Goal: Task Accomplishment & Management: Use online tool/utility

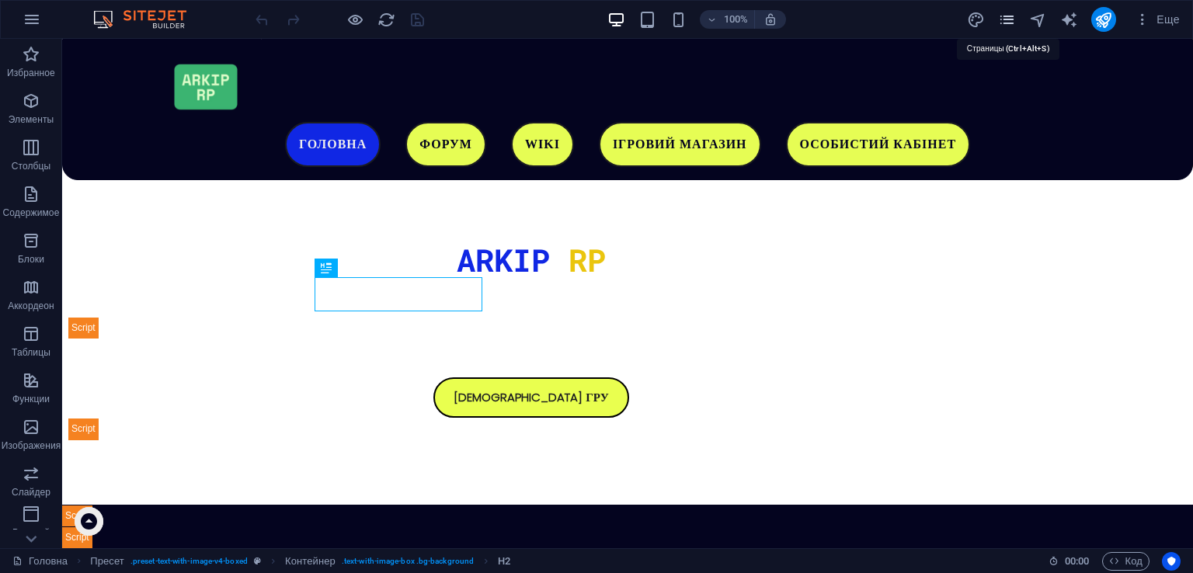
click at [1014, 13] on icon "pages" at bounding box center [1007, 20] width 18 height 18
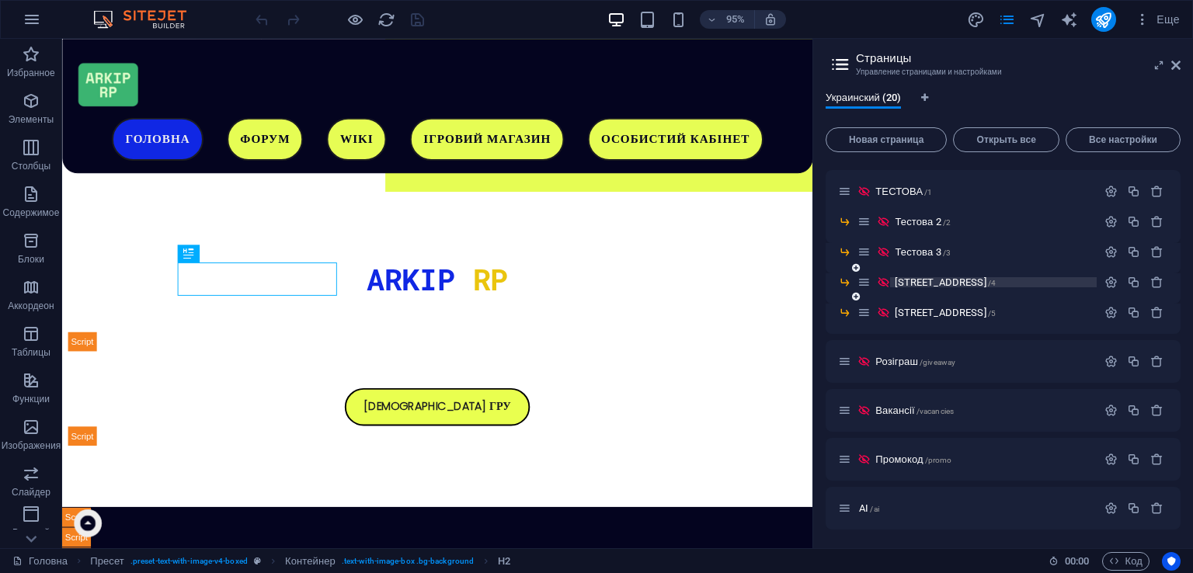
scroll to position [300, 0]
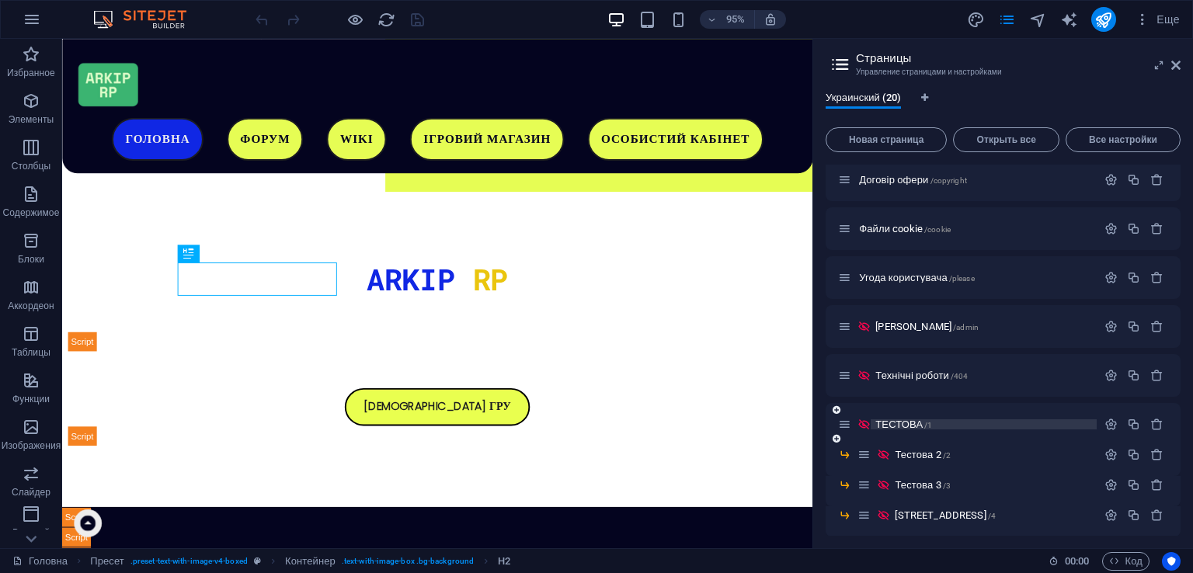
click at [944, 420] on p "ТЕСТОВА /1" at bounding box center [984, 425] width 217 height 10
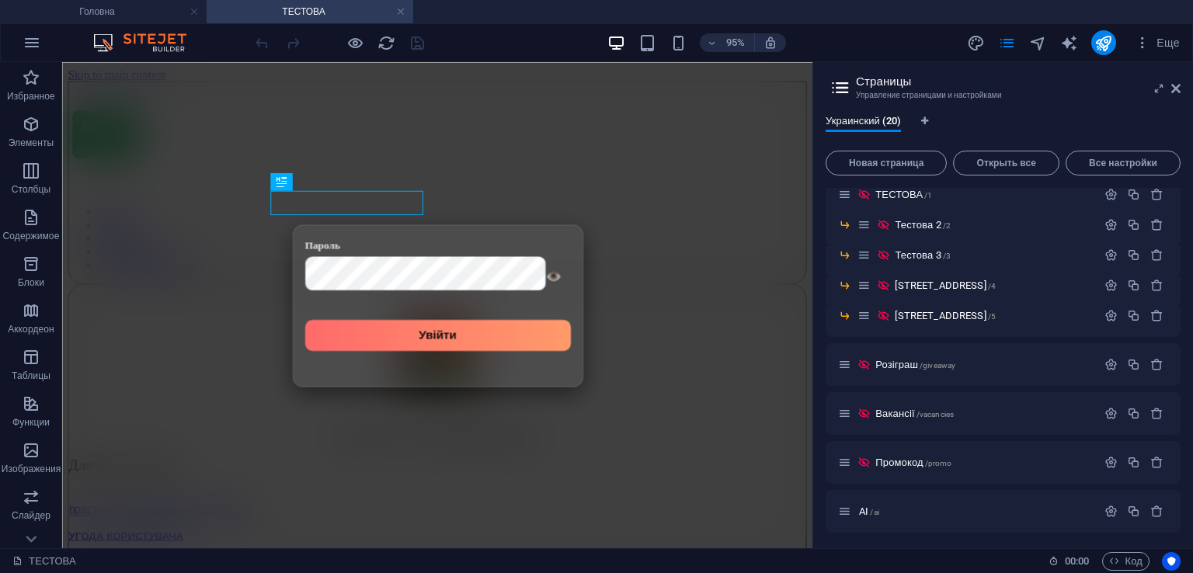
scroll to position [556, 0]
click at [939, 411] on span "/vacancies" at bounding box center [935, 411] width 37 height 9
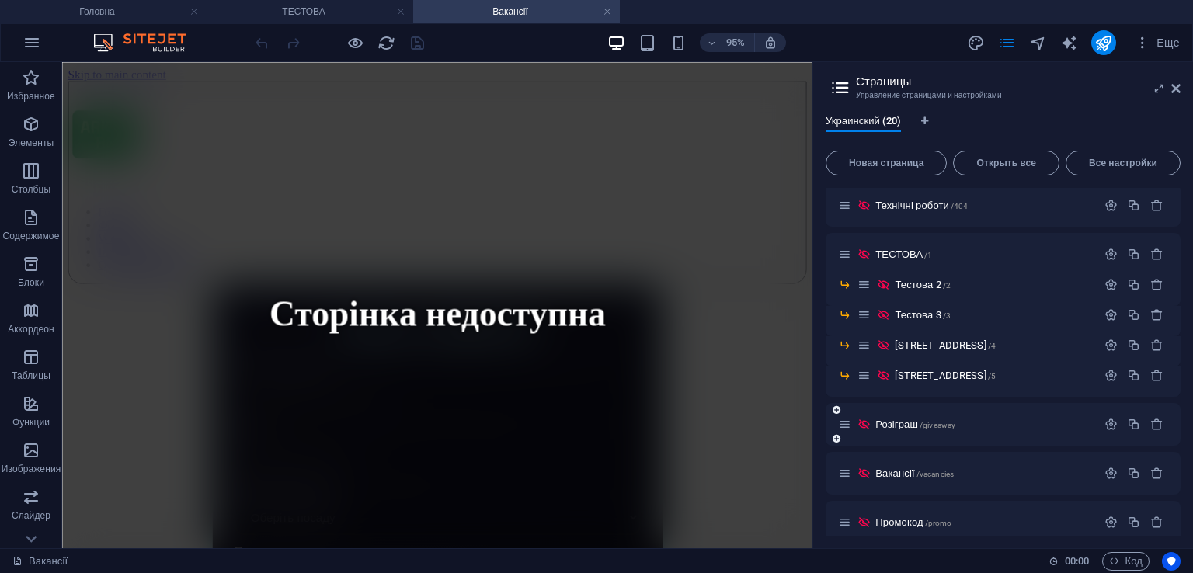
scroll to position [0, 0]
click at [1171, 91] on header "Страницы Управление страницами и настройками" at bounding box center [1005, 82] width 352 height 40
click at [1174, 91] on icon at bounding box center [1176, 88] width 9 height 12
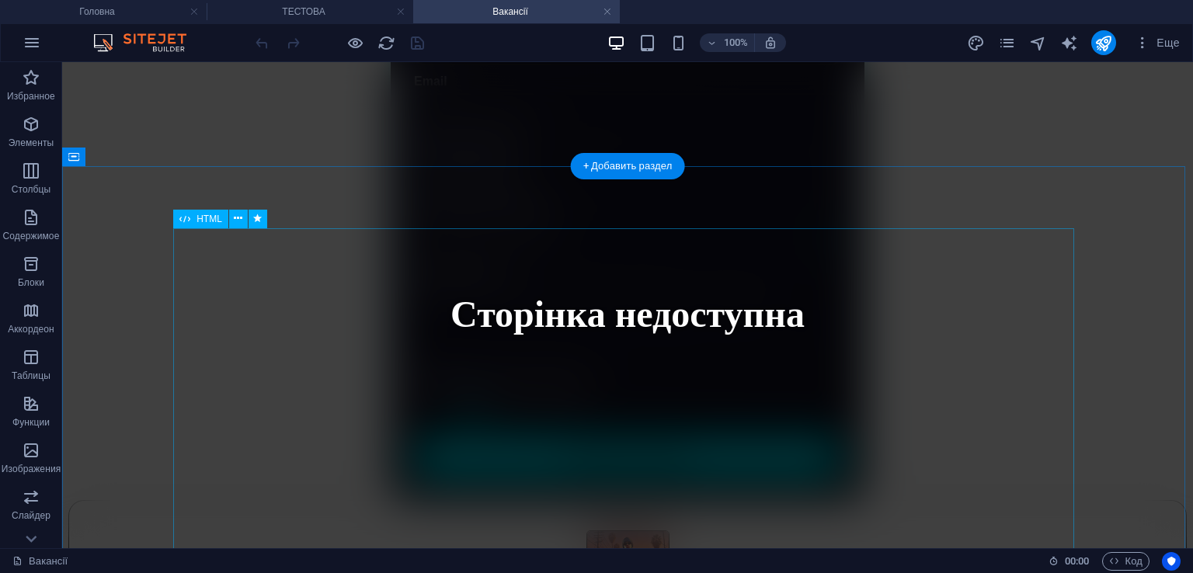
scroll to position [544, 0]
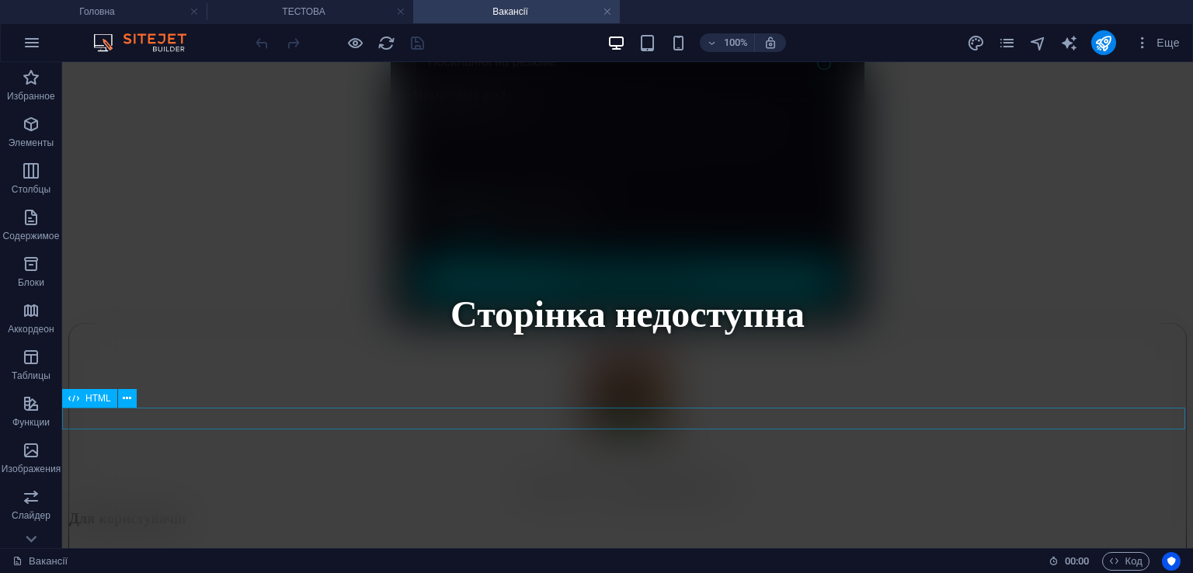
click at [235, 323] on div "Сторінка недоступна" at bounding box center [627, 323] width 1119 height 0
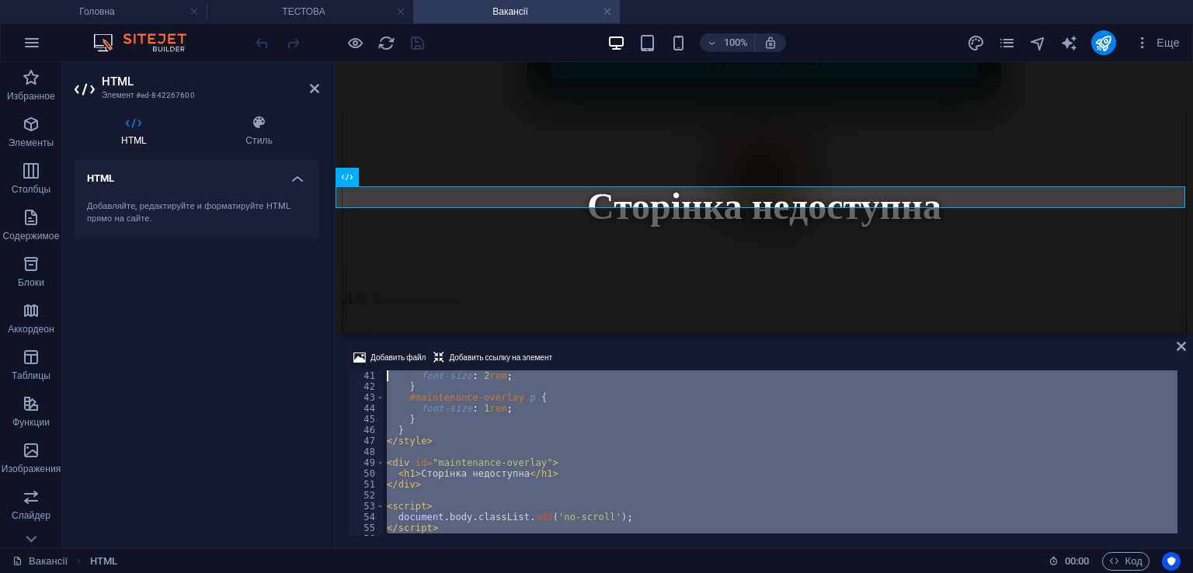
scroll to position [0, 0]
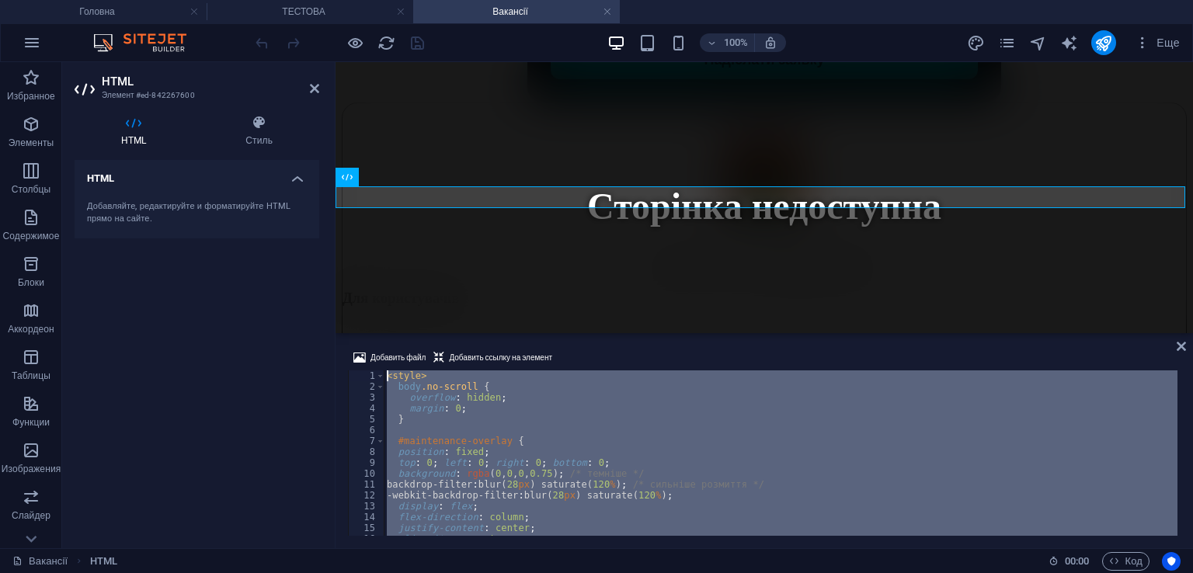
drag, startPoint x: 550, startPoint y: 525, endPoint x: 82, endPoint y: 232, distance: 552.3
click at [82, 232] on div "HTML Элемент #ed-842267600 HTML Стиль HTML Добавляйте, редактируйте и форматиру…" at bounding box center [627, 305] width 1131 height 486
type textarea "<style> body.no-scroll {"
drag, startPoint x: 1176, startPoint y: 341, endPoint x: 662, endPoint y: 10, distance: 611.6
click at [1177, 341] on icon at bounding box center [1181, 346] width 9 height 12
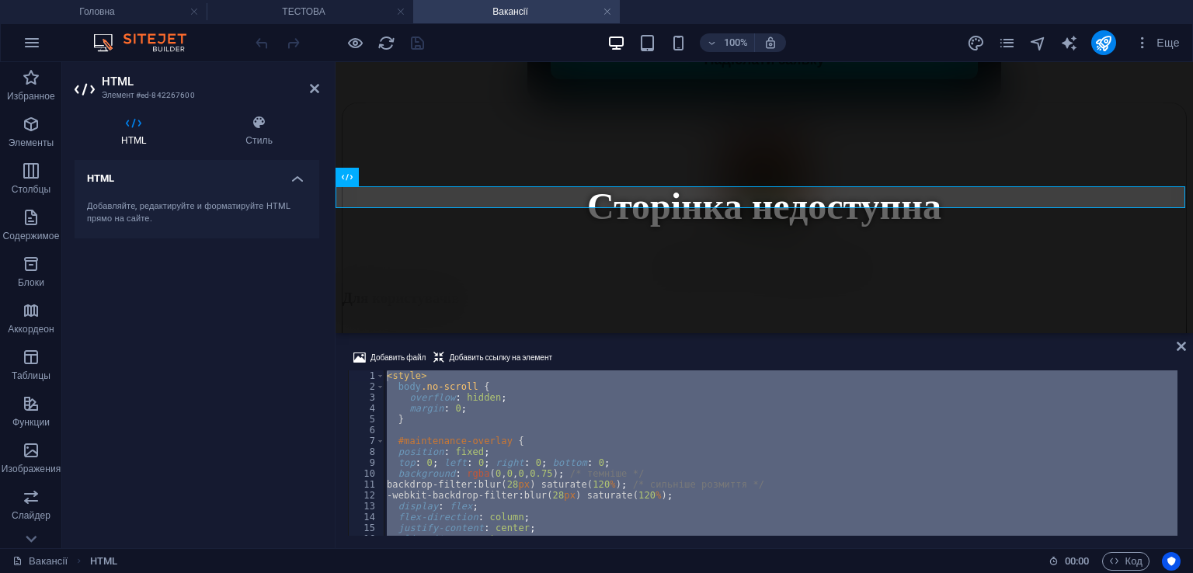
scroll to position [643, 0]
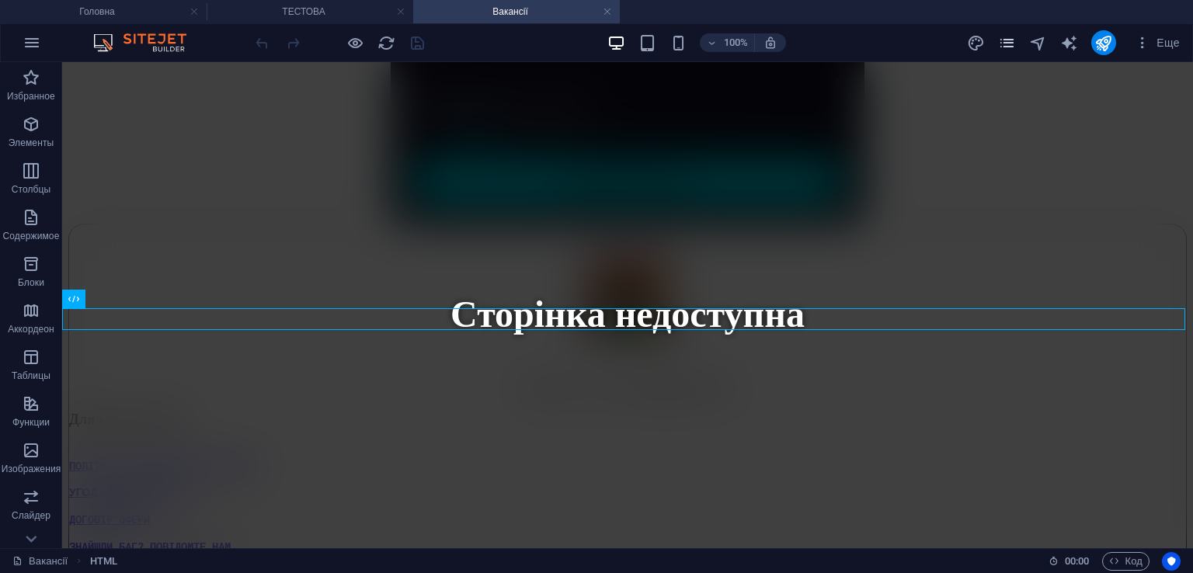
click at [1010, 44] on icon "pages" at bounding box center [1007, 43] width 18 height 18
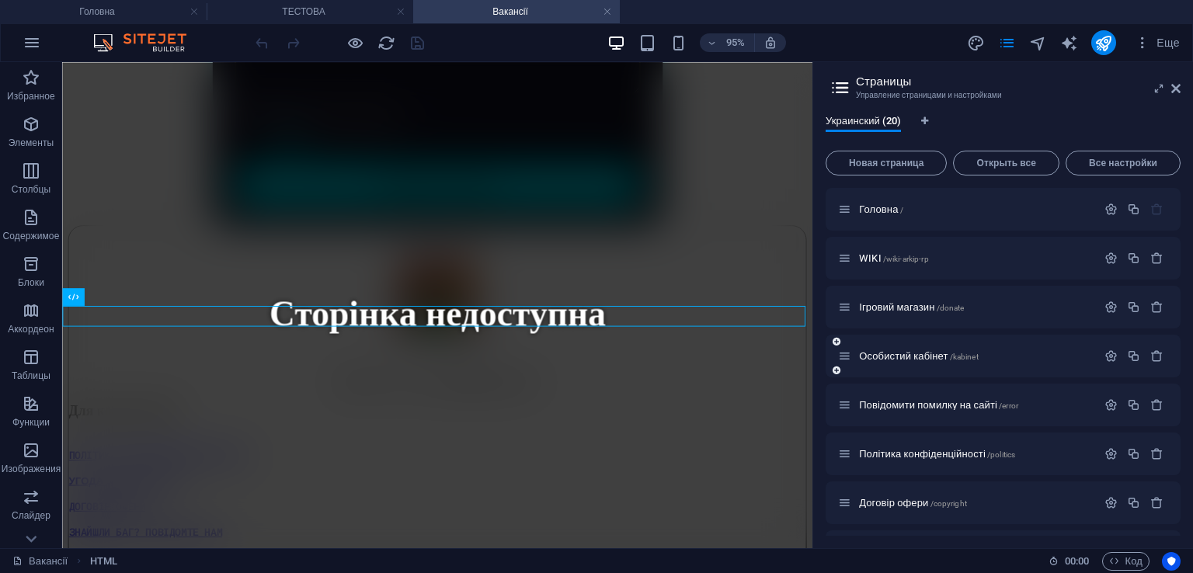
click at [962, 347] on div "Особистий кабінет /kabinet" at bounding box center [967, 356] width 259 height 18
click at [974, 353] on span "/kabinet" at bounding box center [964, 357] width 29 height 9
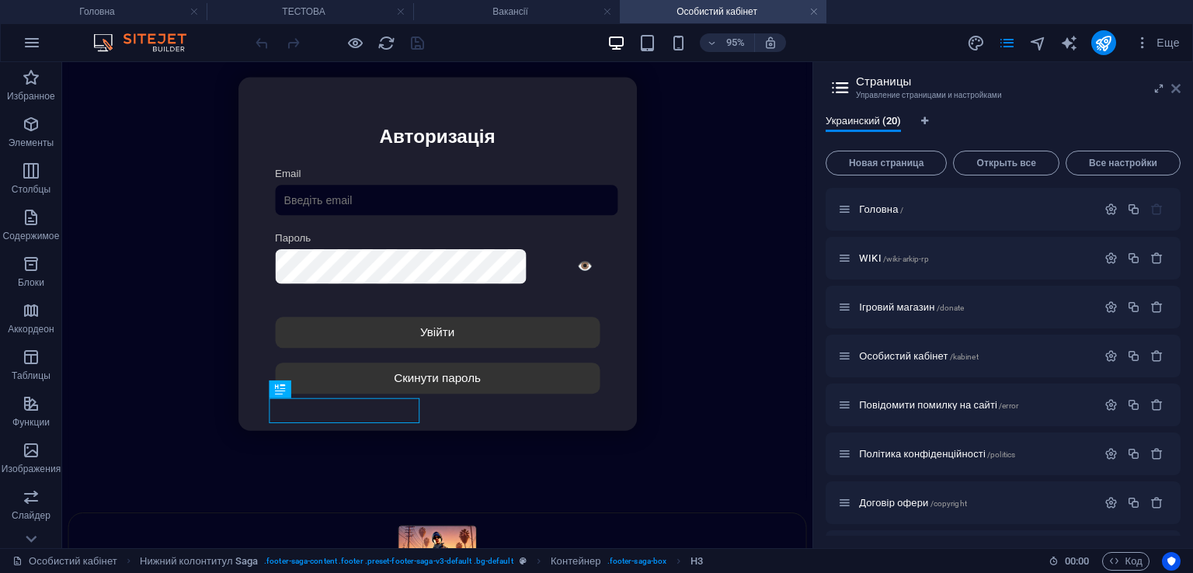
click at [1175, 85] on icon at bounding box center [1176, 88] width 9 height 12
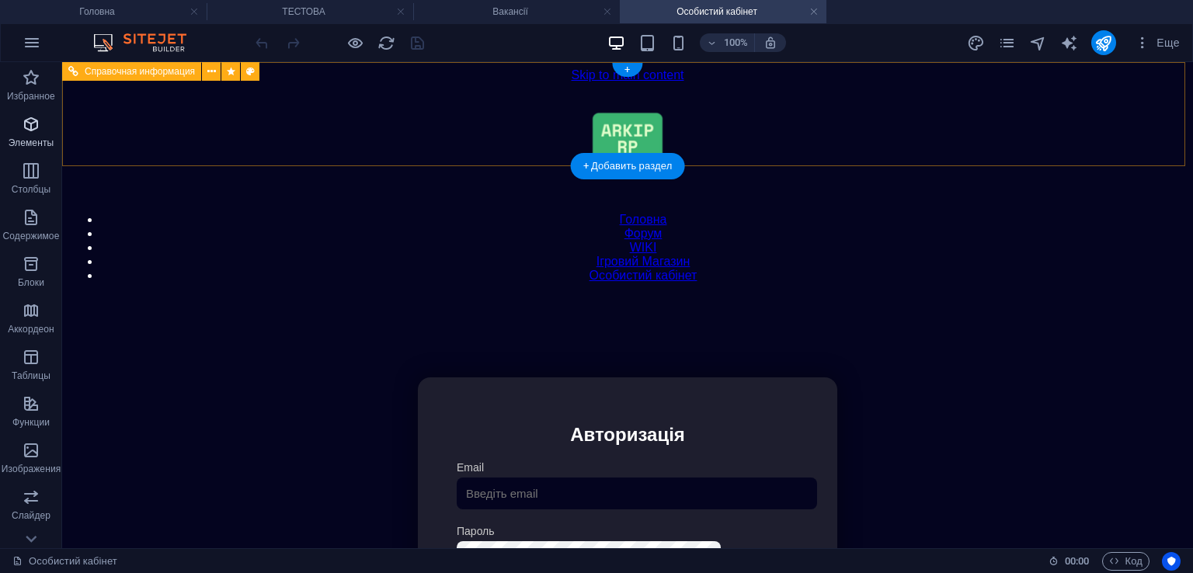
click at [43, 131] on span "Элементы" at bounding box center [31, 133] width 62 height 37
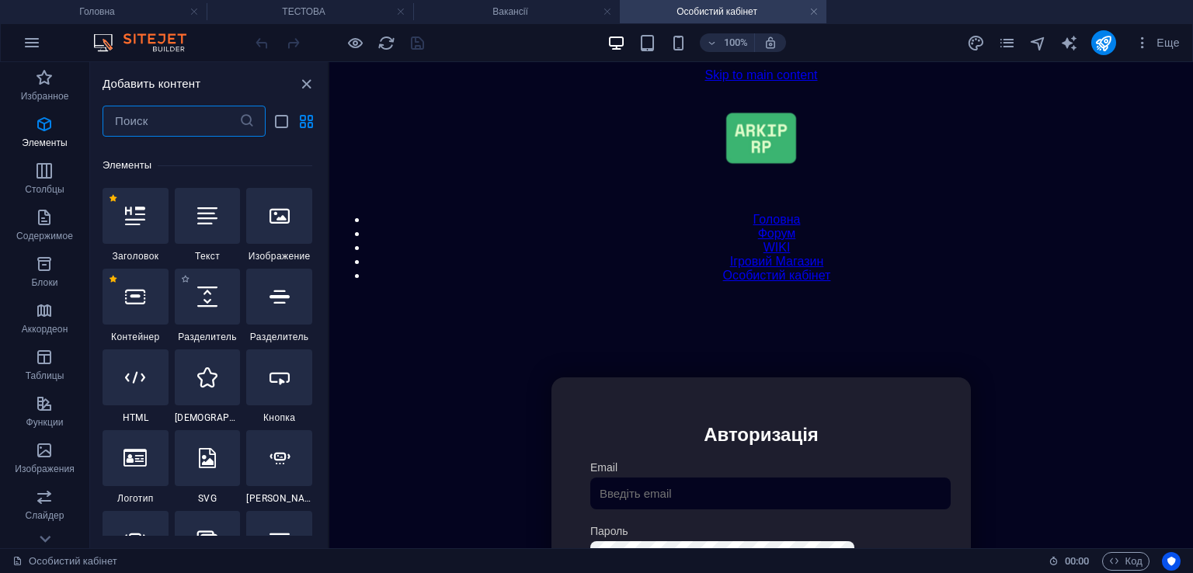
scroll to position [292, 0]
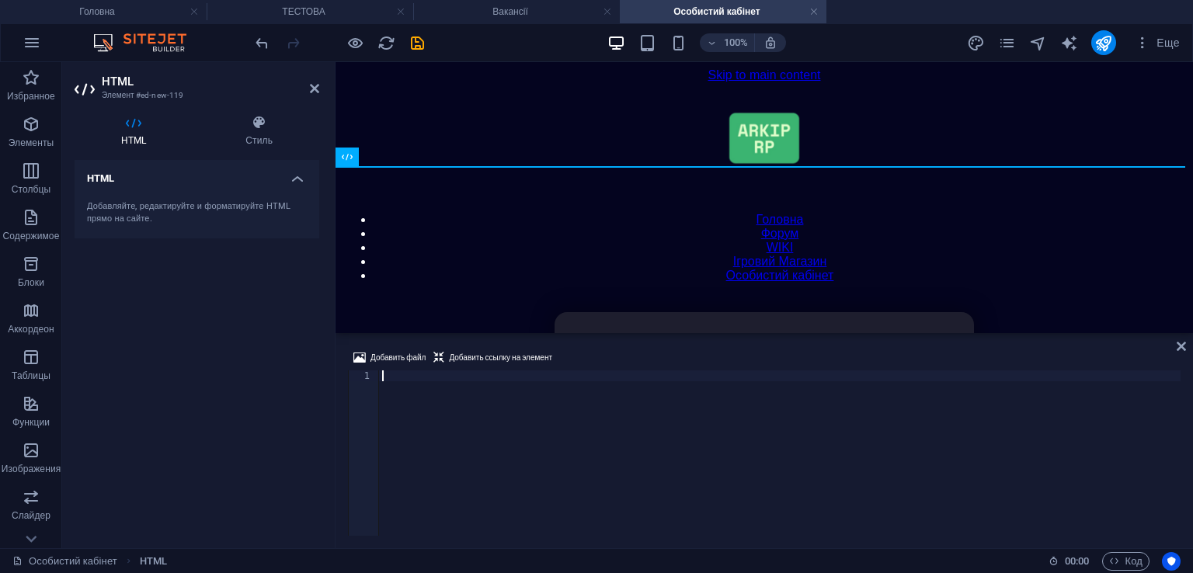
click at [511, 377] on div at bounding box center [780, 464] width 802 height 187
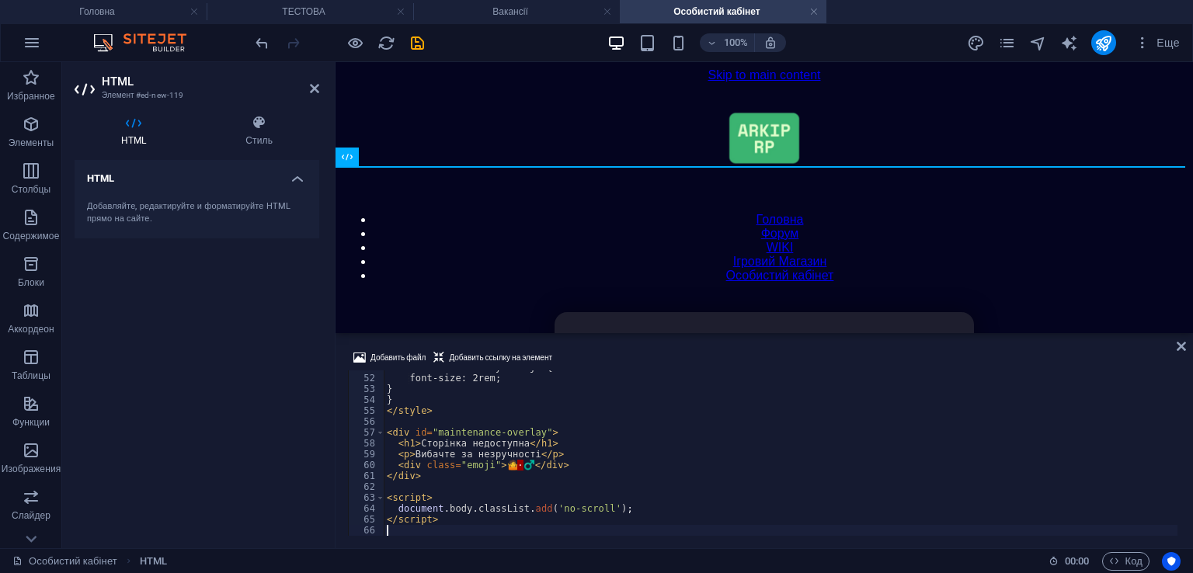
scroll to position [552, 0]
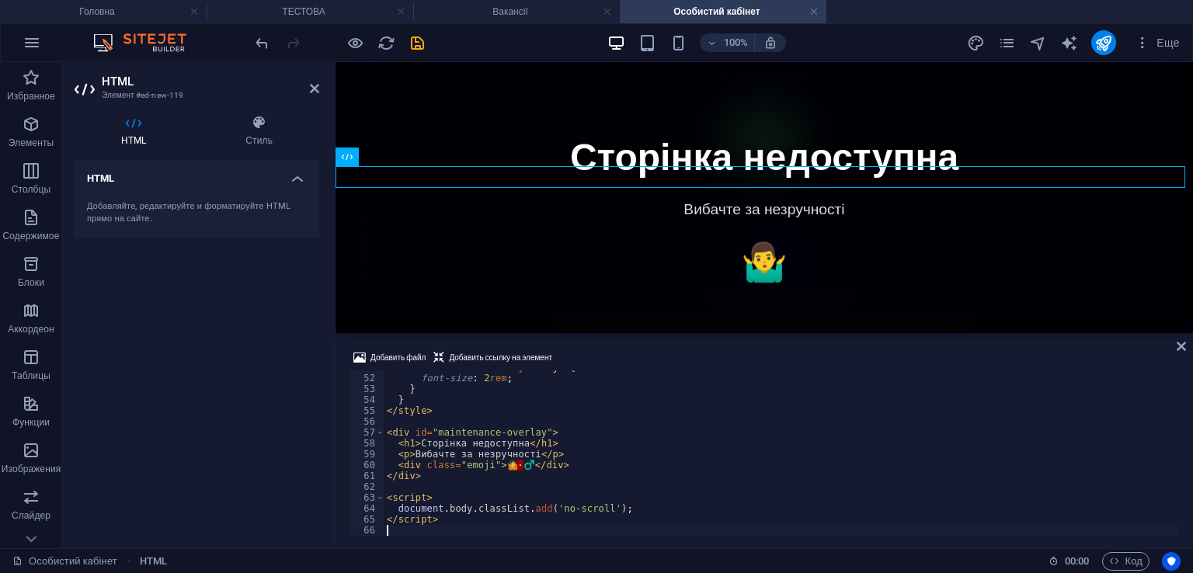
click at [664, 334] on div at bounding box center [765, 334] width 858 height 3
click at [416, 44] on icon "save" at bounding box center [418, 43] width 18 height 18
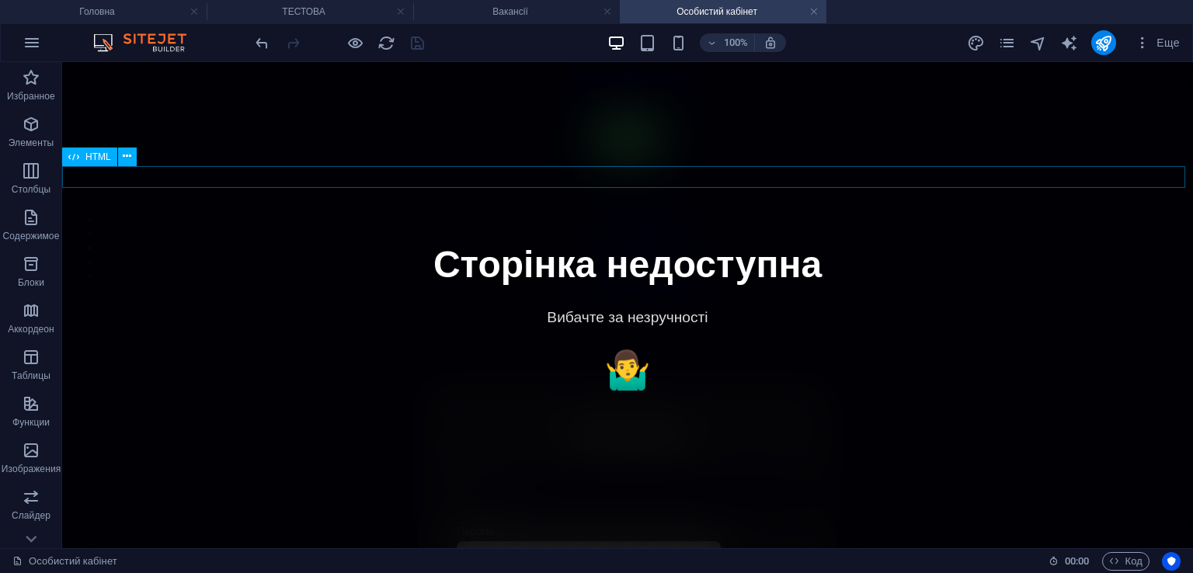
click at [238, 296] on div "Сторінка недоступна Вибачте за незручності 🤷‍♂️" at bounding box center [627, 296] width 1119 height 0
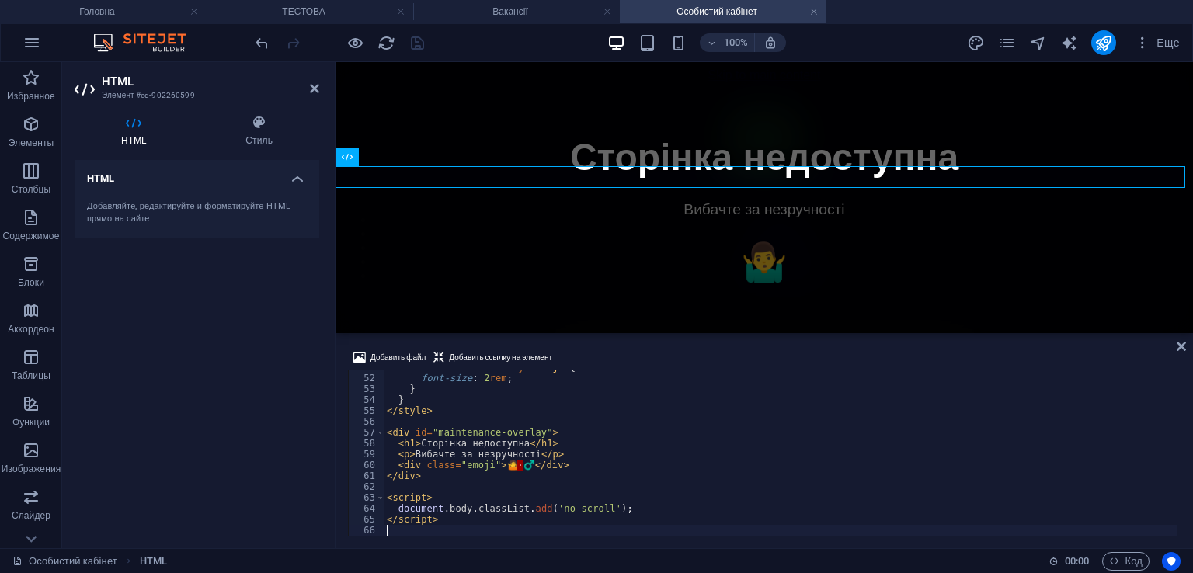
click at [486, 442] on div "#maintenance-overlay .emoji { font-size : 2 rem ; } } </ style > < div id = "ma…" at bounding box center [781, 455] width 794 height 187
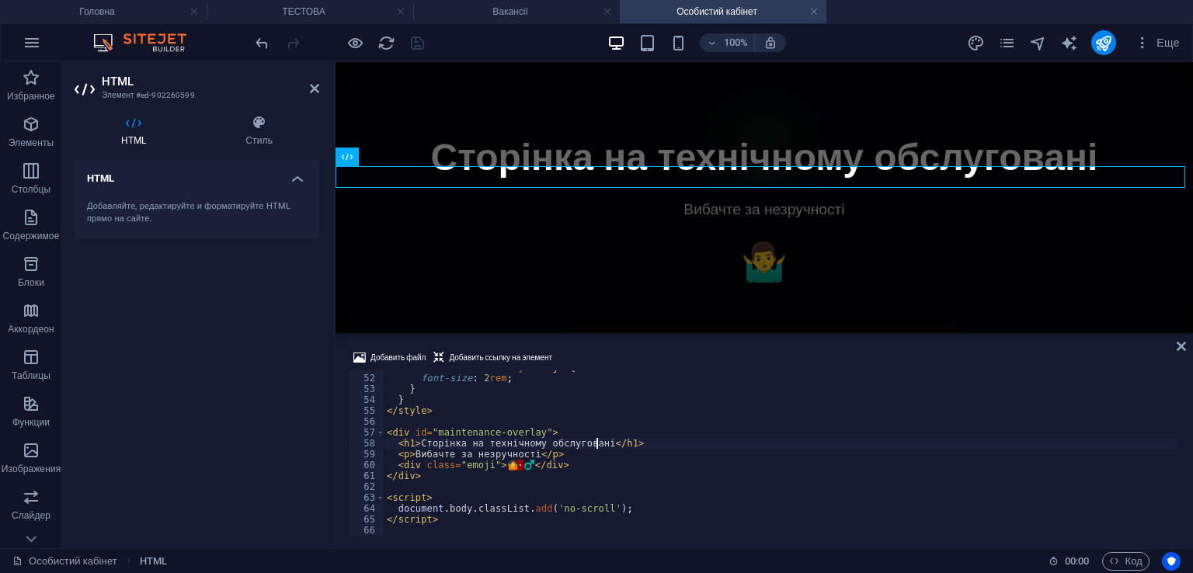
scroll to position [0, 17]
drag, startPoint x: 417, startPoint y: 441, endPoint x: 594, endPoint y: 442, distance: 177.1
click at [594, 442] on div "#maintenance-overlay .emoji { font-size : 2 rem ; } } </ style > < div id = "ma…" at bounding box center [781, 455] width 794 height 187
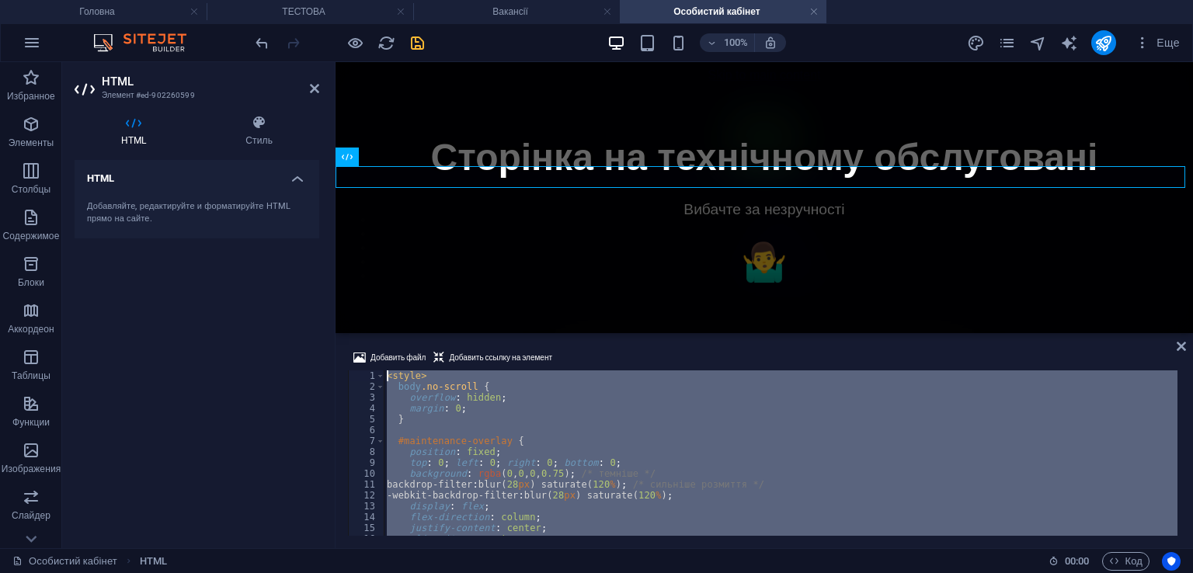
scroll to position [0, 0]
drag, startPoint x: 475, startPoint y: 527, endPoint x: 157, endPoint y: 235, distance: 432.2
click at [157, 235] on div "HTML Элемент #ed-902260599 HTML Стиль HTML Добавляйте, редактируйте и форматиру…" at bounding box center [627, 305] width 1131 height 486
type textarea "<style> body.no-scroll {"
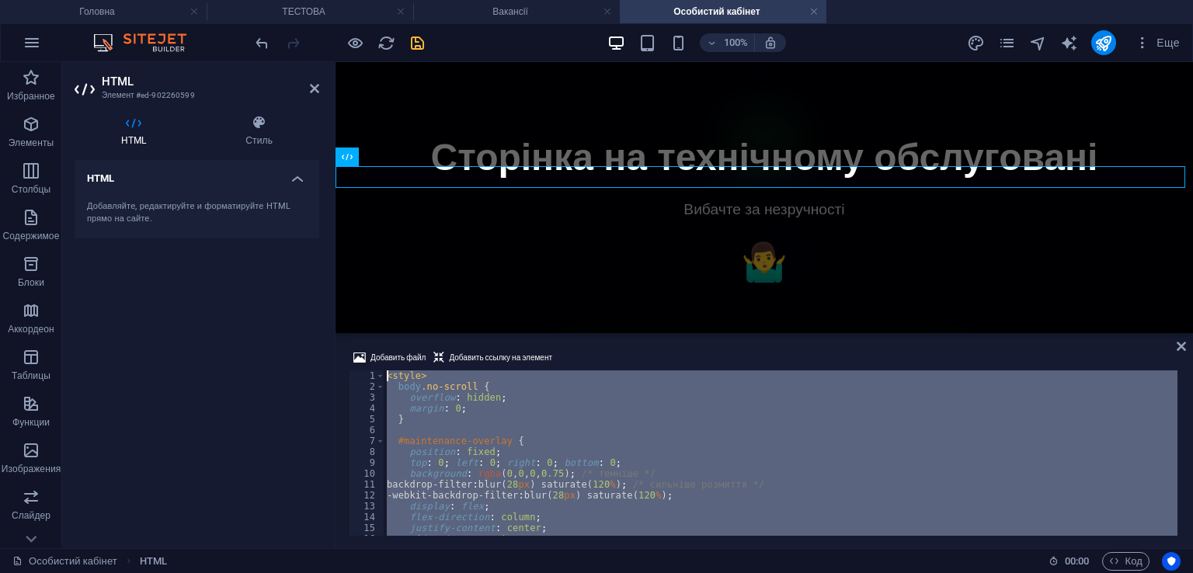
paste textarea
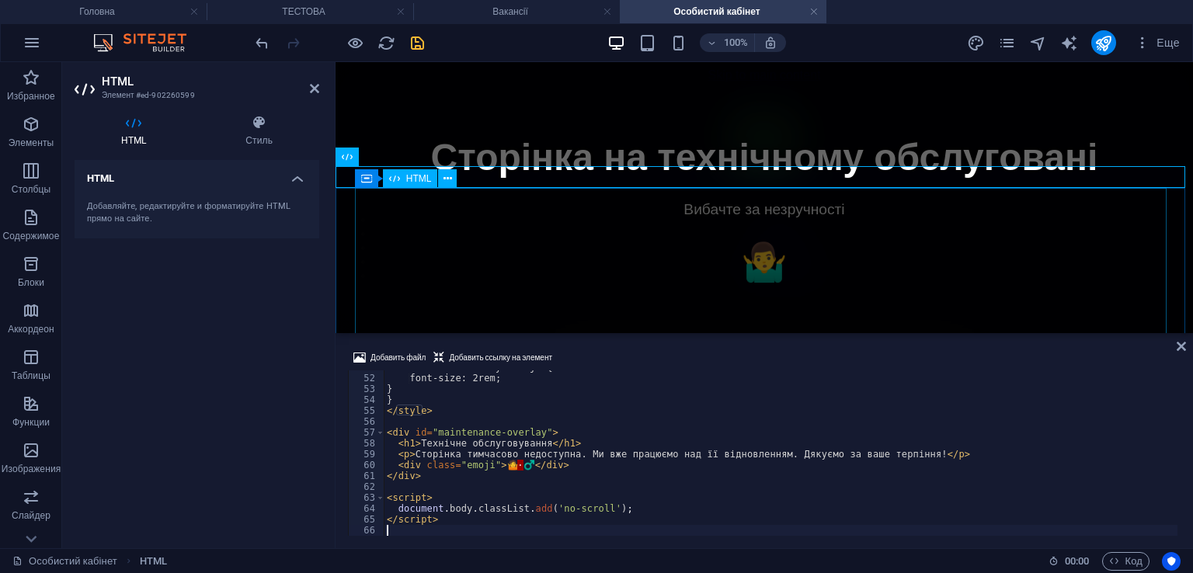
scroll to position [552, 0]
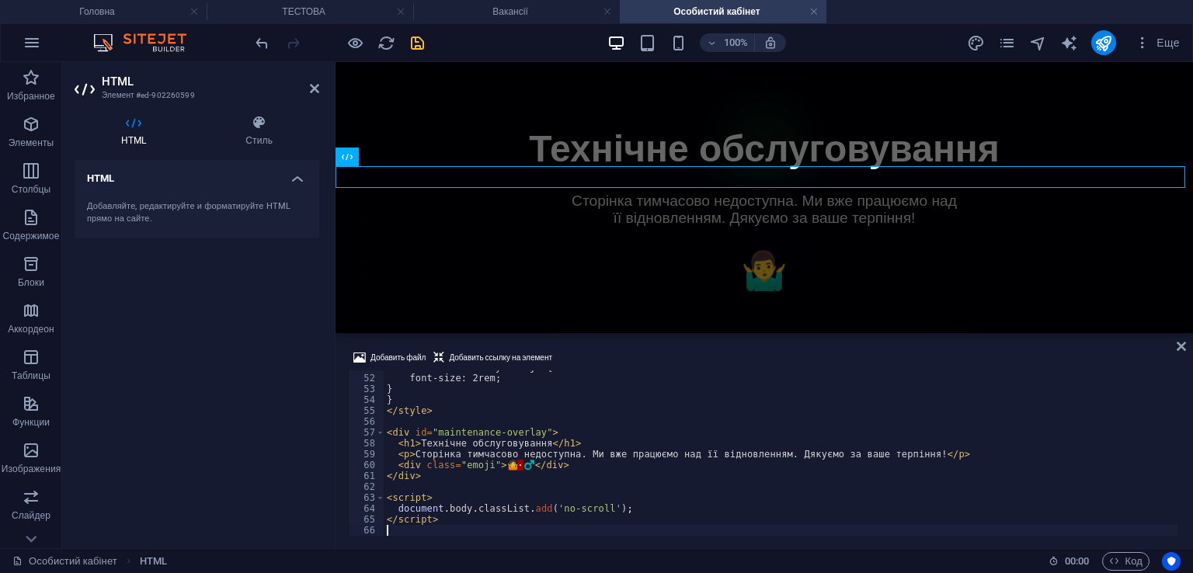
click at [696, 342] on div "Добавить файл Добавить ссылку на элемент 51 52 53 54 55 56 57 58 59 60 61 62 63…" at bounding box center [765, 442] width 858 height 212
click at [410, 39] on icon "save" at bounding box center [418, 43] width 18 height 18
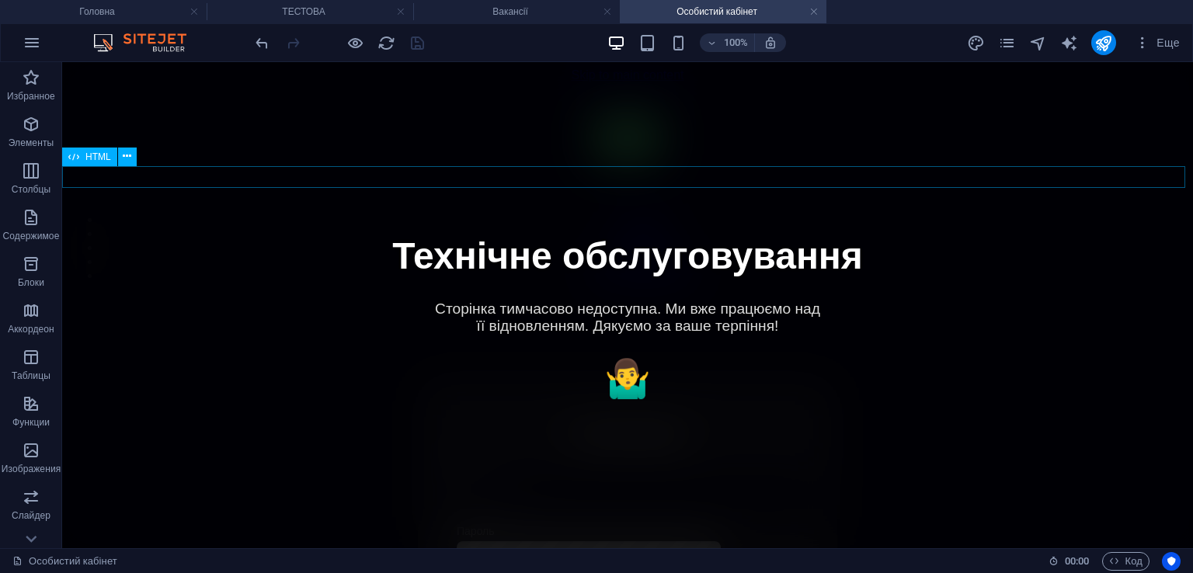
click at [248, 296] on div "Технічне обслуговування Сторінка тимчасово недоступна. Ми вже працюємо над її в…" at bounding box center [627, 296] width 1119 height 0
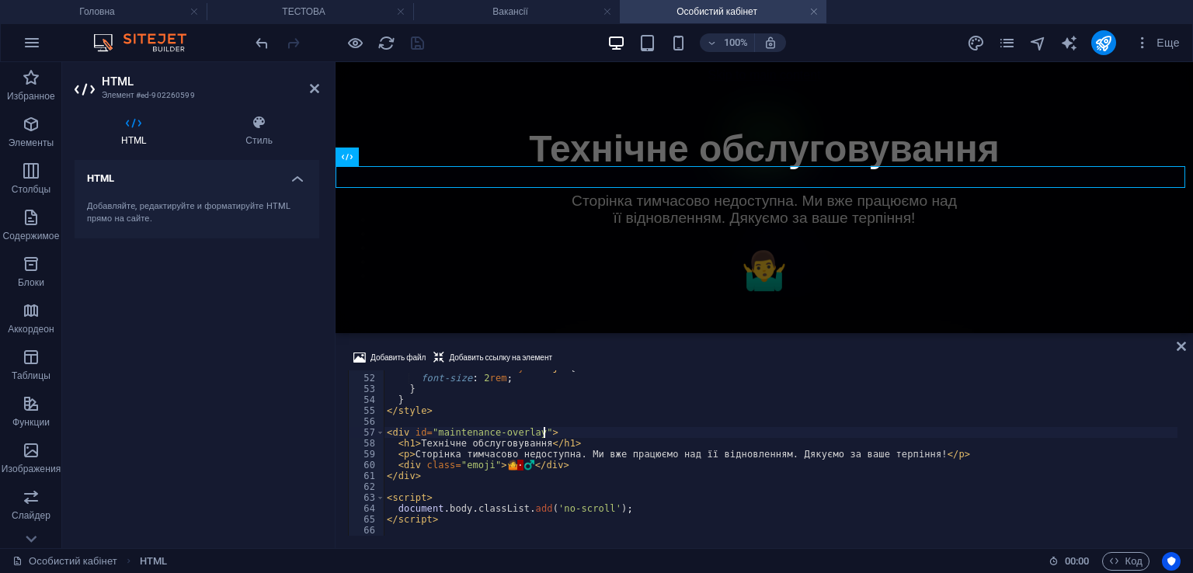
click at [688, 427] on div "#maintenance-overlay .emoji { font-size : 2 rem ; } } </ style > < div id = "ma…" at bounding box center [781, 455] width 794 height 187
click at [723, 438] on div "#maintenance-overlay .emoji { font-size : 2 rem ; } } </ style > < div id = "ma…" at bounding box center [781, 455] width 794 height 187
click at [761, 458] on div "#maintenance-overlay .emoji { font-size : 2 rem ; } } </ style > < div id = "ma…" at bounding box center [781, 455] width 794 height 187
click at [435, 451] on div "#maintenance-overlay .emoji { font-size : 2 rem ; } } </ style > < div id = "ma…" at bounding box center [781, 455] width 794 height 187
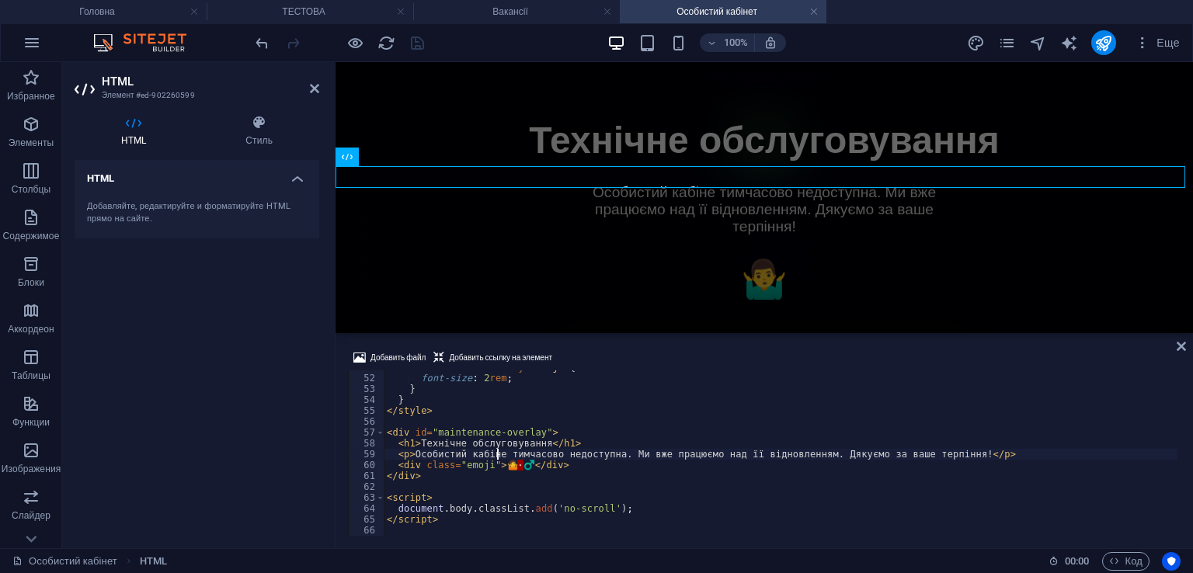
scroll to position [0, 9]
drag, startPoint x: 618, startPoint y: 457, endPoint x: 948, endPoint y: 458, distance: 329.4
click at [948, 458] on div "#maintenance-overlay .emoji { font-size : 2 rem ; } } </ style > < div id = "ma…" at bounding box center [781, 455] width 794 height 187
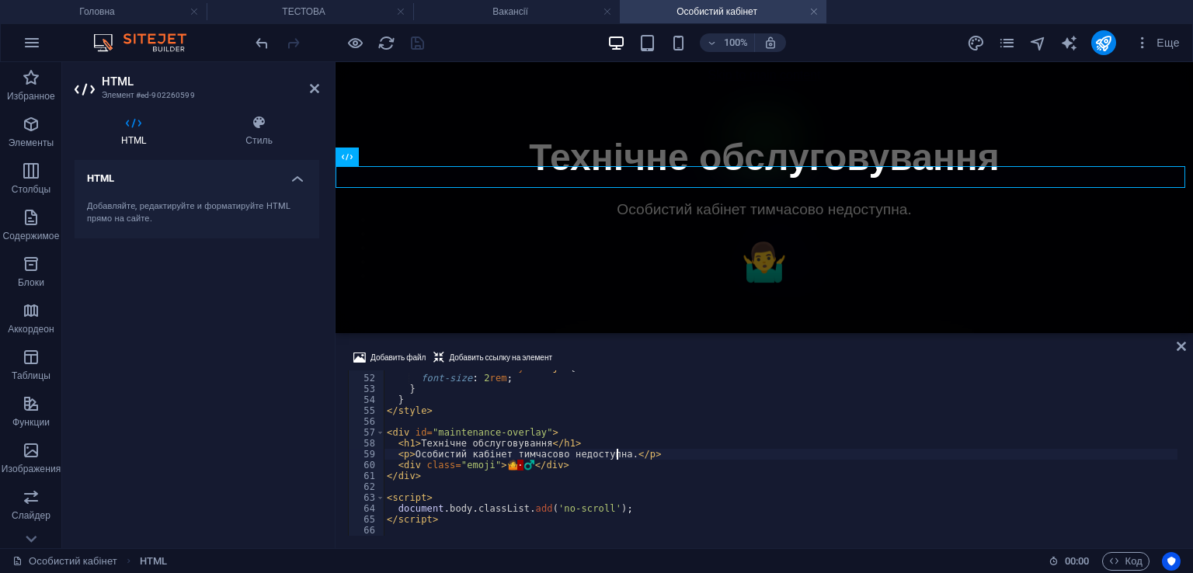
click at [596, 454] on div "#maintenance-overlay .emoji { font-size : 2 rem ; } } </ style > < div id = "ma…" at bounding box center [781, 455] width 794 height 187
click at [611, 458] on div "#maintenance-overlay .emoji { font-size : 2 rem ; } } </ style > < div id = "ma…" at bounding box center [781, 455] width 794 height 187
drag, startPoint x: 412, startPoint y: 452, endPoint x: 615, endPoint y: 455, distance: 203.6
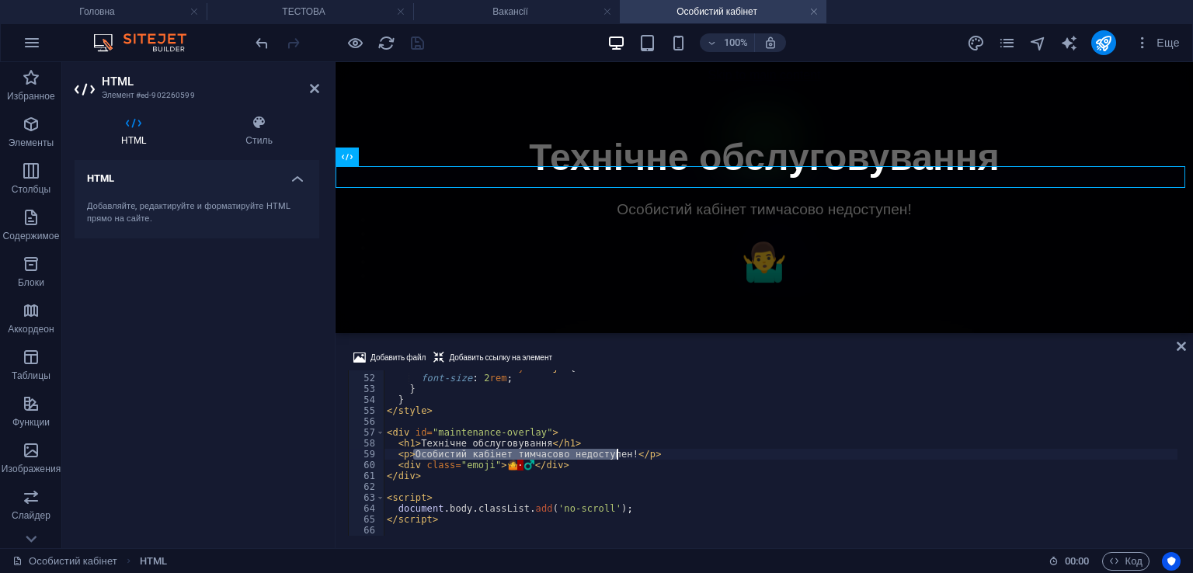
click at [615, 455] on div "#maintenance-overlay .emoji { font-size : 2 rem ; } } </ style > < div id = "ma…" at bounding box center [781, 455] width 794 height 187
paste textarea "ий"
type textarea "<p>Особистий кабінет тимчасово недоступний</p>"
click at [688, 359] on div "Добавить файл Добавить ссылку на элемент" at bounding box center [764, 360] width 833 height 23
click at [415, 47] on icon "save" at bounding box center [418, 43] width 18 height 18
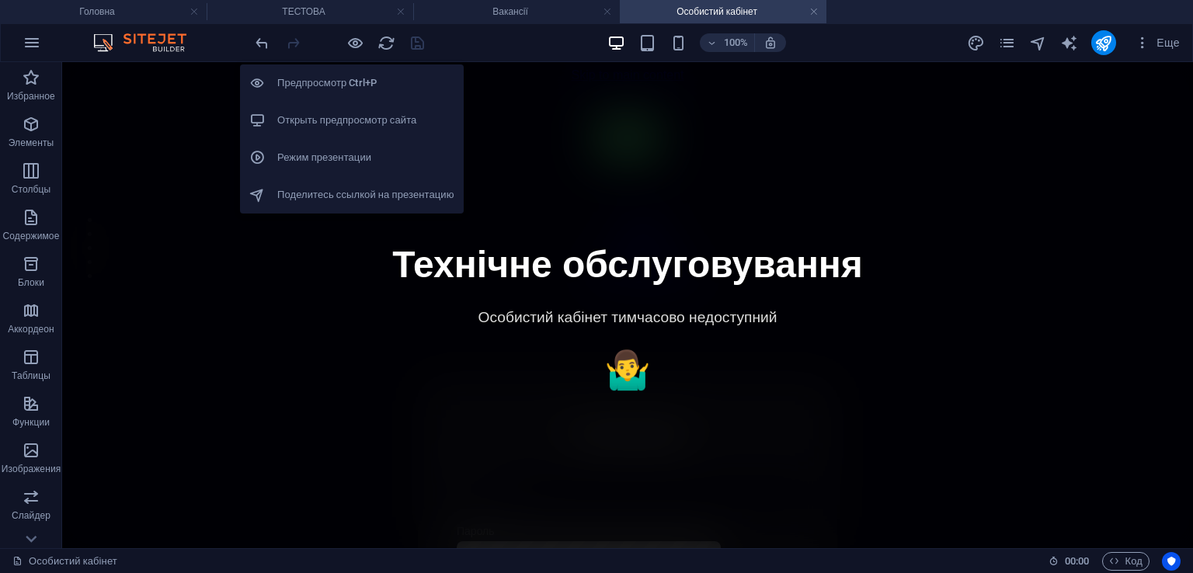
click at [376, 122] on h6 "Открыть предпросмотр сайта" at bounding box center [365, 120] width 177 height 19
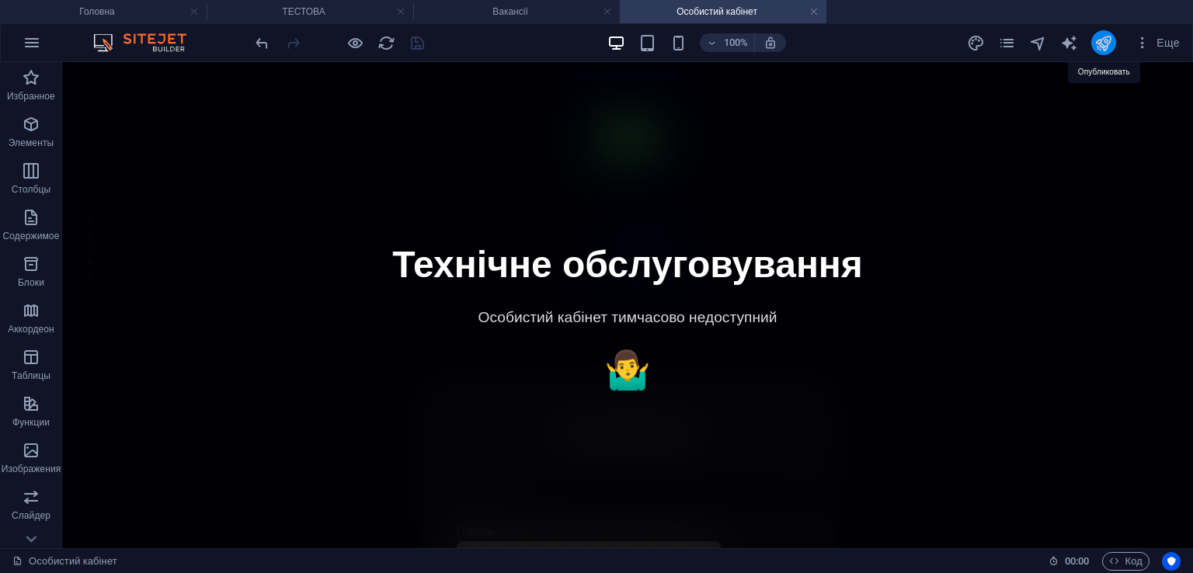
click at [1103, 41] on icon "publish" at bounding box center [1104, 43] width 18 height 18
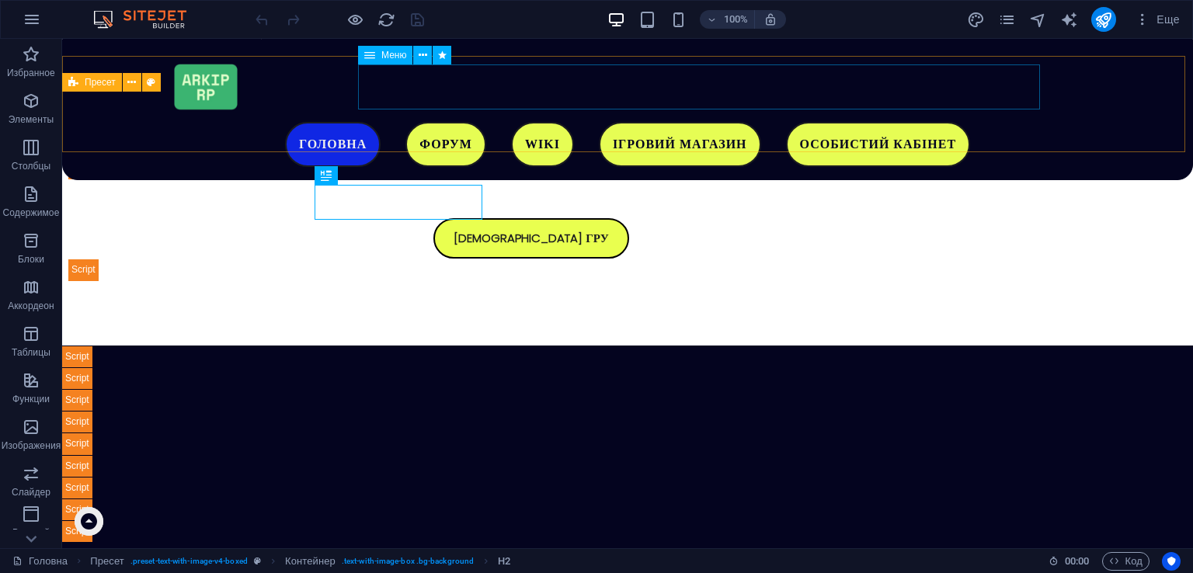
scroll to position [556, 0]
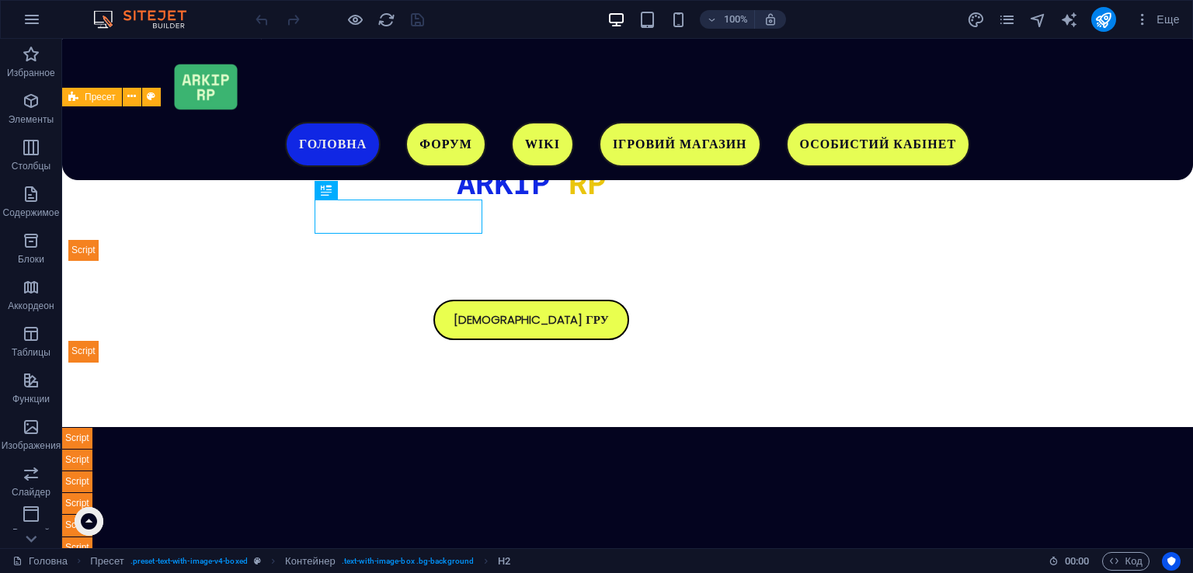
click at [991, 26] on div "Еще" at bounding box center [1076, 19] width 219 height 25
click at [1004, 23] on icon "pages" at bounding box center [1007, 20] width 18 height 18
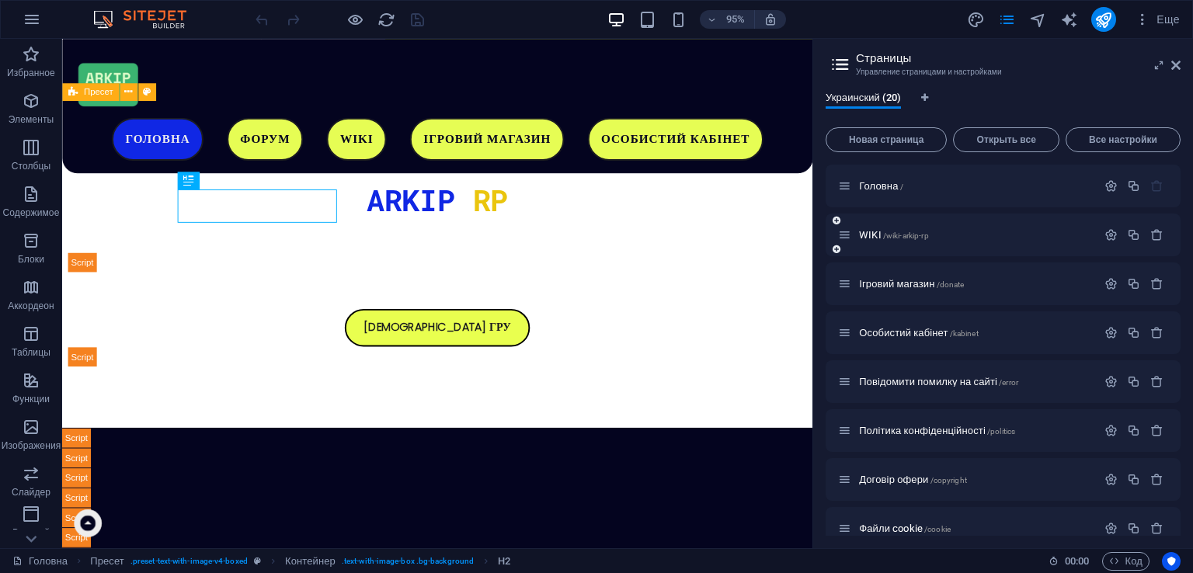
scroll to position [550, 0]
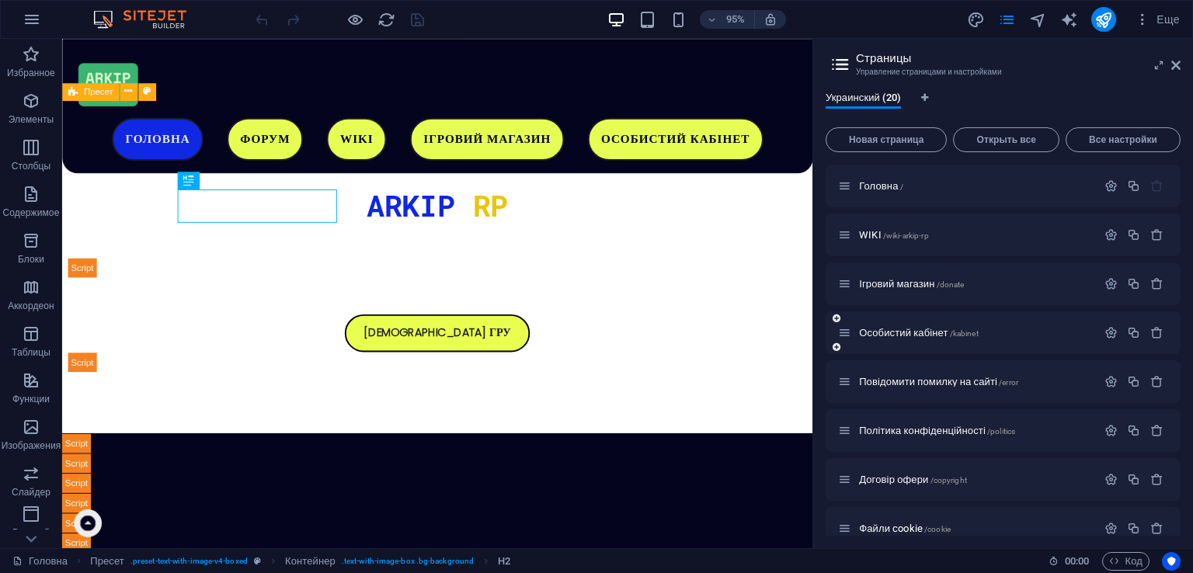
click at [922, 326] on div "Особистий кабінет /kabinet" at bounding box center [967, 333] width 259 height 18
click at [937, 326] on div "Особистий кабінет /kabinet" at bounding box center [967, 333] width 259 height 18
click at [950, 333] on span "Особистий кабінет /kabinet" at bounding box center [919, 333] width 120 height 12
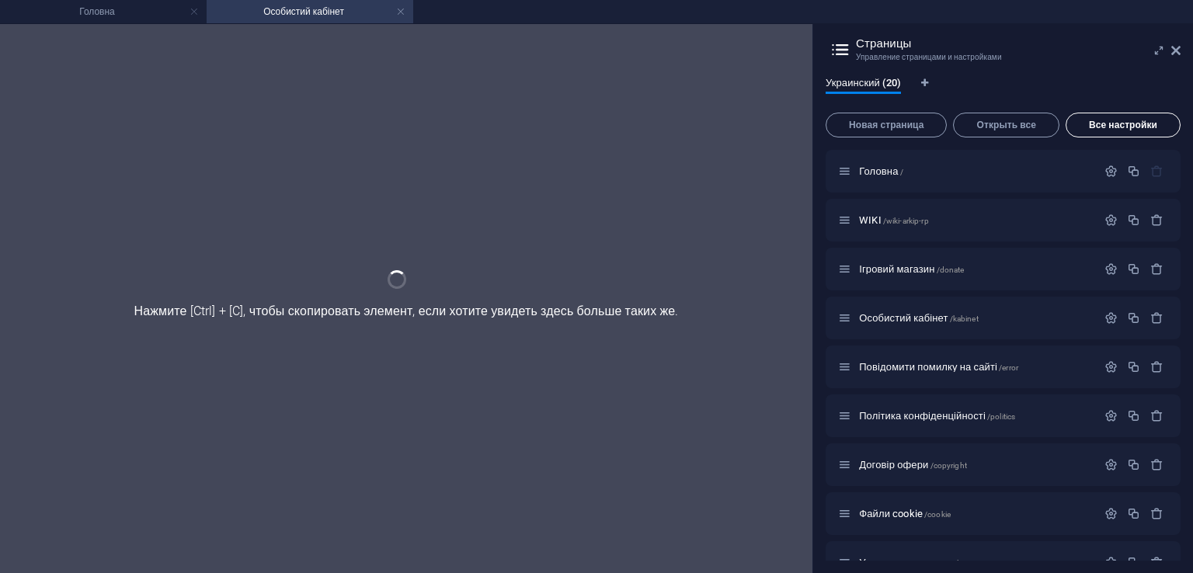
scroll to position [0, 0]
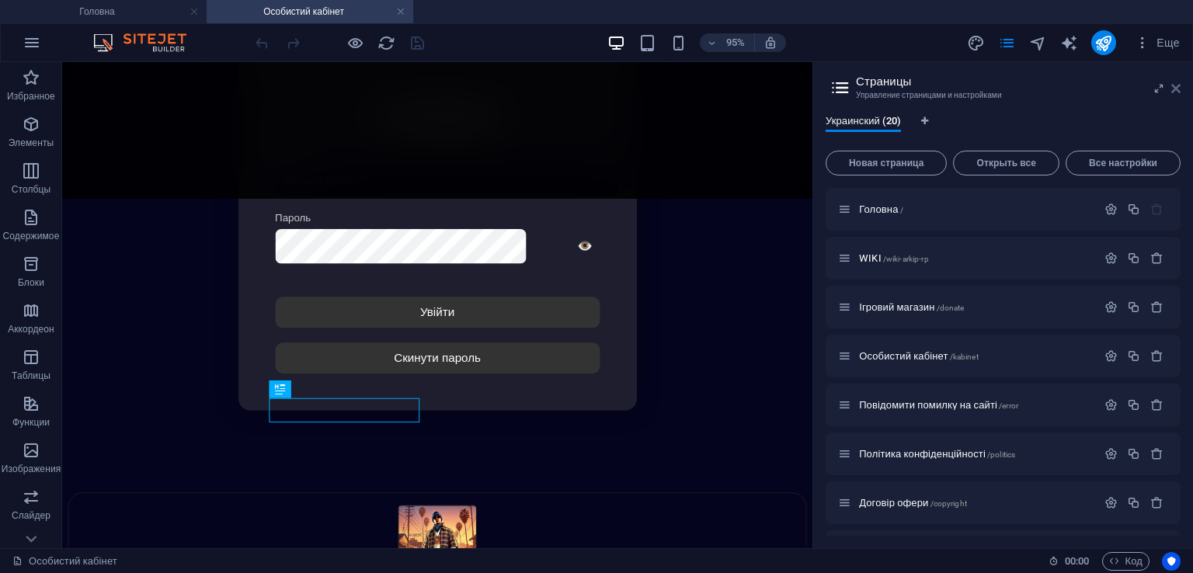
click at [1178, 89] on icon at bounding box center [1176, 88] width 9 height 12
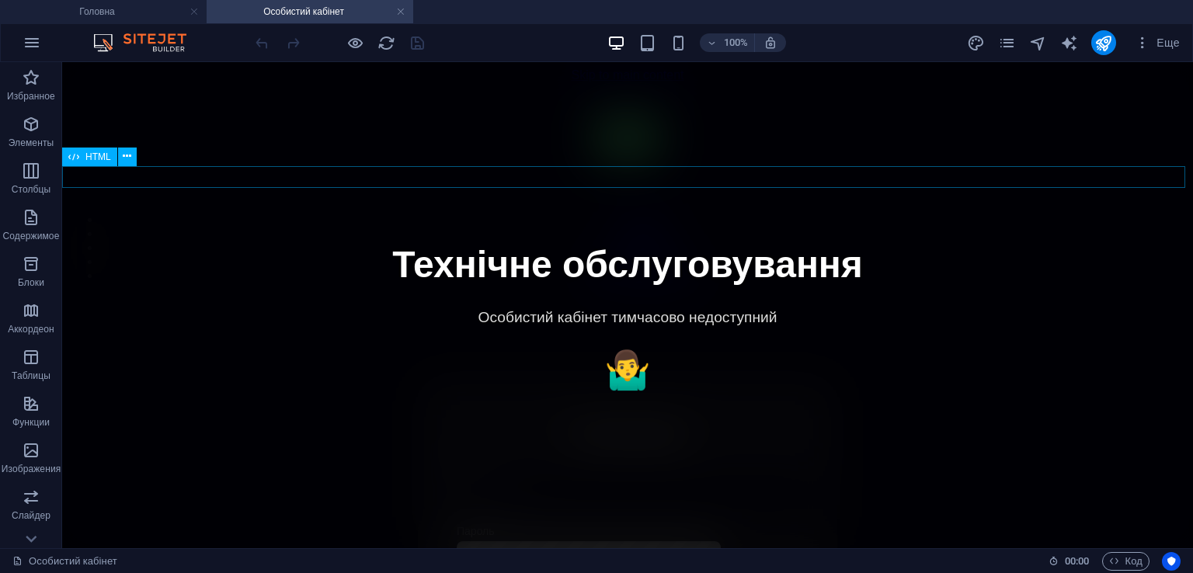
click at [272, 296] on div "Технічне обслуговування Особистий кабінет тимчасово недоступний 🤷‍♂️" at bounding box center [627, 296] width 1119 height 0
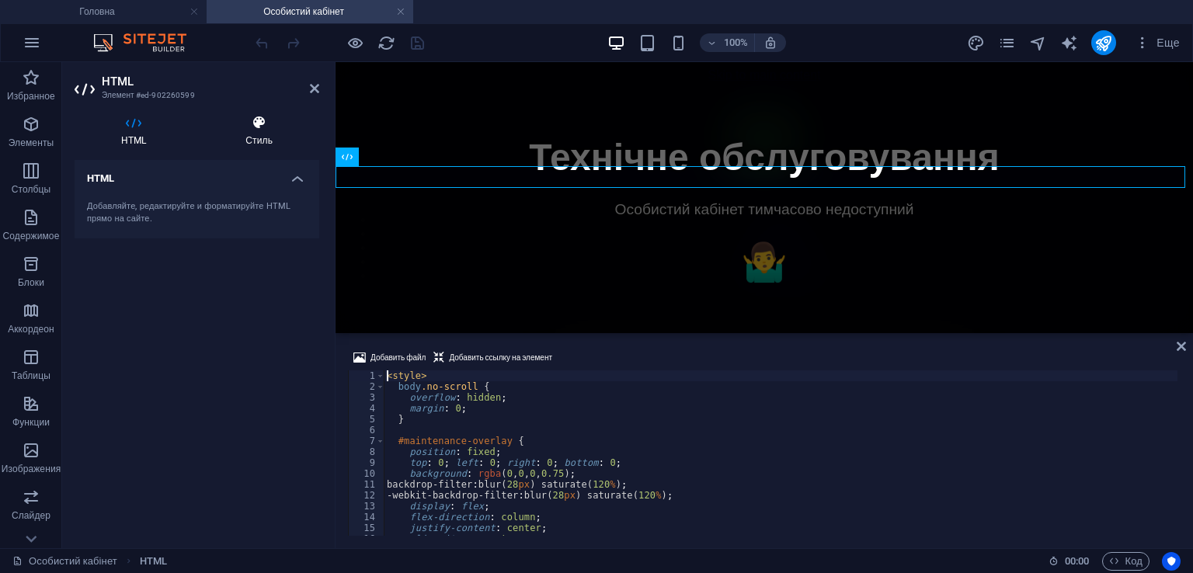
click at [267, 131] on h4 "Стиль" at bounding box center [259, 131] width 120 height 33
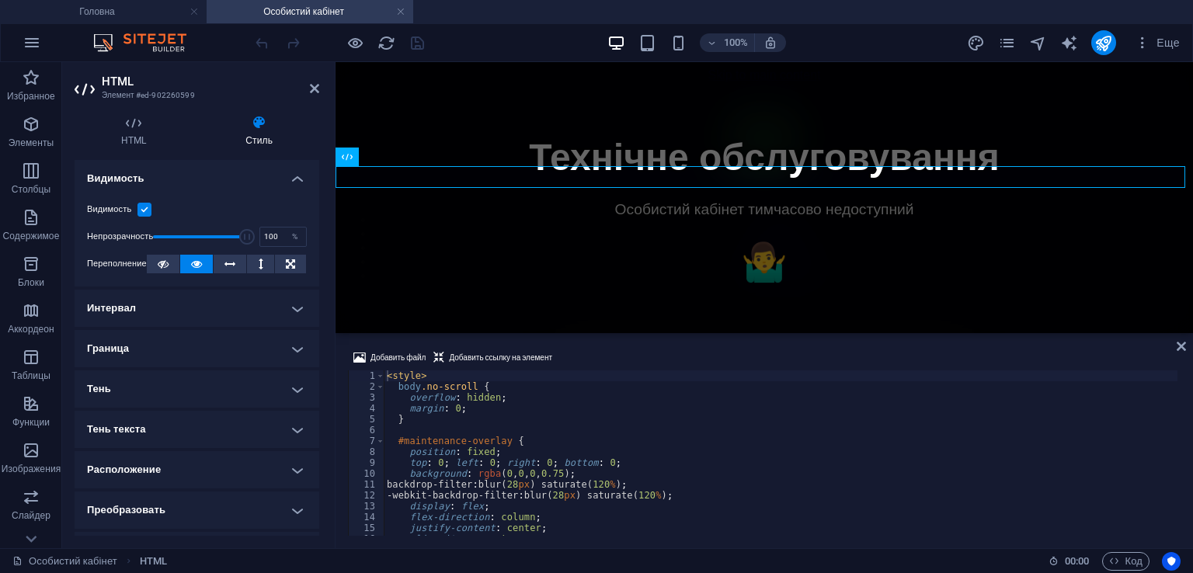
click at [146, 208] on label at bounding box center [145, 210] width 14 height 14
click at [0, 0] on input "Видимость" at bounding box center [0, 0] width 0 height 0
click at [314, 88] on icon at bounding box center [314, 88] width 9 height 12
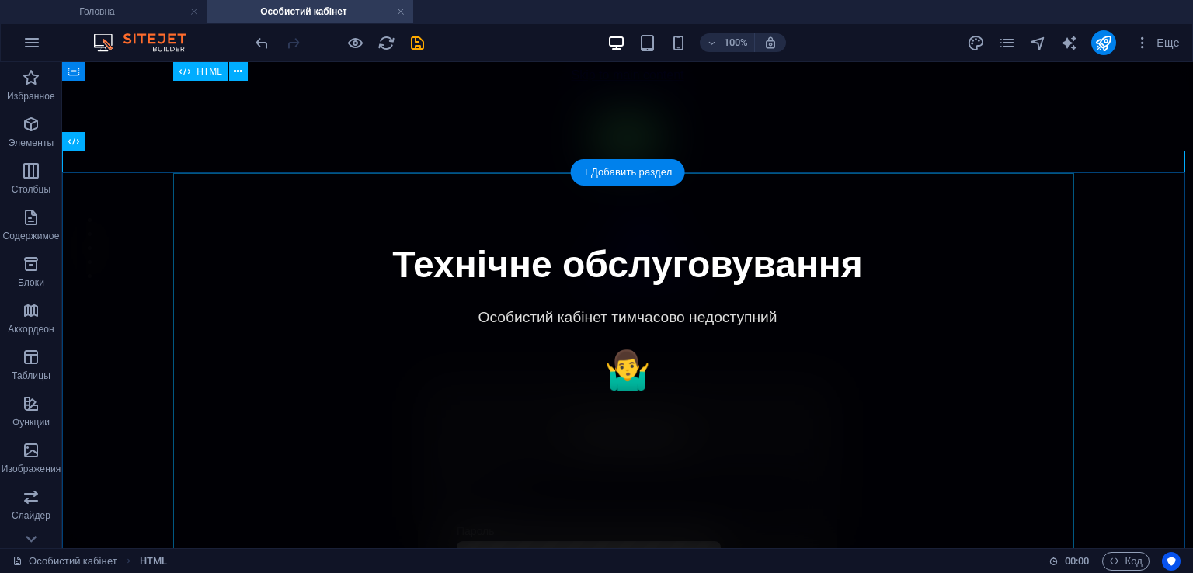
click at [615, 306] on div "Особистий кабінет Авторизація Email [GEOGRAPHIC_DATA] 👁️ Увійти Скинути пароль …" at bounding box center [627, 555] width 1117 height 517
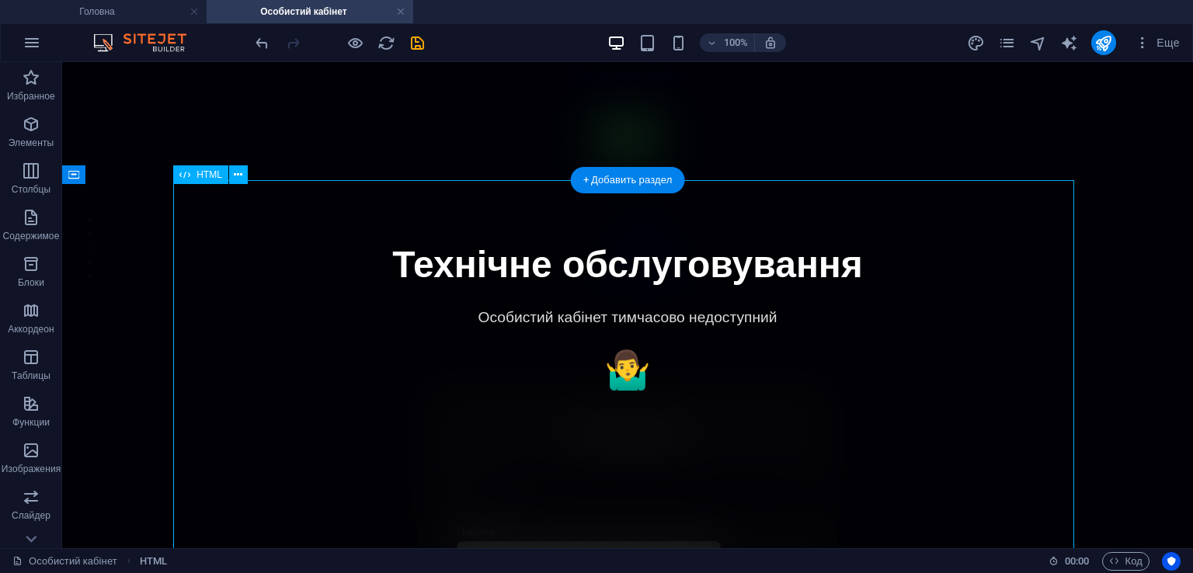
click at [615, 306] on div "Особистий кабінет Авторизація Email [GEOGRAPHIC_DATA] 👁️ Увійти Скинути пароль …" at bounding box center [627, 555] width 1117 height 517
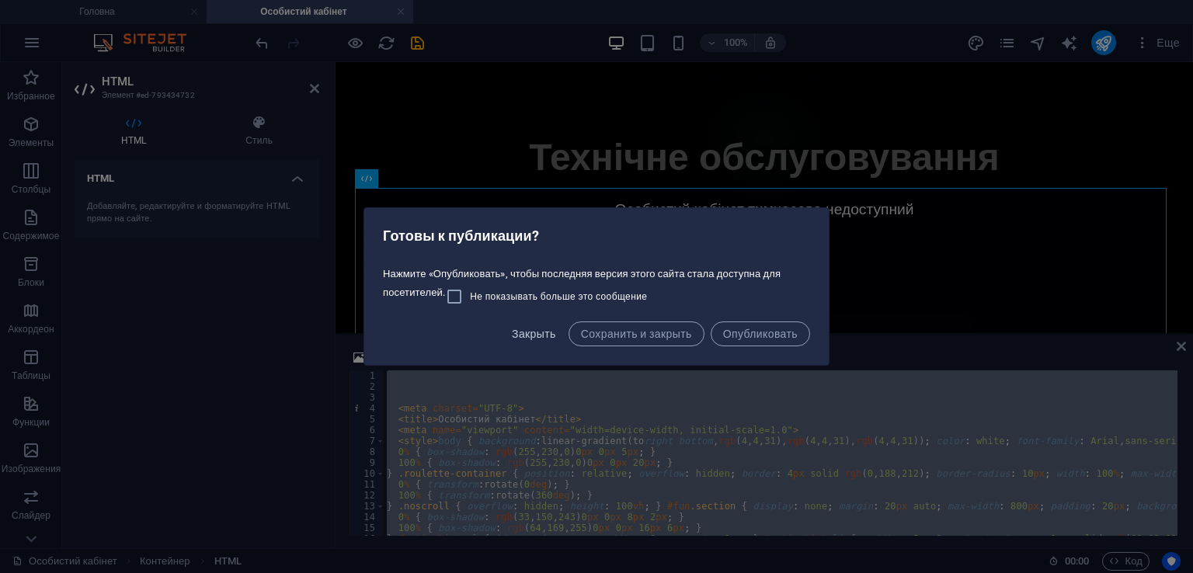
click at [519, 336] on span "Закрыть" at bounding box center [534, 334] width 44 height 12
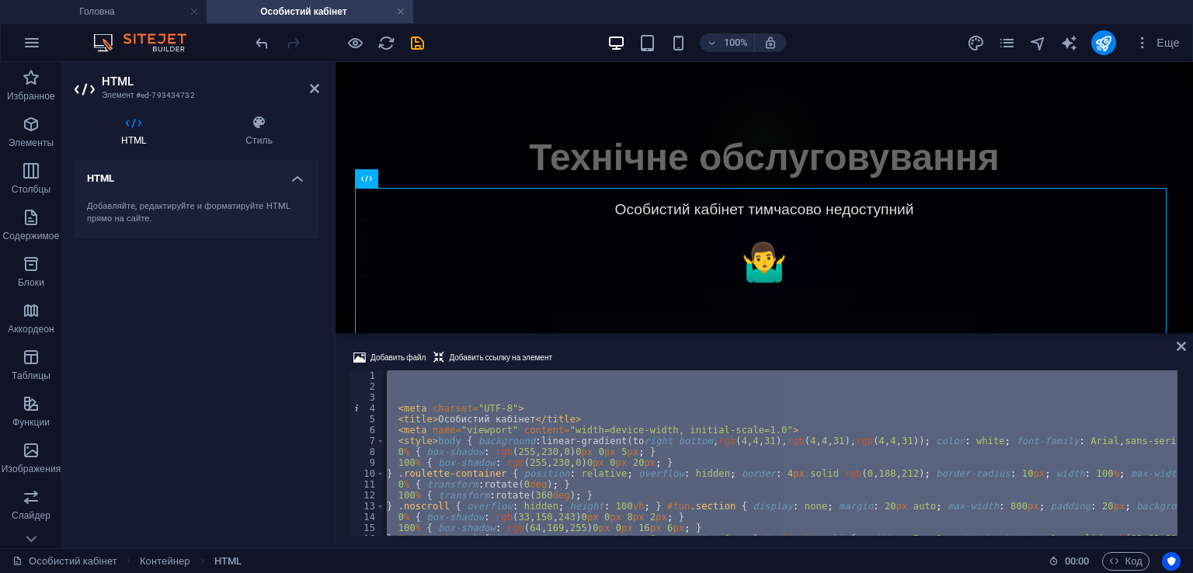
click at [668, 475] on div "< meta charset = "UTF-8" > < title > Особистий кабінет </ title > < meta name =…" at bounding box center [781, 453] width 794 height 165
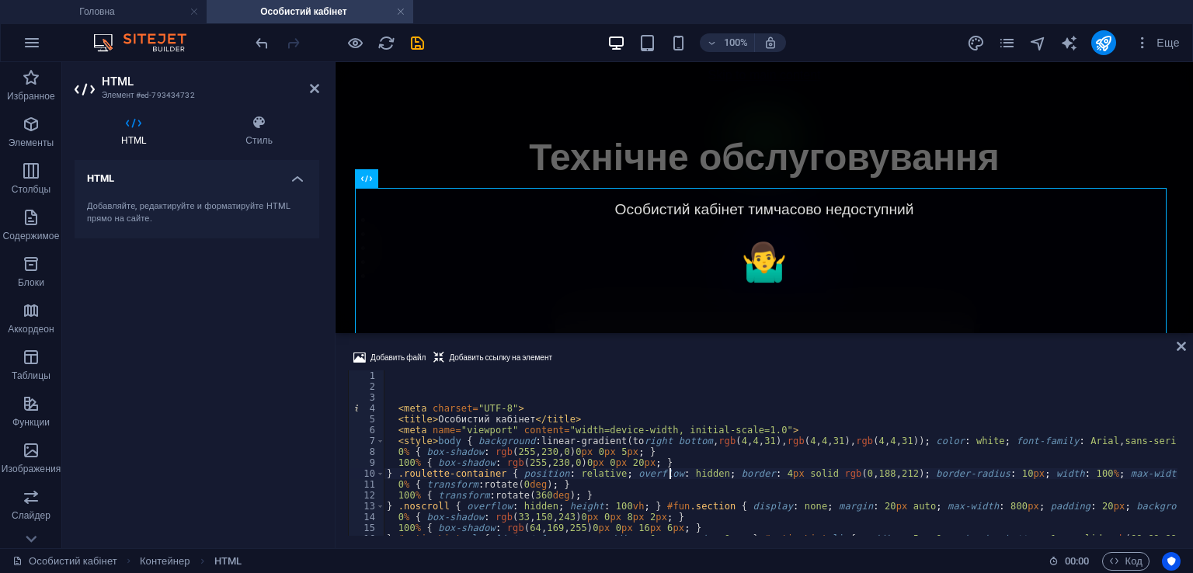
type textarea "<style>body { background: linear-gradient(to right bottom, rgb(4, 4, 31), rgb(4…"
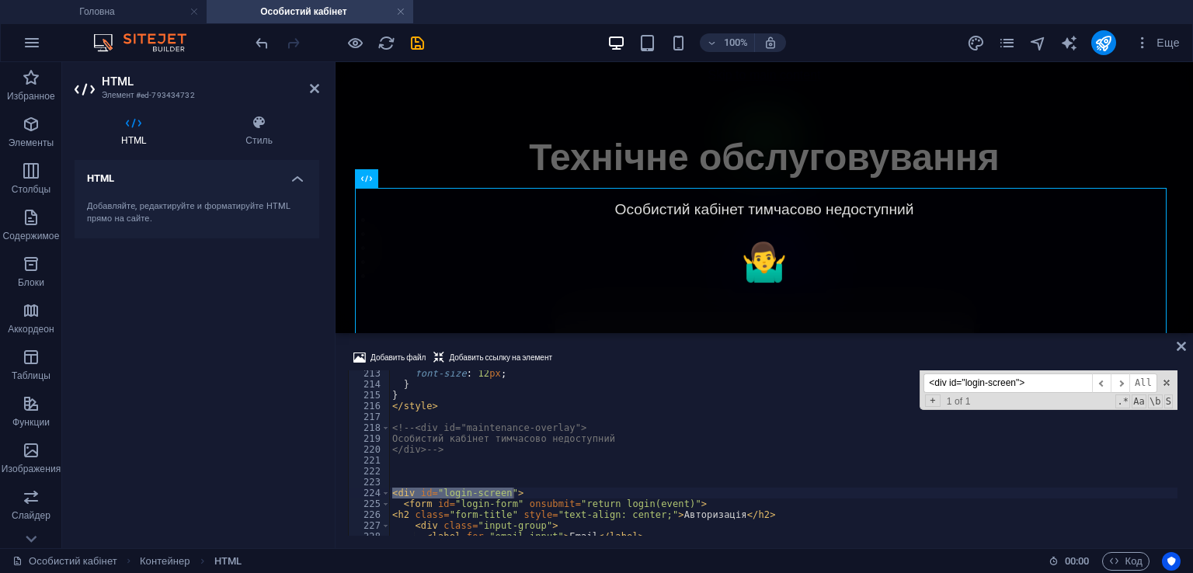
scroll to position [2308, 0]
type input "<div id="login-screen">"
paste textarea "<div class="maintenance-banner">"
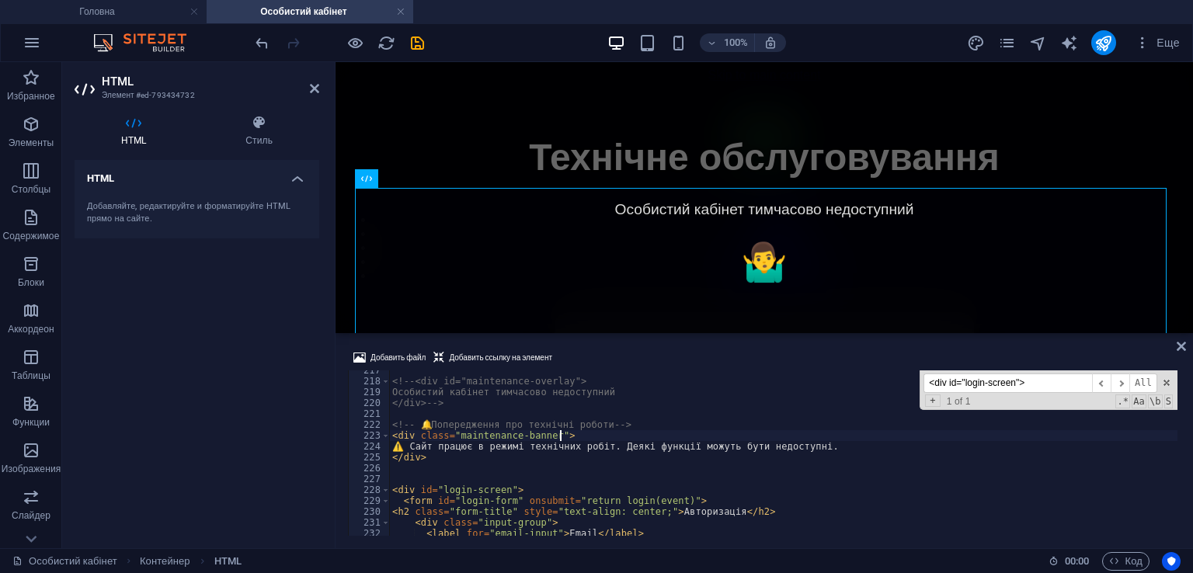
scroll to position [2355, 0]
type textarea "</div>"
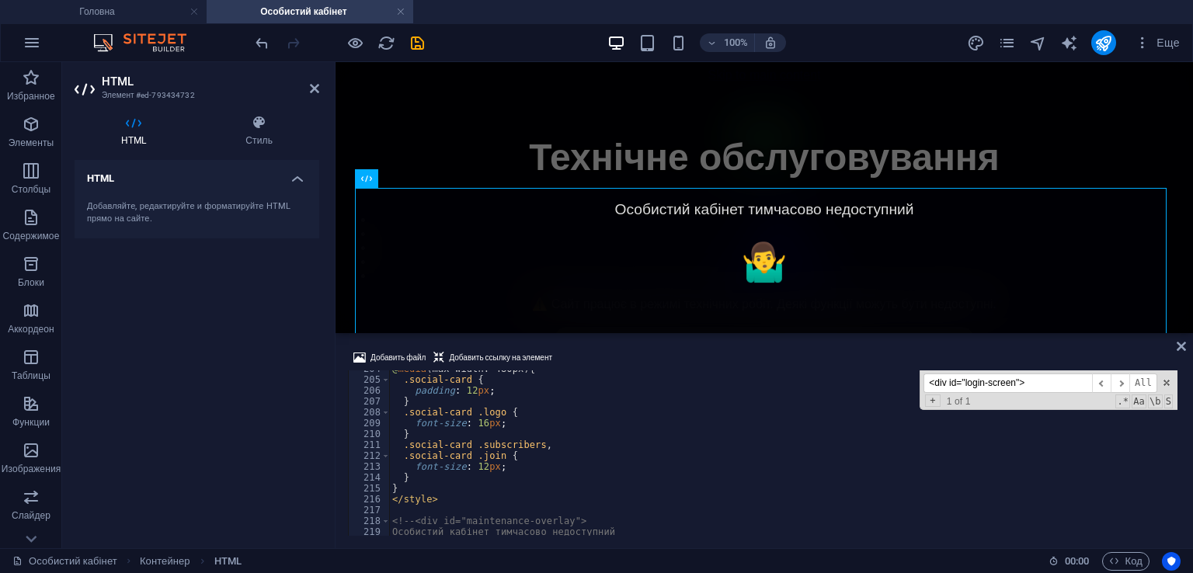
scroll to position [2215, 0]
type textarea "}"
paste textarea
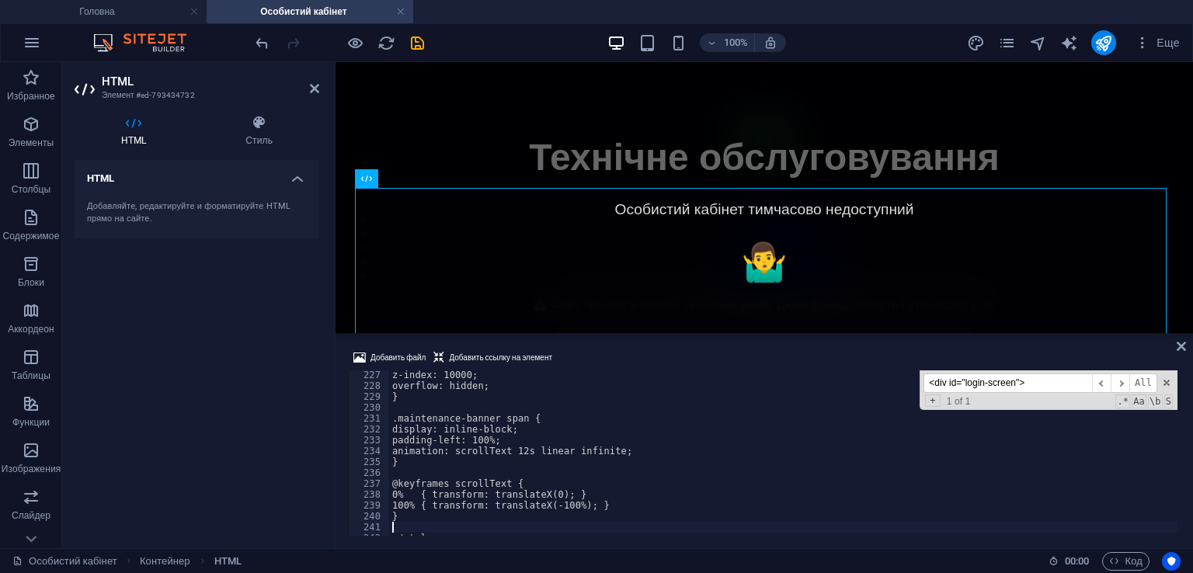
scroll to position [2551, 0]
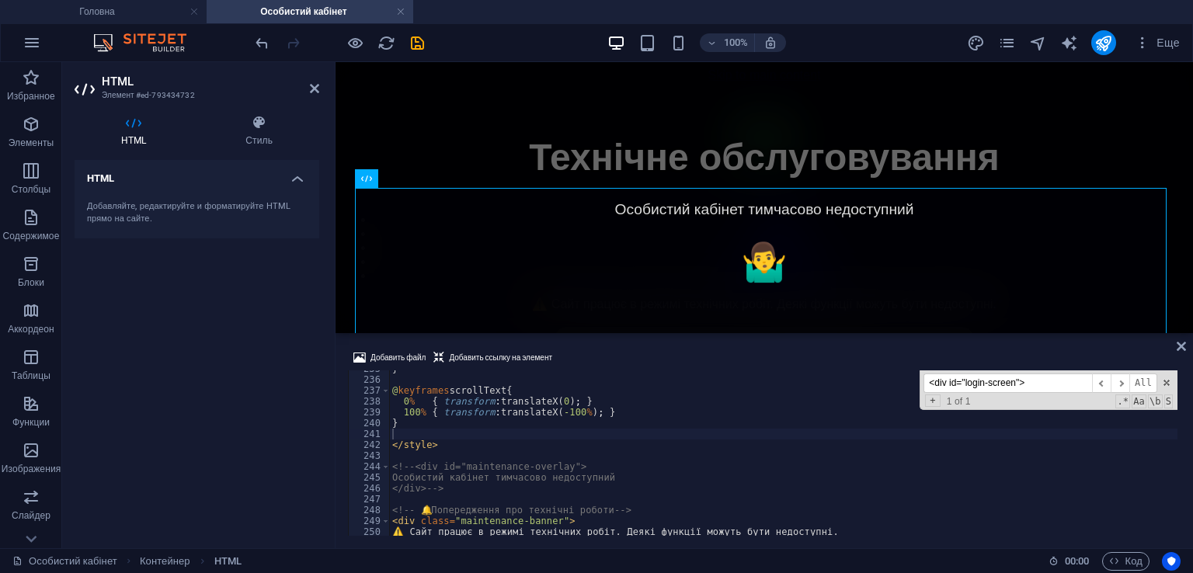
click at [677, 349] on div "Добавить файл Добавить ссылку на элемент" at bounding box center [764, 360] width 833 height 23
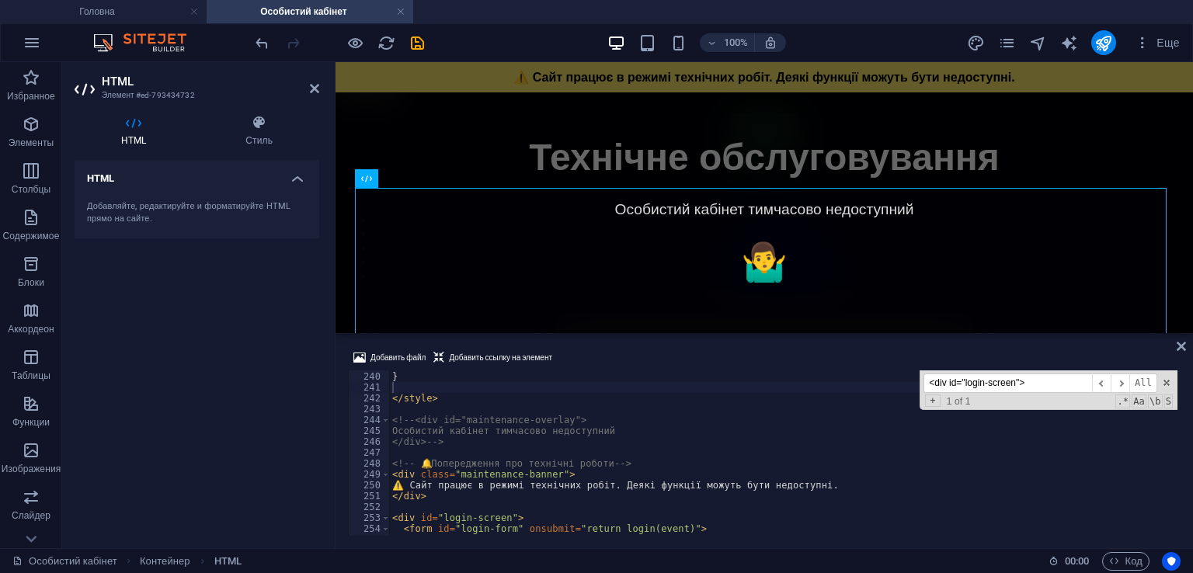
scroll to position [2598, 0]
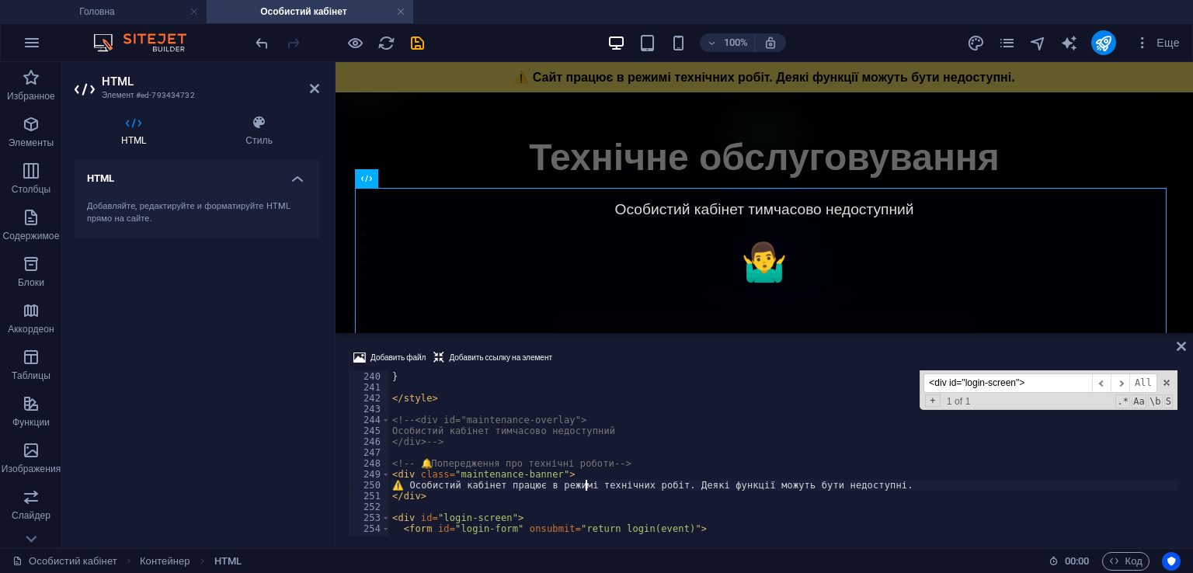
click at [541, 484] on div "100 % { transform : translateX( -100 % ) ; } } </ style > <!-- <div id="mainten…" at bounding box center [783, 453] width 789 height 165
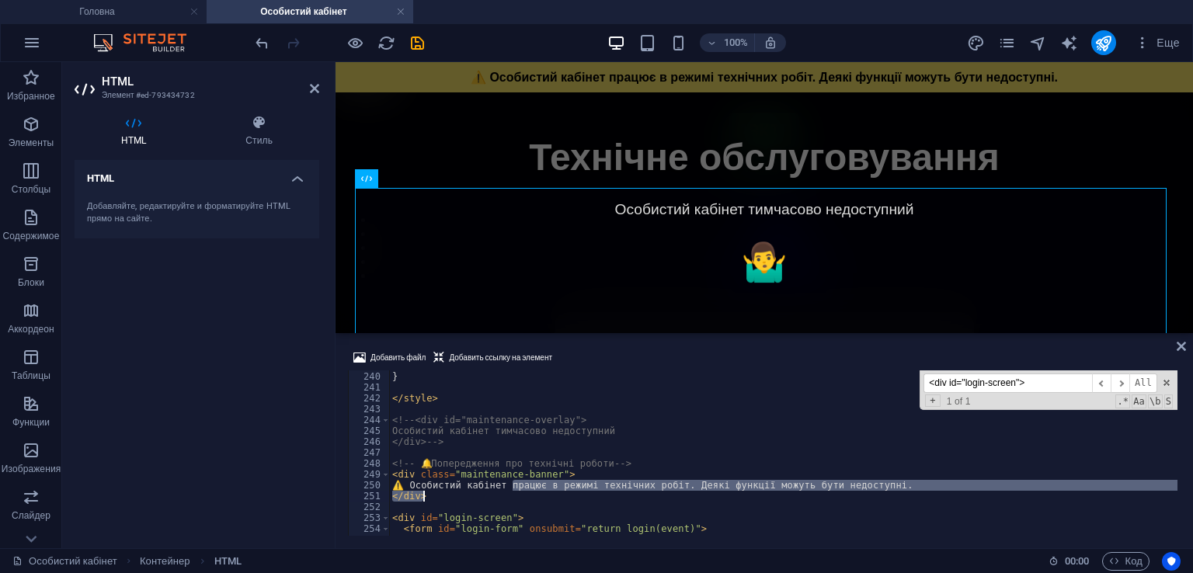
drag, startPoint x: 513, startPoint y: 486, endPoint x: 679, endPoint y: 492, distance: 166.4
click at [679, 492] on div "100 % { transform : translateX( -100 % ) ; } } </ style > <!-- <div id="mainten…" at bounding box center [783, 453] width 789 height 165
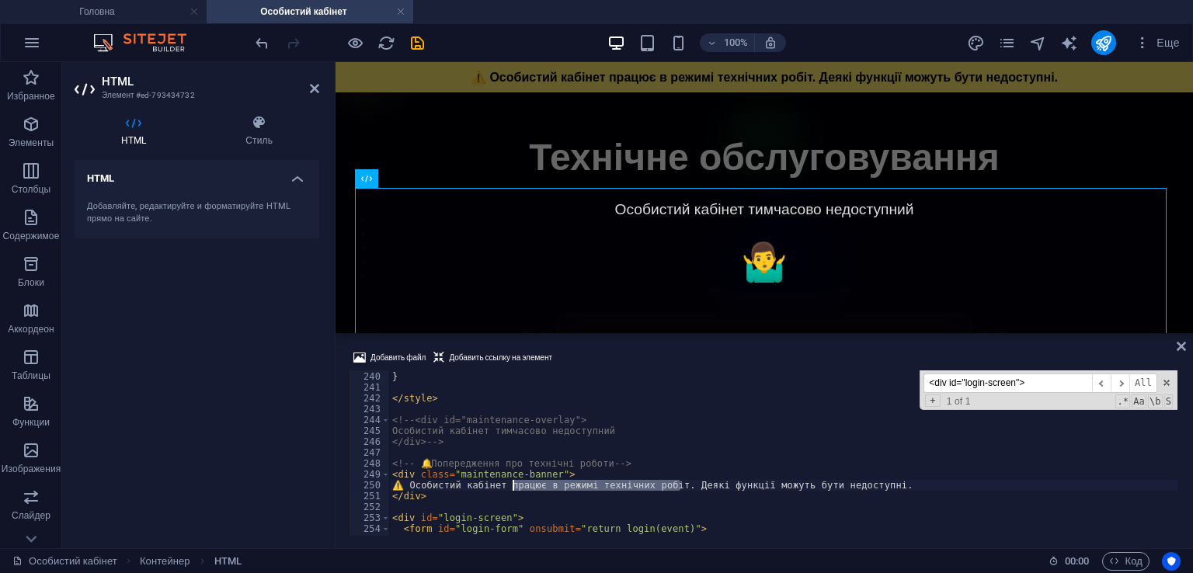
drag, startPoint x: 678, startPoint y: 487, endPoint x: 515, endPoint y: 486, distance: 163.2
type textarea "⚠️ Особистий кабінет працює в режимі технічних робіт! Деякі функції можуть бути…"
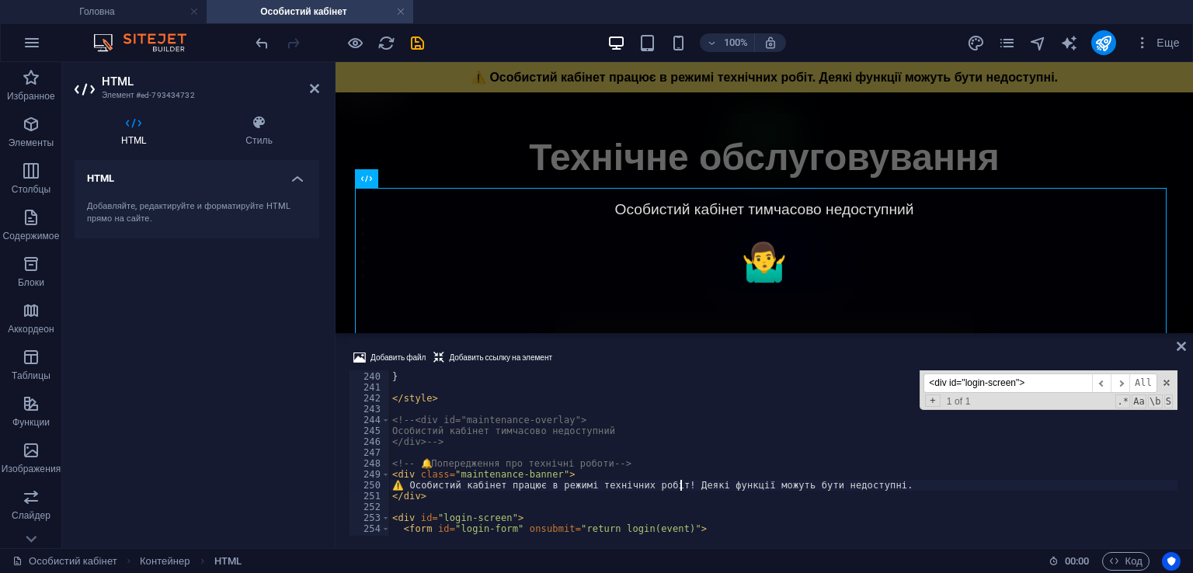
scroll to position [0, 24]
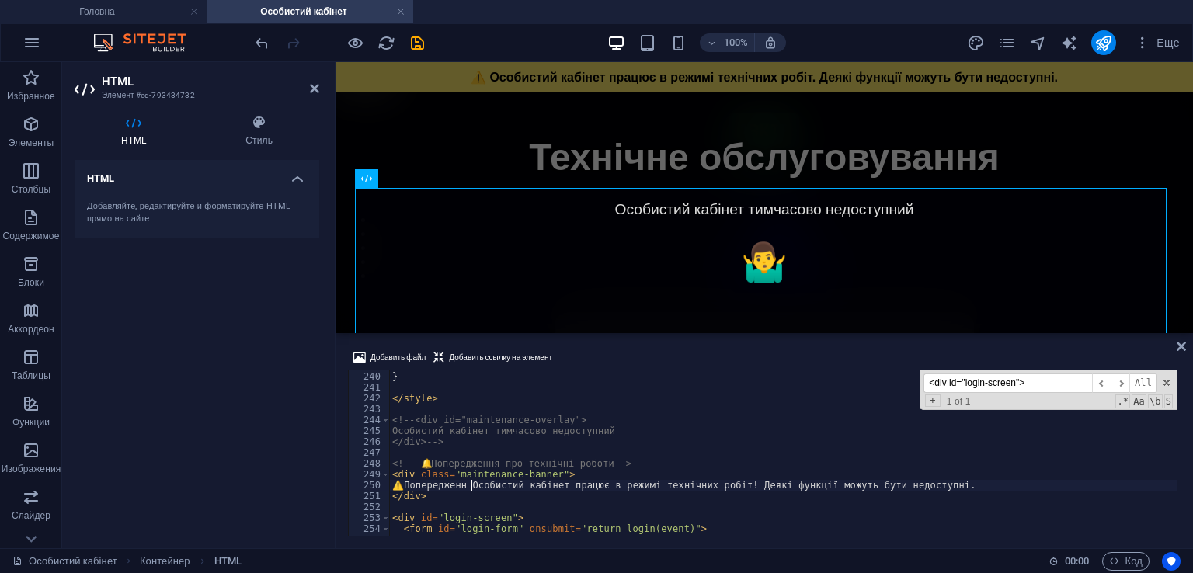
scroll to position [0, 6]
click at [662, 346] on div "Добавить файл Добавить ссылку на элемент <div class="maintenance-banner"> 239 2…" at bounding box center [765, 442] width 858 height 212
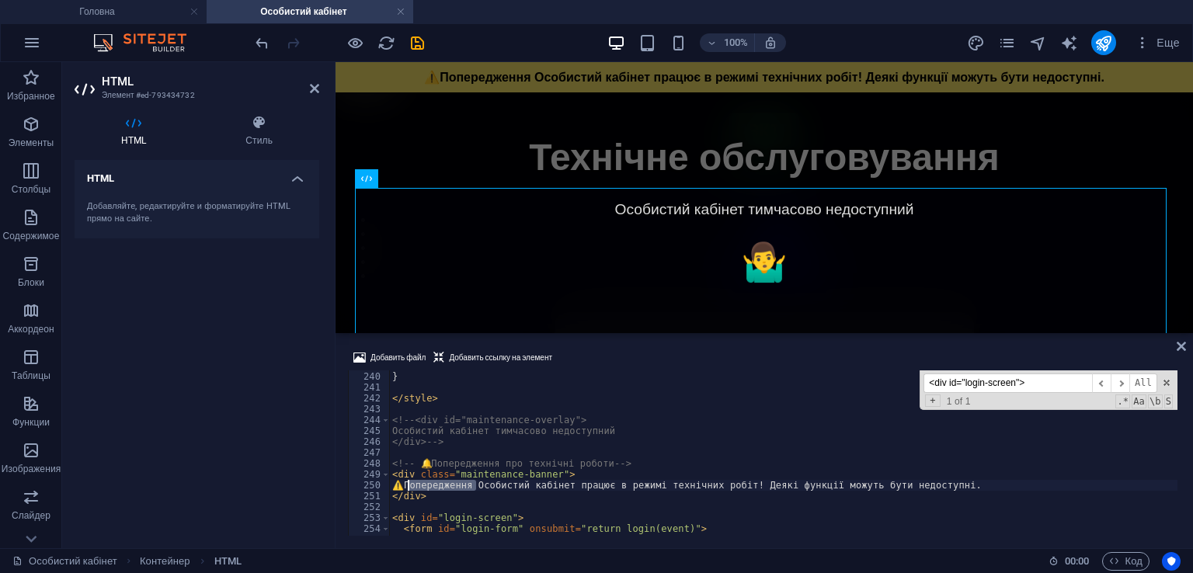
click at [410, 483] on div "100 % { transform : translateX( -100 % ) ; } } </ style > <!-- <div id="mainten…" at bounding box center [783, 453] width 789 height 165
drag, startPoint x: 476, startPoint y: 486, endPoint x: 416, endPoint y: 486, distance: 59.8
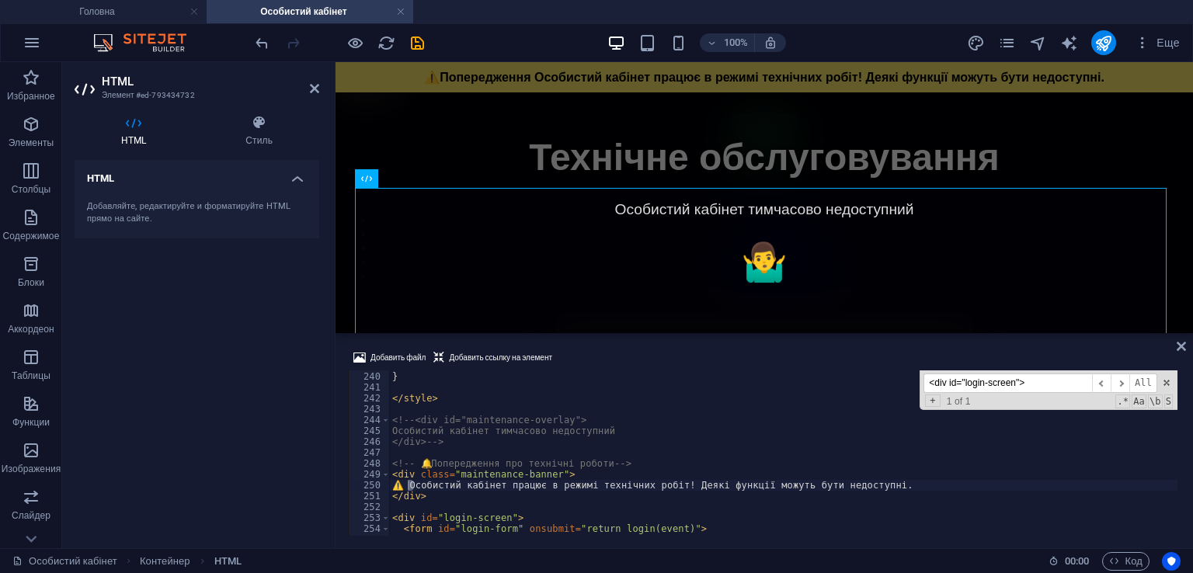
click at [662, 343] on div "Добавить файл Добавить ссылку на элемент ⚠️ Особистий кабінет працює в режимі т…" at bounding box center [765, 442] width 858 height 212
paste textarea "️"
click at [785, 354] on div "Добавить файл Добавить ссылку на элемент" at bounding box center [764, 360] width 833 height 23
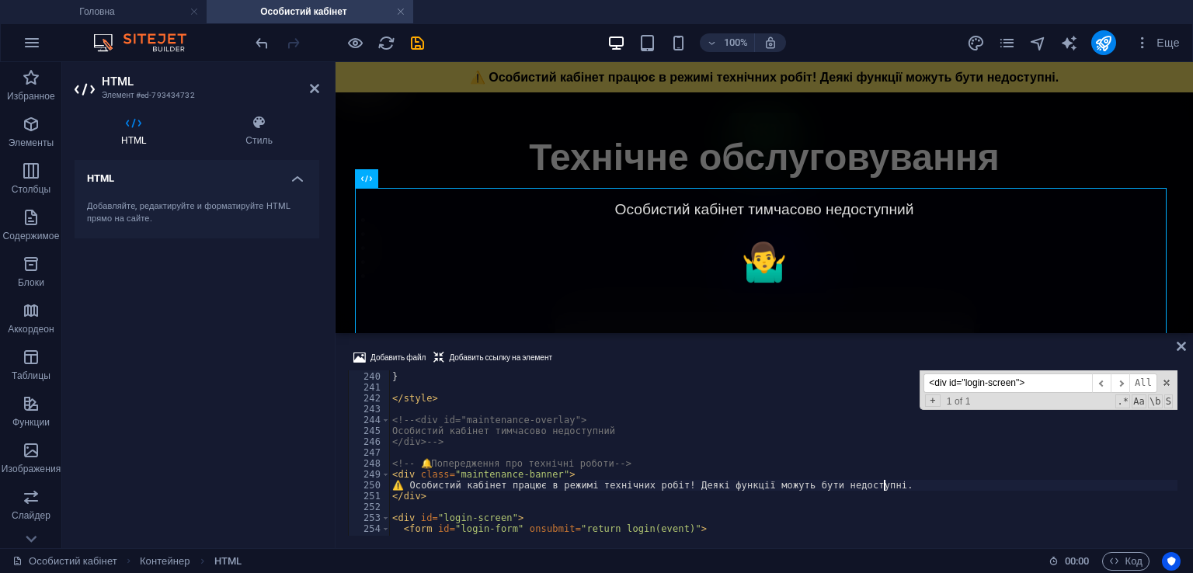
drag, startPoint x: 413, startPoint y: 486, endPoint x: 405, endPoint y: 485, distance: 8.6
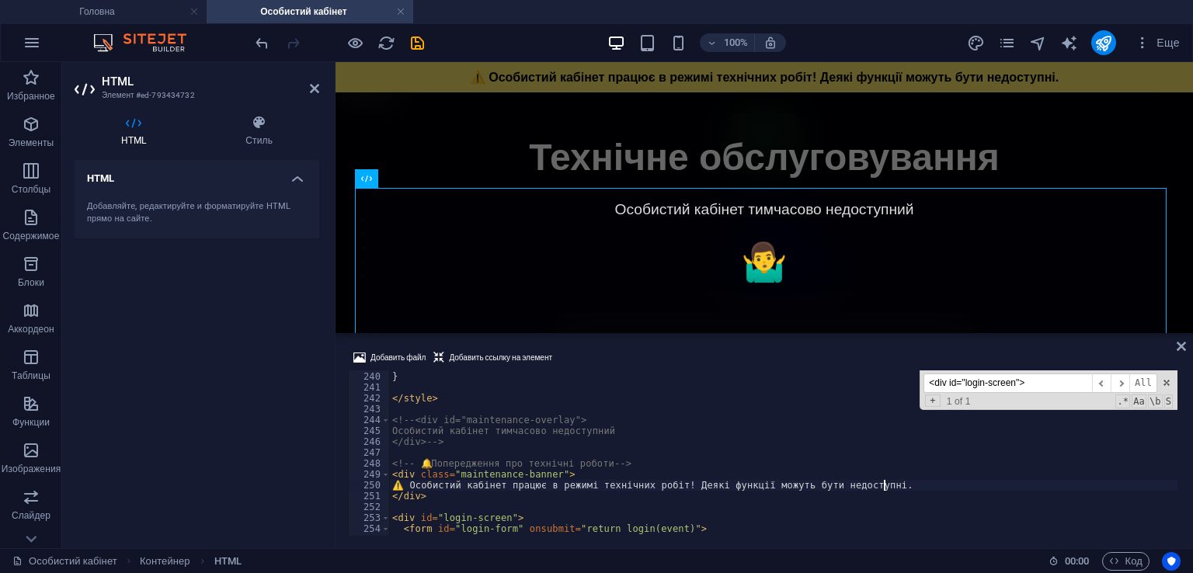
paste textarea "⚠️"
type textarea "⚠️ Особистий кабінет працює в режимі технічних робіт! Деякі функції можуть бути…"
click at [752, 349] on div "Добавить файл Добавить ссылку на элемент" at bounding box center [764, 360] width 833 height 23
click at [413, 45] on icon "save" at bounding box center [418, 43] width 18 height 18
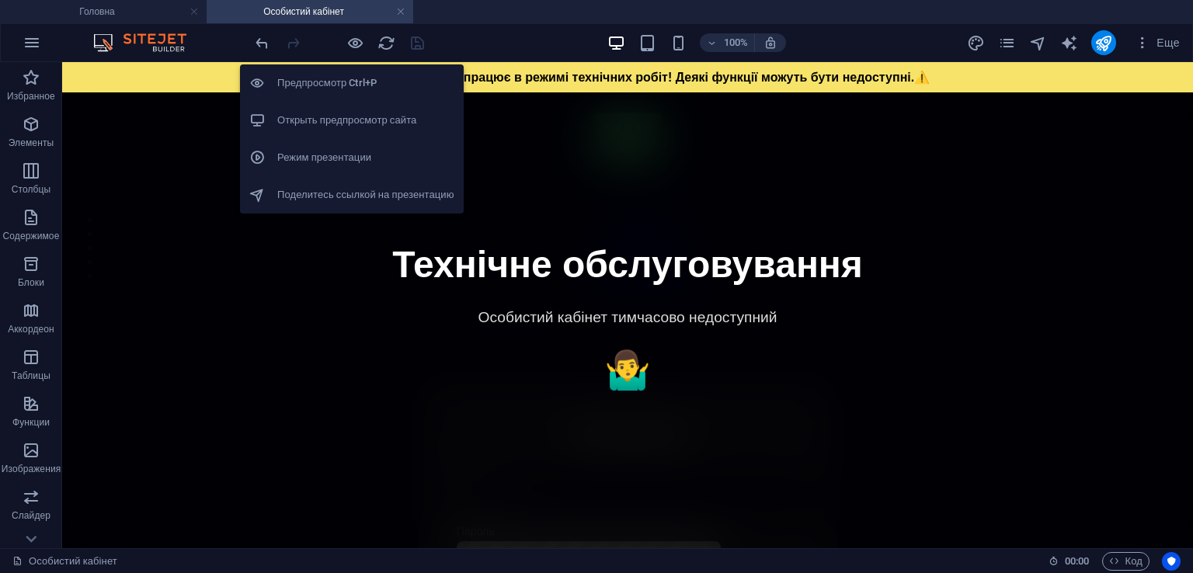
click at [396, 120] on h6 "Открыть предпросмотр сайта" at bounding box center [365, 120] width 177 height 19
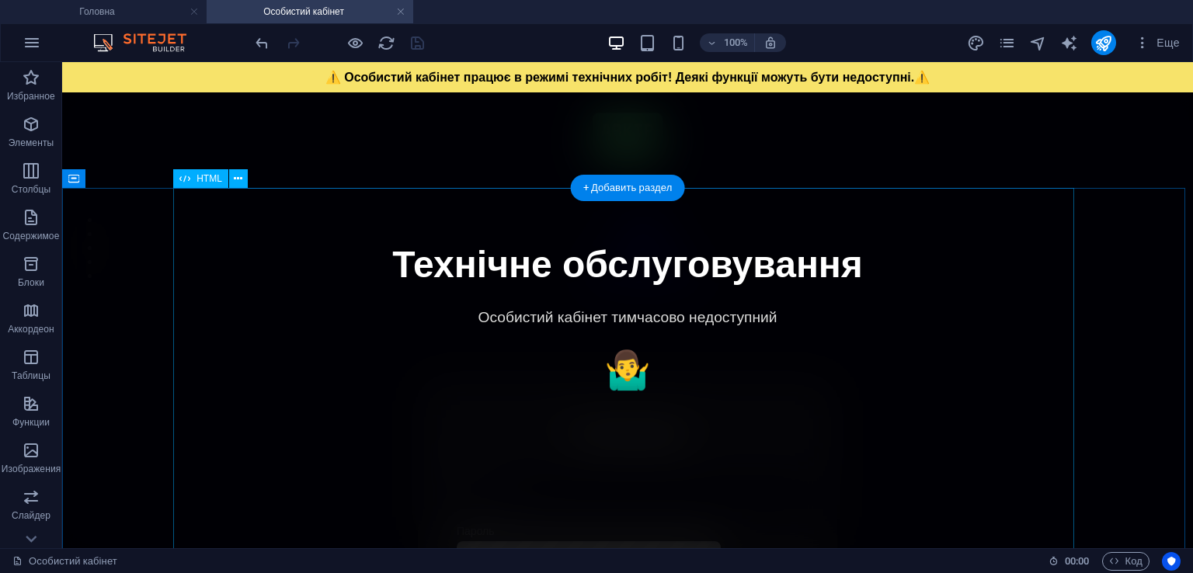
click at [650, 361] on div "Особистий кабінет ⚠️ Особистий кабінет працює в режимі технічних робіт! Деякі ф…" at bounding box center [627, 555] width 1117 height 517
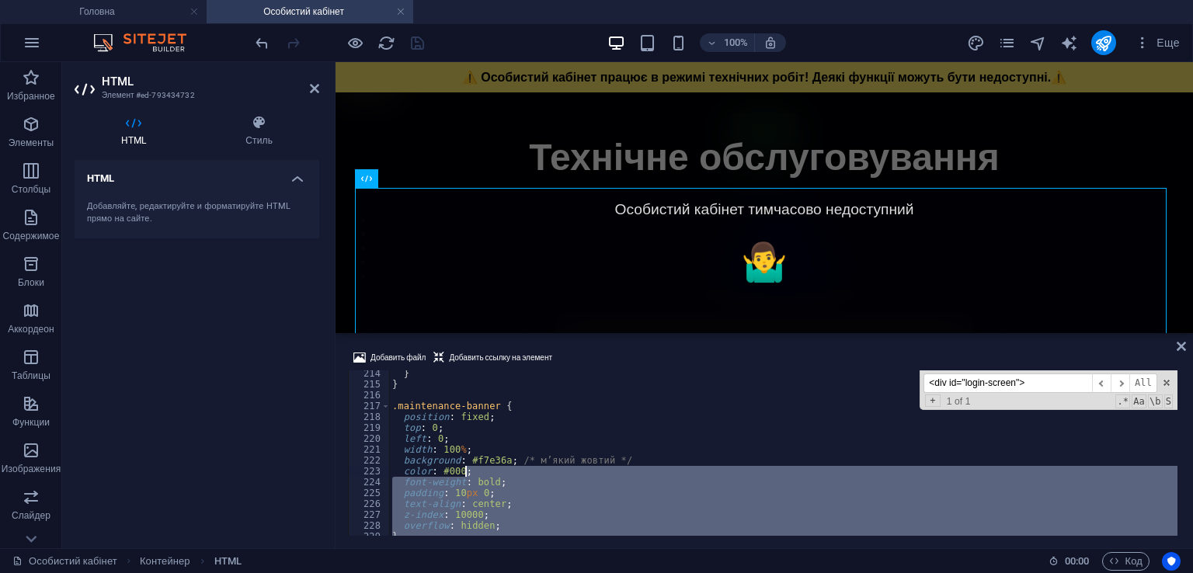
scroll to position [2318, 0]
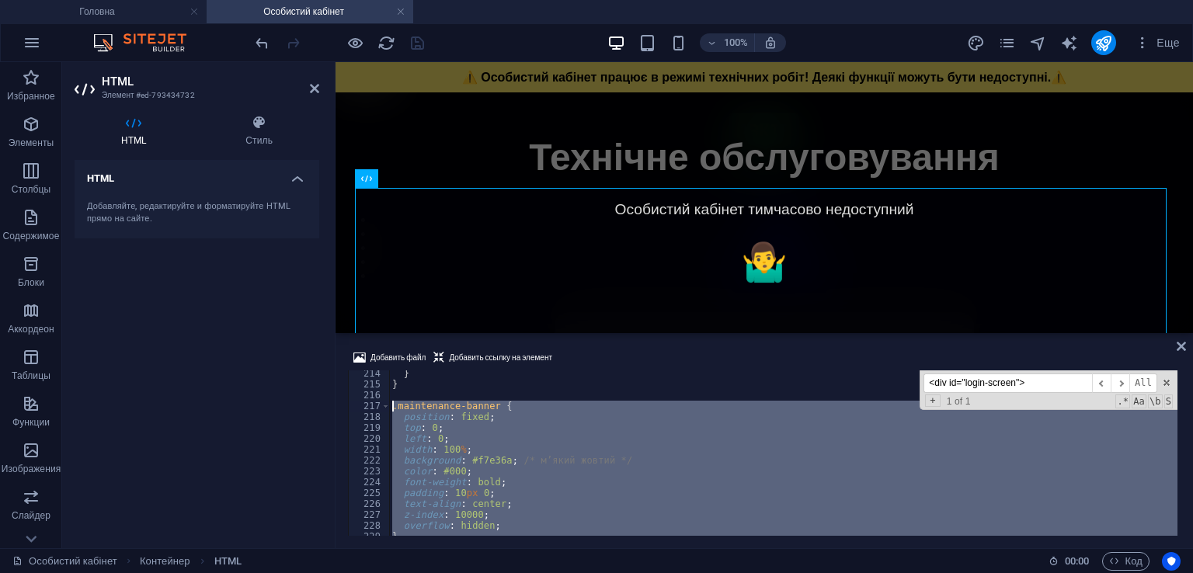
drag, startPoint x: 464, startPoint y: 472, endPoint x: 392, endPoint y: 409, distance: 95.2
type textarea ".maintenance-banner { position: fixed;"
paste textarea
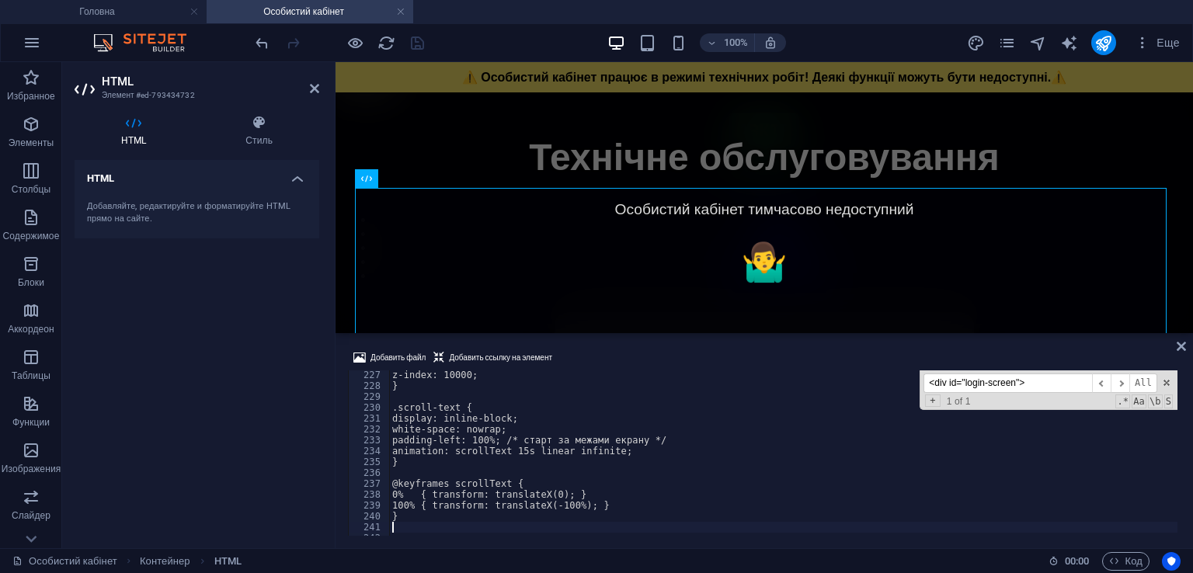
click at [620, 355] on div "Добавить файл Добавить ссылку на элемент" at bounding box center [764, 360] width 833 height 23
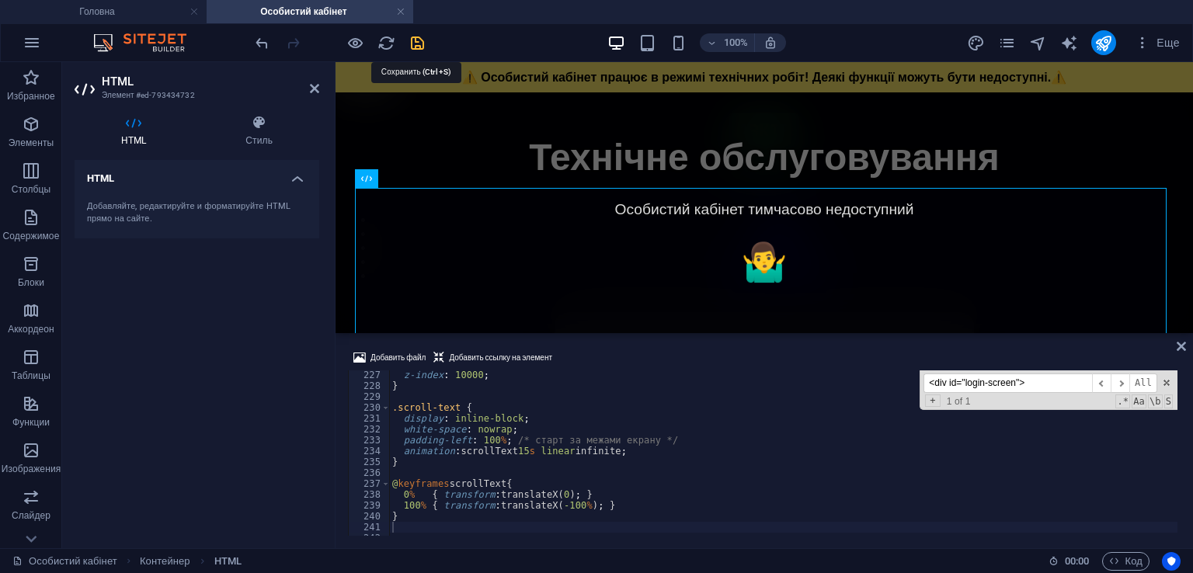
click at [413, 35] on icon "save" at bounding box center [418, 43] width 18 height 18
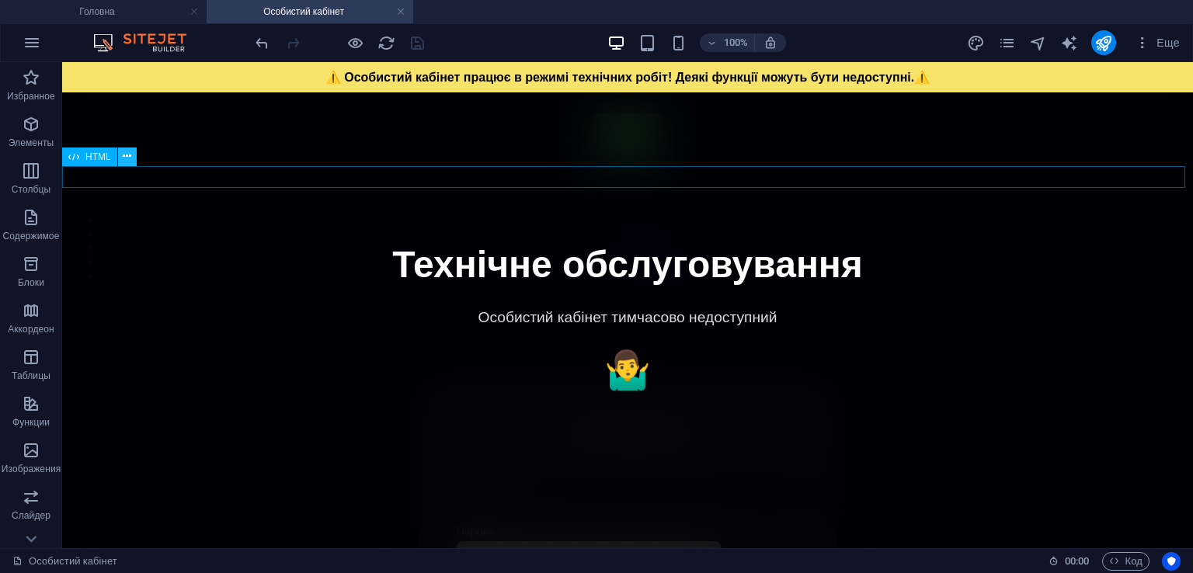
click at [130, 158] on icon at bounding box center [127, 156] width 9 height 16
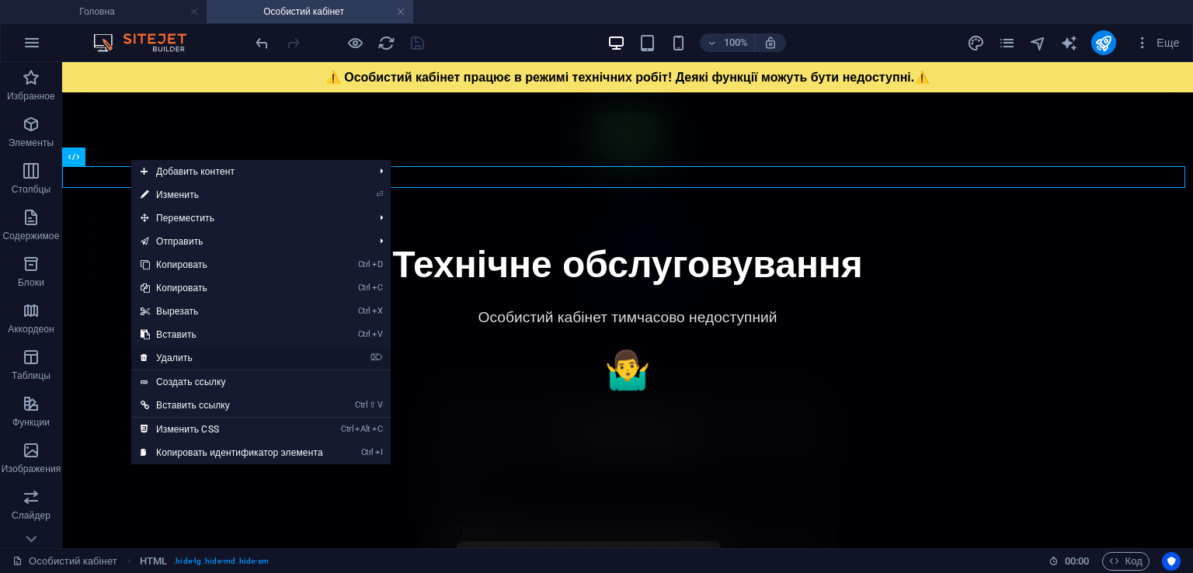
click at [199, 350] on link "⌦ Удалить" at bounding box center [231, 358] width 201 height 23
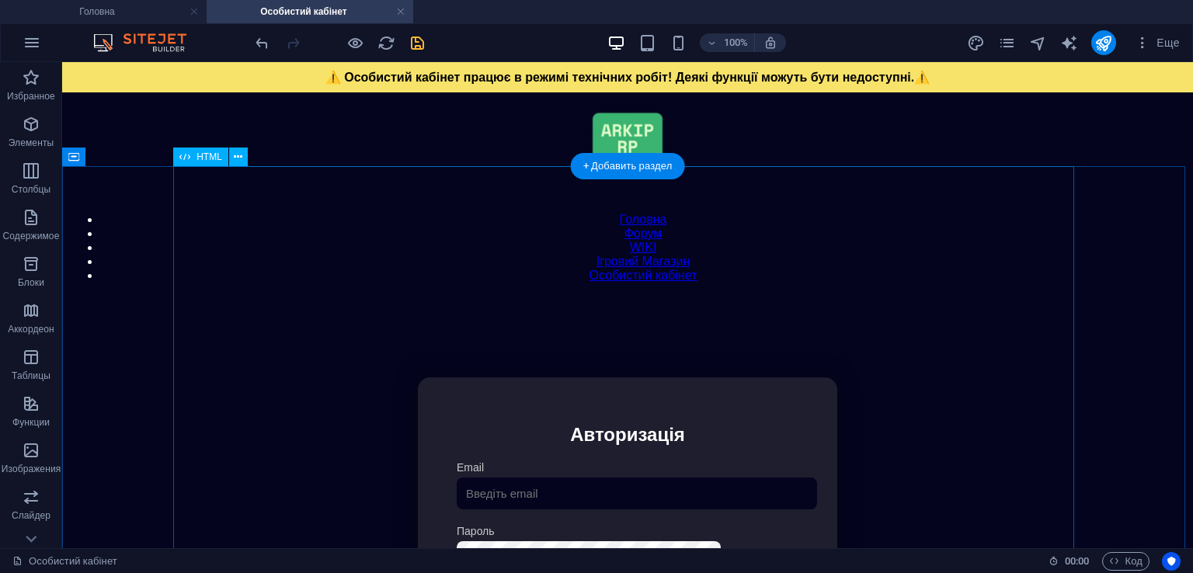
click at [295, 297] on div "Особистий кабінет ⚠️ Особистий кабінет працює в режимі технічних робіт! Деякі ф…" at bounding box center [627, 555] width 1117 height 517
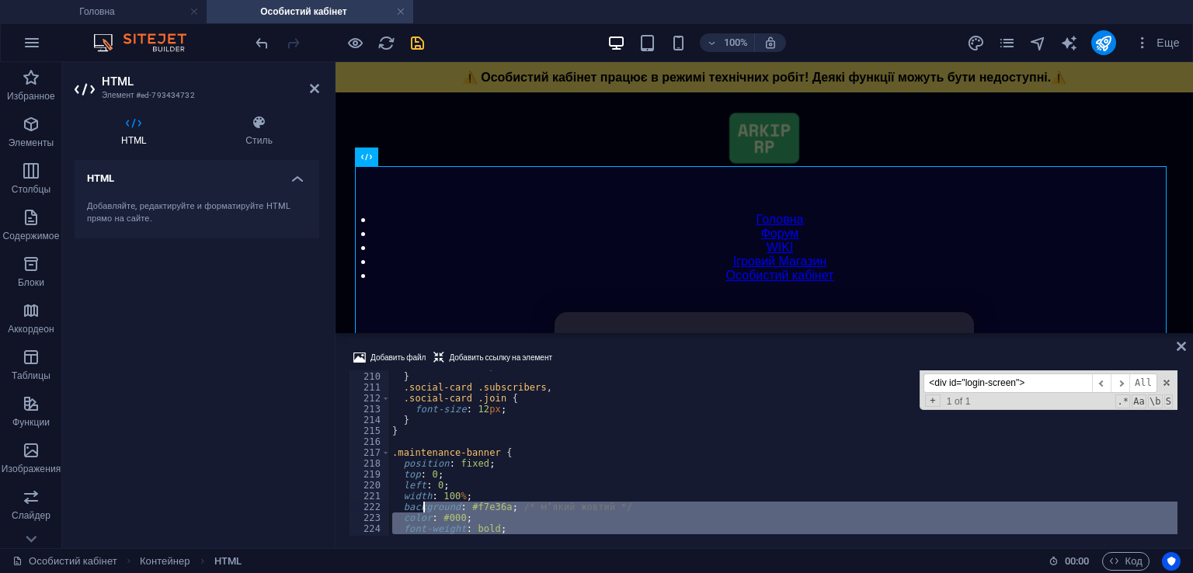
scroll to position [2272, 0]
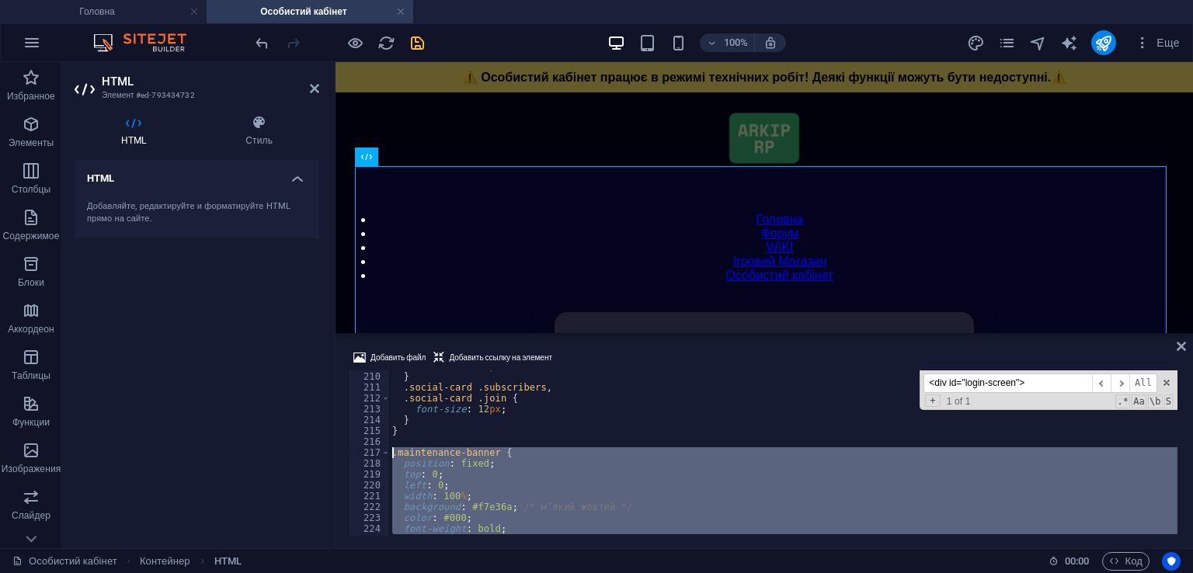
drag, startPoint x: 417, startPoint y: 523, endPoint x: 390, endPoint y: 449, distance: 78.7
type textarea ".maintenance-banner { position: fixed;"
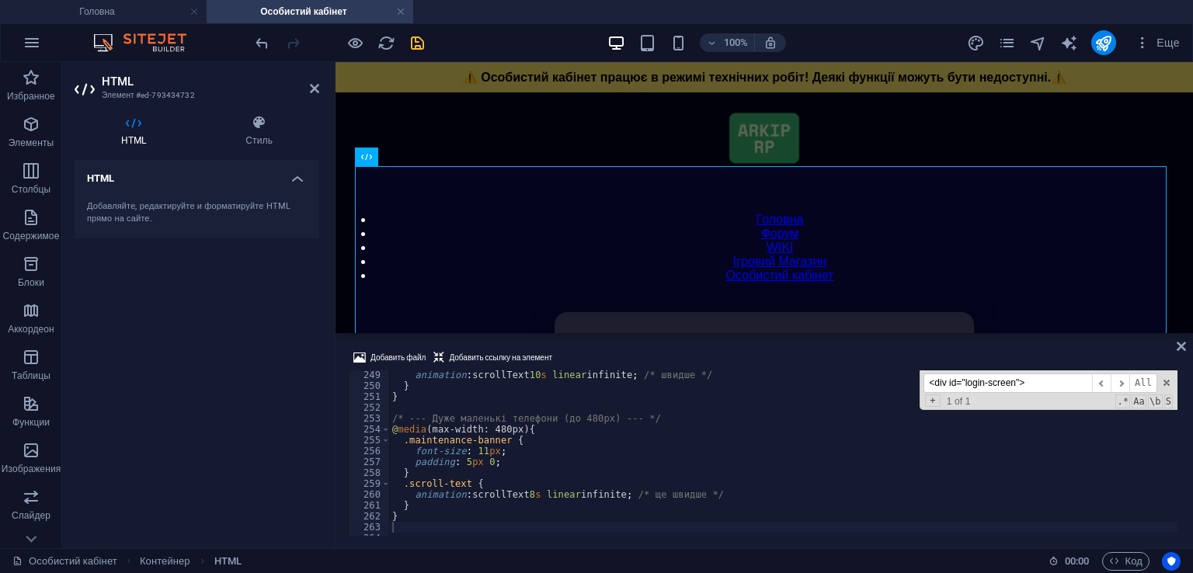
click at [643, 349] on div "Добавить файл Добавить ссылку на элемент" at bounding box center [764, 360] width 833 height 23
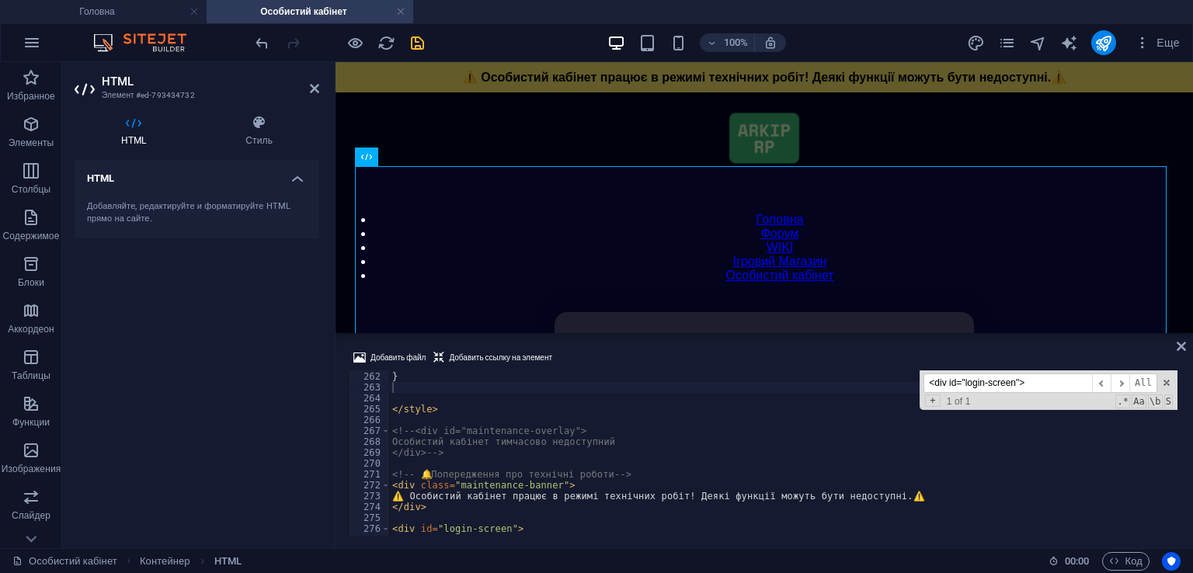
scroll to position [2884, 0]
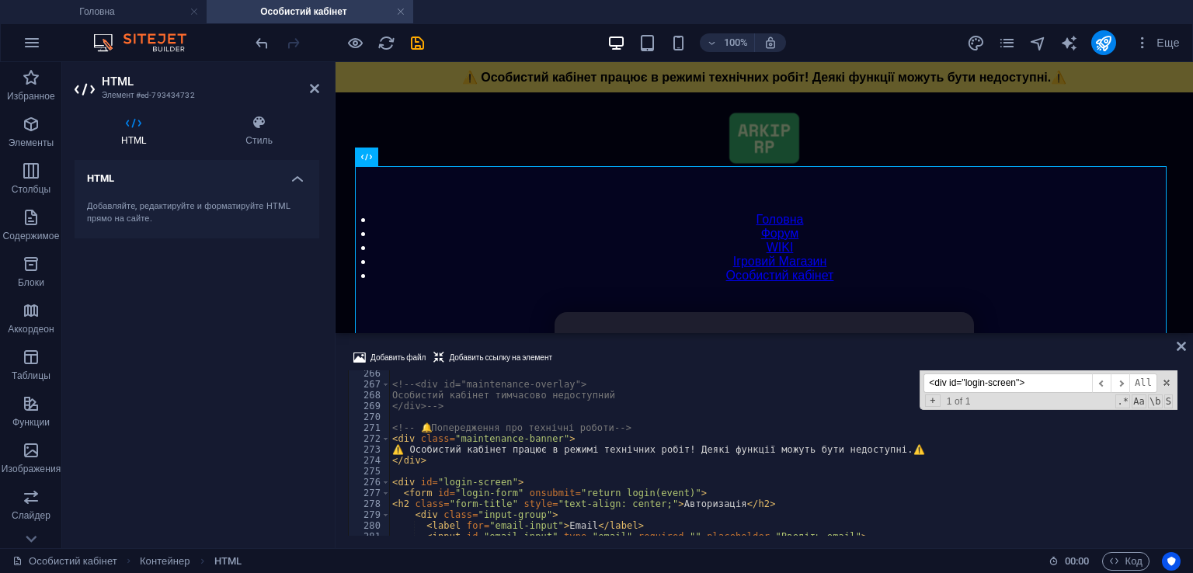
click at [423, 35] on icon "save" at bounding box center [418, 43] width 18 height 18
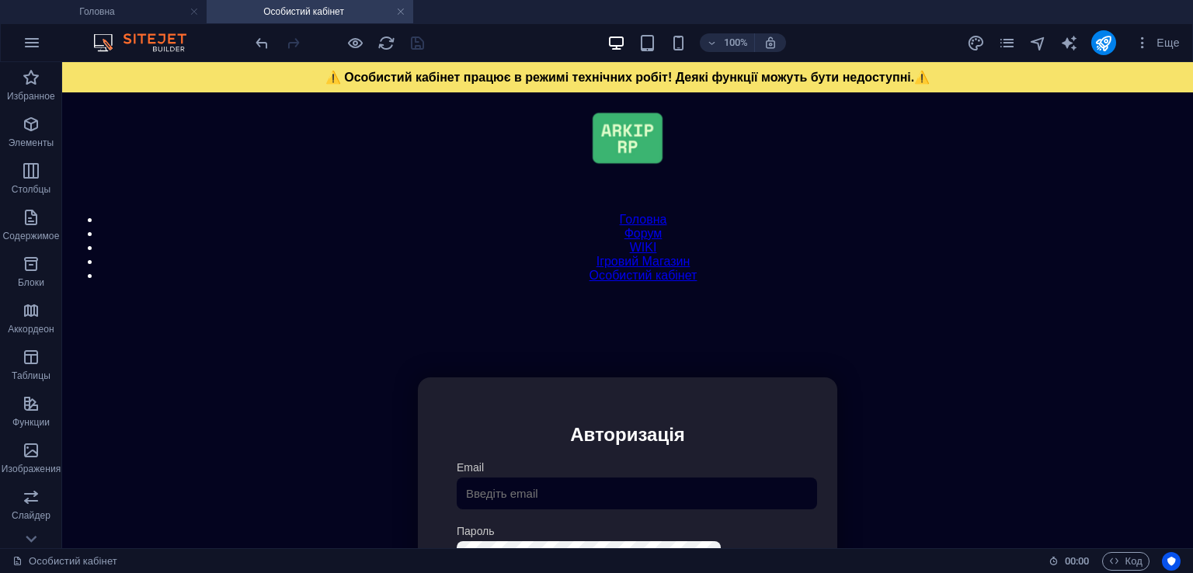
click at [667, 38] on div "100%" at bounding box center [696, 42] width 179 height 25
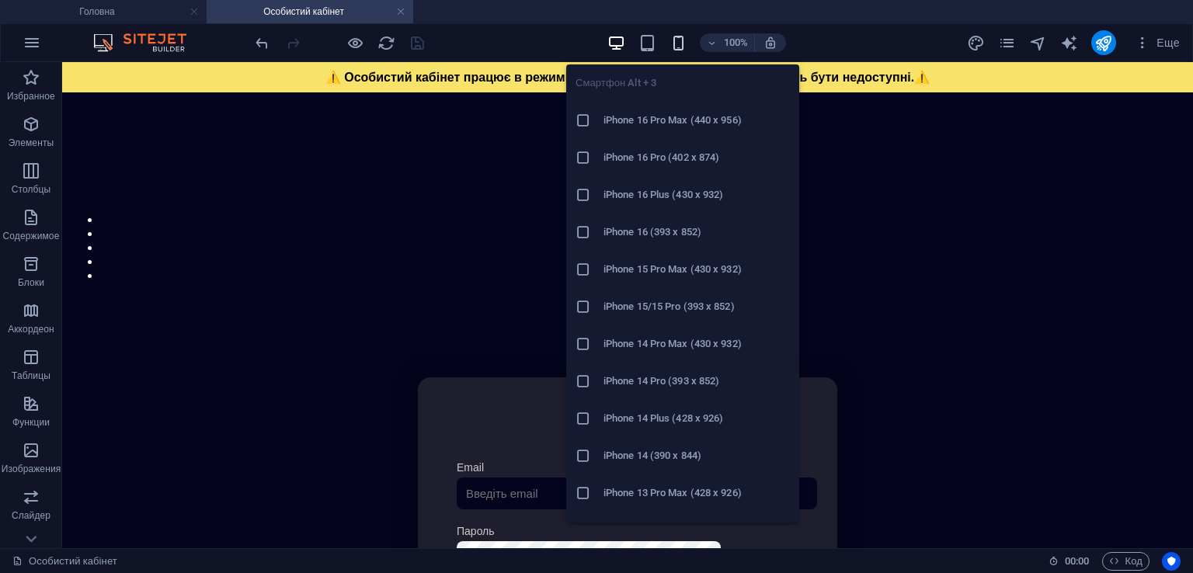
click at [676, 38] on icon "button" at bounding box center [679, 43] width 18 height 18
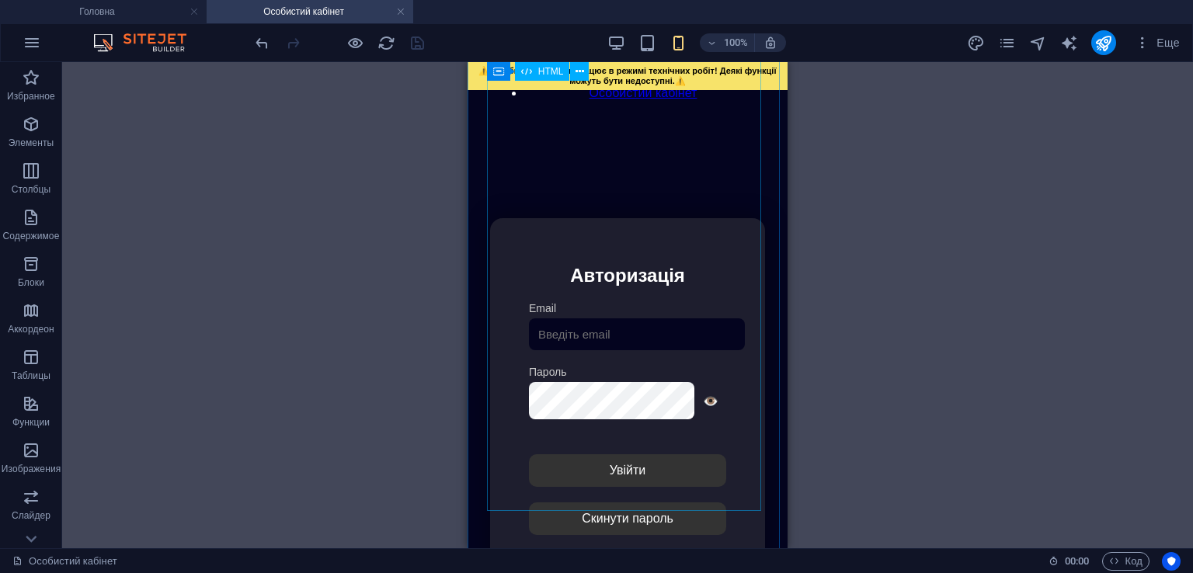
scroll to position [233, 0]
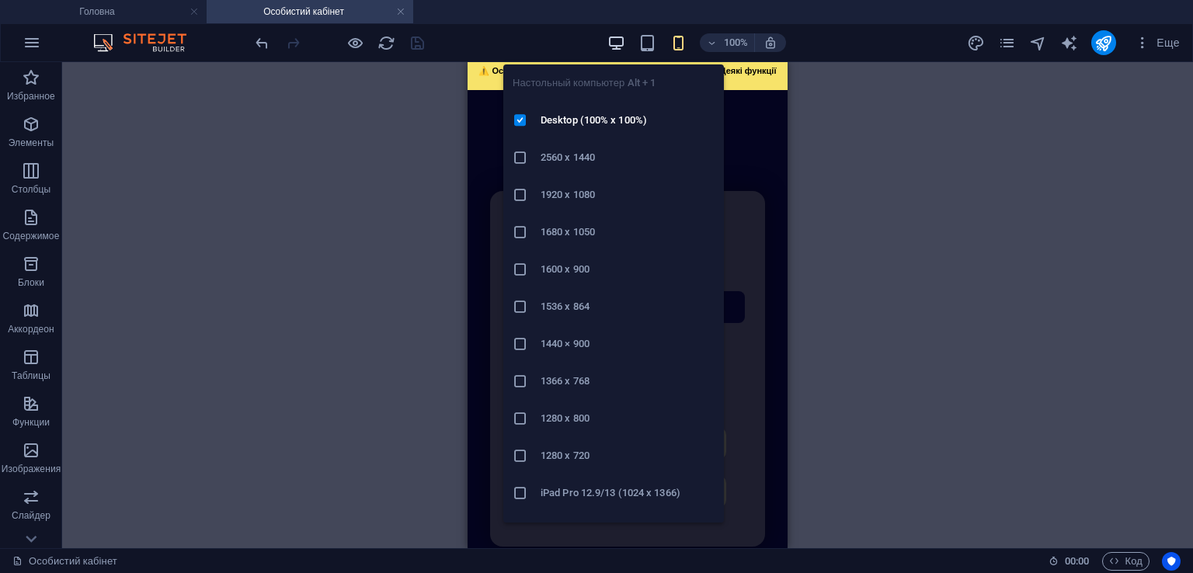
click at [622, 39] on icon "button" at bounding box center [617, 43] width 18 height 18
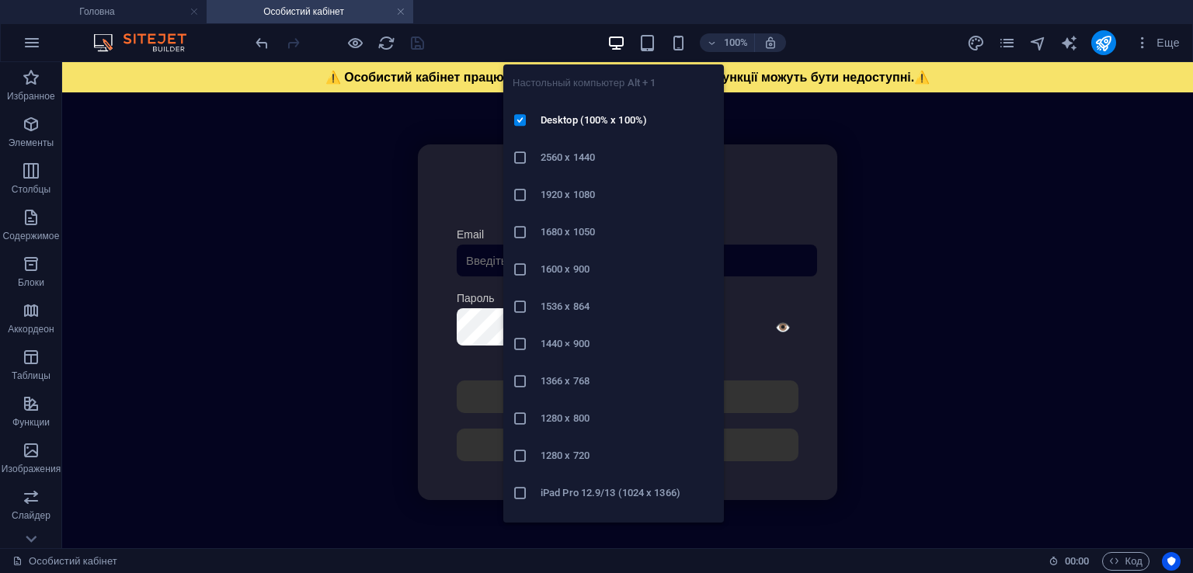
scroll to position [229, 0]
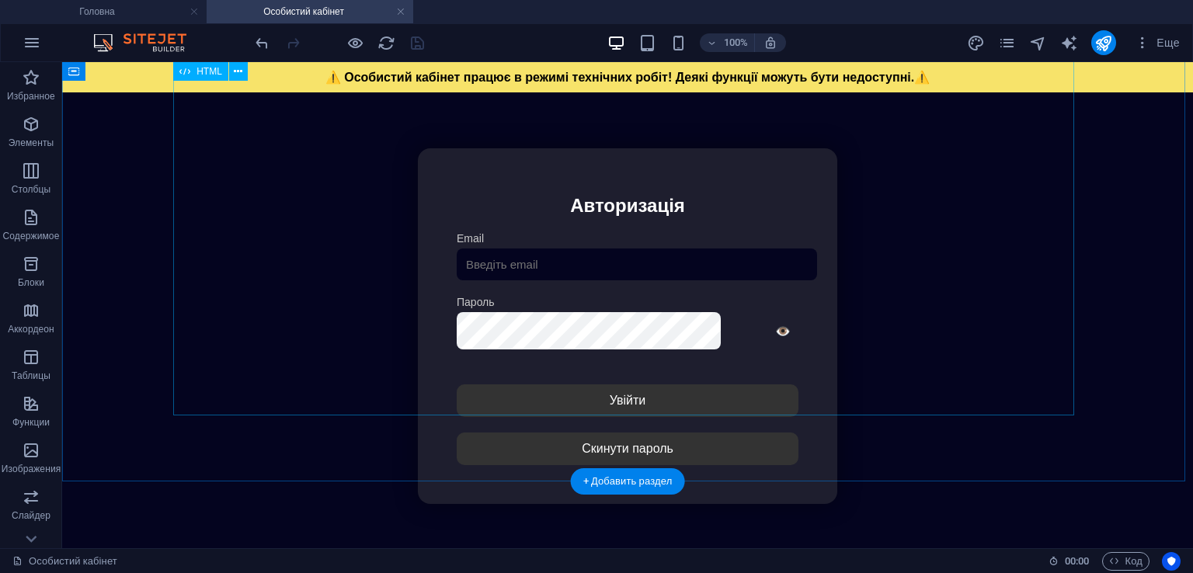
click at [489, 287] on div "Особистий кабінет ⚠️ Особистий кабінет працює в режимі технічних робіт! Деякі ф…" at bounding box center [627, 326] width 1117 height 517
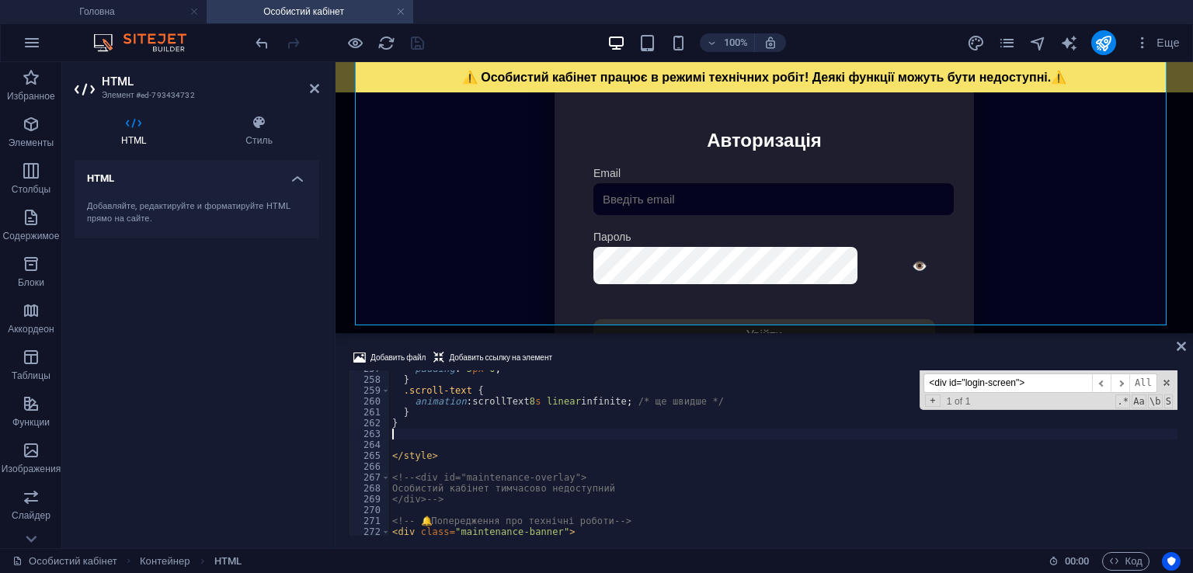
scroll to position [2884, 0]
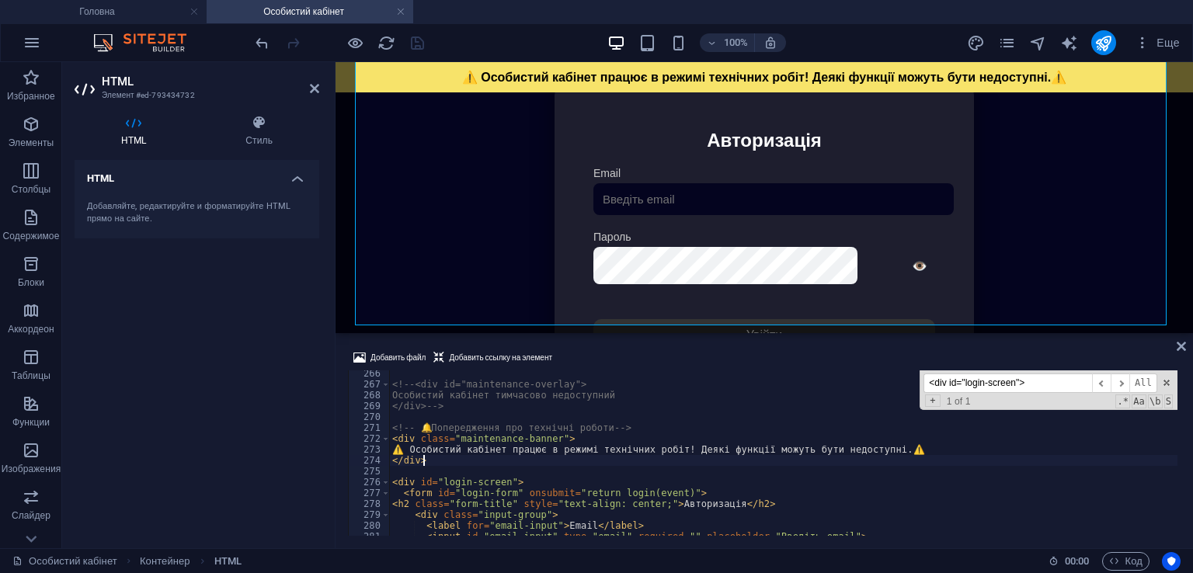
type textarea "</div>"
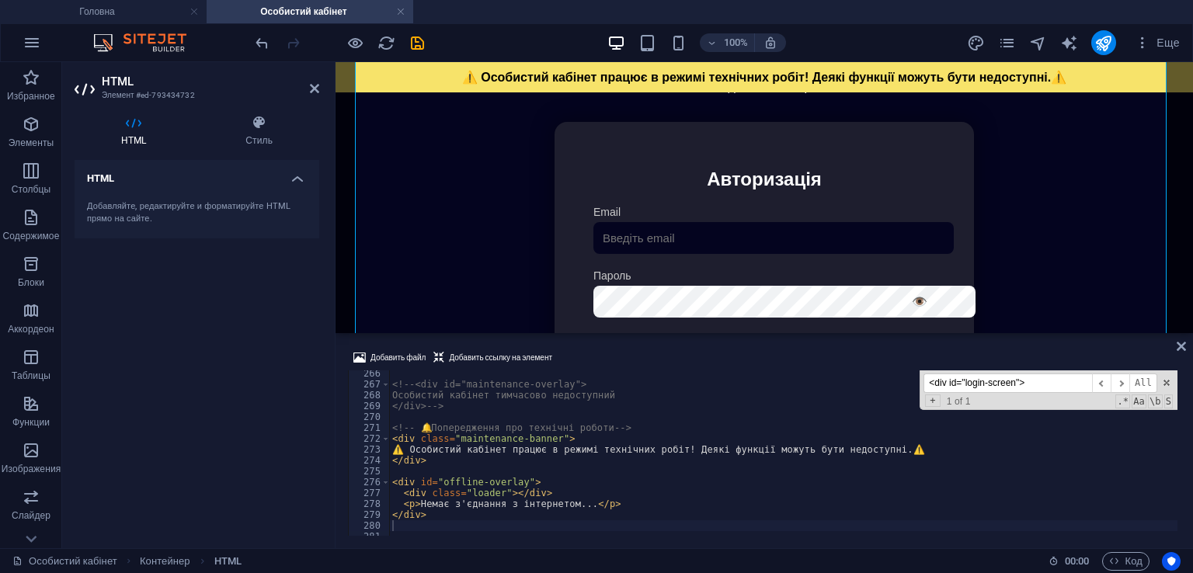
click at [595, 352] on div "Добавить файл Добавить ссылку на элемент" at bounding box center [764, 360] width 833 height 23
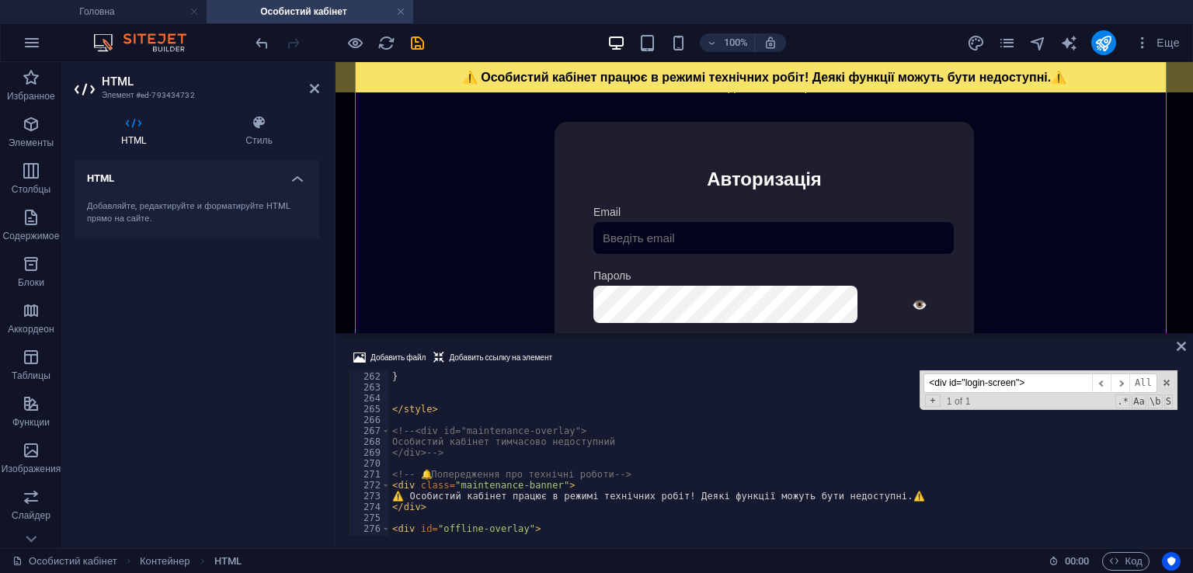
scroll to position [2744, 0]
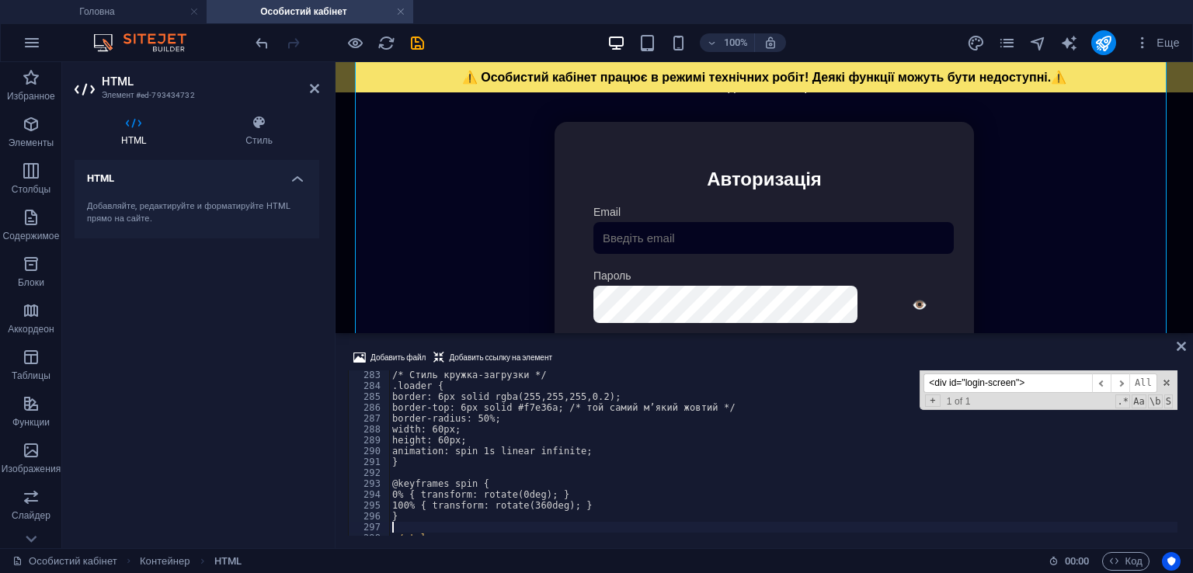
scroll to position [3067, 0]
click at [660, 350] on div "Добавить файл Добавить ссылку на элемент" at bounding box center [764, 360] width 833 height 23
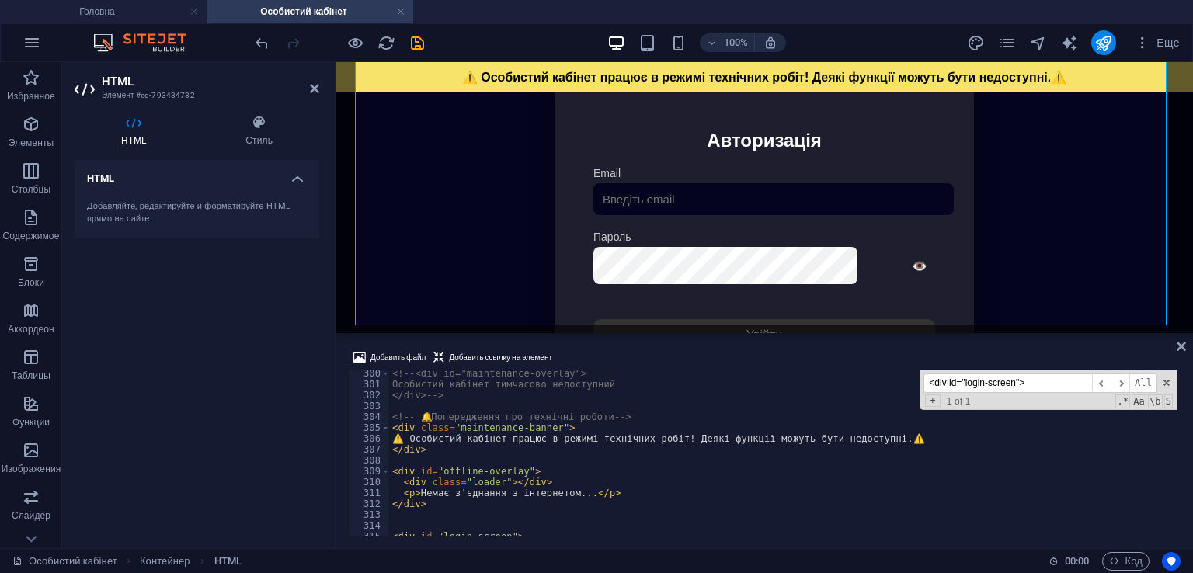
scroll to position [3300, 0]
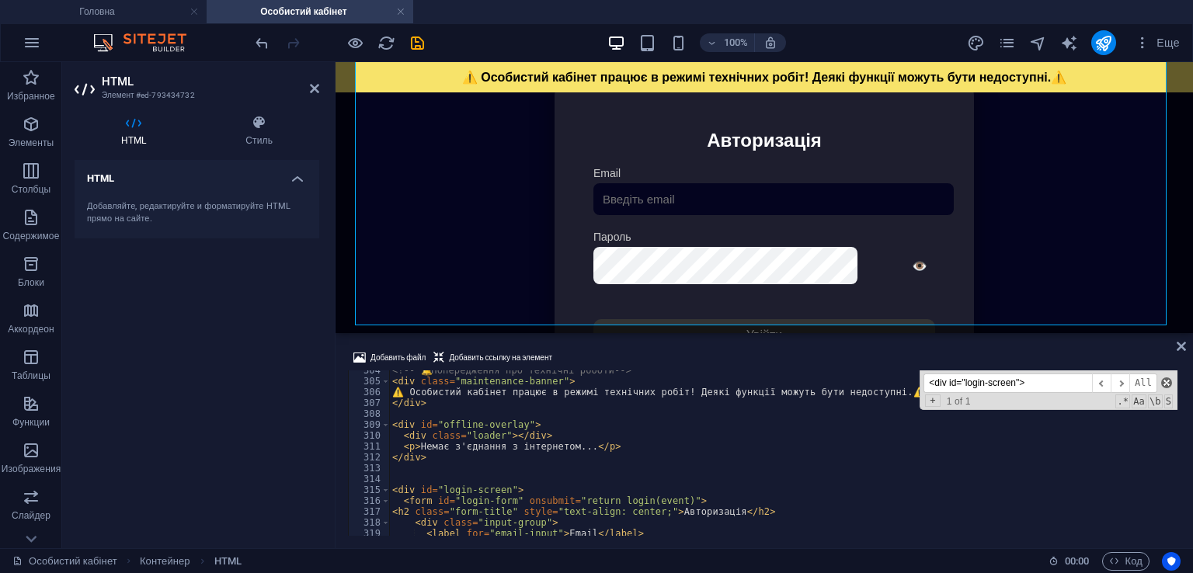
click at [1169, 381] on span at bounding box center [1167, 383] width 11 height 11
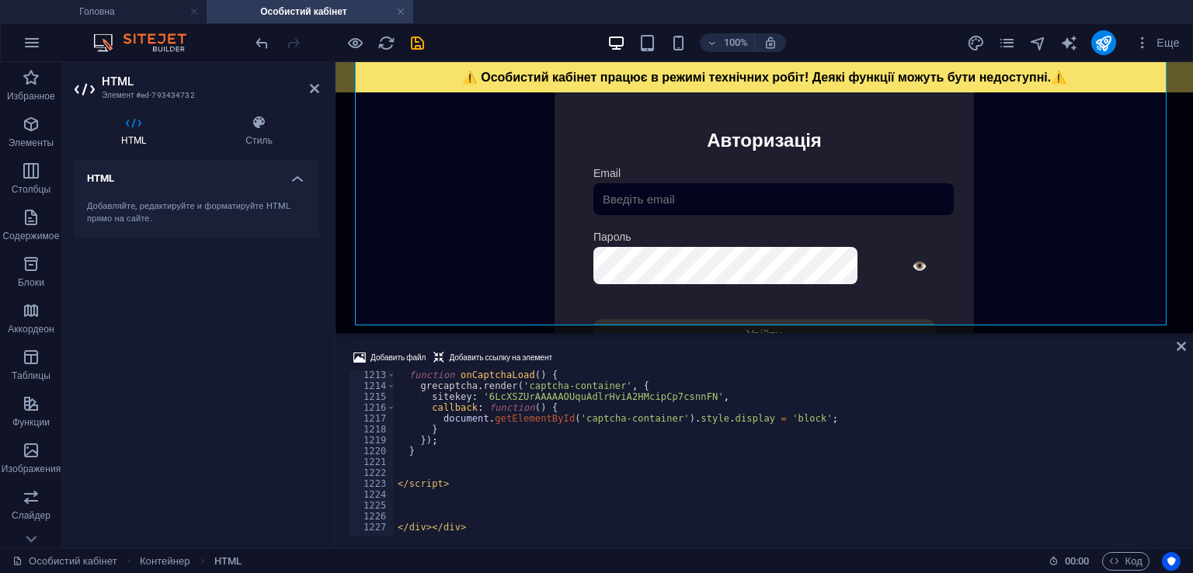
scroll to position [13183, 0]
type textarea "}"
paste textarea
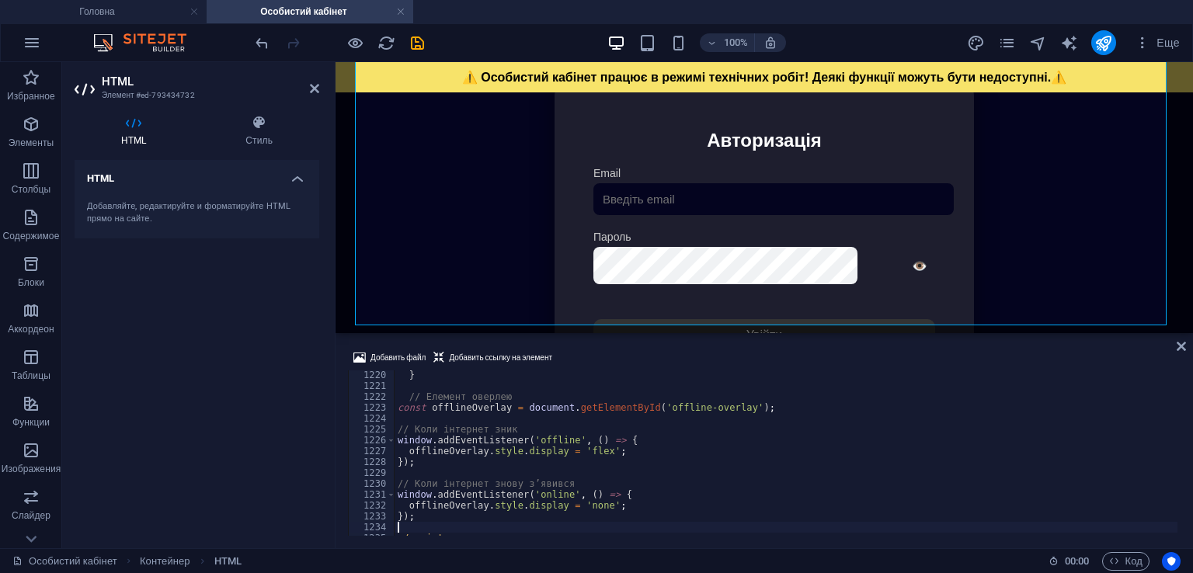
scroll to position [13260, 0]
click at [628, 357] on div "Добавить файл Добавить ссылку на элемент" at bounding box center [764, 360] width 833 height 23
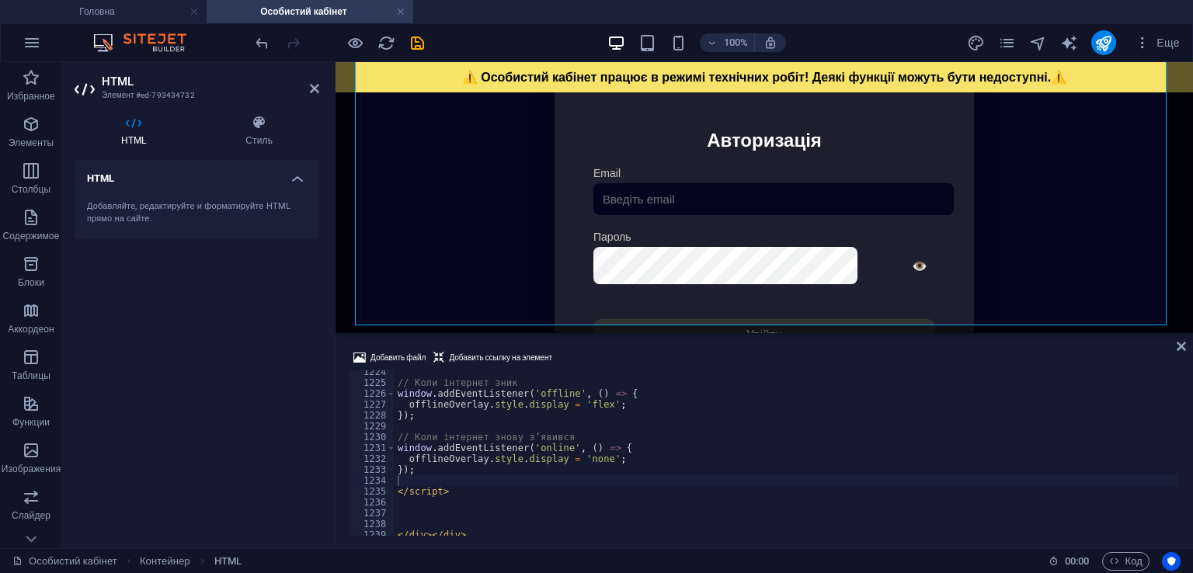
scroll to position [13314, 0]
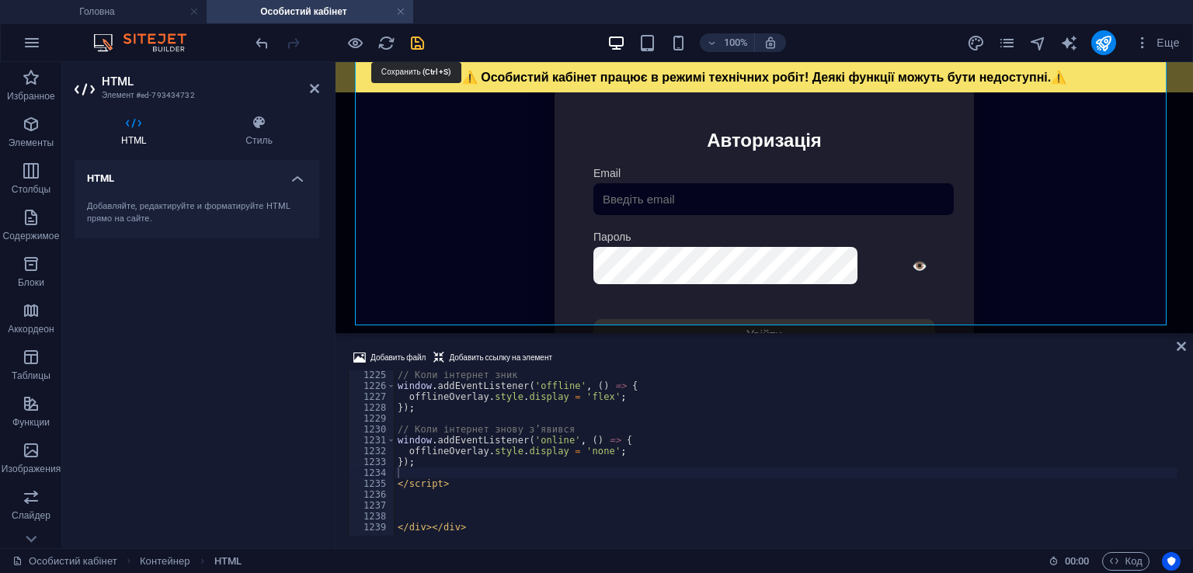
click at [418, 37] on icon "save" at bounding box center [418, 43] width 18 height 18
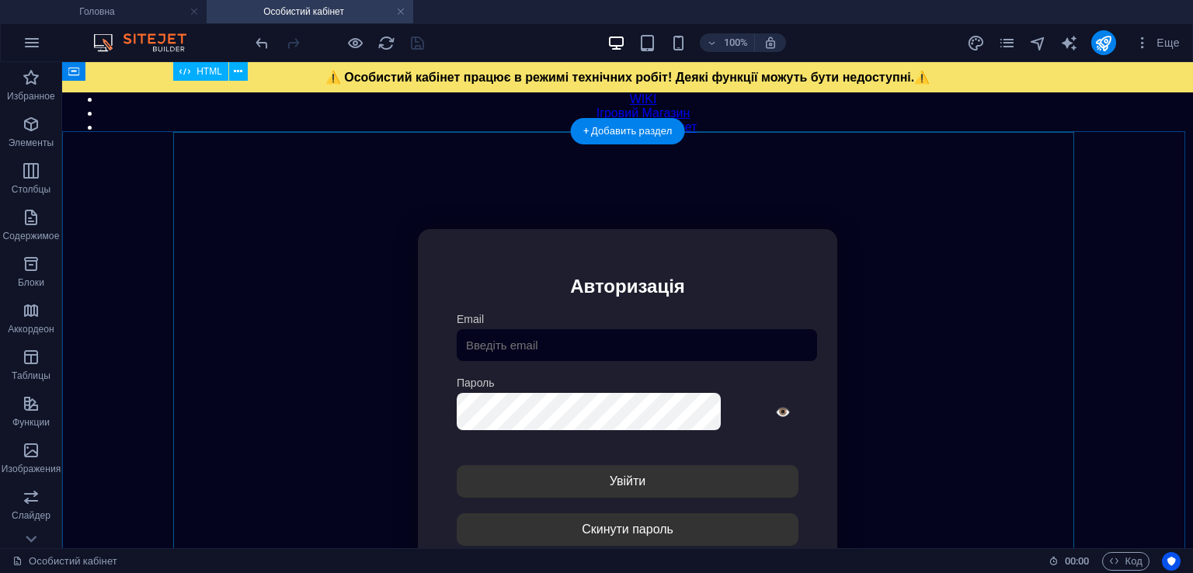
scroll to position [26, 0]
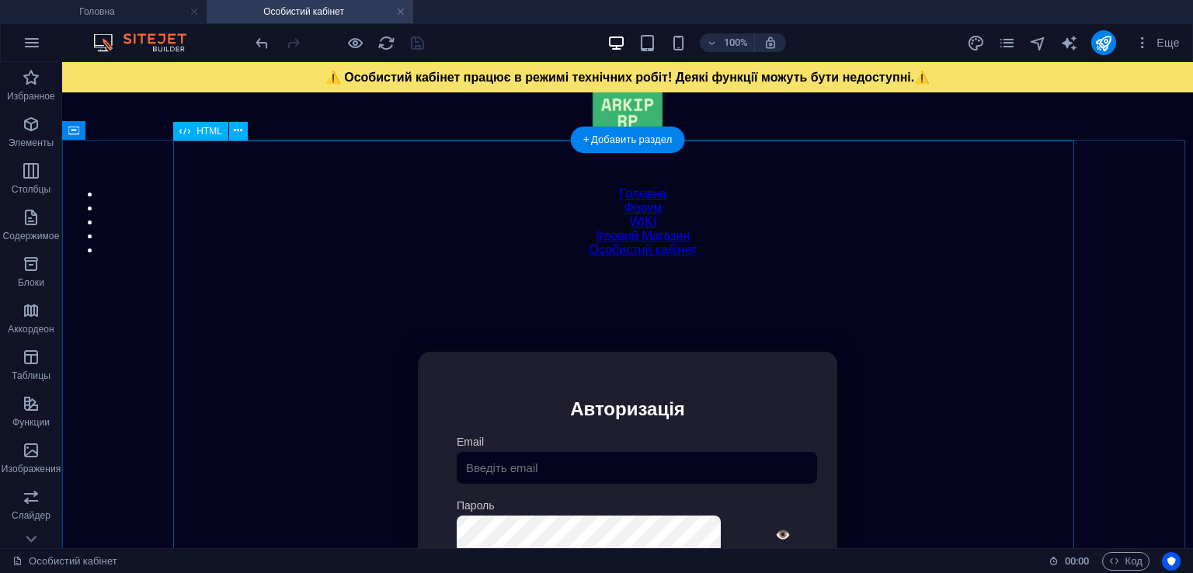
click at [676, 332] on div "Особистий кабінет ⚠️ Особистий кабінет працює в режимі технічних робіт! Деякі ф…" at bounding box center [627, 529] width 1117 height 517
click at [714, 335] on div "Особистий кабінет ⚠️ Особистий кабінет працює в режимі технічних робіт! Деякі ф…" at bounding box center [627, 529] width 1117 height 517
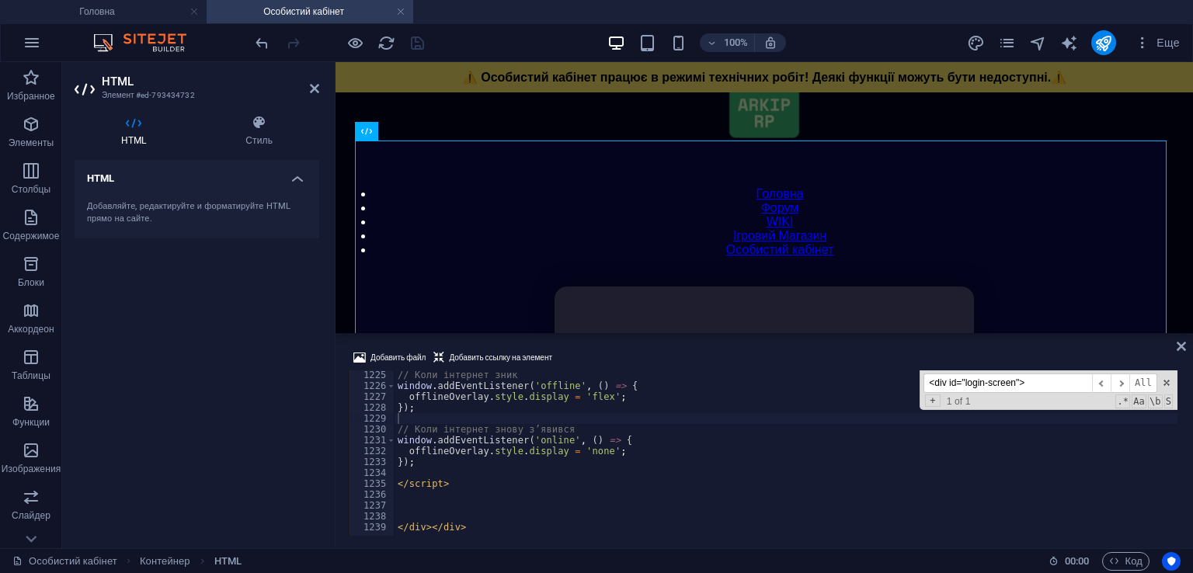
paste input "#login-form {"
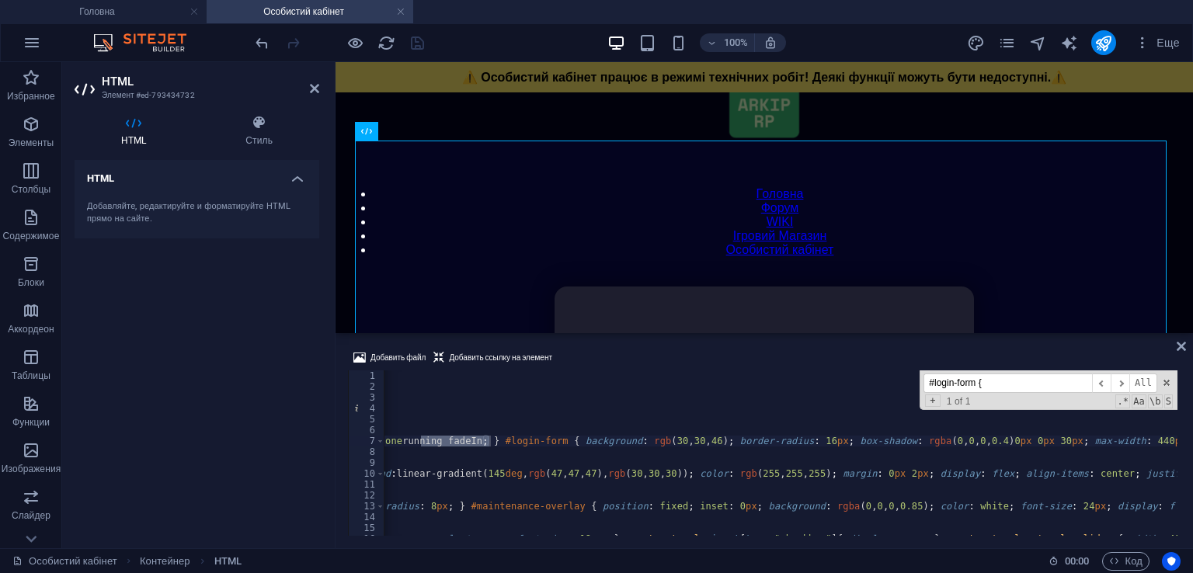
scroll to position [0, 2362]
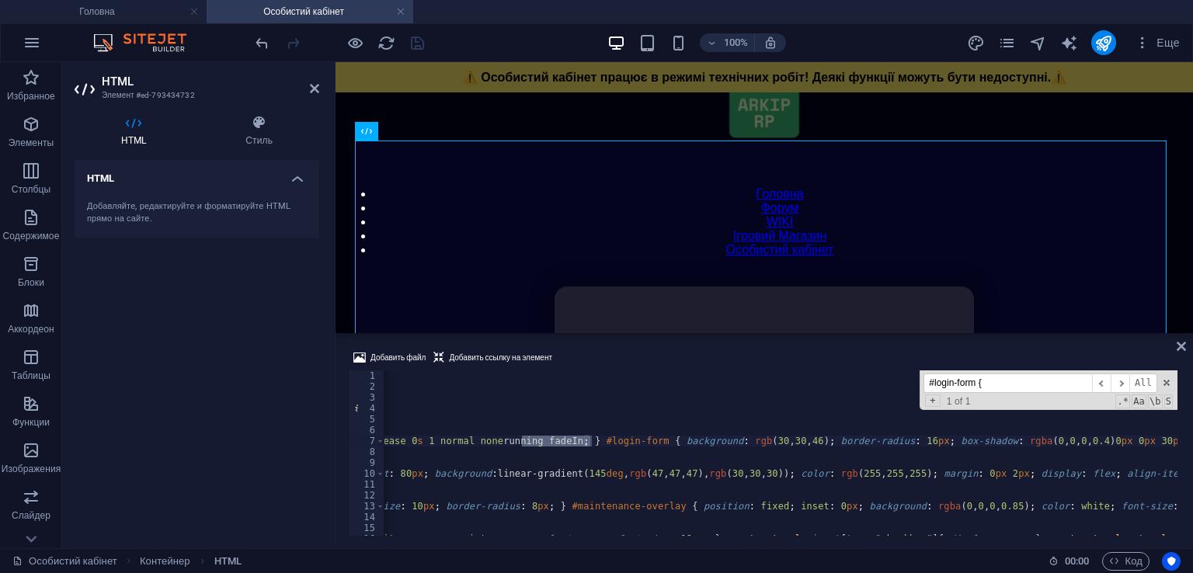
type input "#login-form {"
type textarea "0% { box-shadow: rgb(255, 230, 0) 0px 0px 5px; }"
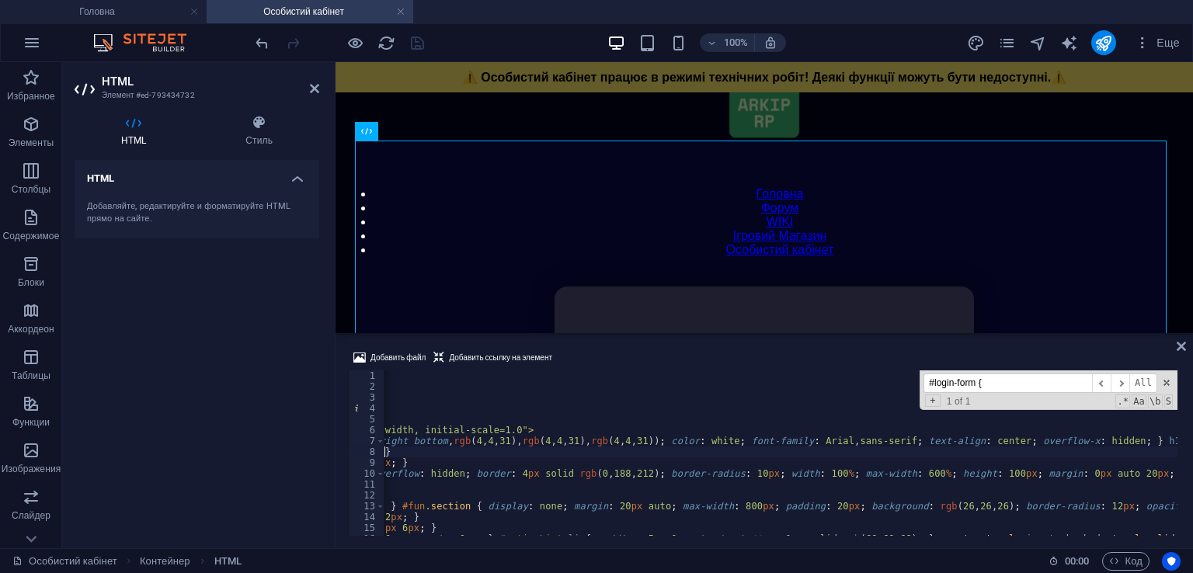
click at [1001, 385] on input "#login-form {" at bounding box center [1008, 383] width 169 height 19
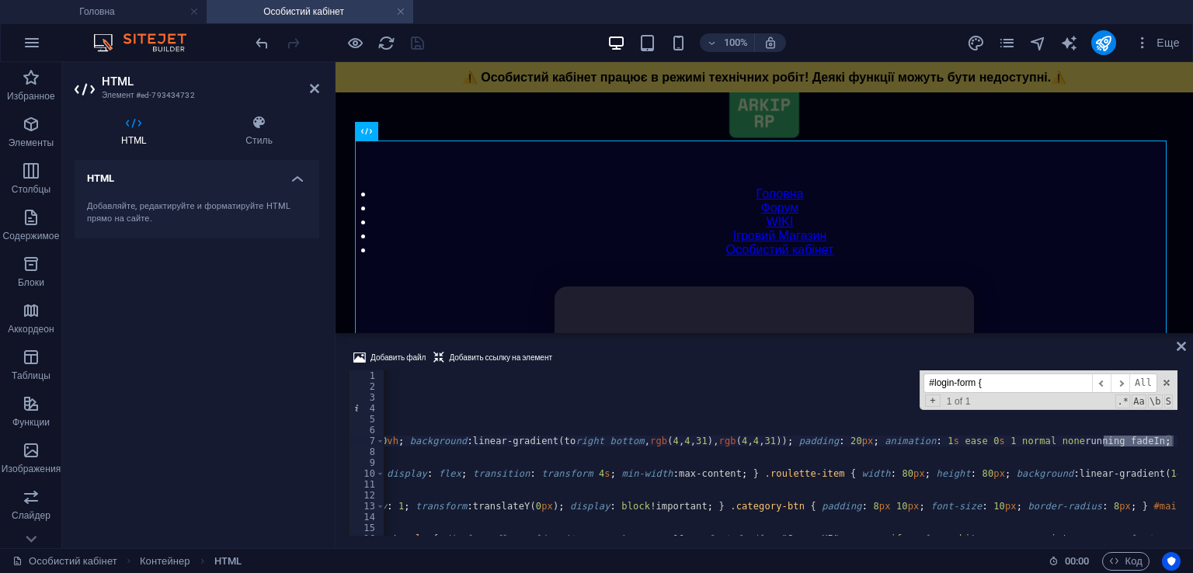
scroll to position [0, 1780]
click at [1172, 441] on div "< meta charset = "UTF-8" > < title > Особистий кабінет </ title > < meta name =…" at bounding box center [781, 453] width 794 height 165
paste textarea
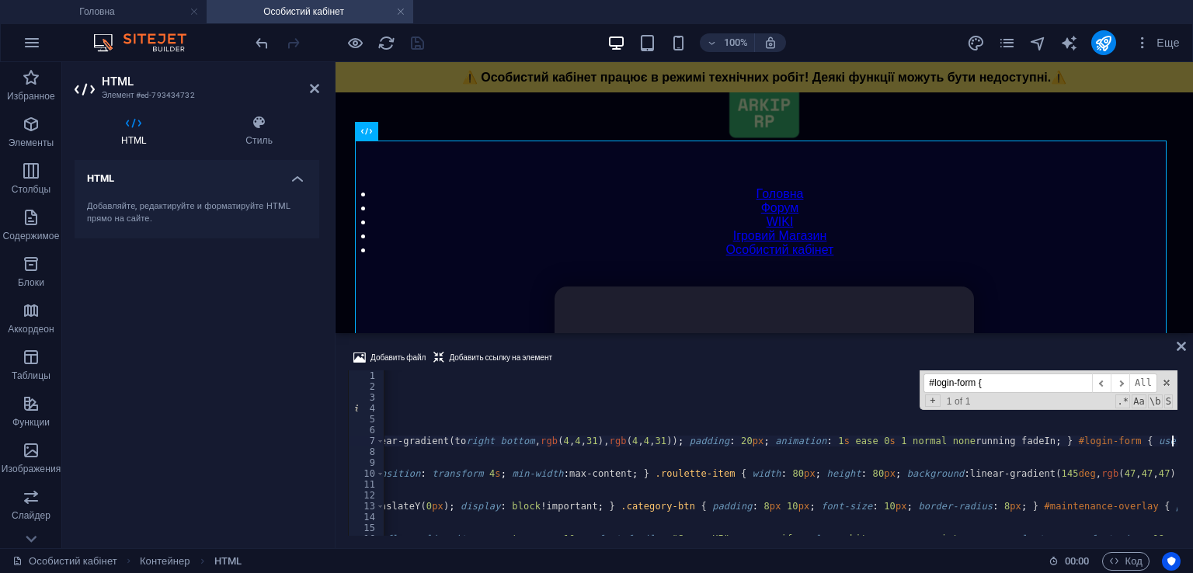
scroll to position [0, 1890]
click at [811, 357] on div "Добавить файл Добавить ссылку на элемент" at bounding box center [764, 360] width 833 height 23
click at [413, 39] on icon "save" at bounding box center [418, 43] width 18 height 18
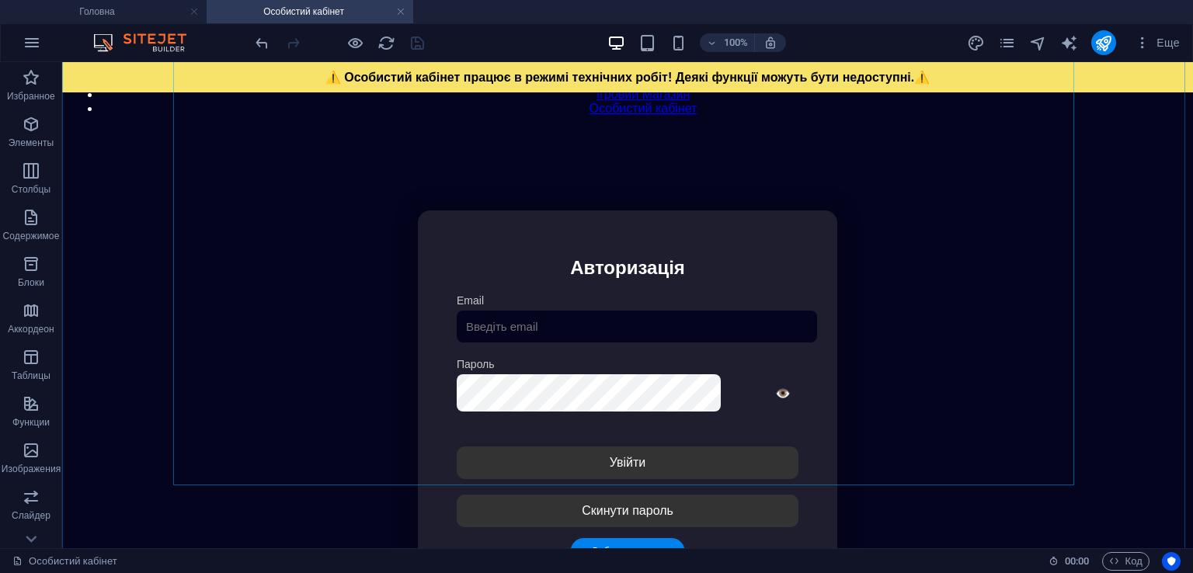
scroll to position [259, 0]
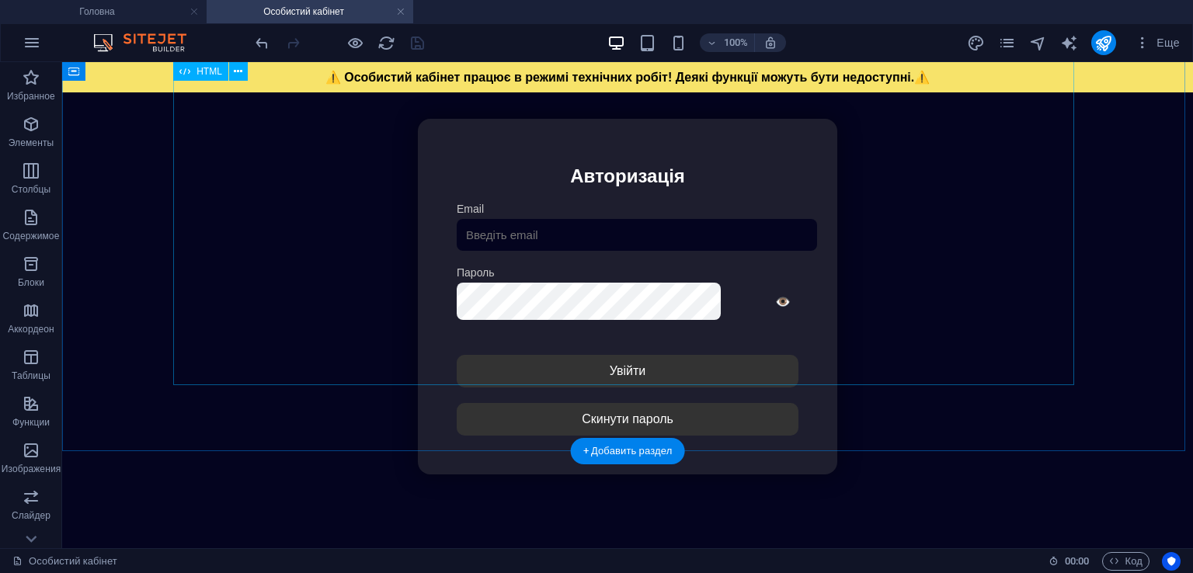
click at [737, 273] on div "Особистий кабінет ⚠️ Особистий кабінет працює в режимі технічних робіт! Деякі ф…" at bounding box center [627, 296] width 1117 height 517
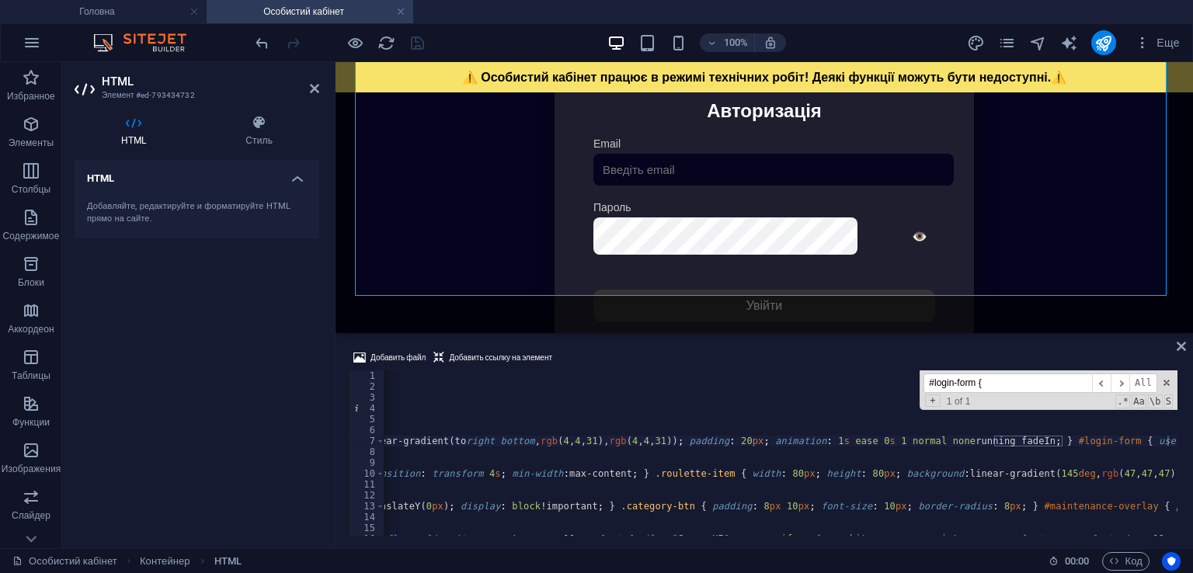
click at [1006, 380] on input "#login-form {" at bounding box center [1008, 383] width 169 height 19
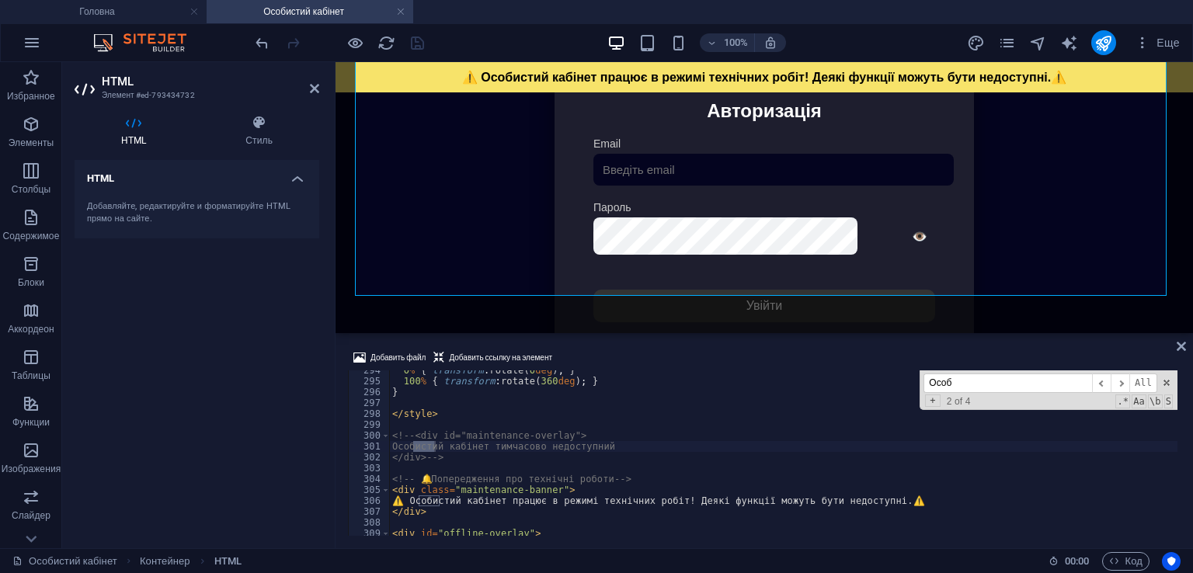
scroll to position [0, 0]
type input "Особ"
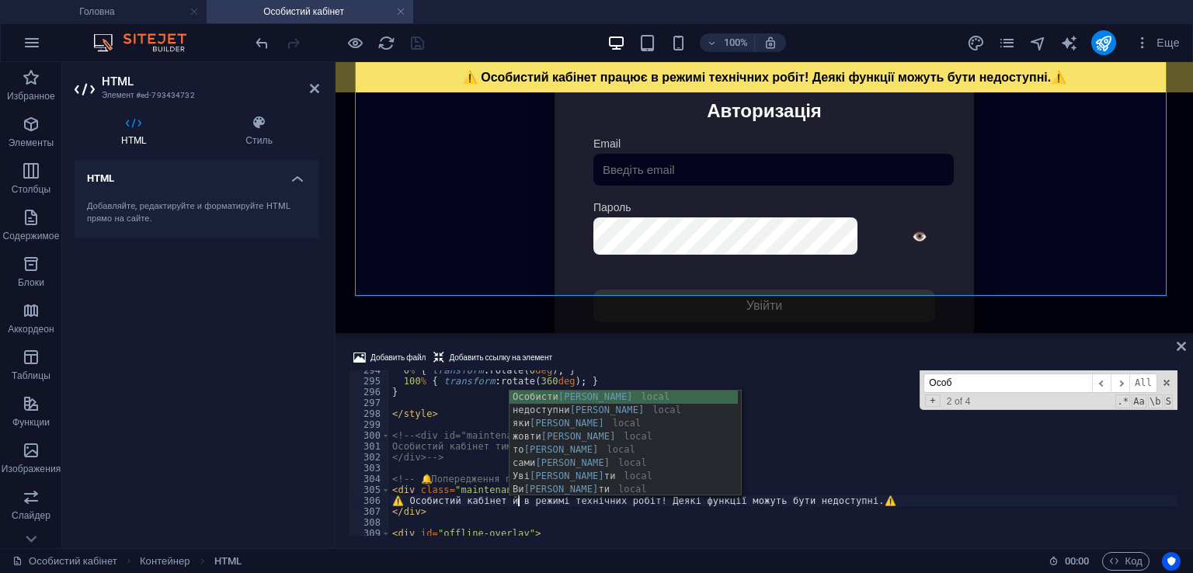
scroll to position [0, 11]
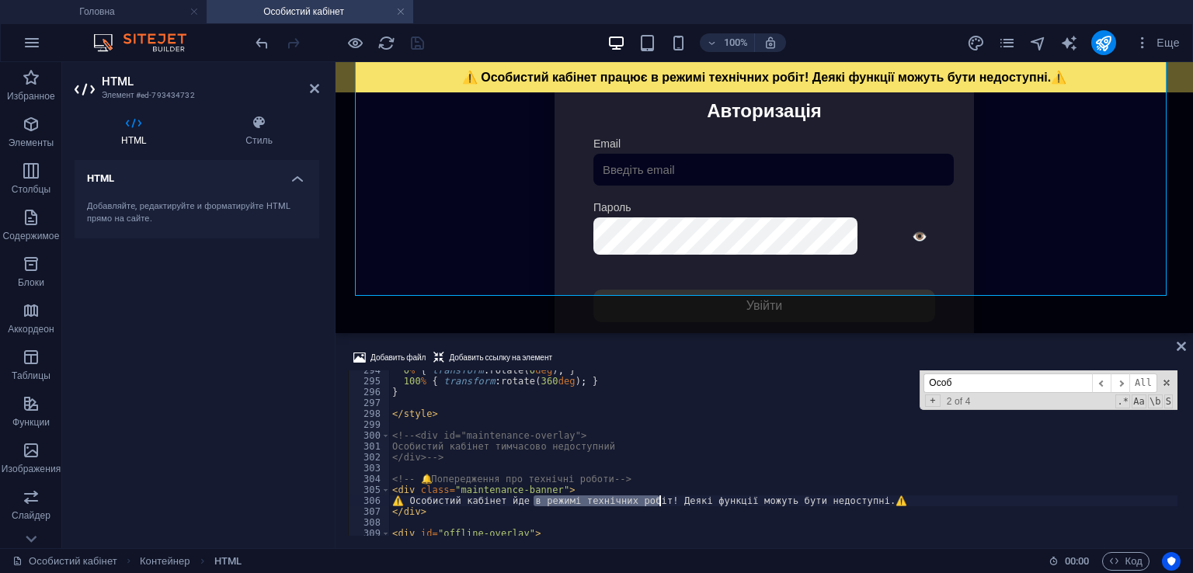
drag, startPoint x: 531, startPoint y: 503, endPoint x: 662, endPoint y: 503, distance: 130.5
drag, startPoint x: 609, startPoint y: 505, endPoint x: 803, endPoint y: 504, distance: 194.2
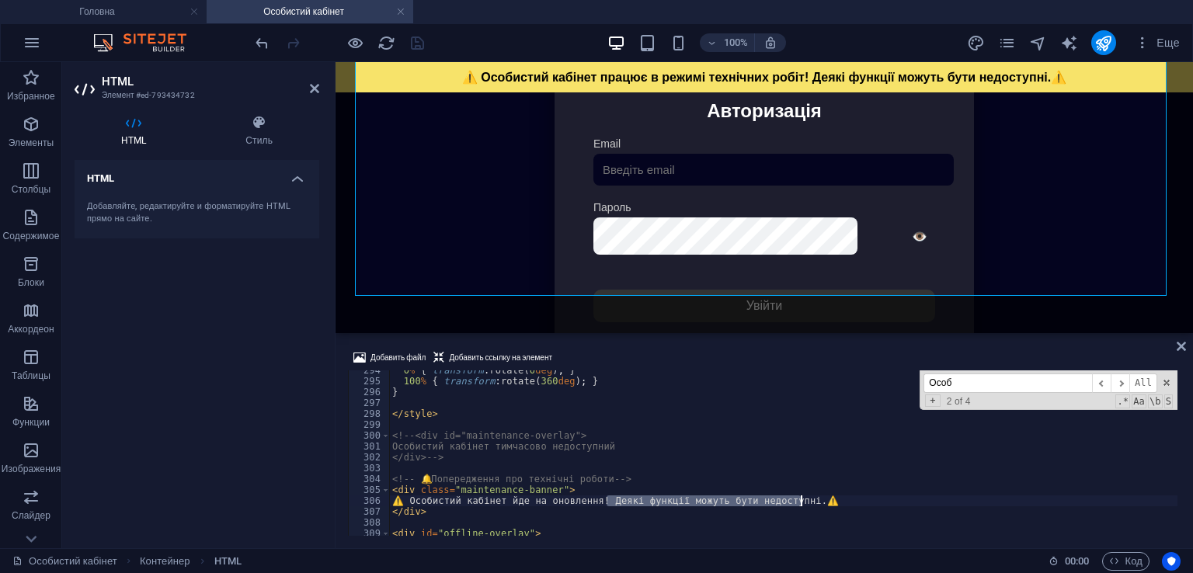
click at [681, 352] on div "Добавить файл Добавить ссылку на элемент" at bounding box center [764, 360] width 833 height 23
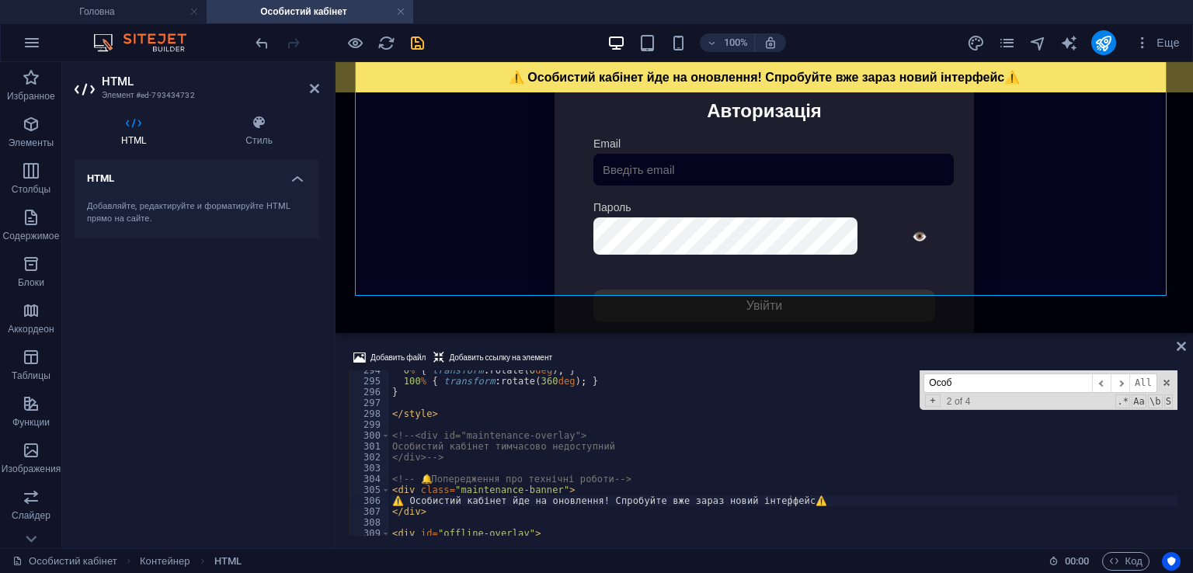
click at [719, 342] on div "Добавить файл Добавить ссылку на элемент ⚠Особистий кабінет йде на оновлення! С…" at bounding box center [765, 442] width 858 height 212
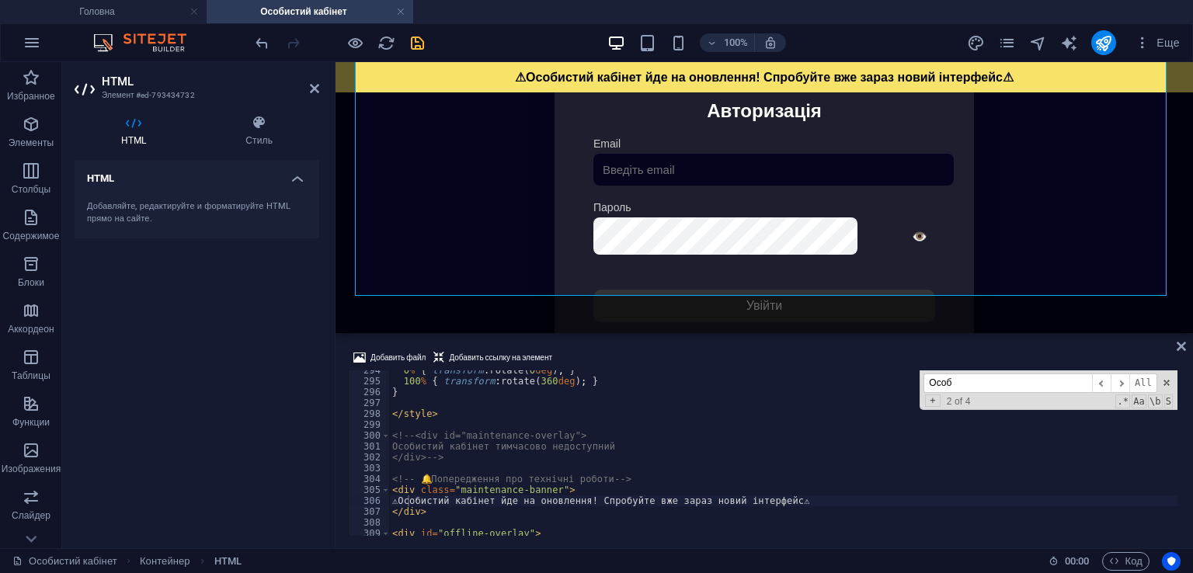
click at [688, 358] on div "Добавить файл Добавить ссылку на элемент" at bounding box center [764, 360] width 833 height 23
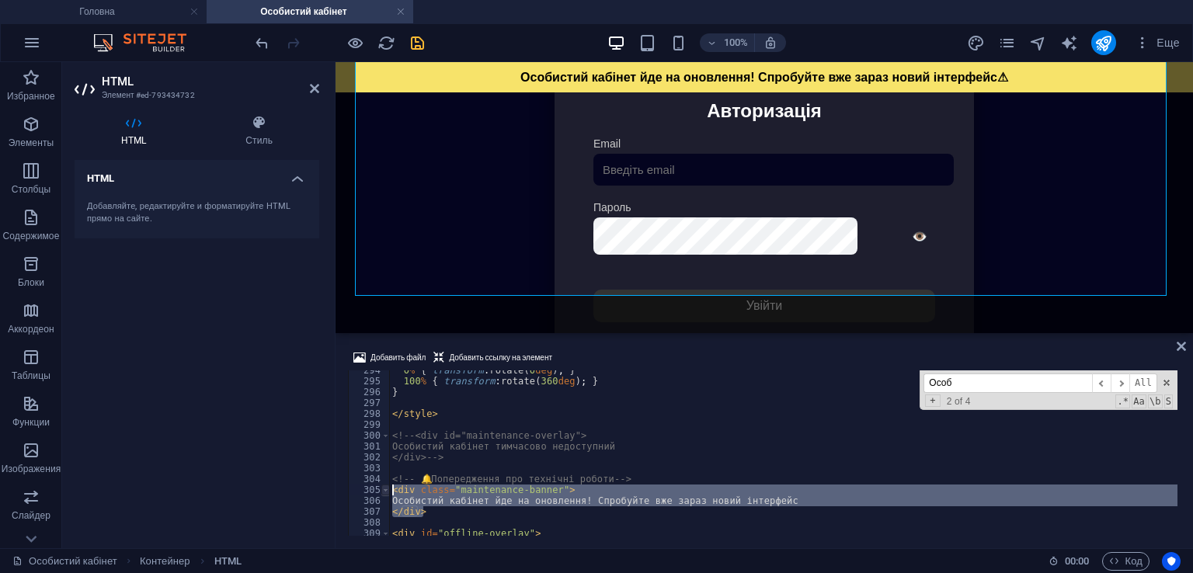
drag, startPoint x: 442, startPoint y: 514, endPoint x: 388, endPoint y: 486, distance: 60.8
click at [388, 486] on div "Особистий кабінет йде на оновлення! Спробуйте вже зараз новий інтерфейс 294 295…" at bounding box center [764, 453] width 833 height 165
type textarea "<div class="maintenance-banner"> Особистий кабінет йде на оновлення! Спробуйте …"
paste textarea
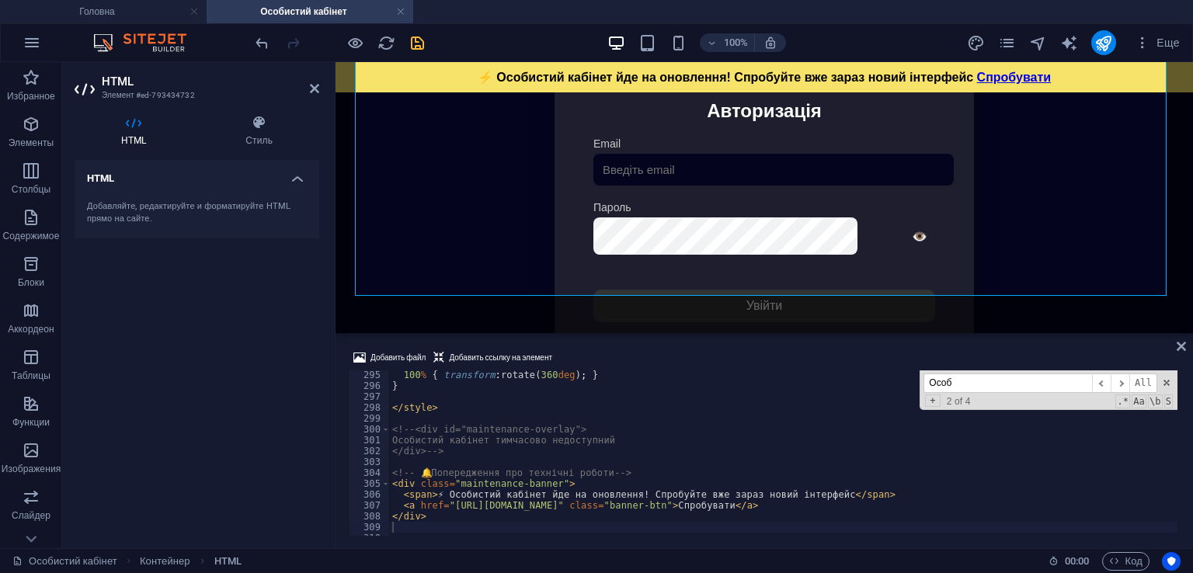
click at [651, 342] on div "Добавить файл Добавить ссылку на элемент 295 296 297 298 299 300 301 302 303 30…" at bounding box center [765, 442] width 858 height 212
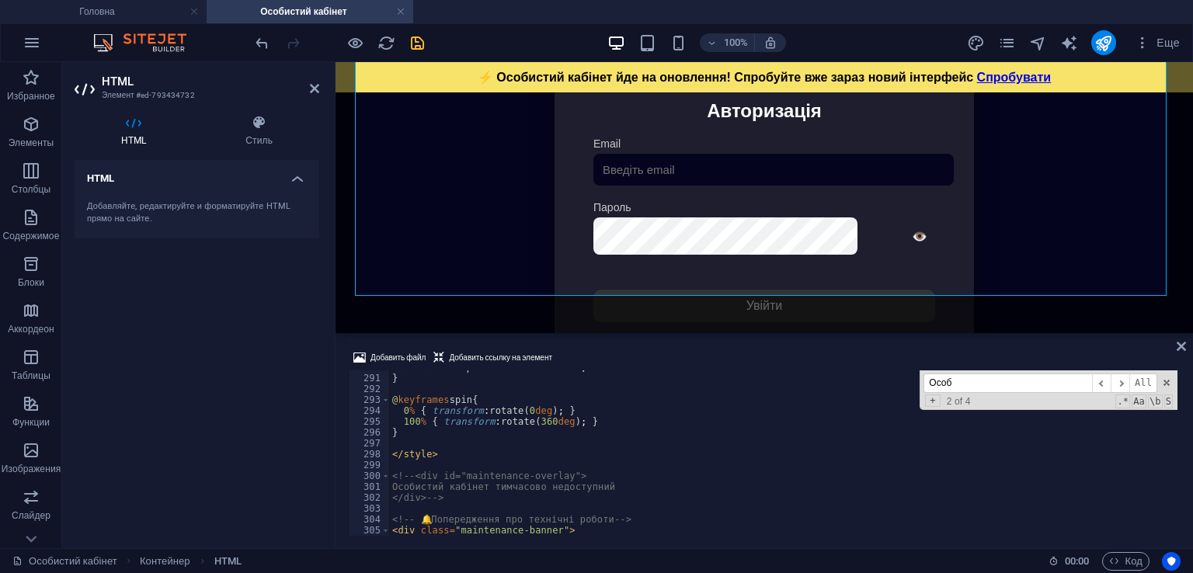
drag, startPoint x: 417, startPoint y: 455, endPoint x: 420, endPoint y: 445, distance: 9.8
type textarea "}"
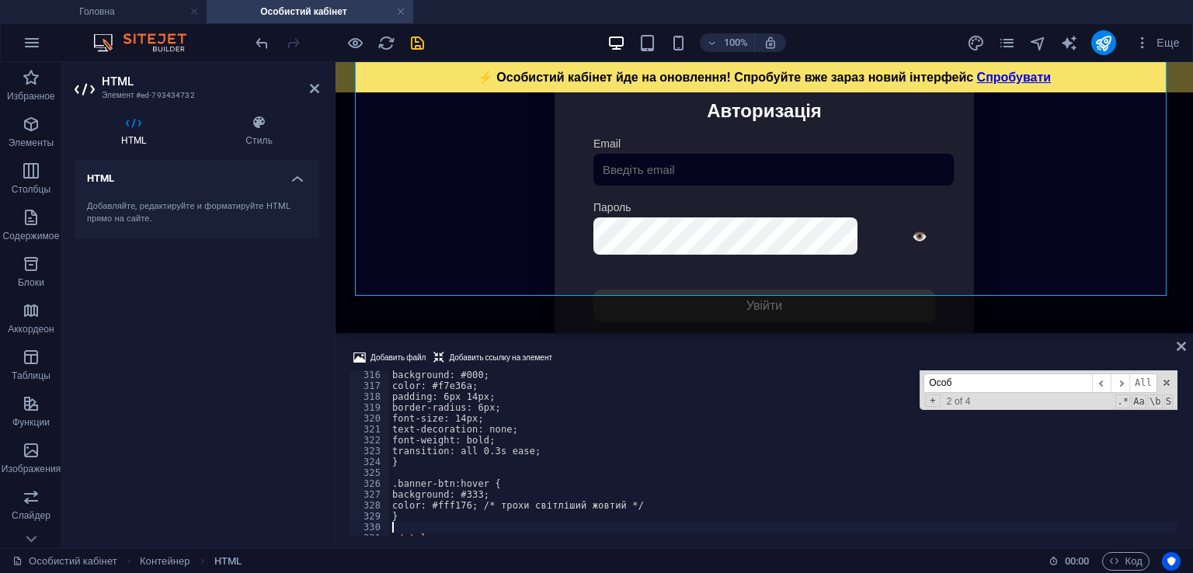
scroll to position [3427, 0]
click at [601, 364] on div "Добавить файл Добавить ссылку на элемент" at bounding box center [764, 360] width 833 height 23
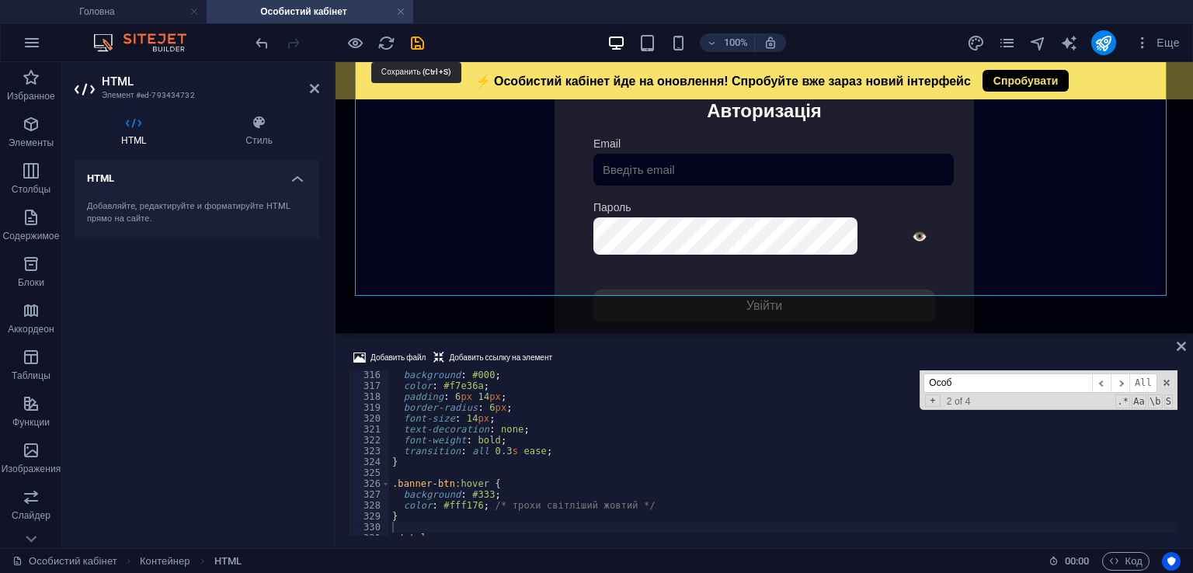
click at [421, 47] on icon "save" at bounding box center [418, 43] width 18 height 18
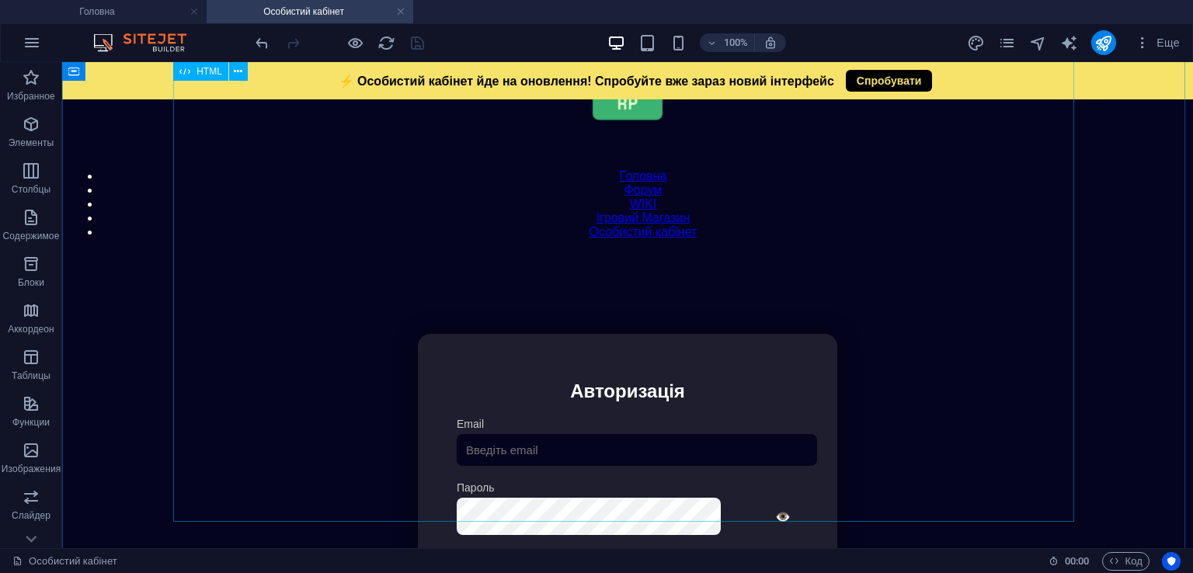
scroll to position [26, 0]
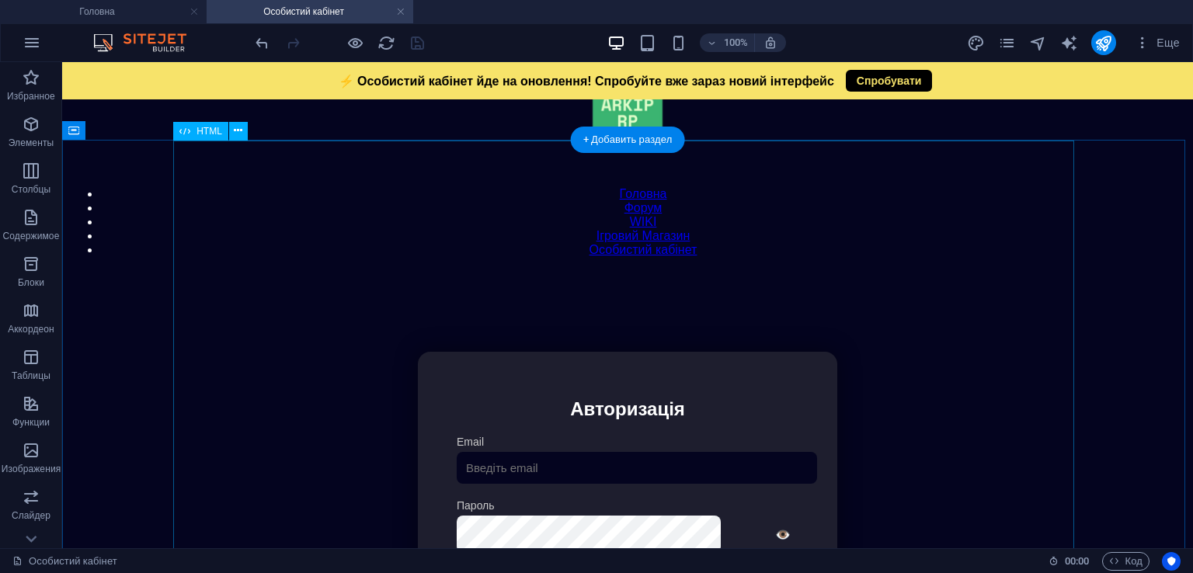
click at [455, 333] on div "Особистий кабінет ⚡ Особистий кабінет йде на оновлення! Спробуйте вже зараз нов…" at bounding box center [627, 529] width 1117 height 517
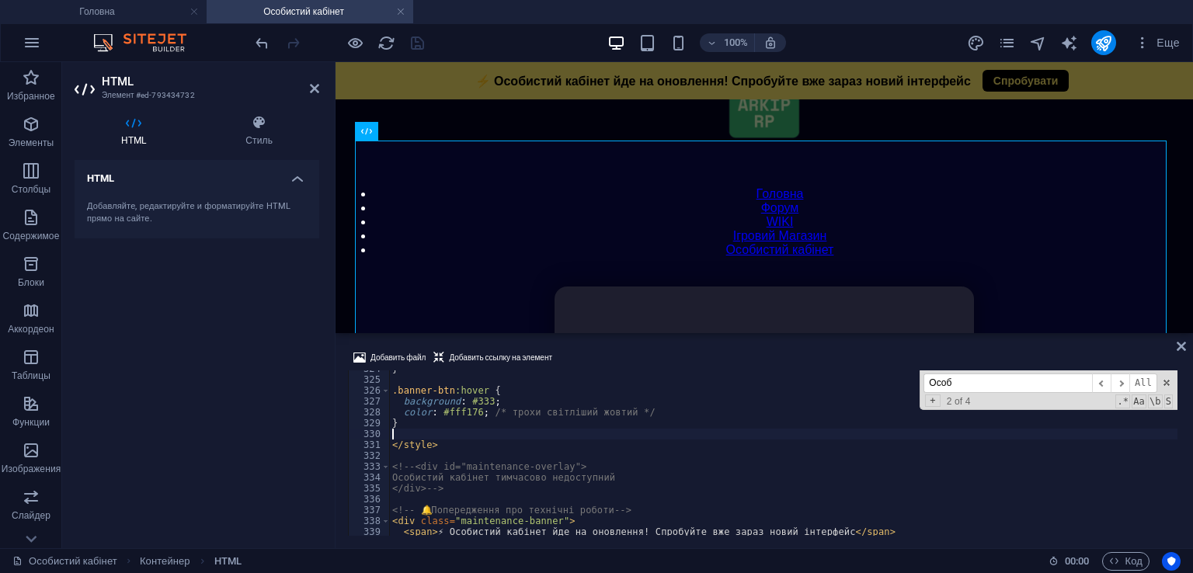
scroll to position [3567, 0]
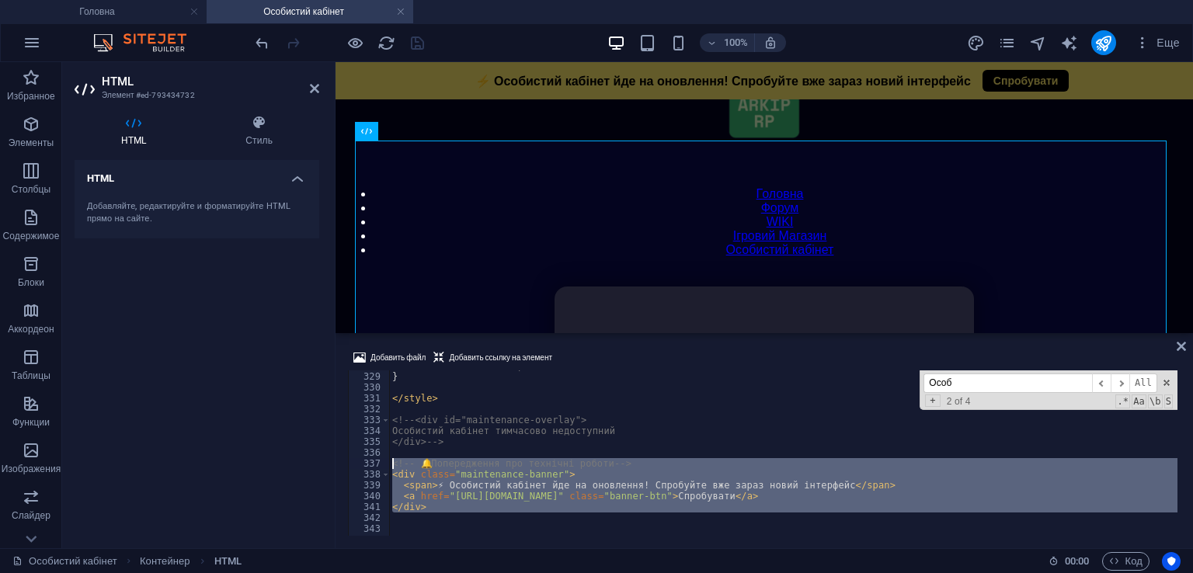
drag, startPoint x: 452, startPoint y: 513, endPoint x: 384, endPoint y: 464, distance: 84.1
click at [384, 464] on div "328 329 330 331 332 333 334 335 336 337 338 339 340 341 342 343 344 345 color :…" at bounding box center [764, 453] width 833 height 165
type textarea "<!-- 🔔 Попередження про технічні роботи --> <div class="maintenance-banner">"
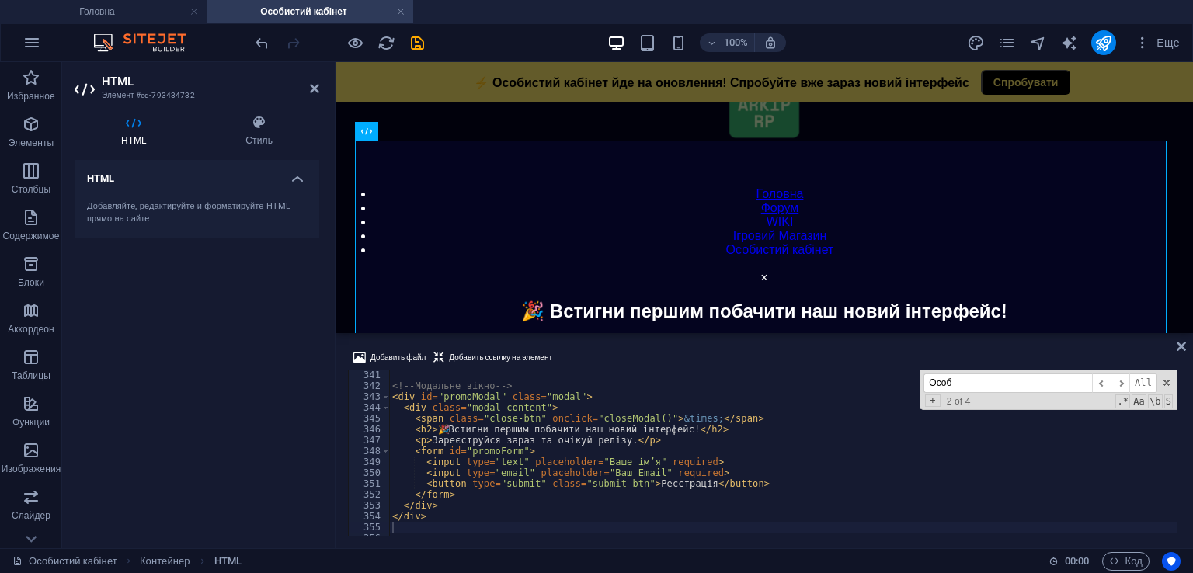
click at [634, 356] on div "Добавить файл Добавить ссылку на элемент" at bounding box center [764, 360] width 833 height 23
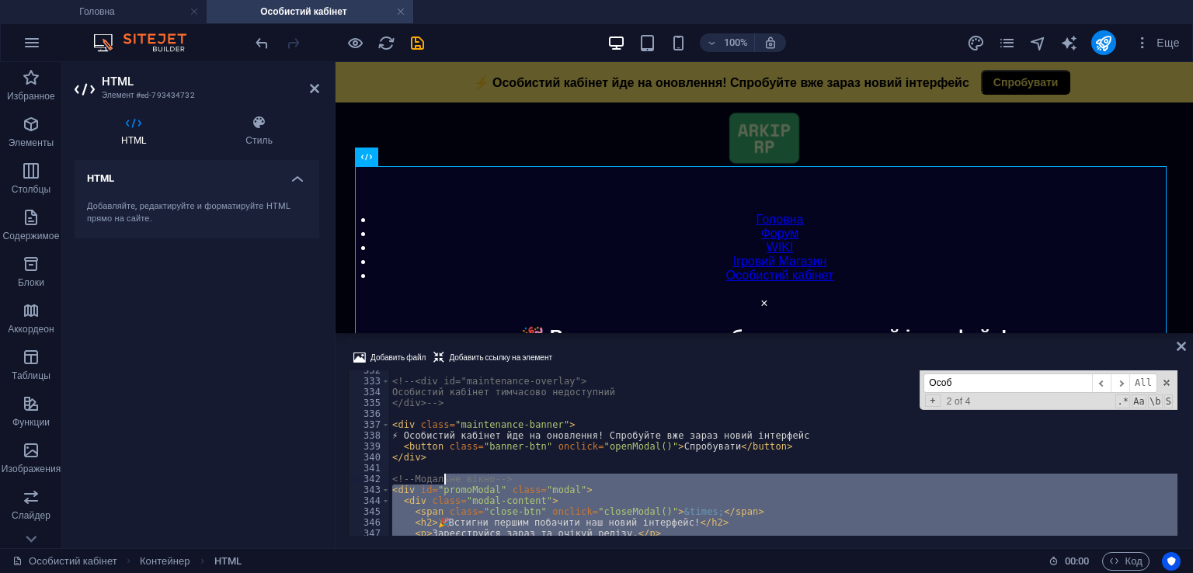
scroll to position [3605, 0]
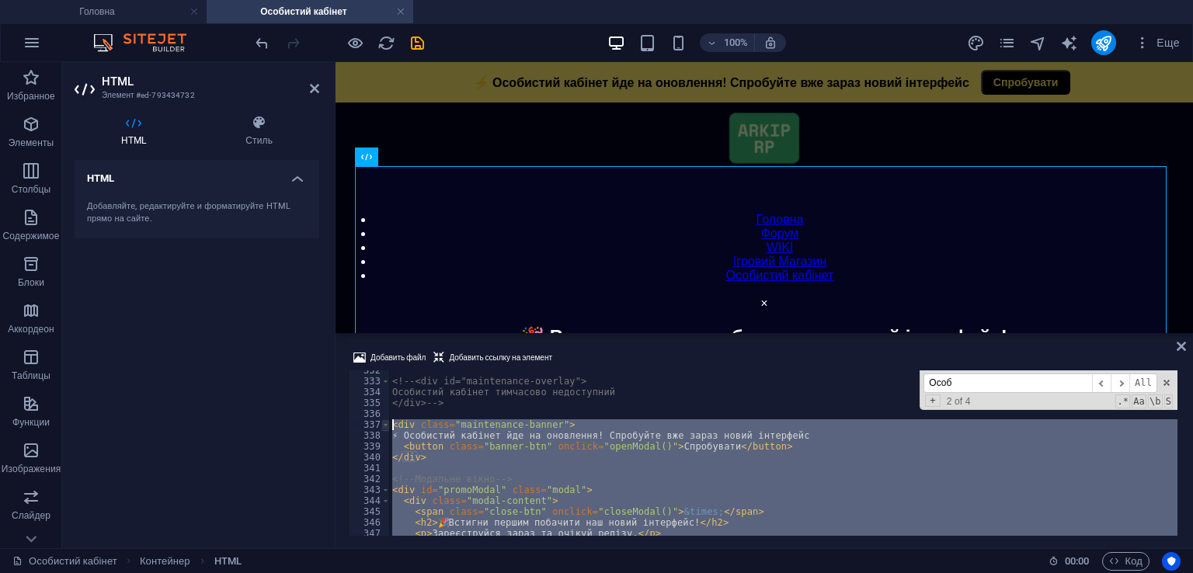
drag, startPoint x: 438, startPoint y: 514, endPoint x: 385, endPoint y: 420, distance: 107.5
click at [385, 420] on div "</div> 332 333 334 335 336 337 338 339 340 341 342 343 344 345 346 347 348 <!--…" at bounding box center [764, 453] width 833 height 165
type textarea "<div class="maintenance-banner"> ⚡ Особистий кабінет йде на оновлення! Спробуйт…"
paste textarea
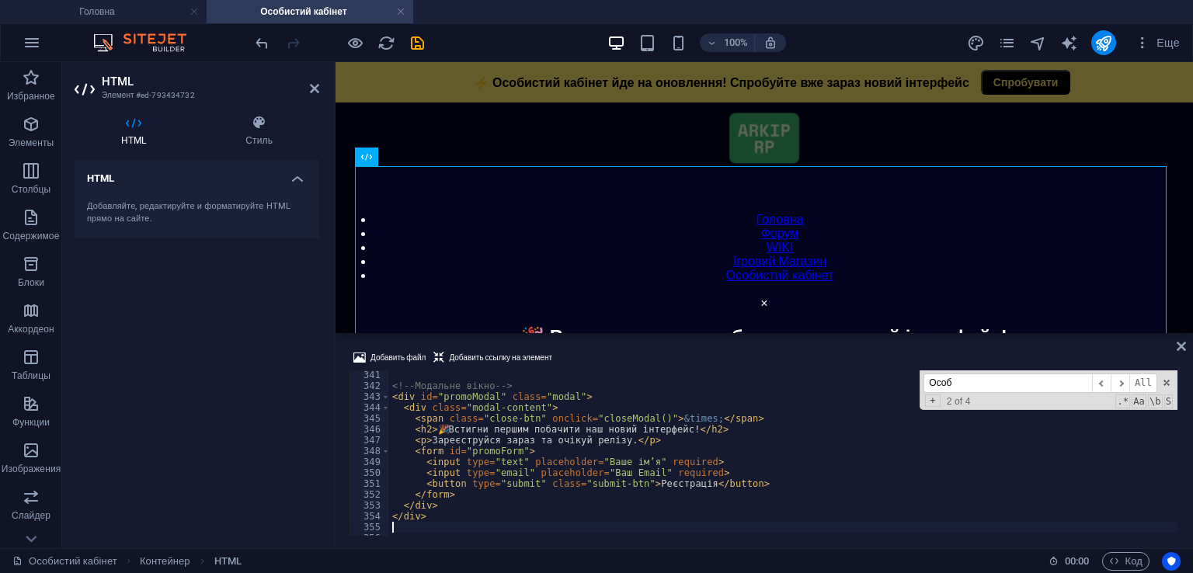
scroll to position [3698, 0]
click at [594, 354] on div "Добавить файл Добавить ссылку на элемент" at bounding box center [764, 360] width 833 height 23
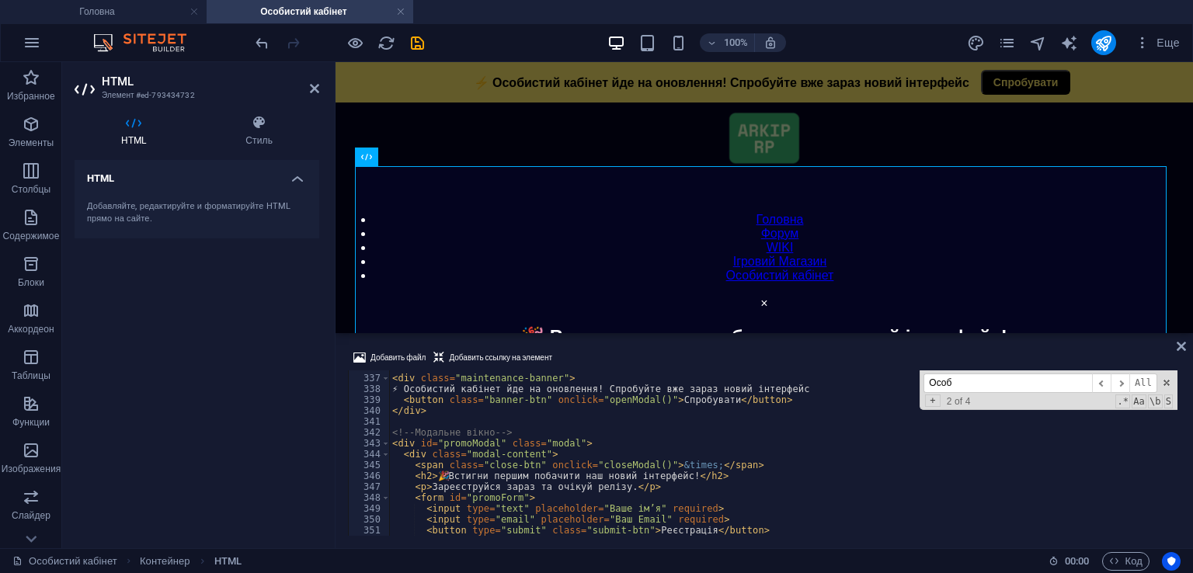
scroll to position [3558, 0]
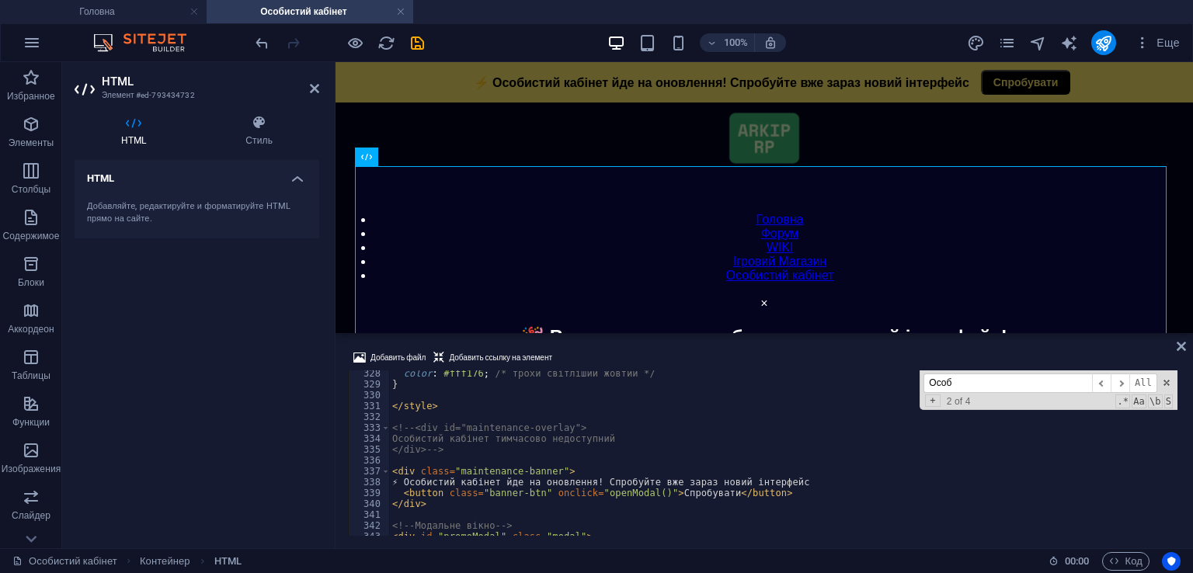
type textarea "}"
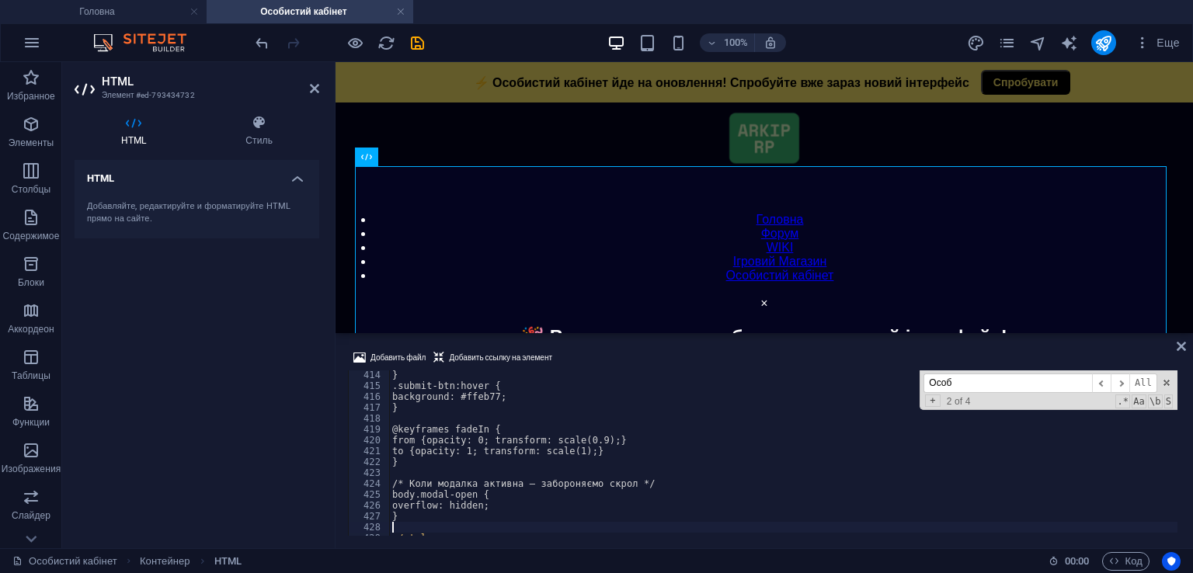
scroll to position [4493, 0]
click at [695, 349] on div "Добавить файл Добавить ссылку на элемент" at bounding box center [764, 360] width 833 height 23
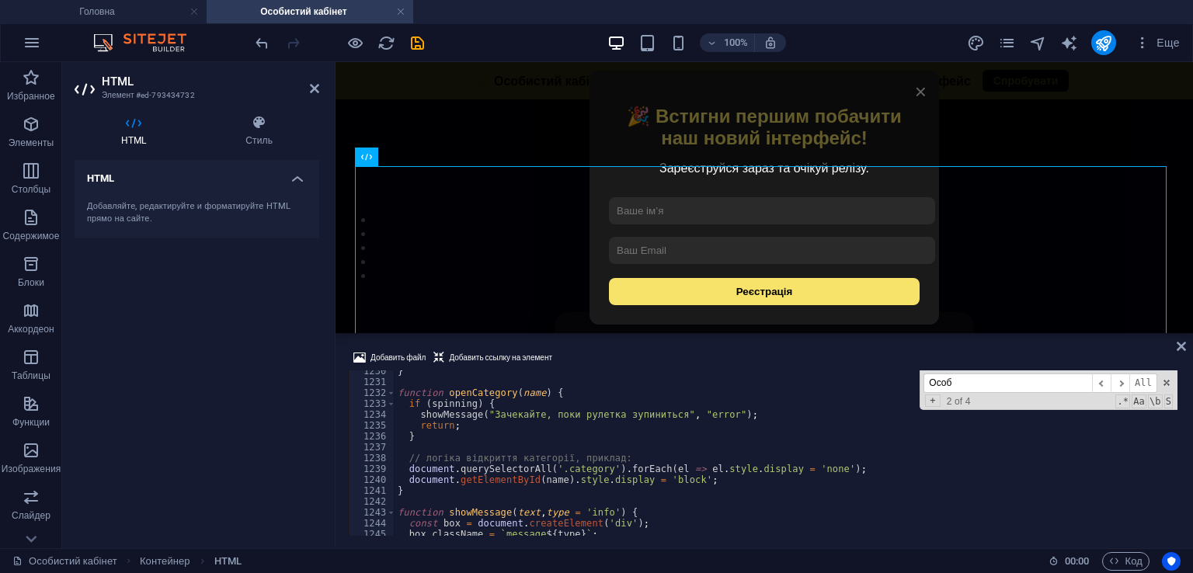
scroll to position [14913, 0]
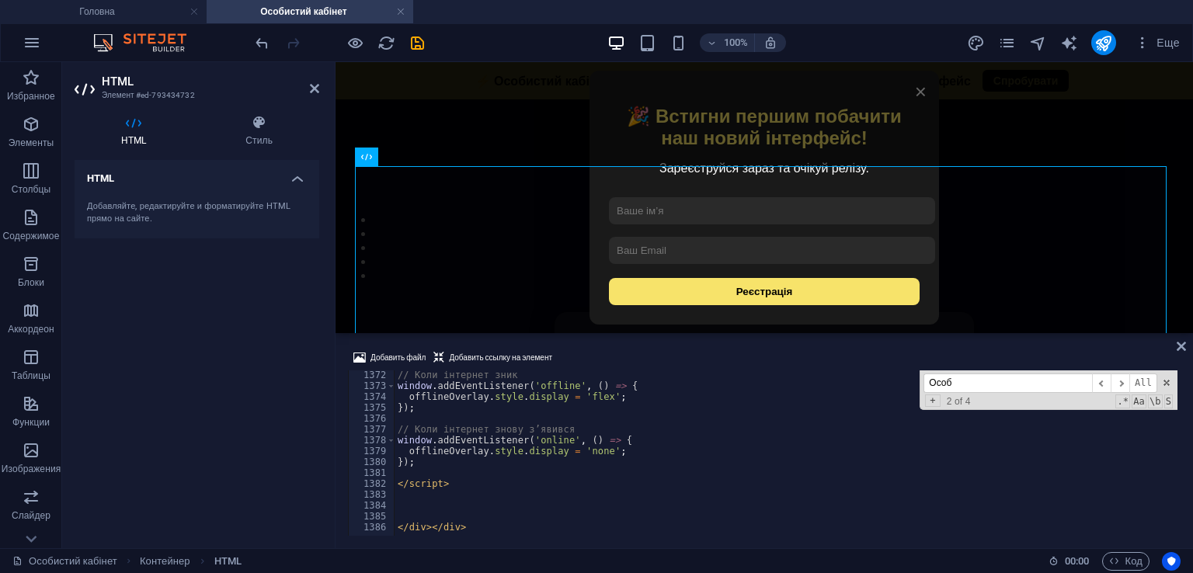
type textarea "});"
paste textarea
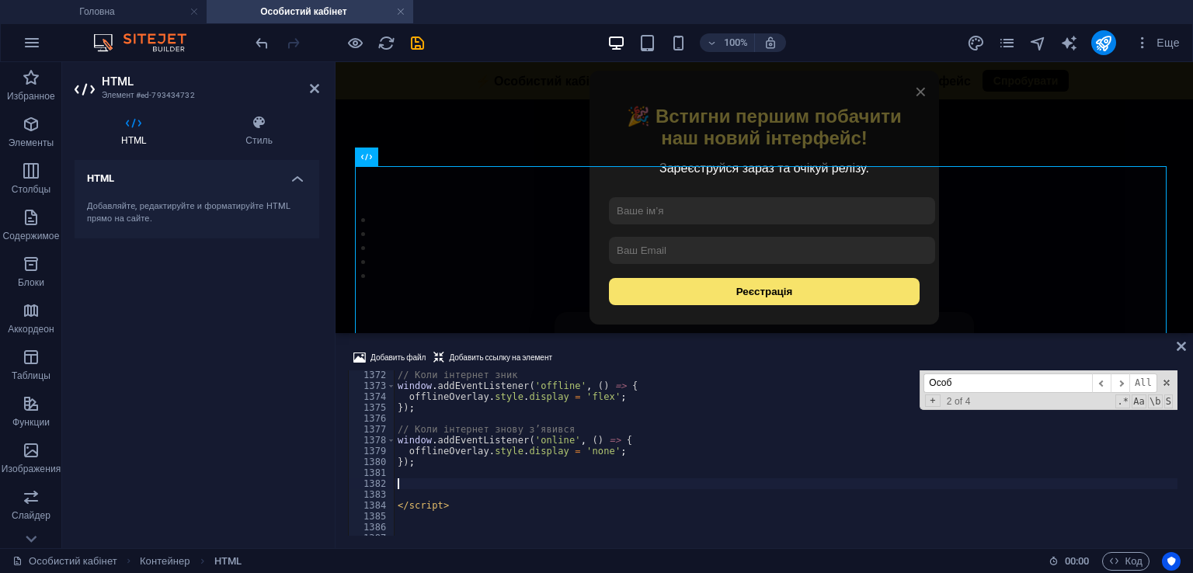
scroll to position [15044, 0]
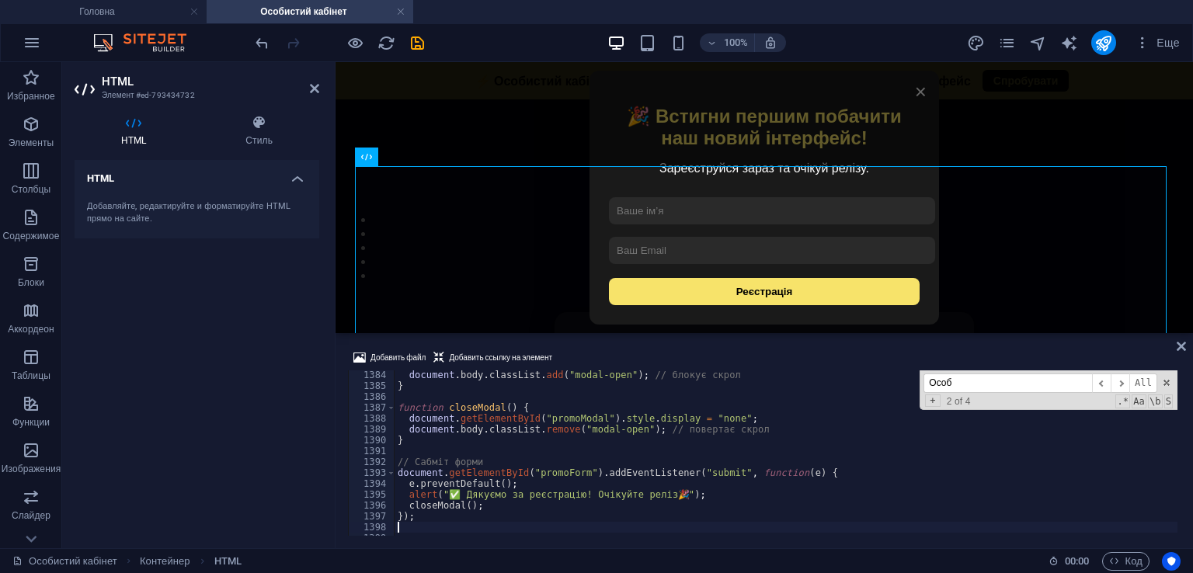
click at [595, 349] on div "Добавить файл Добавить ссылку на элемент" at bounding box center [764, 360] width 833 height 23
click at [430, 44] on div "100% Еще" at bounding box center [720, 42] width 934 height 25
click at [418, 44] on icon "save" at bounding box center [418, 43] width 18 height 18
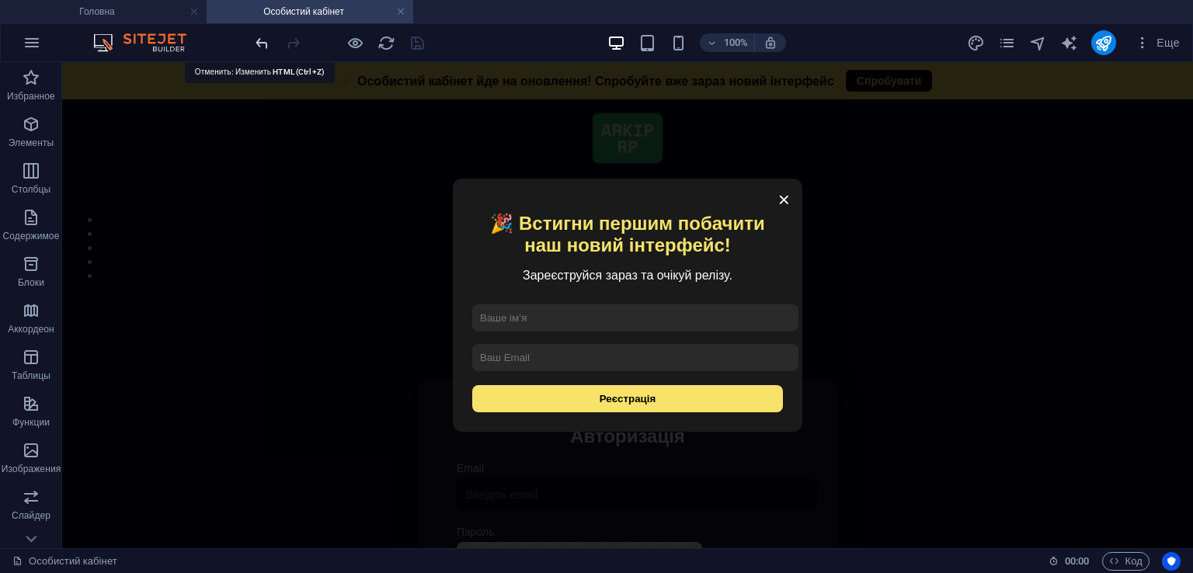
click at [263, 44] on icon "undo" at bounding box center [262, 43] width 18 height 18
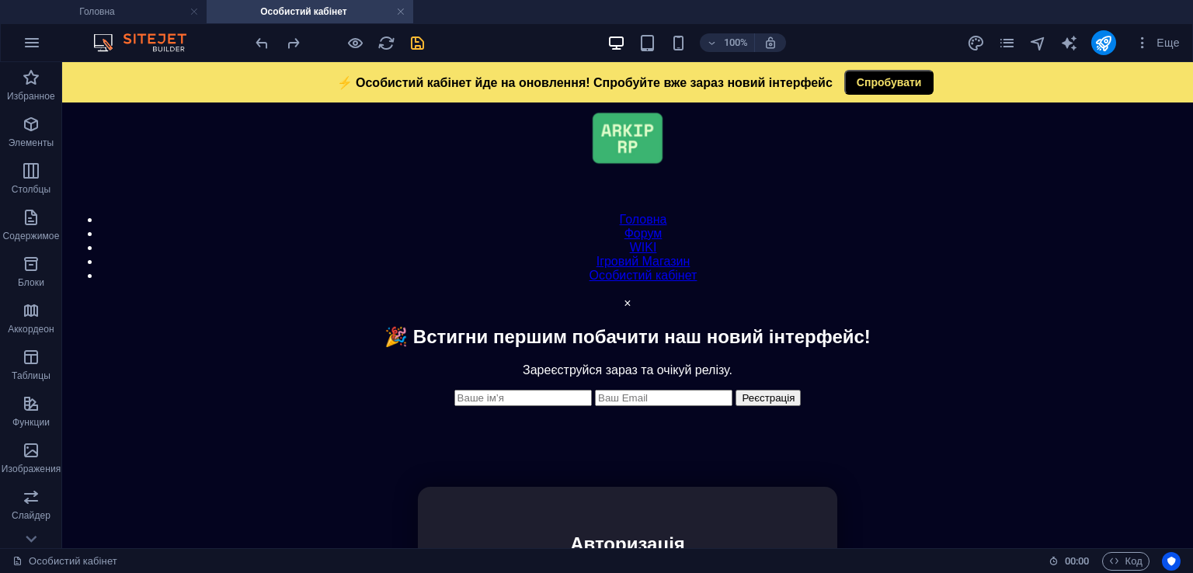
click at [273, 40] on div at bounding box center [340, 42] width 174 height 25
click at [263, 41] on icon "undo" at bounding box center [262, 43] width 18 height 18
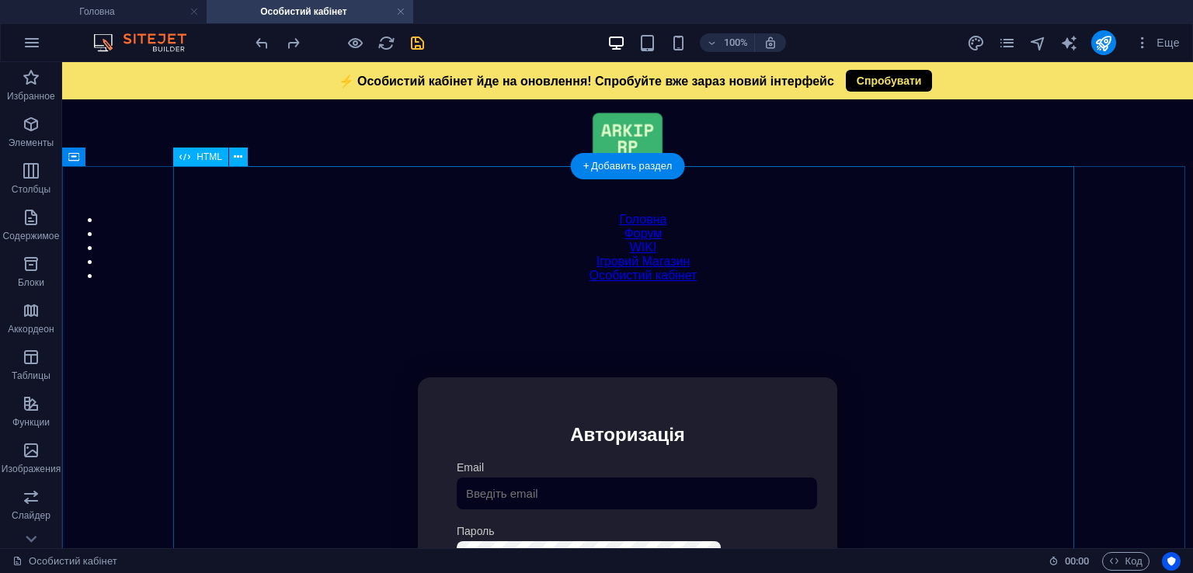
click at [435, 297] on div "Особистий кабінет ⚡ Особистий кабінет йде на оновлення! Спробуйте вже зараз нов…" at bounding box center [627, 555] width 1117 height 517
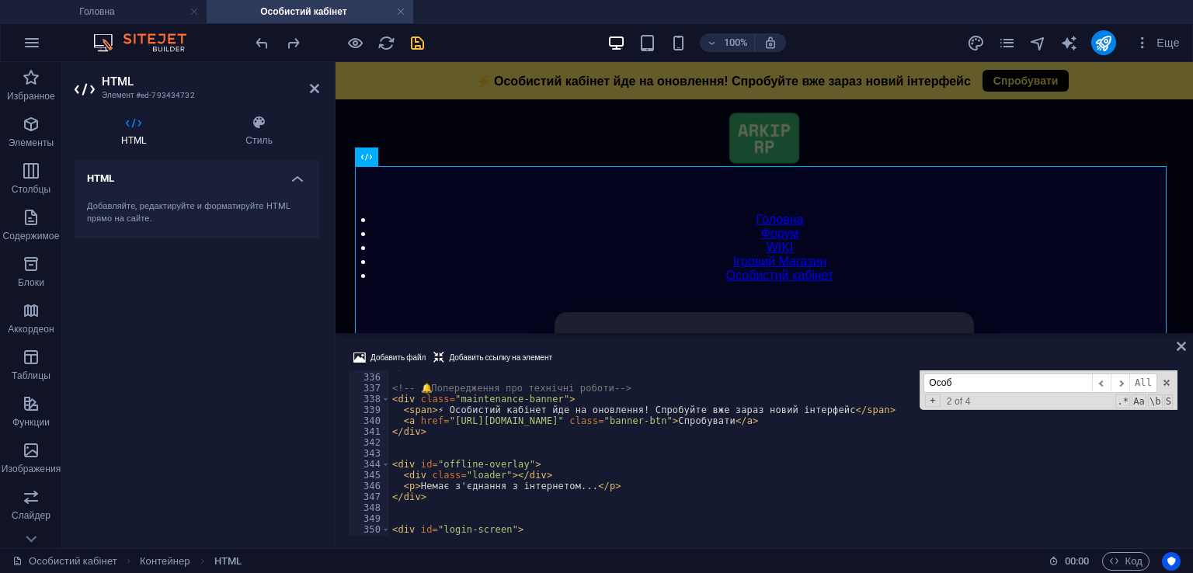
scroll to position [3642, 0]
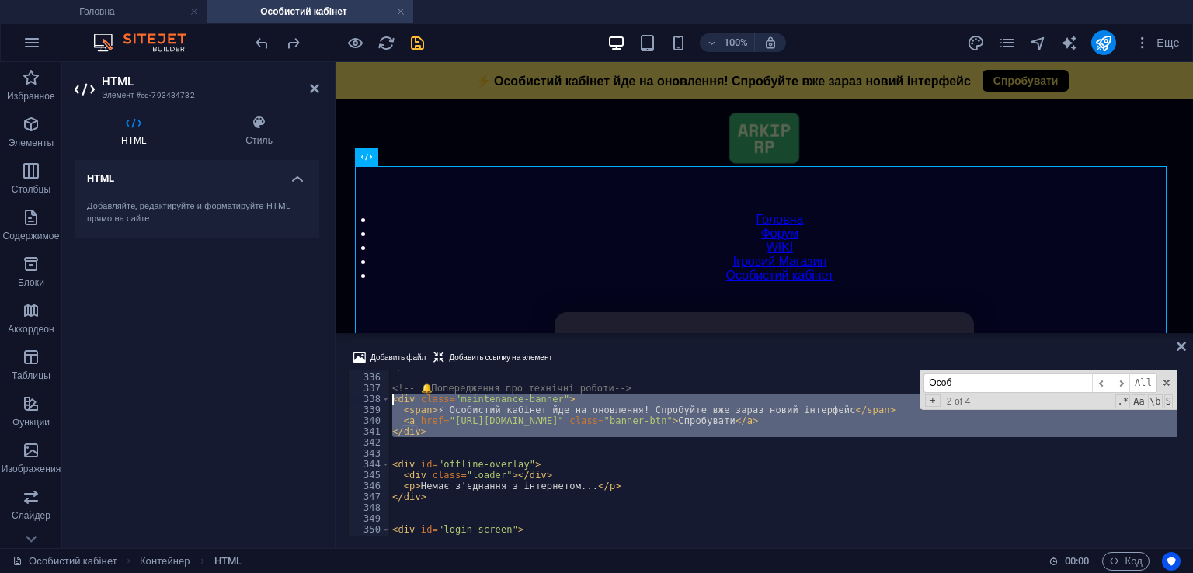
drag, startPoint x: 446, startPoint y: 439, endPoint x: 392, endPoint y: 396, distance: 69.2
type textarea "<div class="maintenance-banner"> <span>⚡ Особистий кабінет йде на оновлення! Сп…"
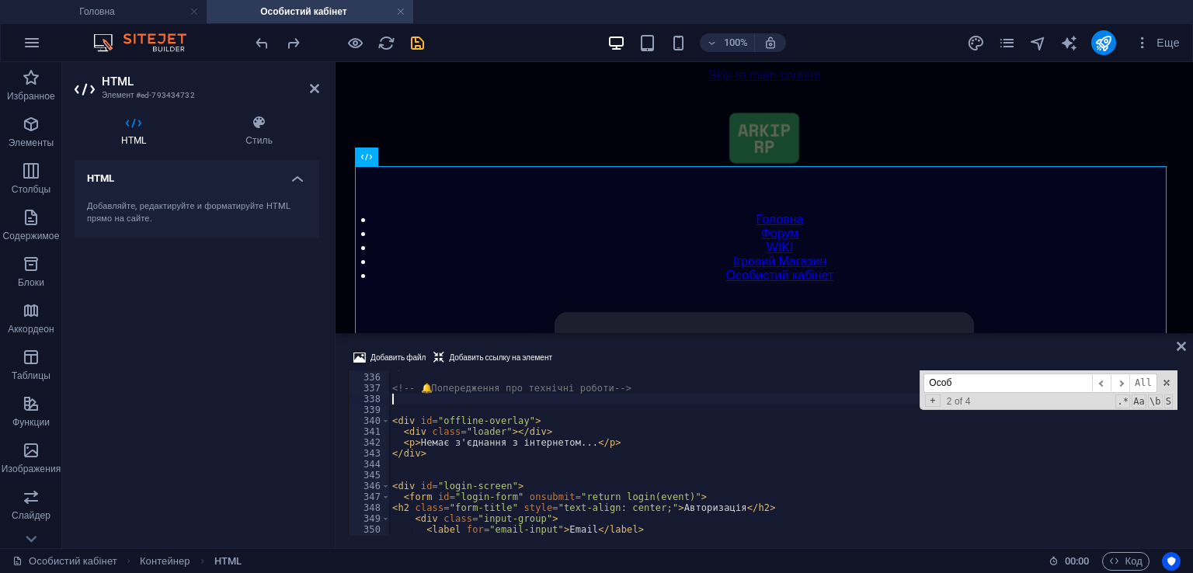
click at [639, 353] on div "Добавить файл Добавить ссылку на элемент" at bounding box center [764, 360] width 833 height 23
click at [423, 46] on icon "save" at bounding box center [418, 43] width 18 height 18
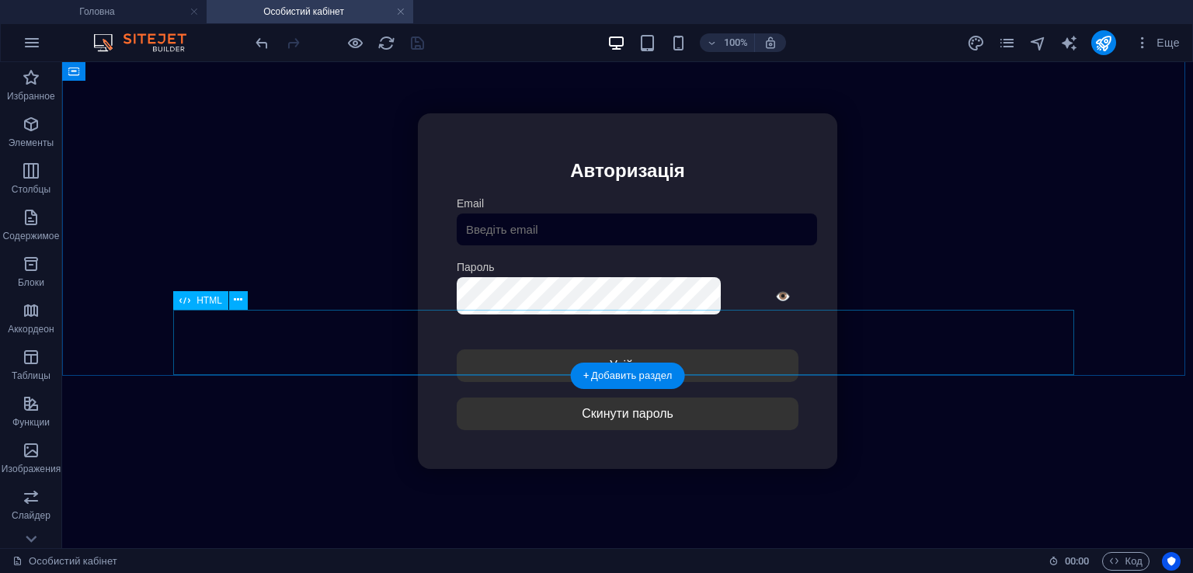
scroll to position [336, 0]
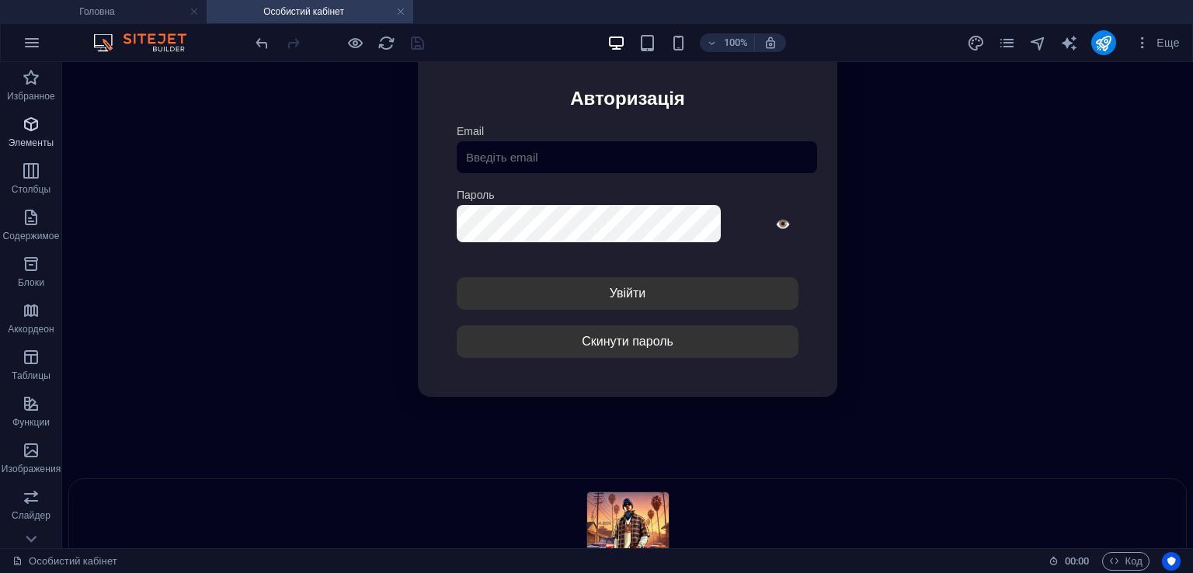
click at [39, 131] on icon "button" at bounding box center [31, 124] width 19 height 19
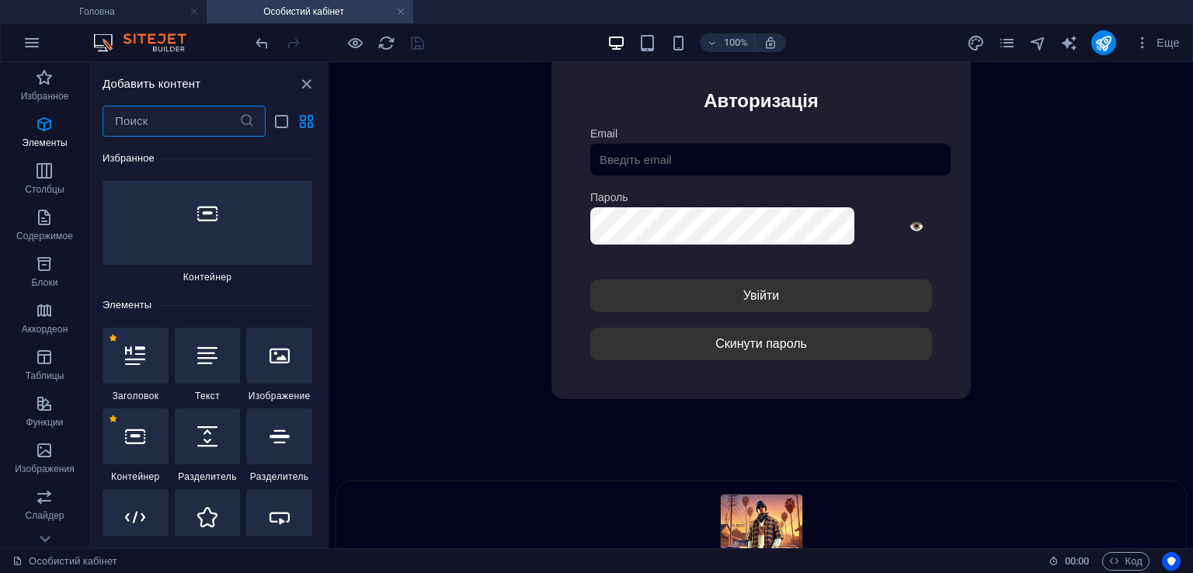
scroll to position [292, 0]
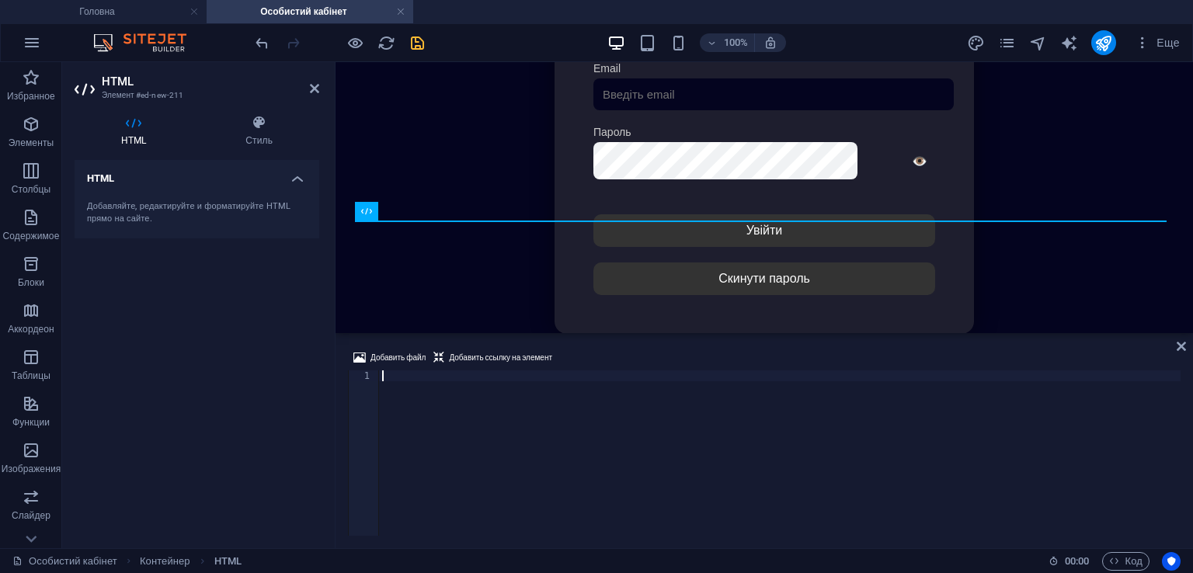
click at [487, 402] on div at bounding box center [780, 464] width 802 height 187
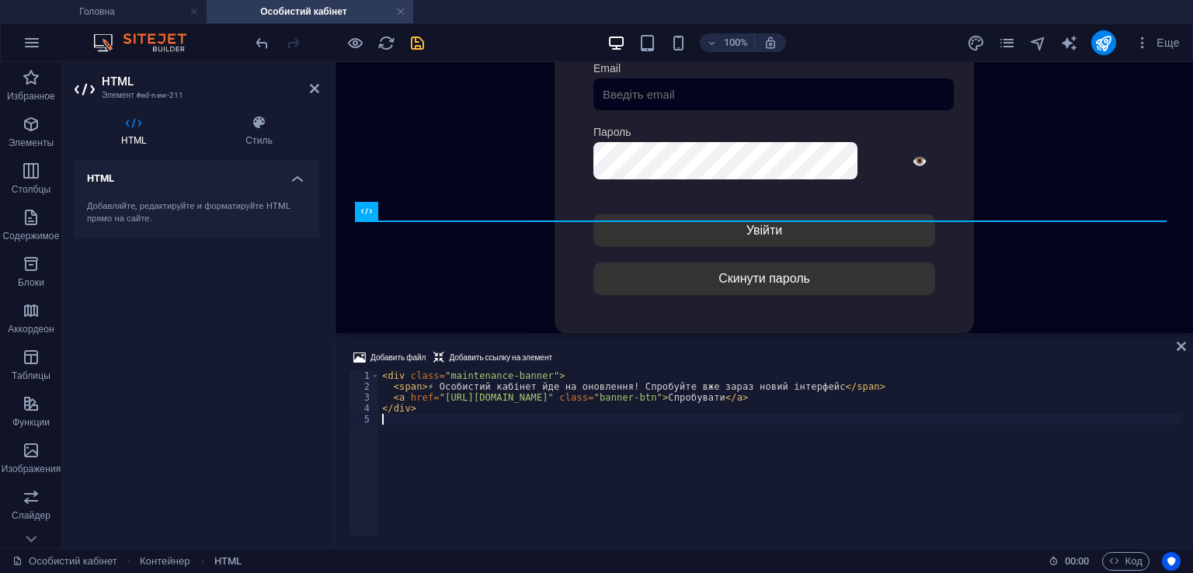
click at [610, 354] on div "Добавить файл Добавить ссылку на элемент" at bounding box center [764, 360] width 833 height 23
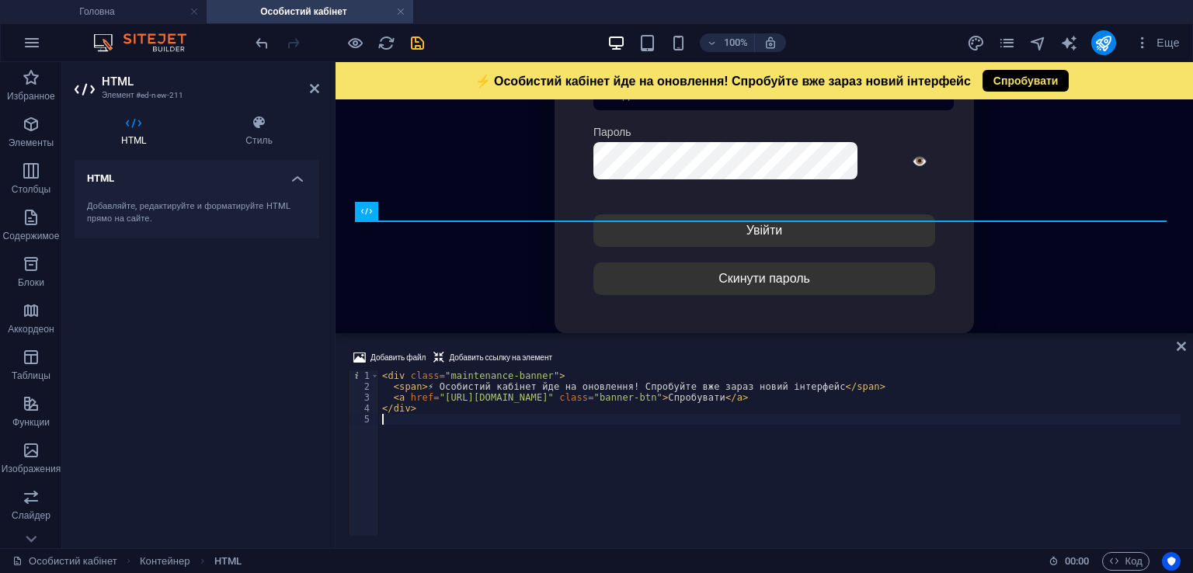
drag, startPoint x: 482, startPoint y: 414, endPoint x: 225, endPoint y: 323, distance: 272.8
click at [225, 323] on div "HTML Элемент #ed-new-211 HTML Стиль HTML Добавляйте, редактируйте и форматируйт…" at bounding box center [627, 305] width 1131 height 486
type textarea "<div class="maintenance-banner"> <span>⚡ Особистий кабінет йде на оновлення! Сп…"
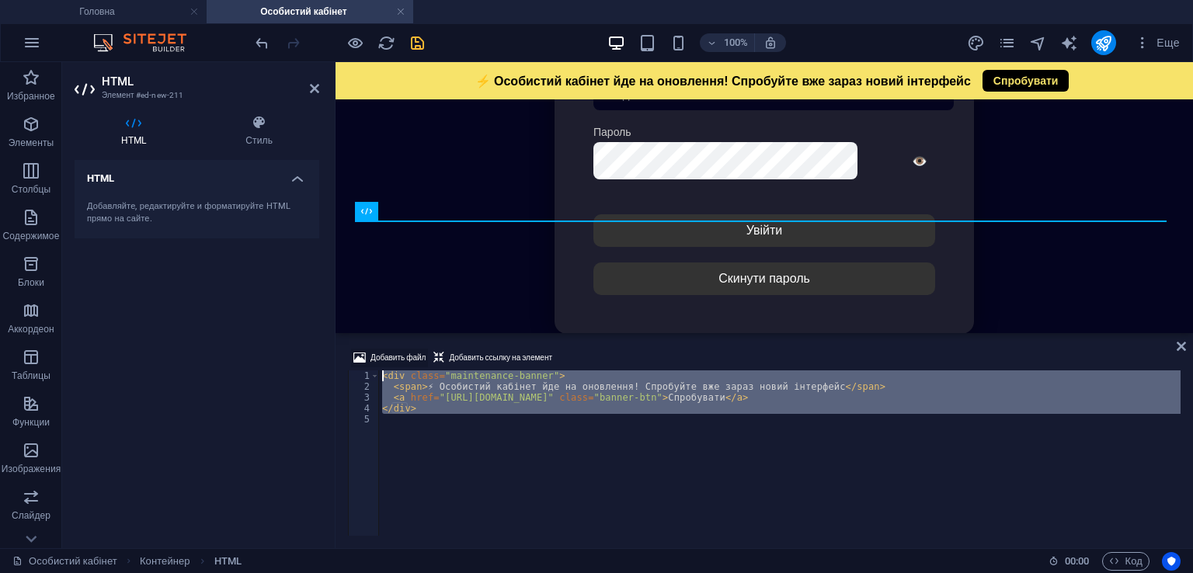
paste textarea
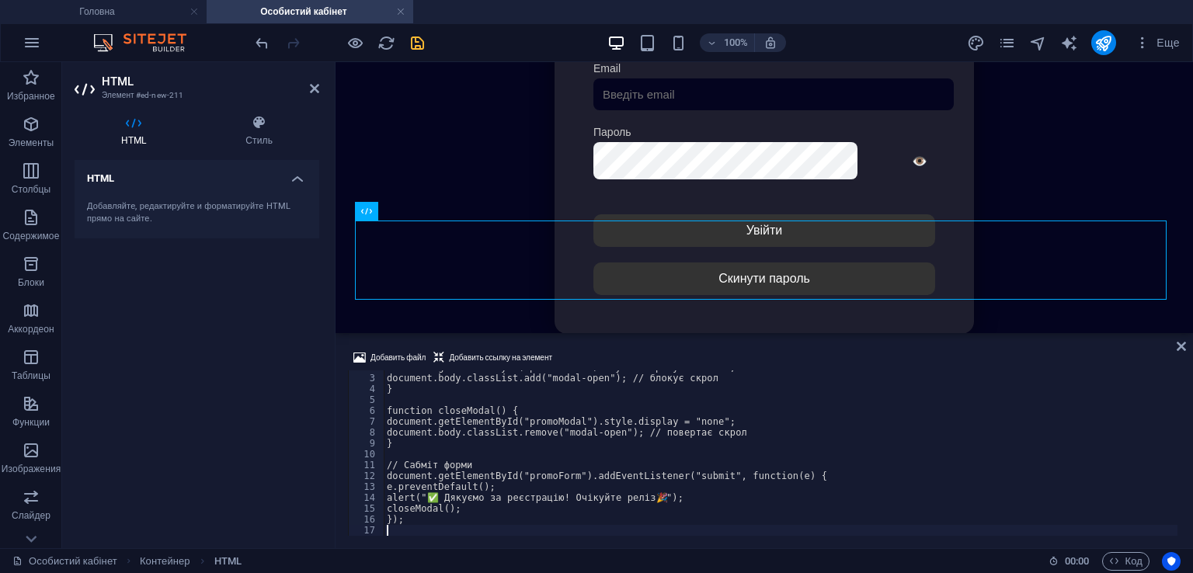
click at [620, 346] on div "Добавить файл Добавить ссылку на элемент 2 3 4 5 6 7 8 9 10 11 12 13 14 15 16 1…" at bounding box center [765, 442] width 858 height 212
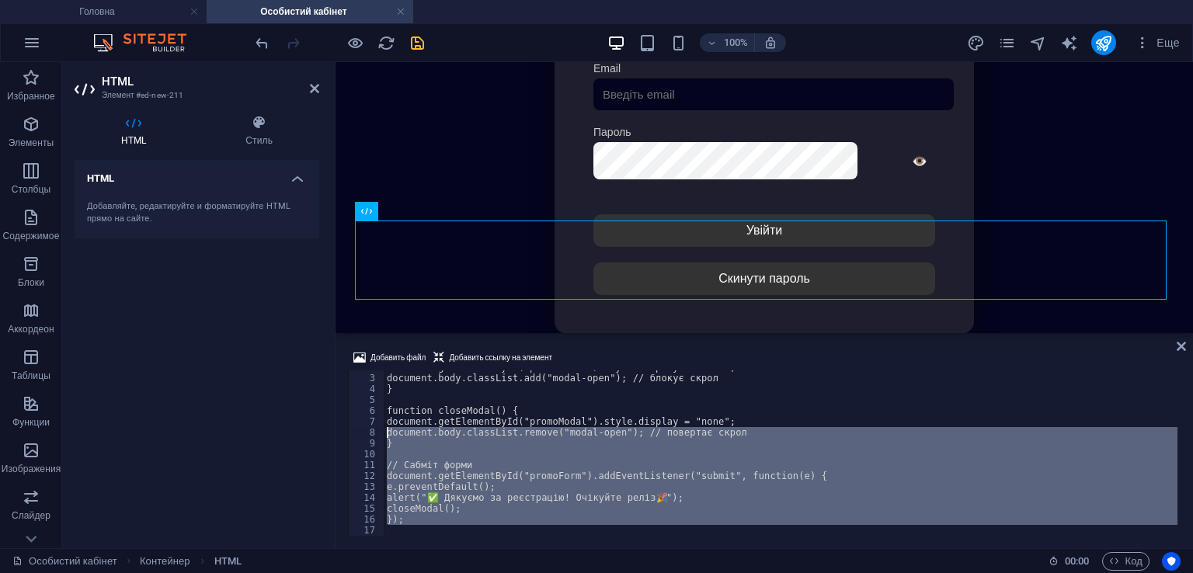
scroll to position [0, 0]
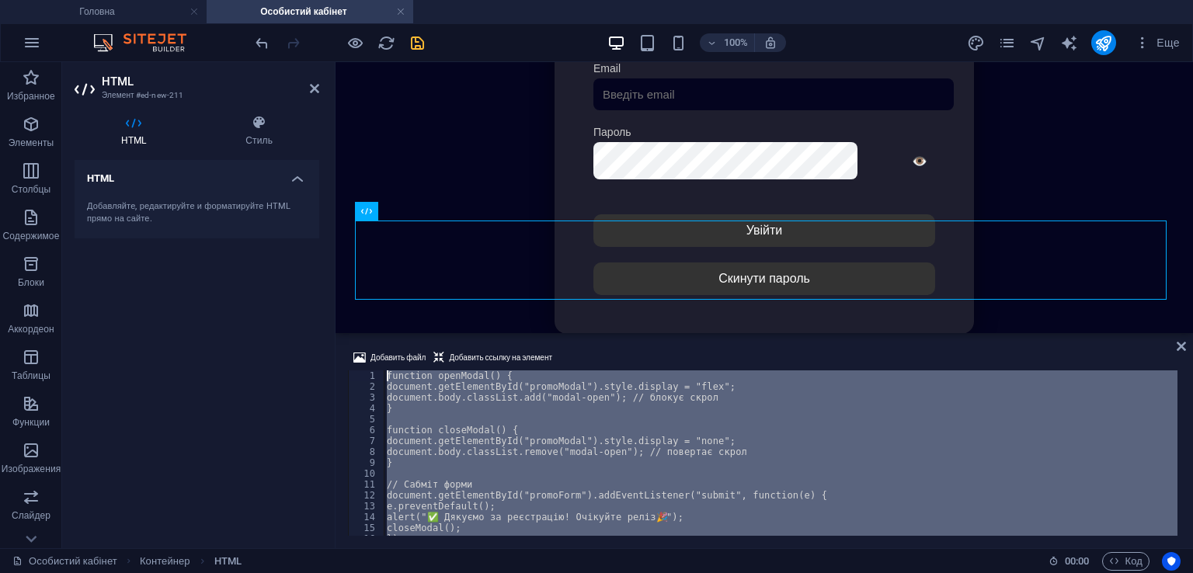
drag, startPoint x: 514, startPoint y: 528, endPoint x: 291, endPoint y: 310, distance: 312.6
click at [291, 310] on div "HTML Элемент #ed-new-211 HTML Стиль HTML Добавляйте, редактируйте и форматируйт…" at bounding box center [627, 305] width 1131 height 486
type textarea "function openModal() { document.getElementById("promoModal").style.display = "f…"
paste textarea
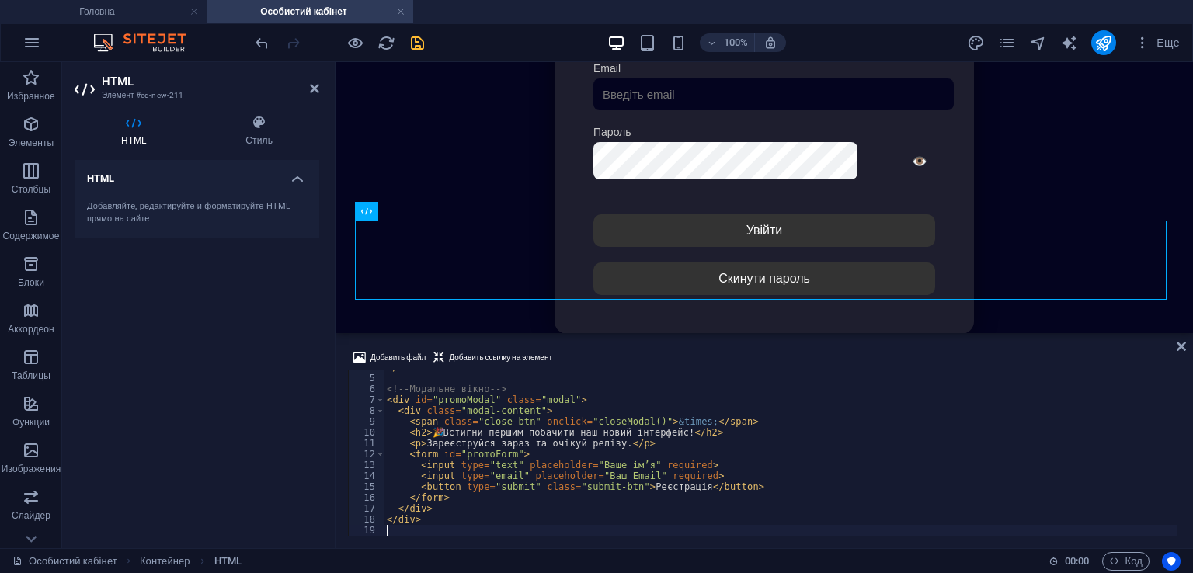
scroll to position [40, 0]
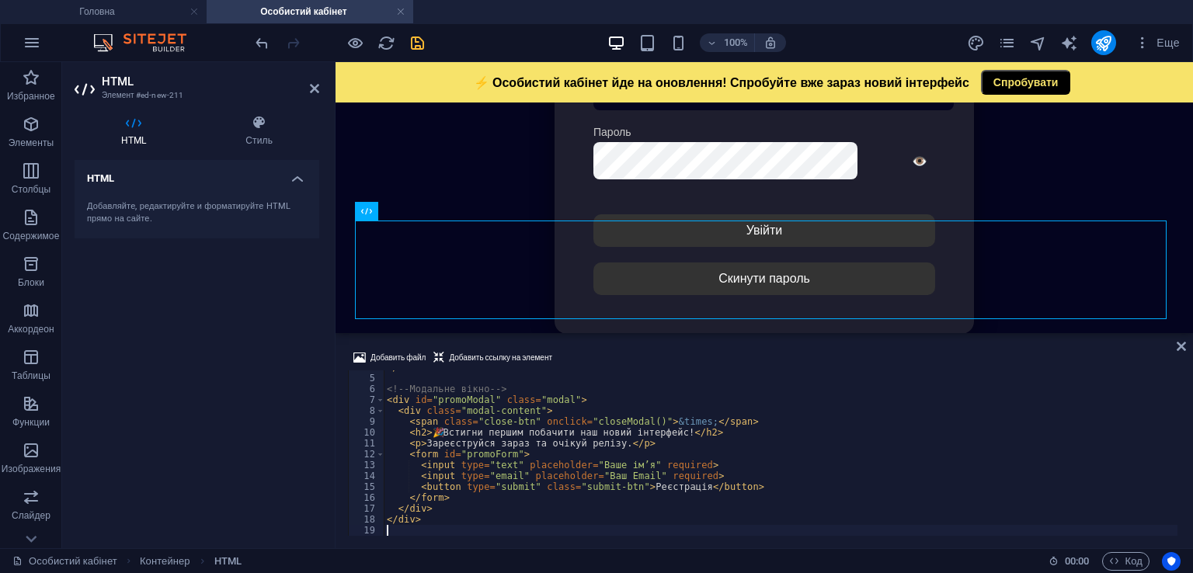
click at [601, 352] on div "Добавить файл Добавить ссылку на элемент" at bounding box center [764, 360] width 833 height 23
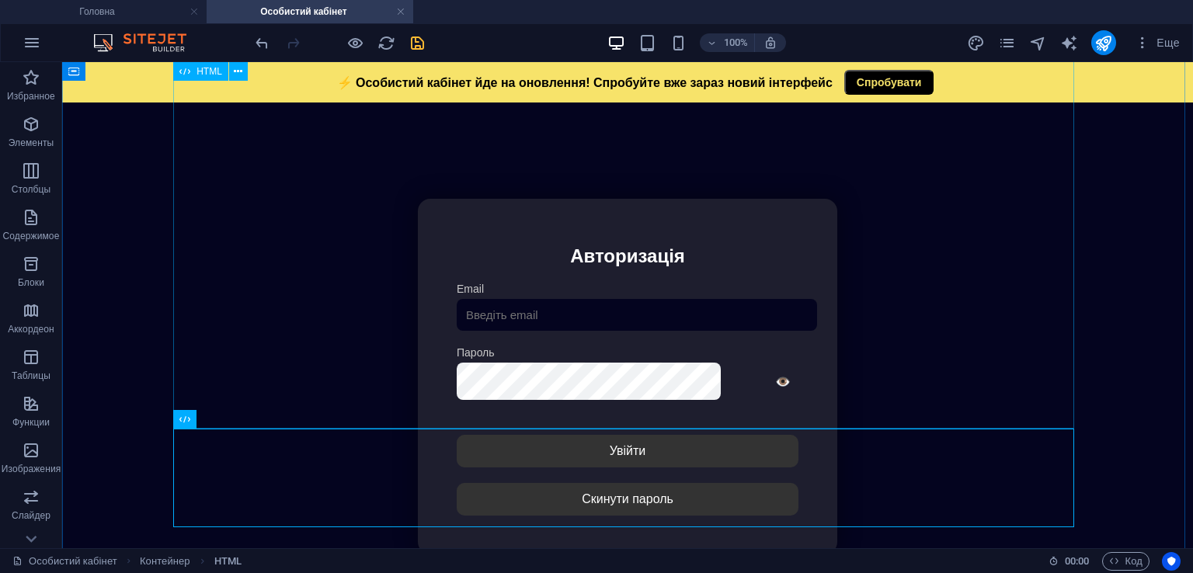
scroll to position [412, 0]
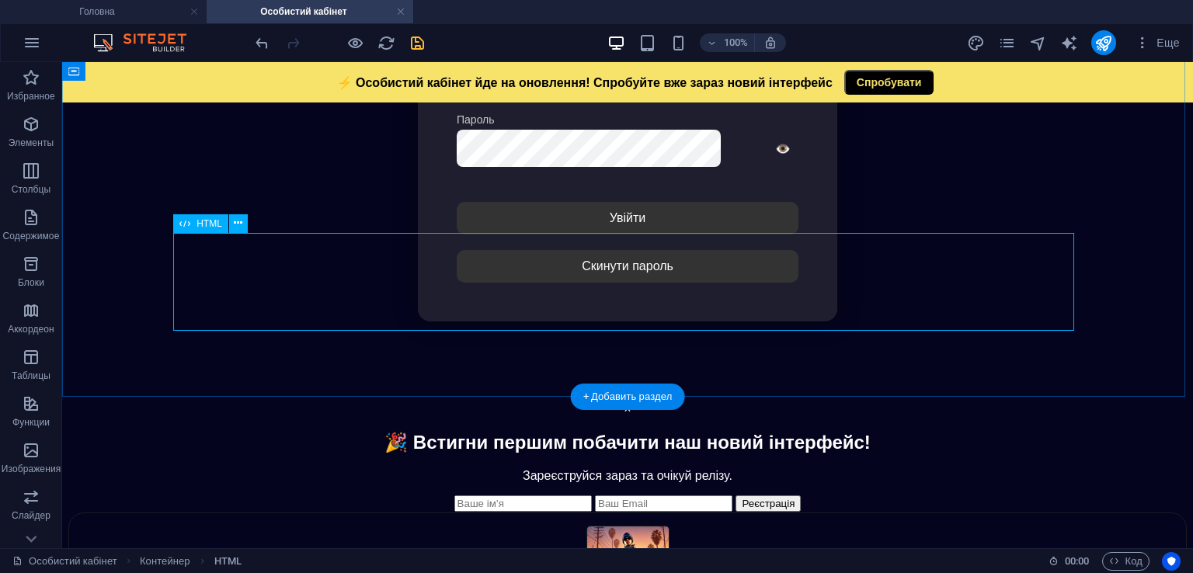
click at [514, 402] on div "⚡ Особистий кабінет йде на оновлення! Спробуйте вже зараз новий інтерфейс Спроб…" at bounding box center [627, 457] width 1117 height 110
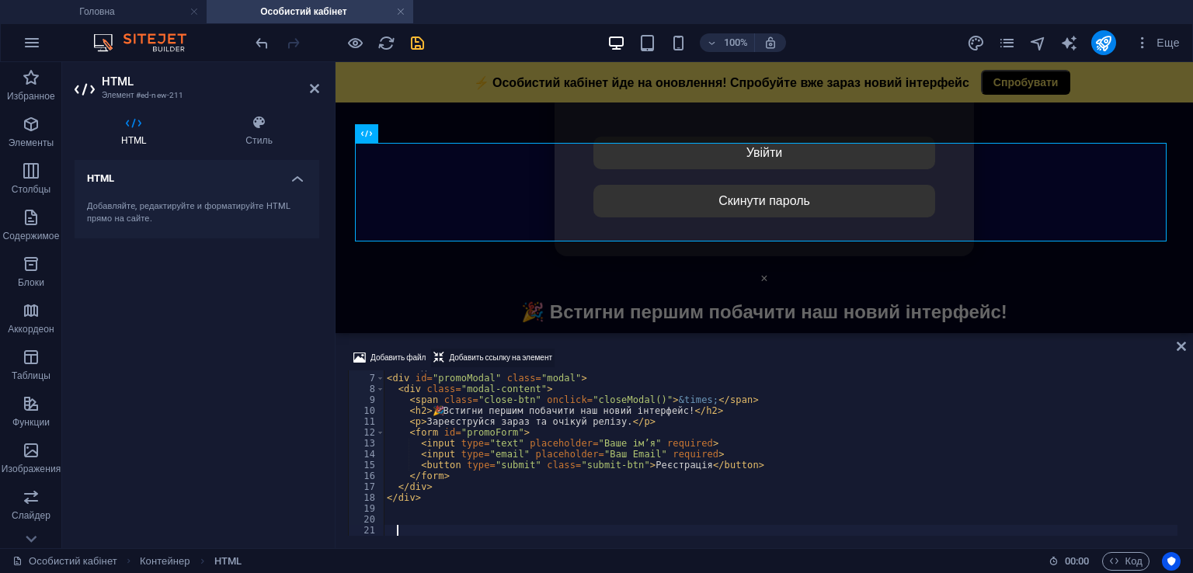
scroll to position [1118, 0]
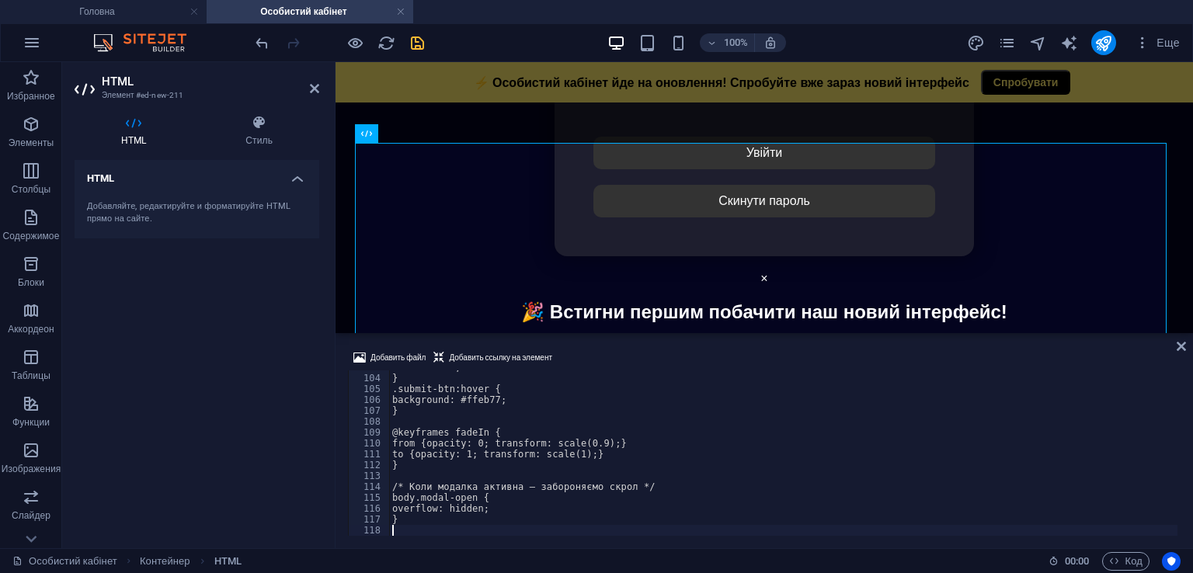
click at [623, 352] on div "Добавить файл Добавить ссылку на элемент" at bounding box center [764, 360] width 833 height 23
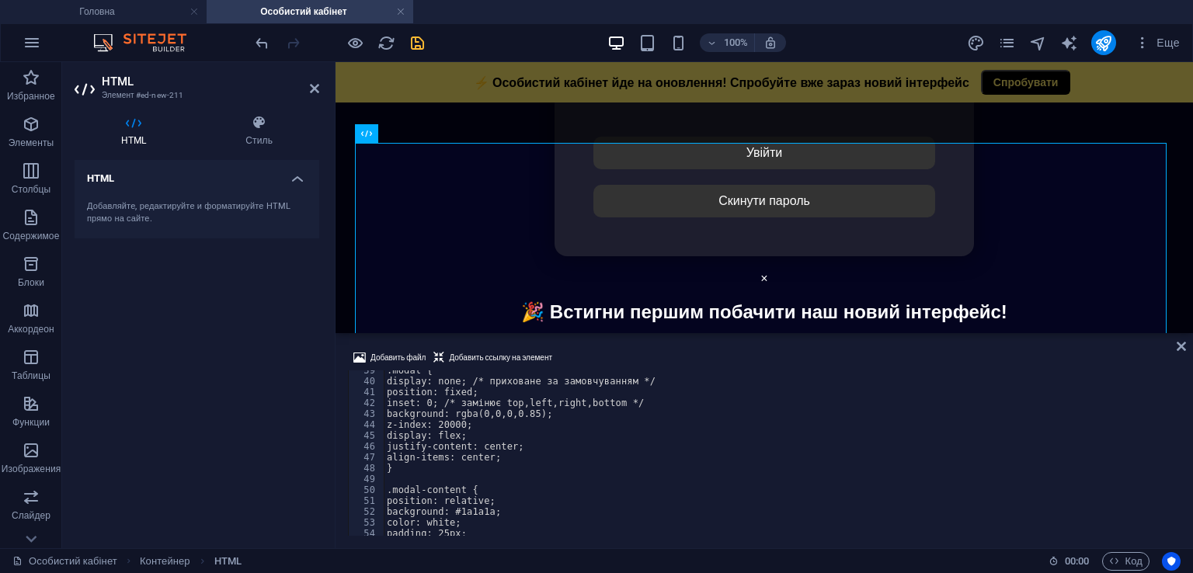
scroll to position [326, 0]
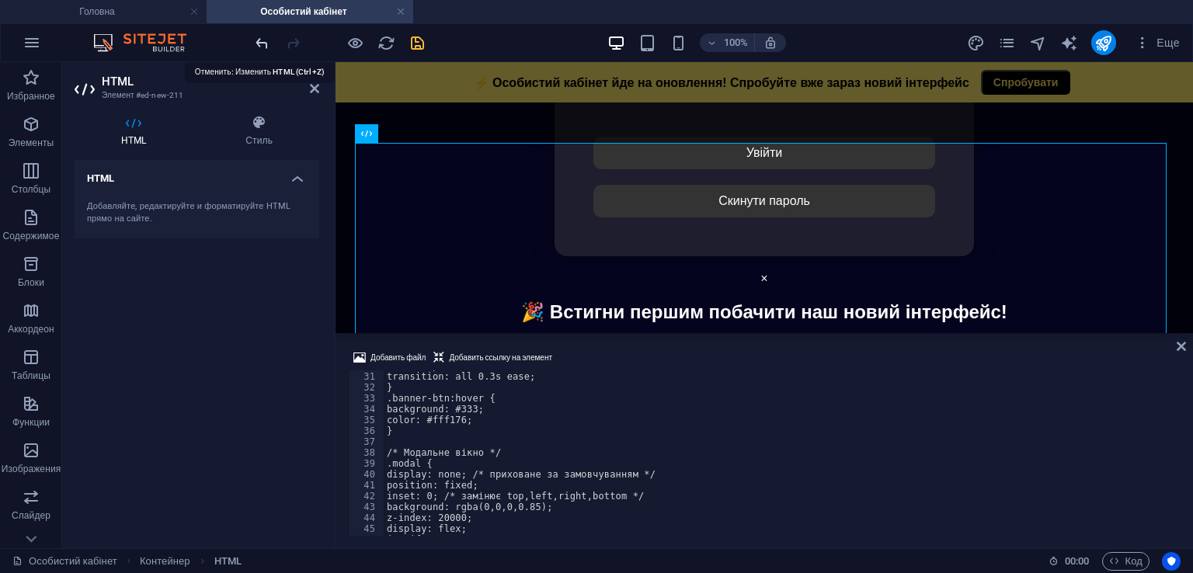
click at [258, 40] on icon "undo" at bounding box center [262, 43] width 18 height 18
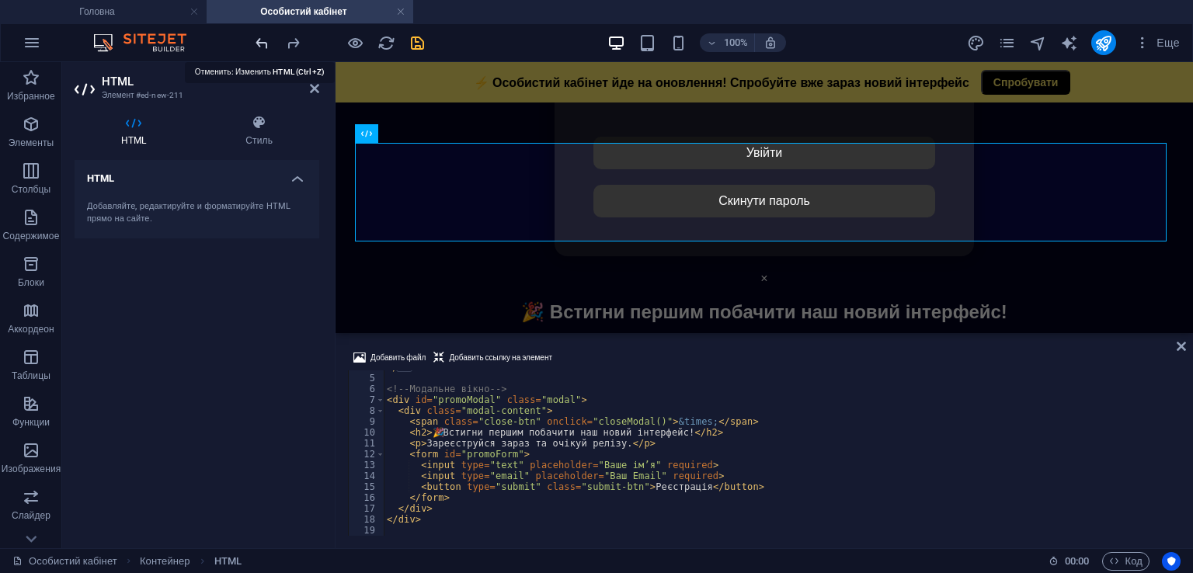
click at [263, 38] on icon "undo" at bounding box center [262, 43] width 18 height 18
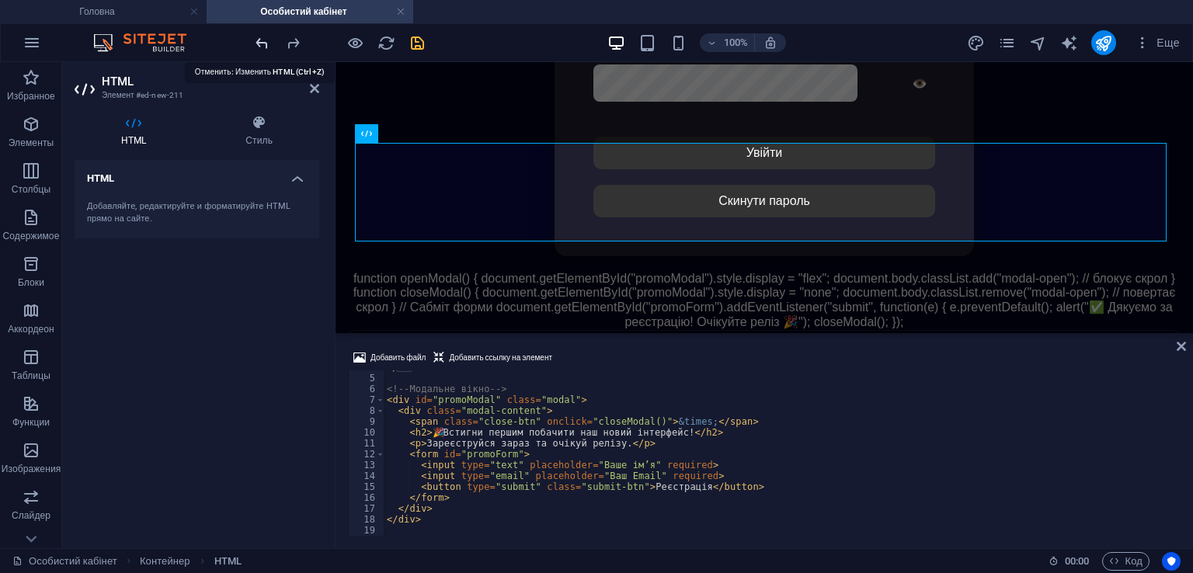
scroll to position [19, 0]
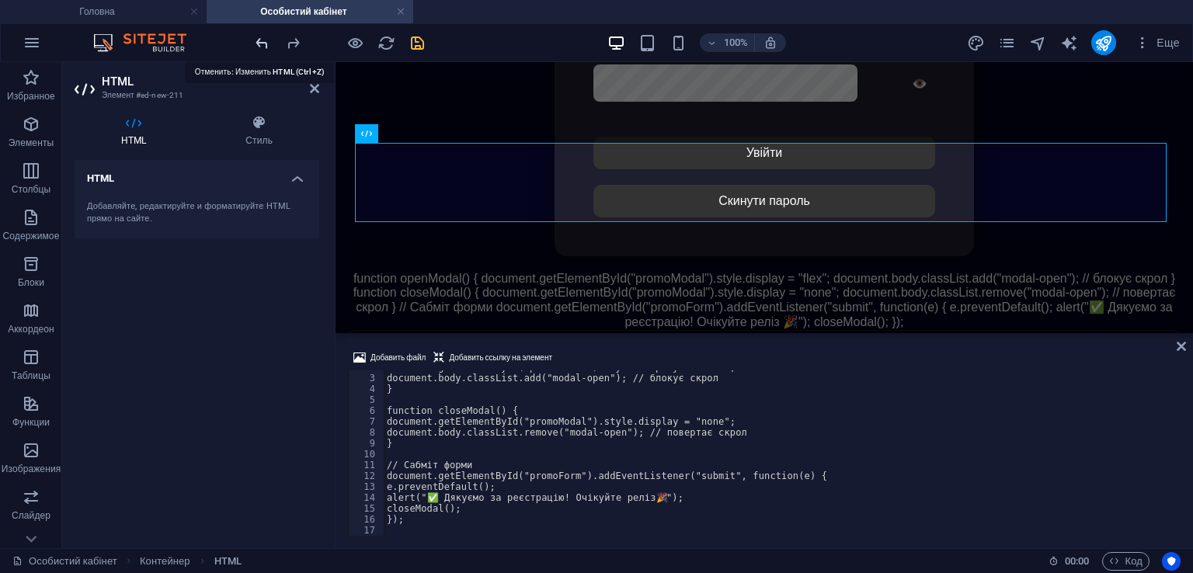
click at [267, 42] on icon "undo" at bounding box center [262, 43] width 18 height 18
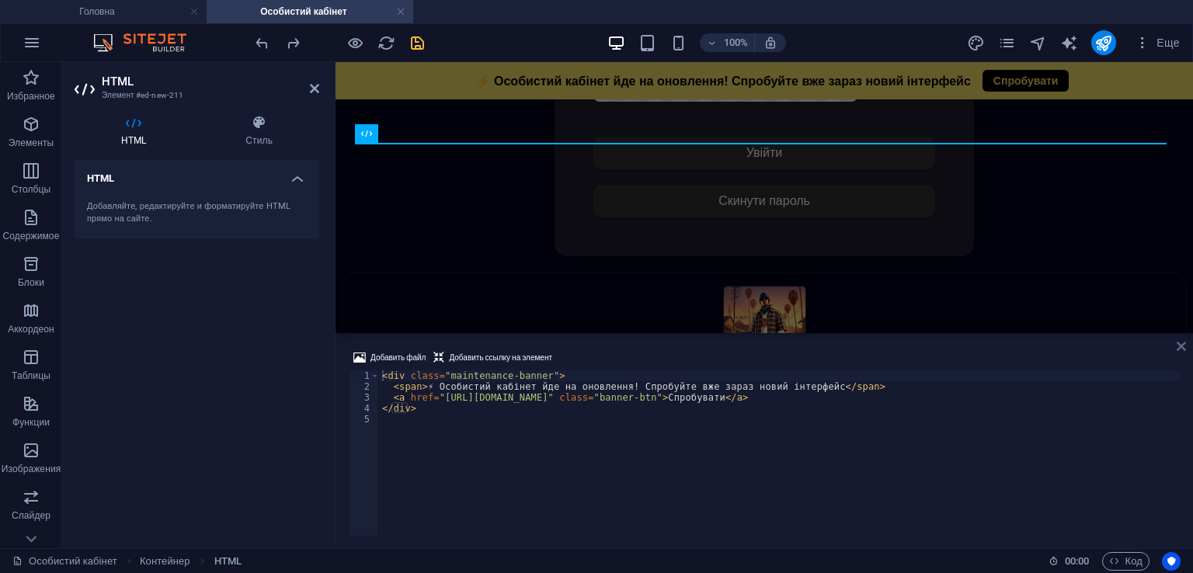
click at [1178, 350] on icon at bounding box center [1181, 346] width 9 height 12
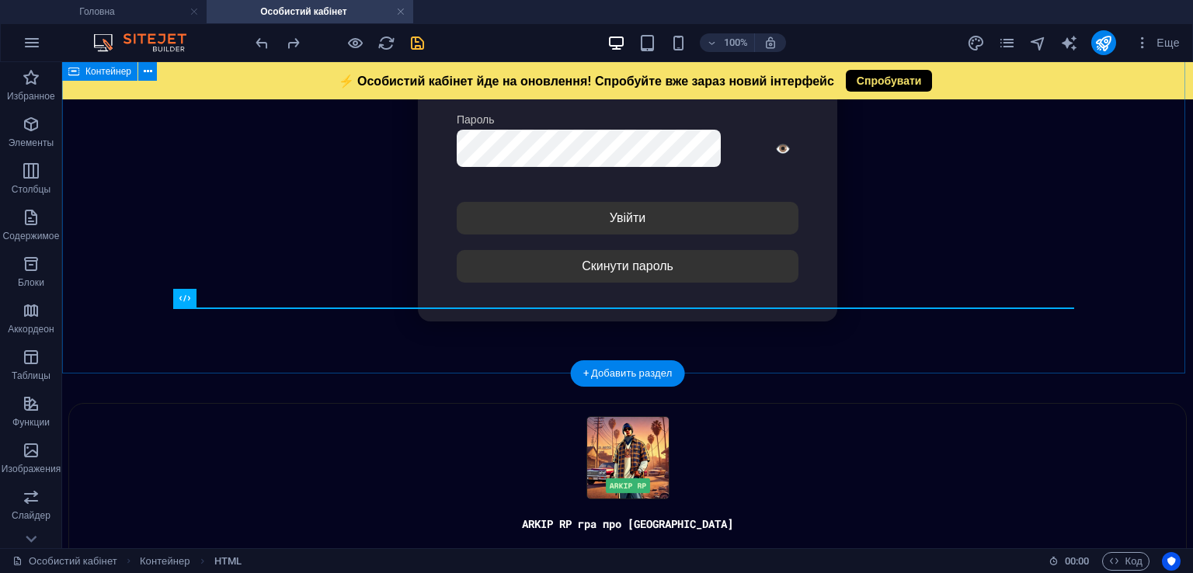
scroll to position [336, 0]
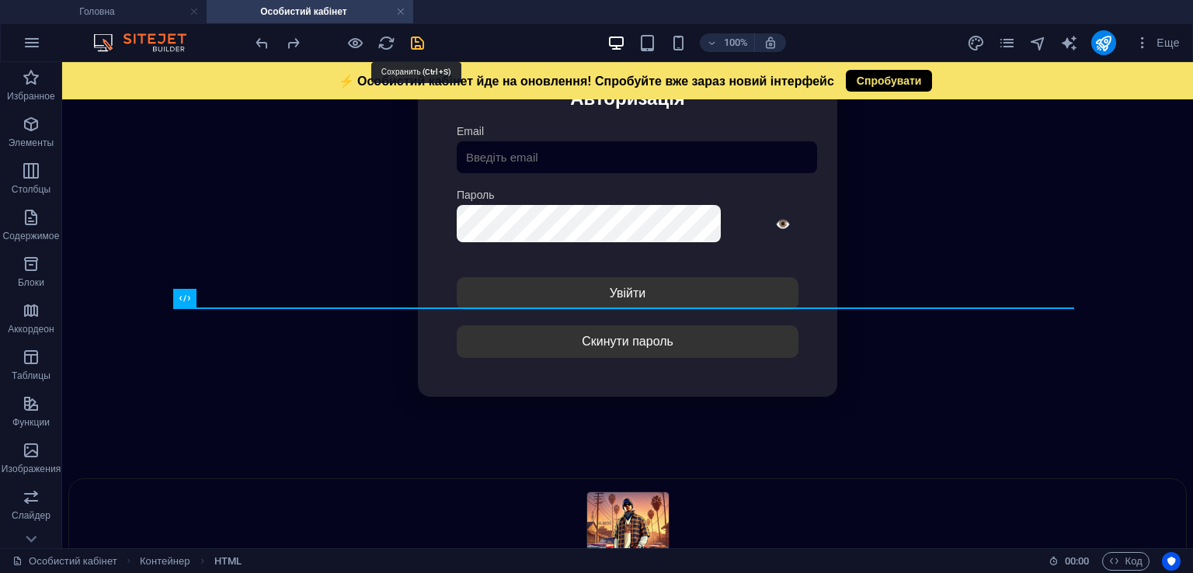
click at [416, 44] on icon "save" at bounding box center [418, 43] width 18 height 18
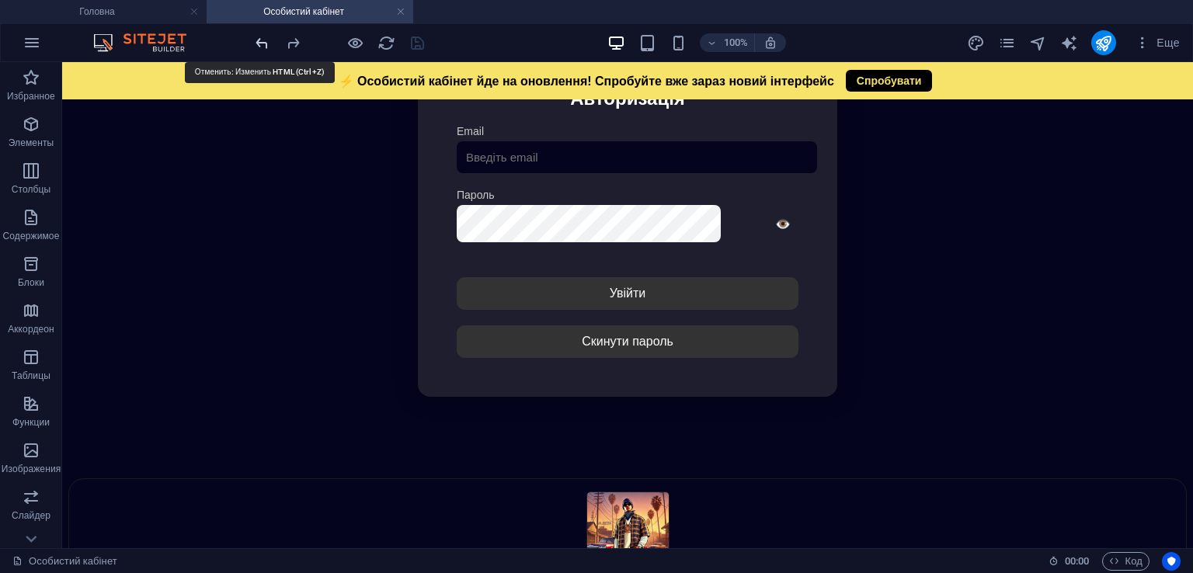
click at [268, 36] on icon "undo" at bounding box center [262, 43] width 18 height 18
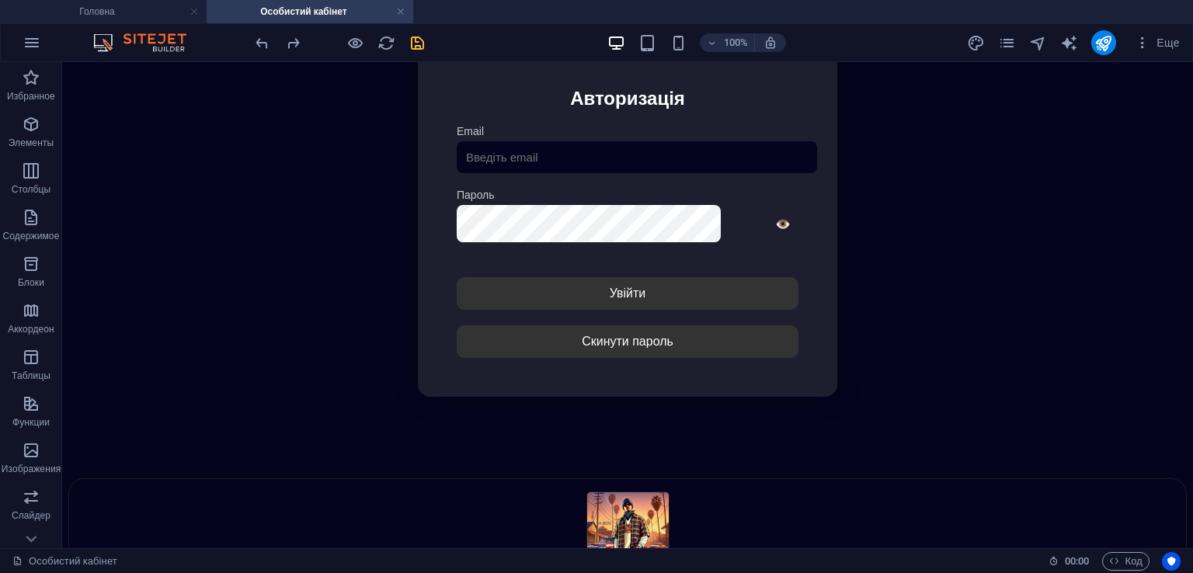
click at [434, 43] on div "100% Еще" at bounding box center [720, 42] width 934 height 25
click at [416, 41] on icon "save" at bounding box center [418, 43] width 18 height 18
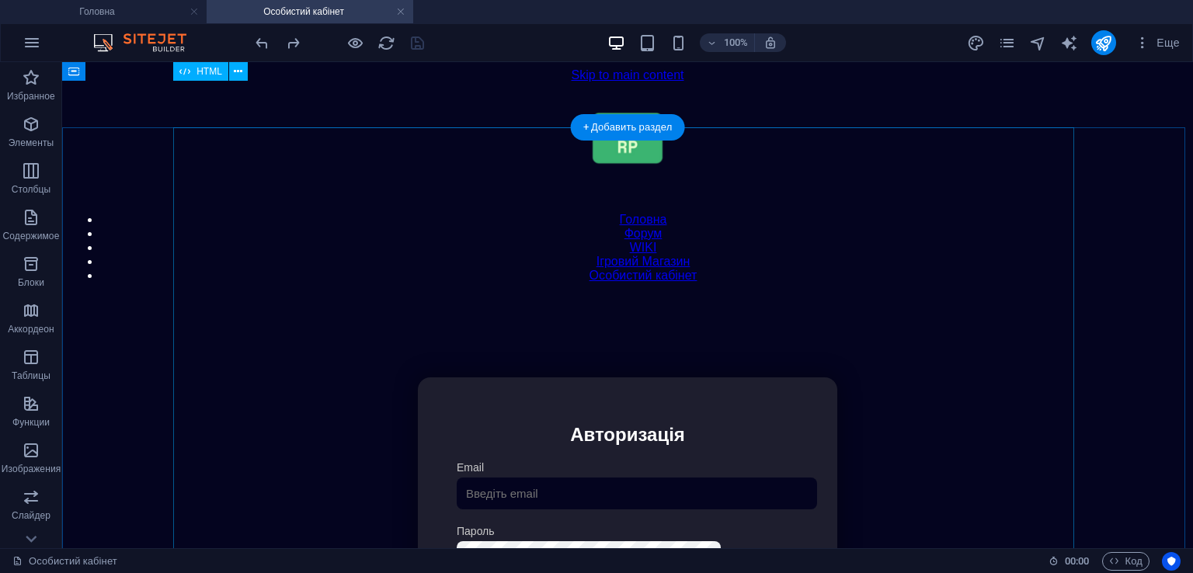
scroll to position [0, 0]
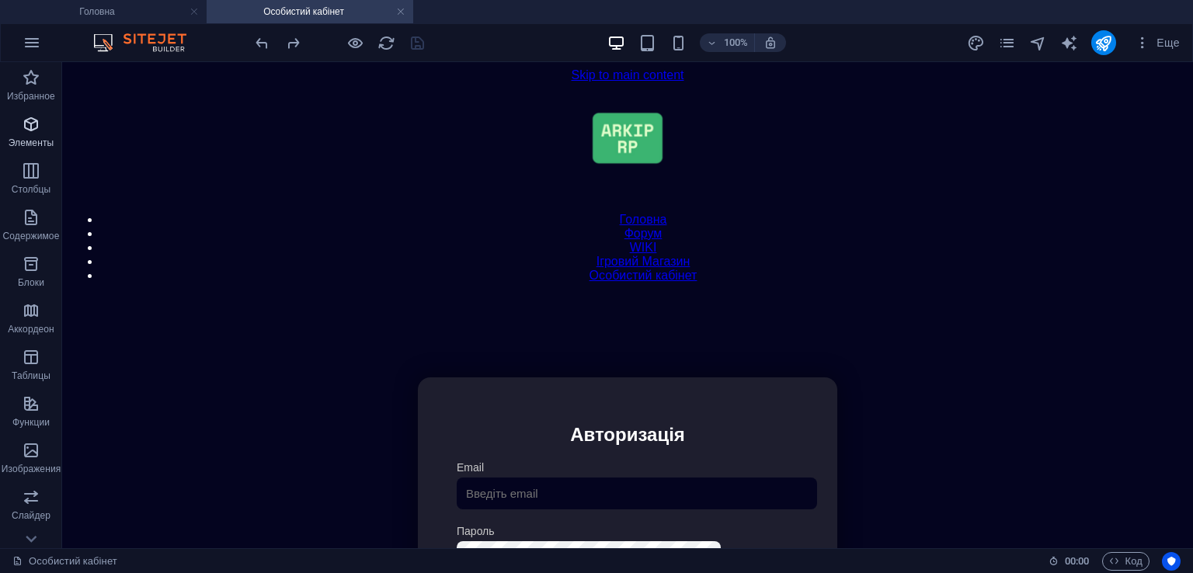
click at [14, 113] on button "Элементы" at bounding box center [31, 132] width 62 height 47
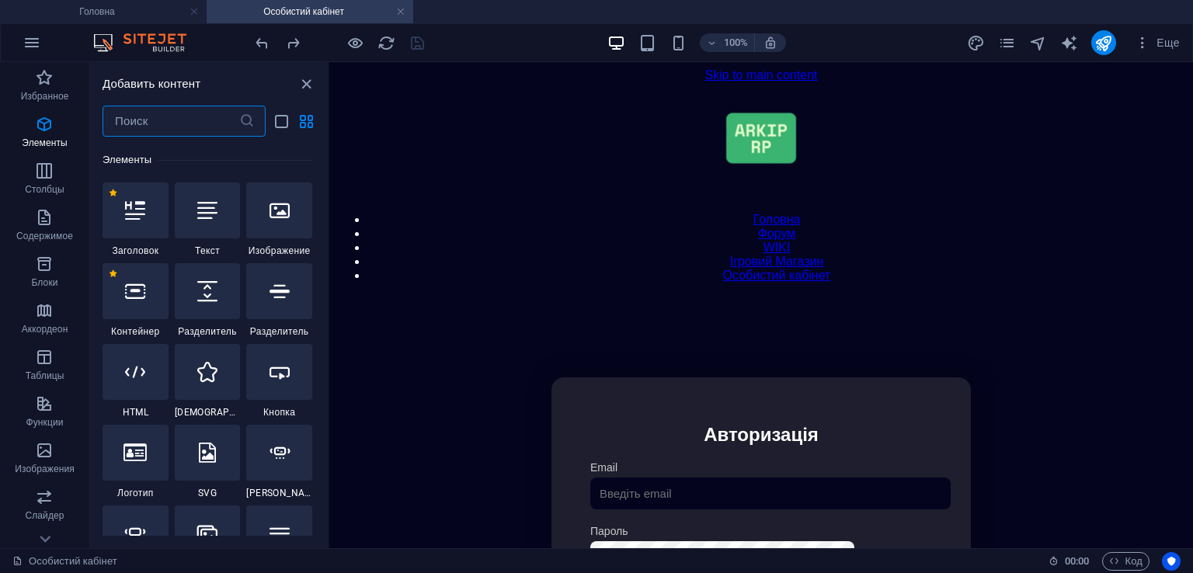
scroll to position [292, 0]
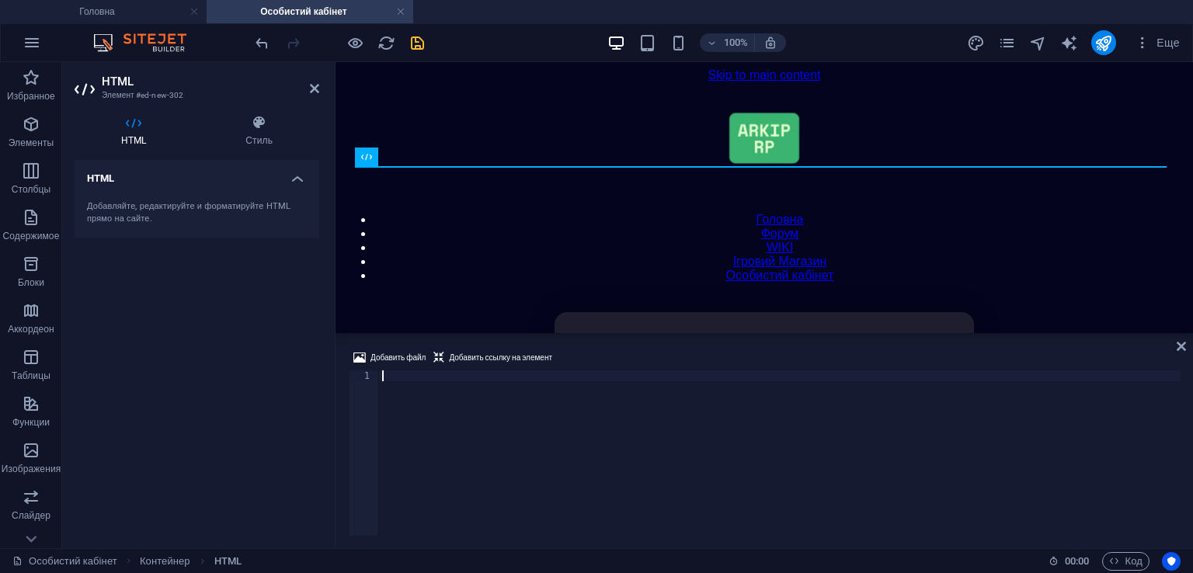
click at [505, 373] on div at bounding box center [780, 464] width 802 height 187
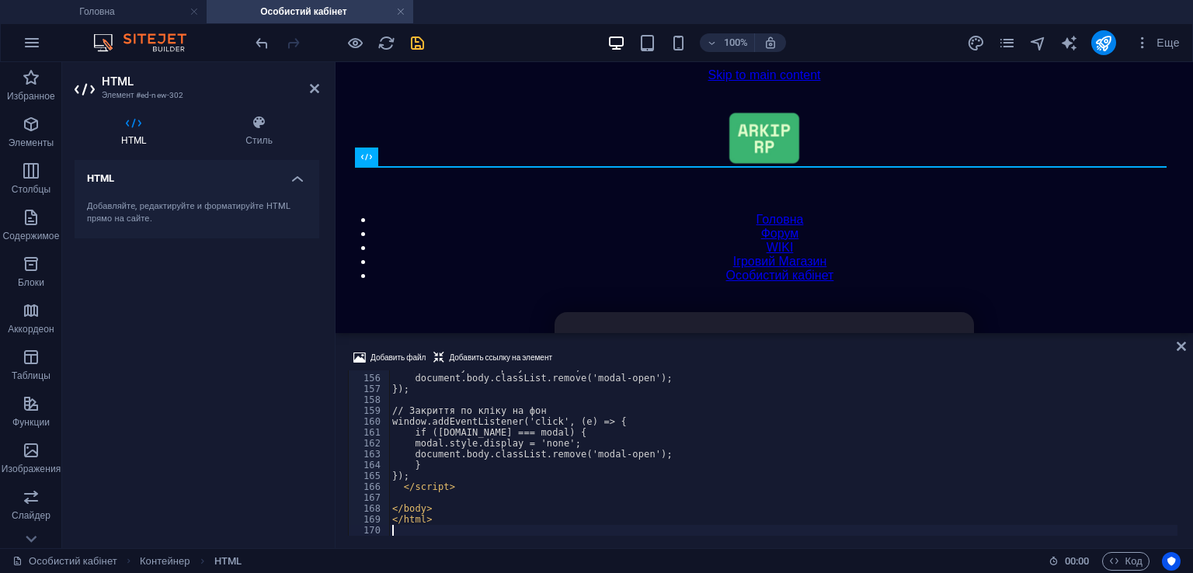
scroll to position [1684, 0]
click at [642, 353] on div "Добавить файл Добавить ссылку на элемент" at bounding box center [764, 360] width 833 height 23
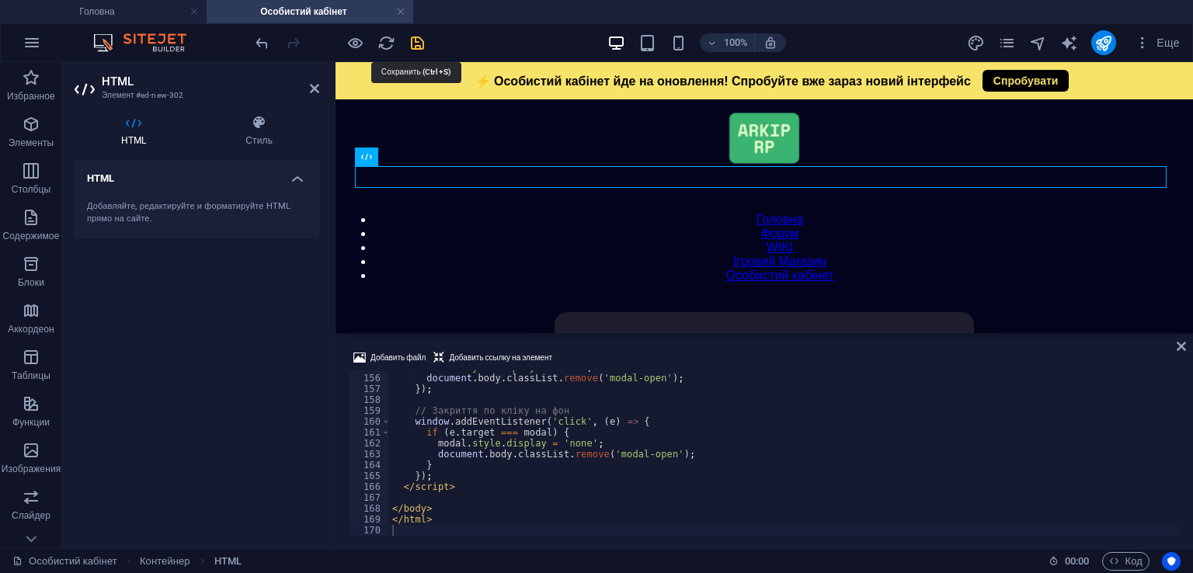
click at [417, 45] on icon "save" at bounding box center [418, 43] width 18 height 18
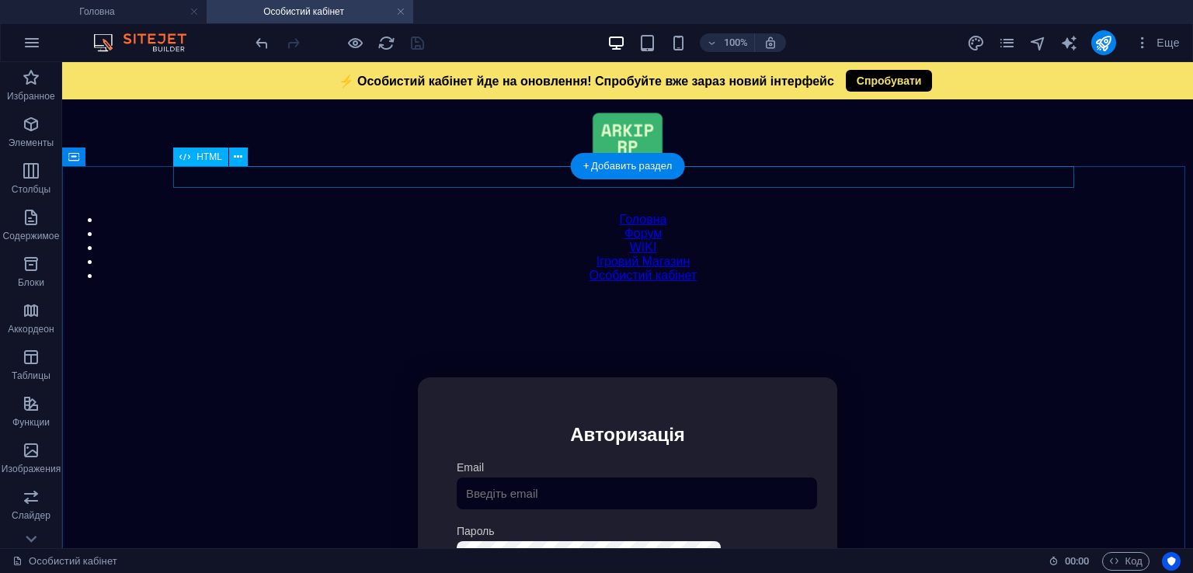
click at [421, 297] on div "Модальне вікно ⚡ Особистий кабінет йде на оновлення! Спробуйте вже зараз новий …" at bounding box center [627, 297] width 1117 height 0
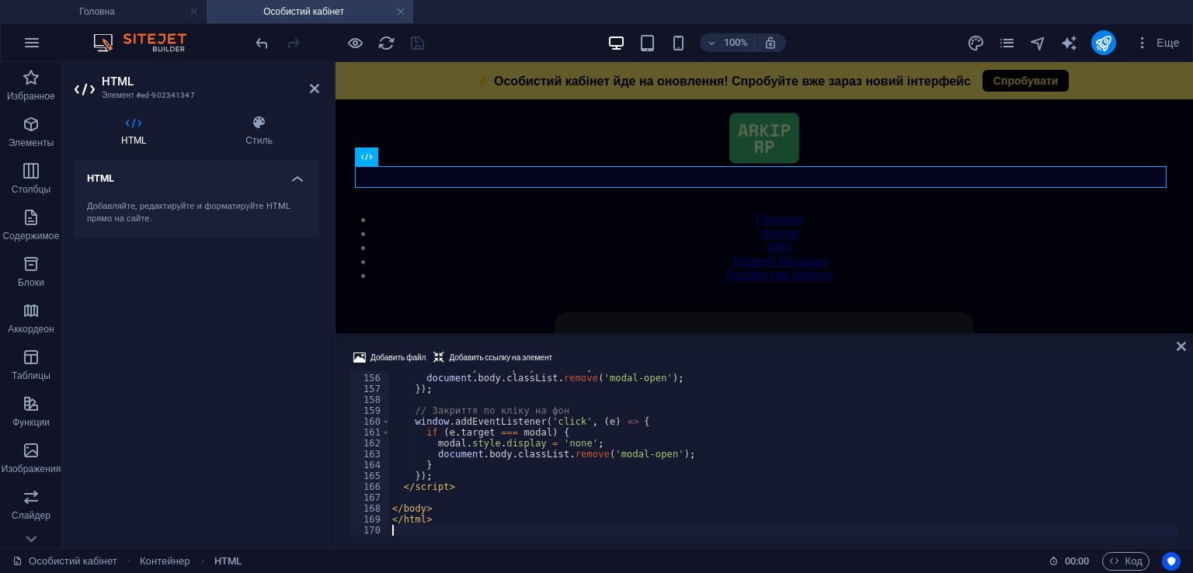
click at [639, 416] on div "modal . style . display = 'none' ; document . body . classList . remove ( 'moda…" at bounding box center [783, 455] width 789 height 187
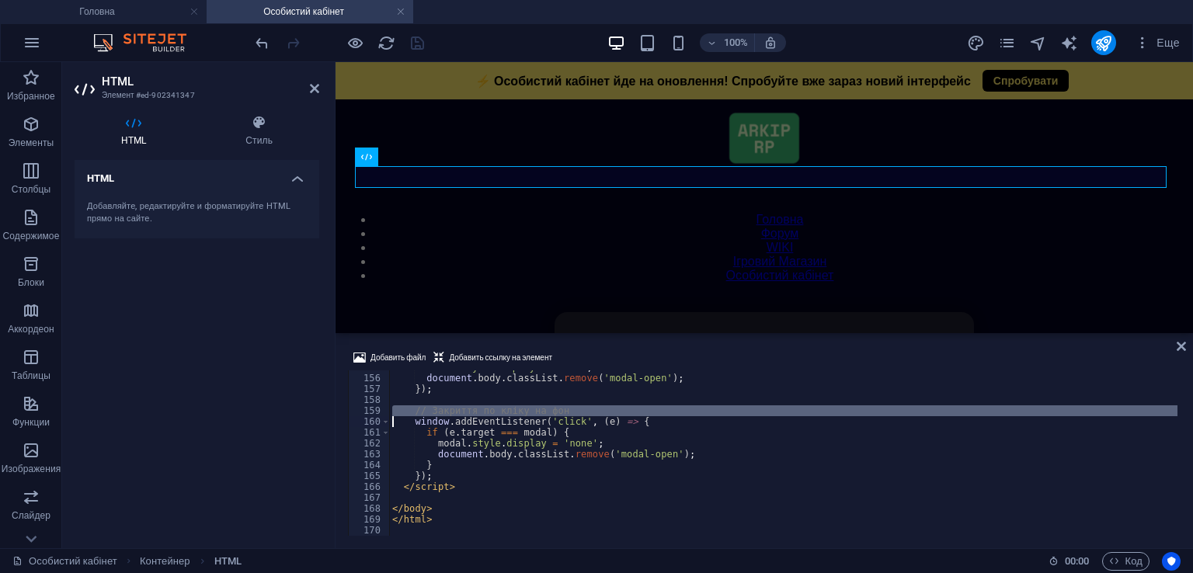
click at [639, 416] on div "modal . style . display = 'none' ; document . body . classList . remove ( 'moda…" at bounding box center [783, 455] width 789 height 187
type textarea "</html>"
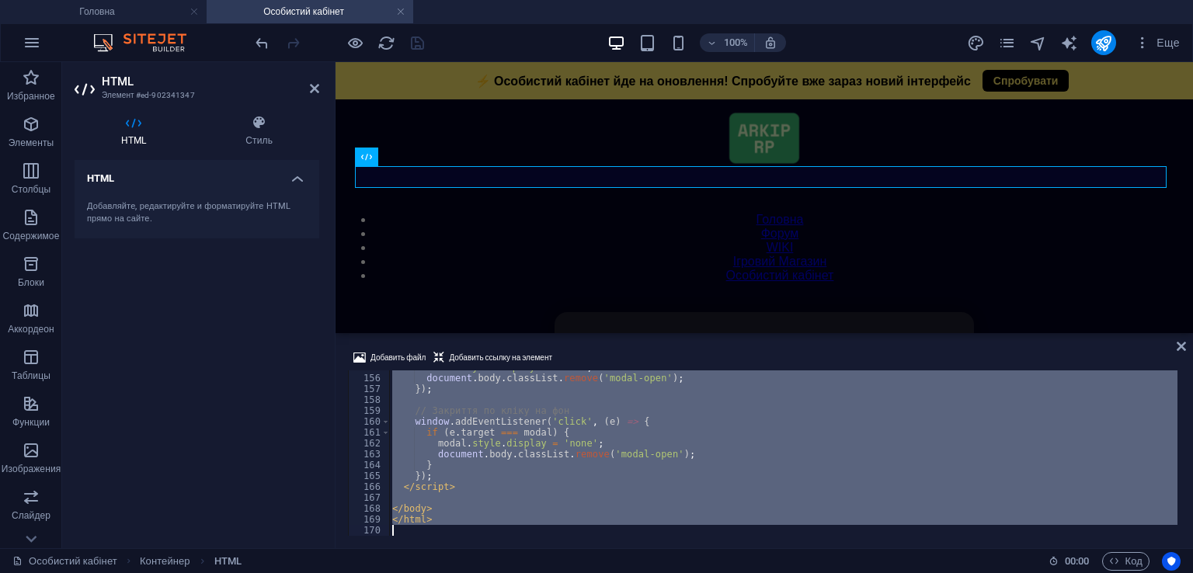
paste textarea
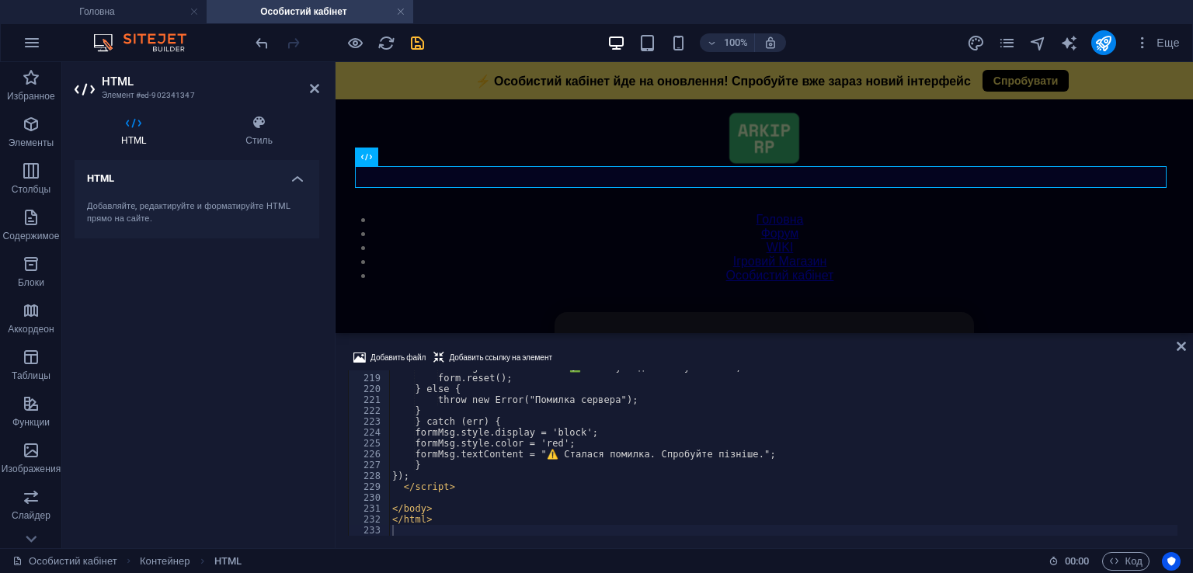
click at [730, 344] on div "Добавить файл Добавить ссылку на элемент 218 219 220 221 222 223 224 225 226 22…" at bounding box center [765, 442] width 858 height 212
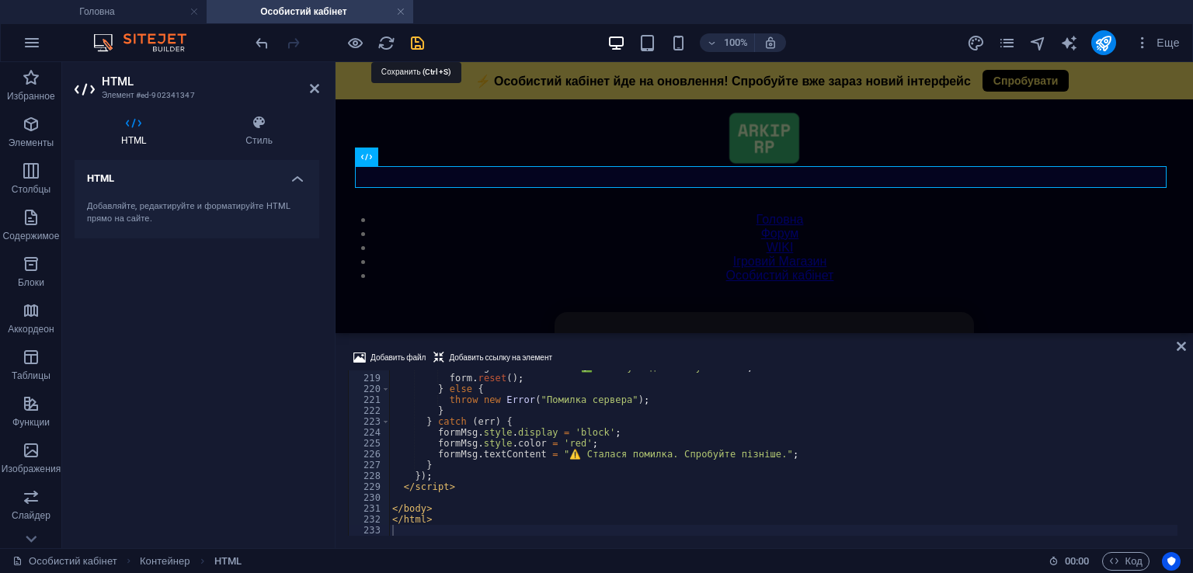
click at [416, 35] on icon "save" at bounding box center [418, 43] width 18 height 18
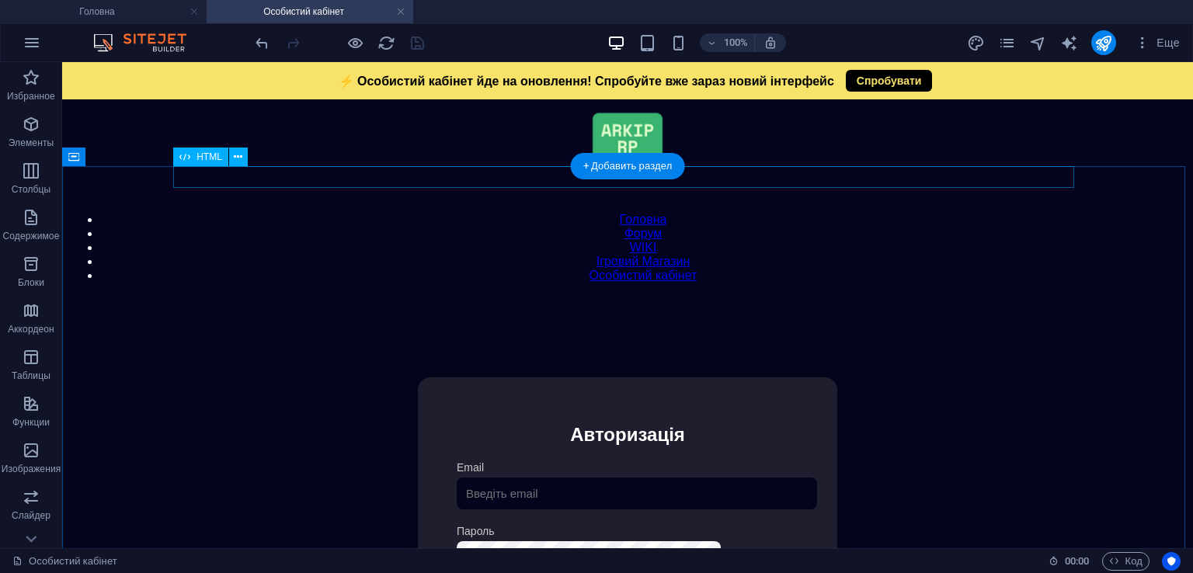
click at [450, 297] on div "Модальне вікно ⚡ Особистий кабінет йде на оновлення! Спробуйте вже зараз новий …" at bounding box center [627, 297] width 1117 height 0
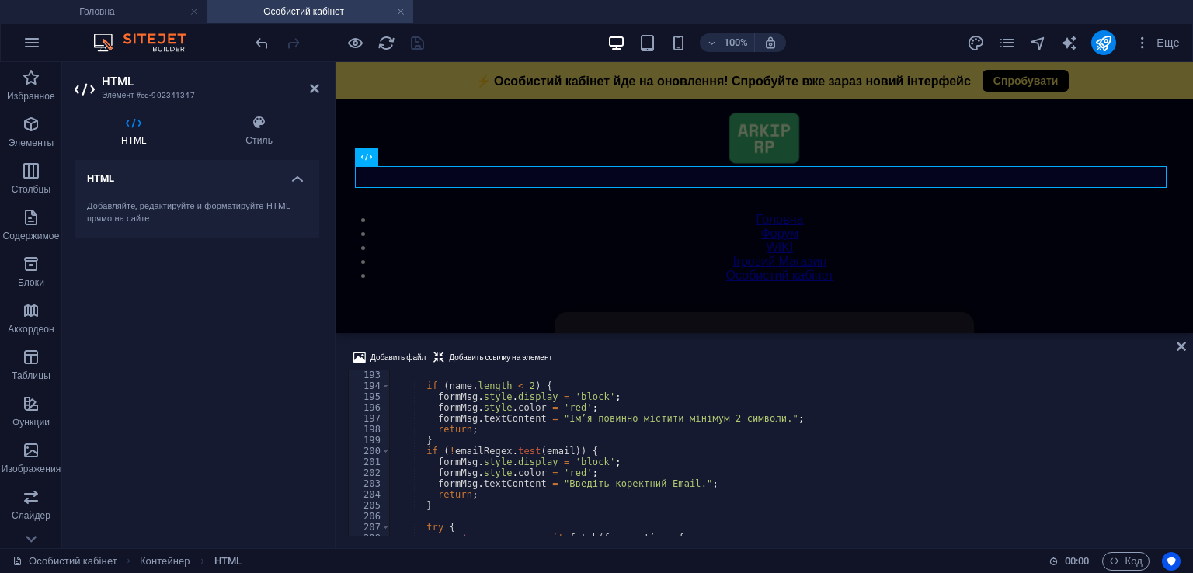
scroll to position [2042, 0]
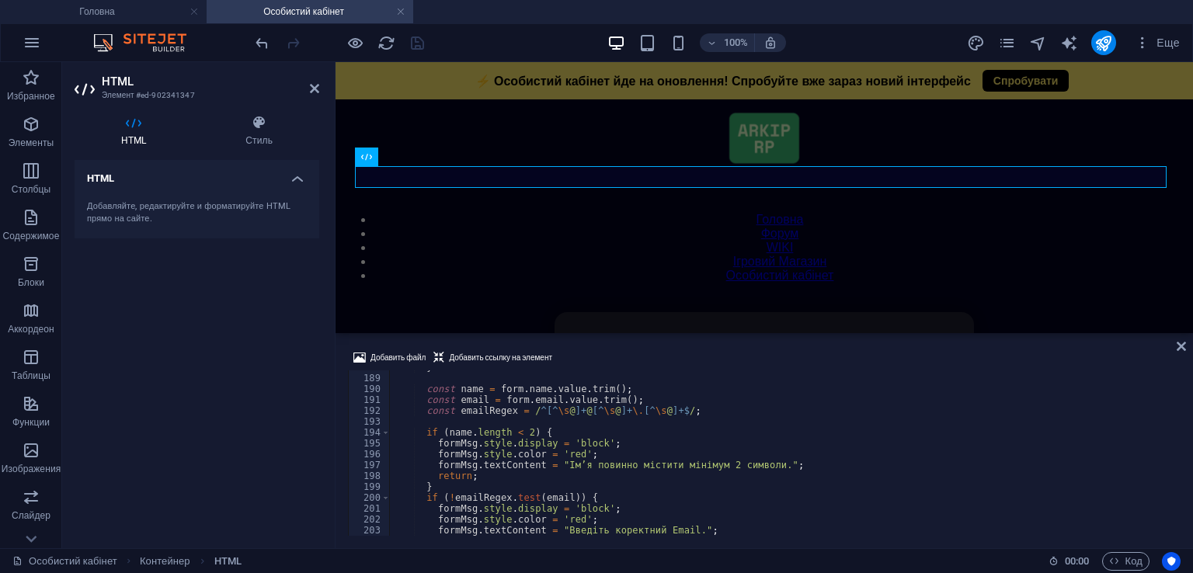
click at [673, 445] on div "} const name = form . name . value . trim ( ) ; const email = form . email . va…" at bounding box center [783, 455] width 789 height 187
type textarea "formMsg.style.display = 'block';"
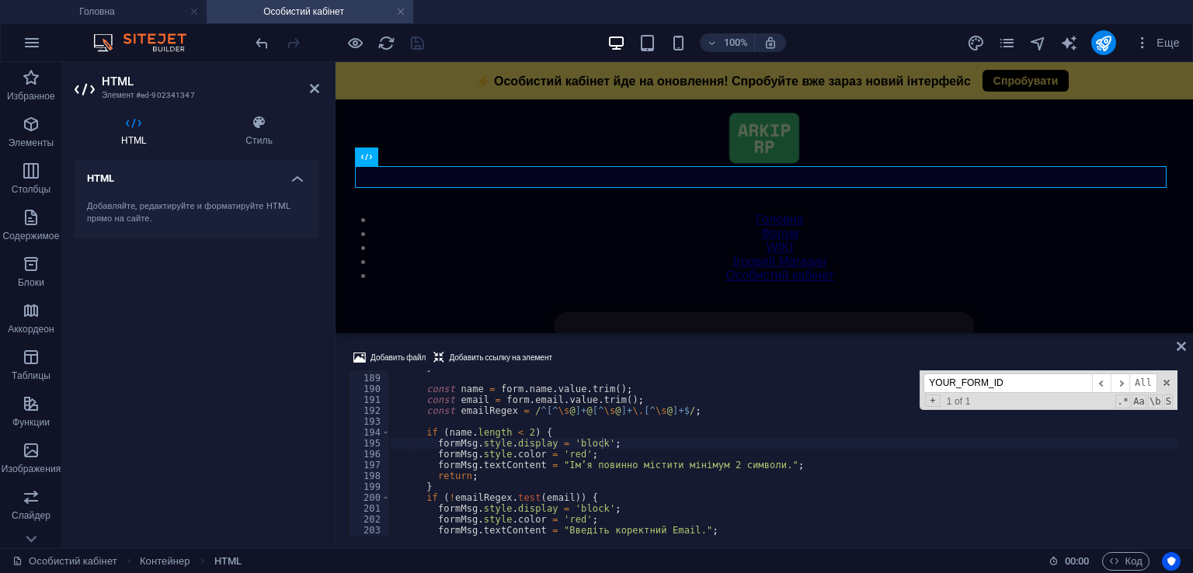
scroll to position [1451, 0]
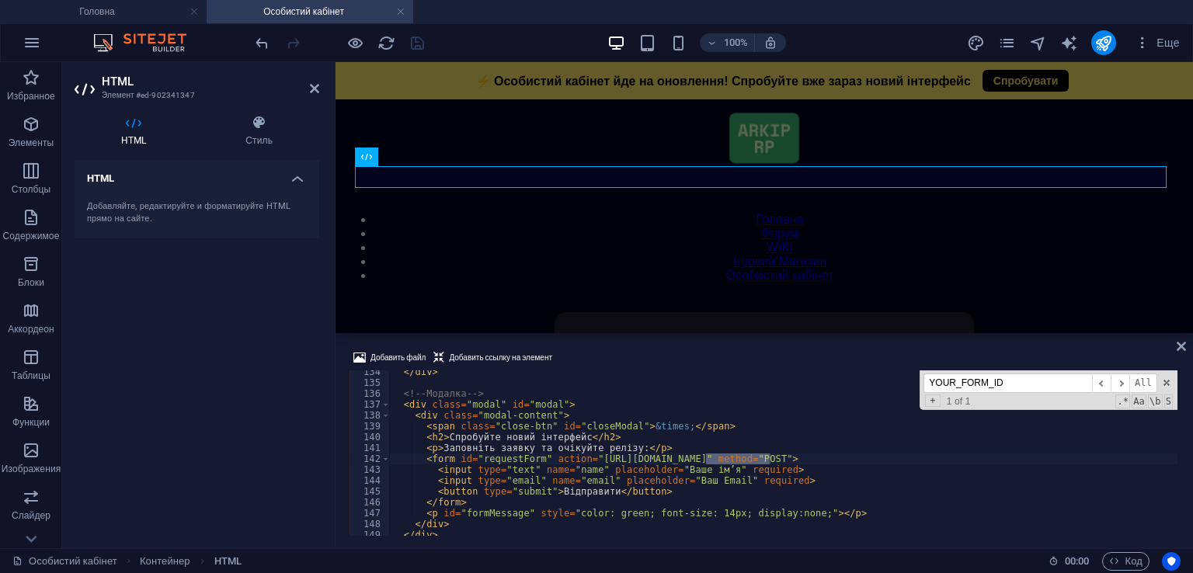
type input "YOUR_FORM_ID"
click at [715, 458] on div "</ div > <!-- Модалка --> < div class = "modal" id = "modal" > < div class = "m…" at bounding box center [783, 453] width 789 height 165
drag, startPoint x: 709, startPoint y: 462, endPoint x: 770, endPoint y: 463, distance: 61.4
click at [770, 463] on div "</ div > <!-- Модалка --> < div class = "modal" id = "modal" > < div class = "m…" at bounding box center [783, 460] width 789 height 187
paste textarea "mrblgpbk"
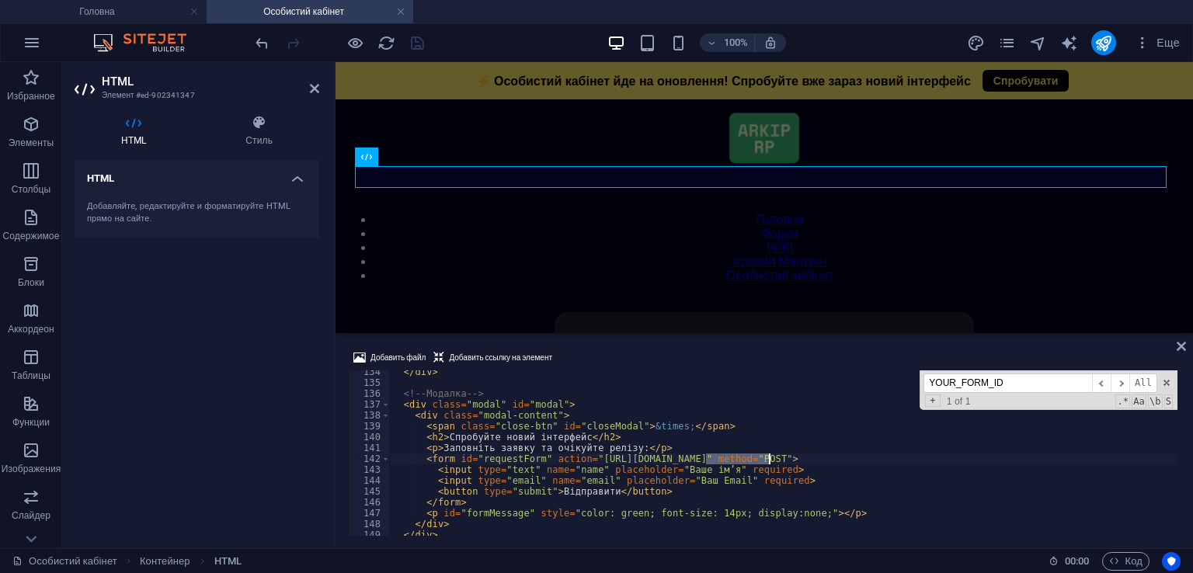
type textarea "<form id="requestForm" action="[URL][DOMAIN_NAME]" method="POST">"
click at [723, 349] on div "Добавить файл Добавить ссылку на элемент" at bounding box center [764, 360] width 833 height 23
click at [420, 38] on icon "save" at bounding box center [418, 43] width 18 height 18
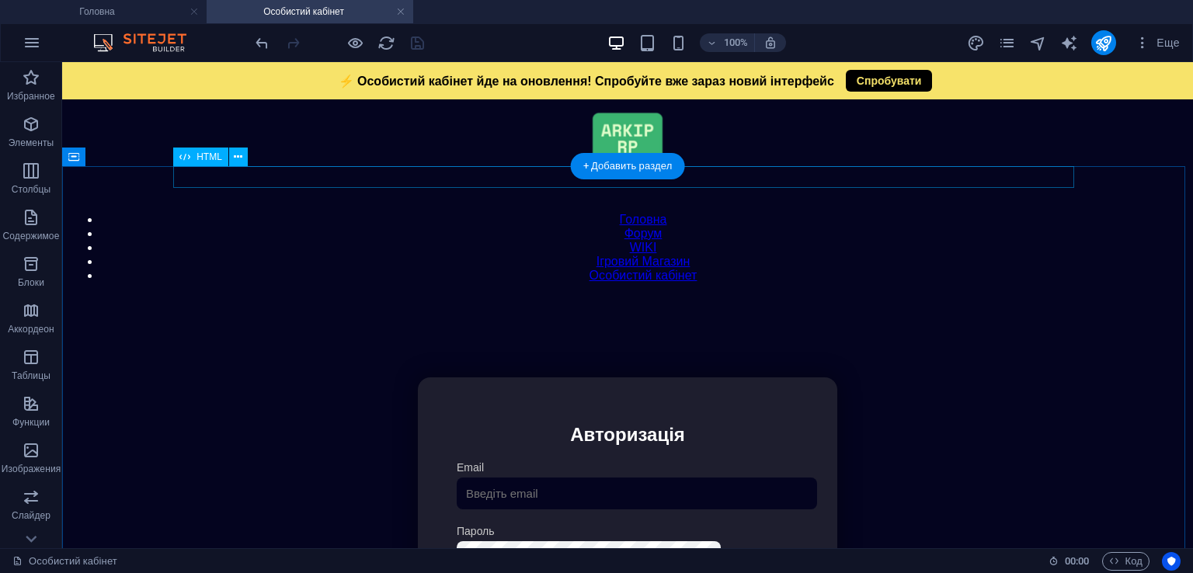
click at [507, 297] on div "Модальне вікно ⚡ Особистий кабінет йде на оновлення! Спробуйте вже зараз новий …" at bounding box center [627, 297] width 1117 height 0
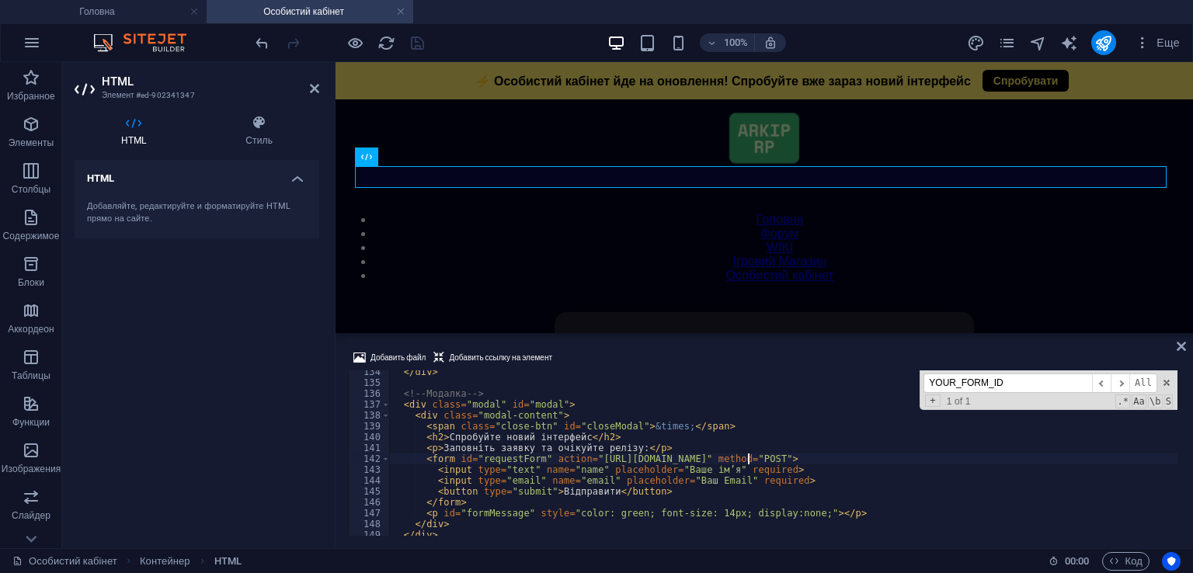
click at [559, 420] on div "</ div > <!-- Модалка --> < div class = "modal" id = "modal" > < div class = "m…" at bounding box center [783, 460] width 789 height 187
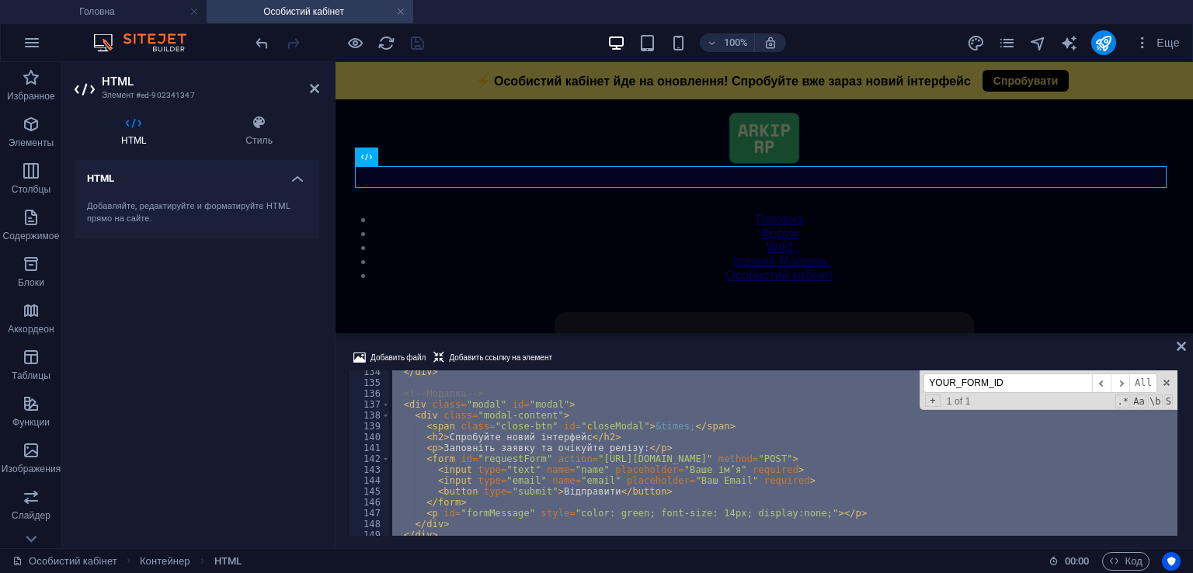
click at [559, 420] on div "</ div > <!-- Модалка --> < div class = "modal" id = "modal" > < div class = "m…" at bounding box center [783, 460] width 789 height 187
type textarea "</html>"
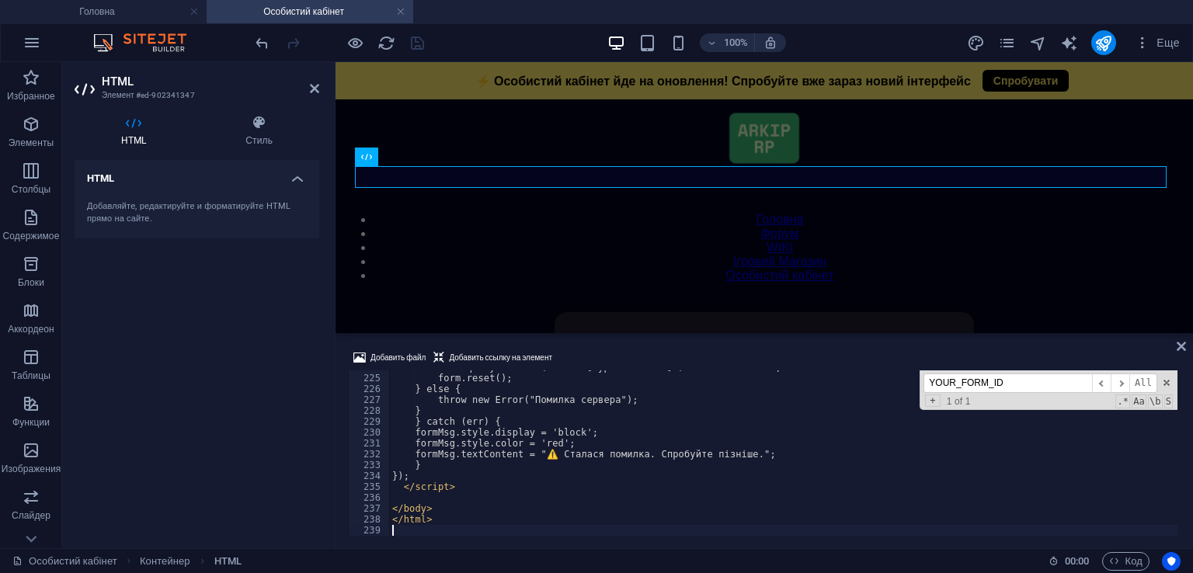
click at [640, 350] on div "Добавить файл Добавить ссылку на элемент" at bounding box center [764, 360] width 833 height 23
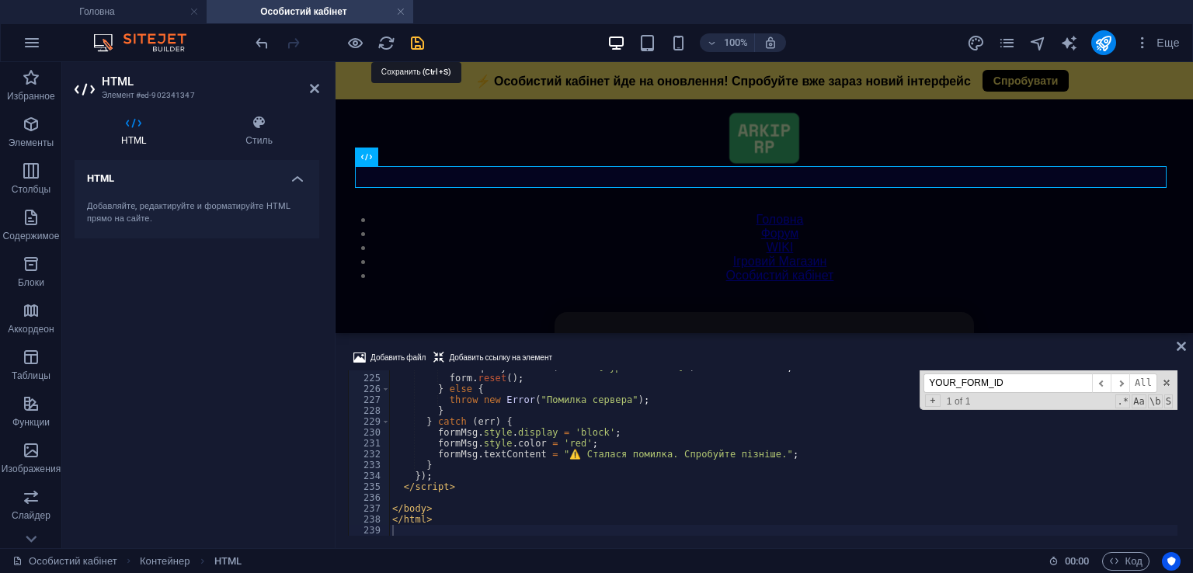
click at [410, 50] on icon "save" at bounding box center [418, 43] width 18 height 18
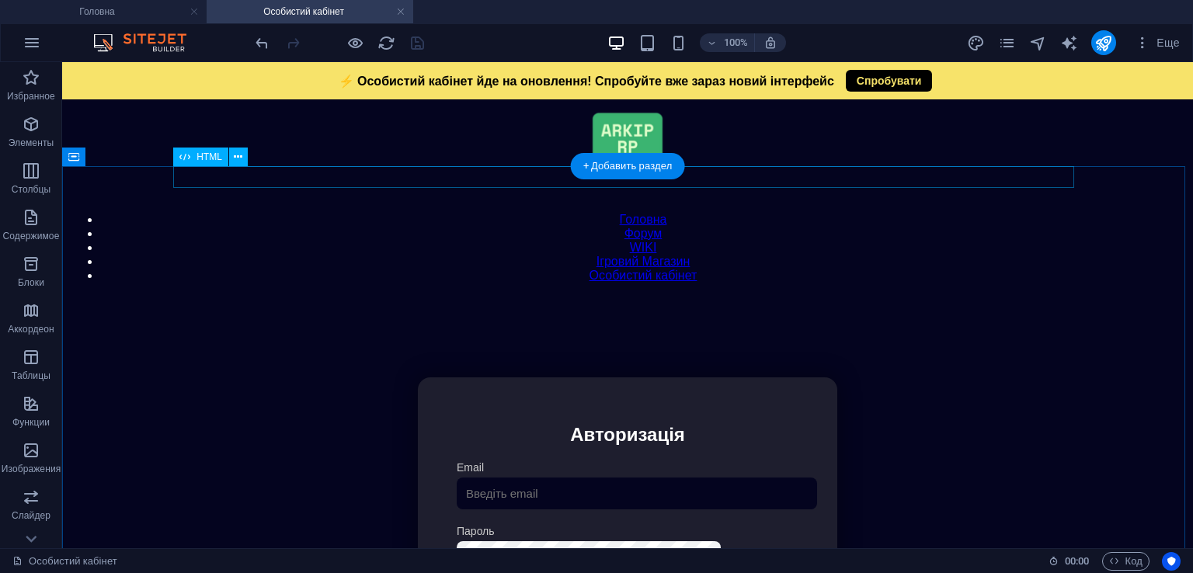
click at [494, 297] on div "Модальне вікно ⚡ Особистий кабінет йде на оновлення! Спробуйте вже зараз новий …" at bounding box center [627, 297] width 1117 height 0
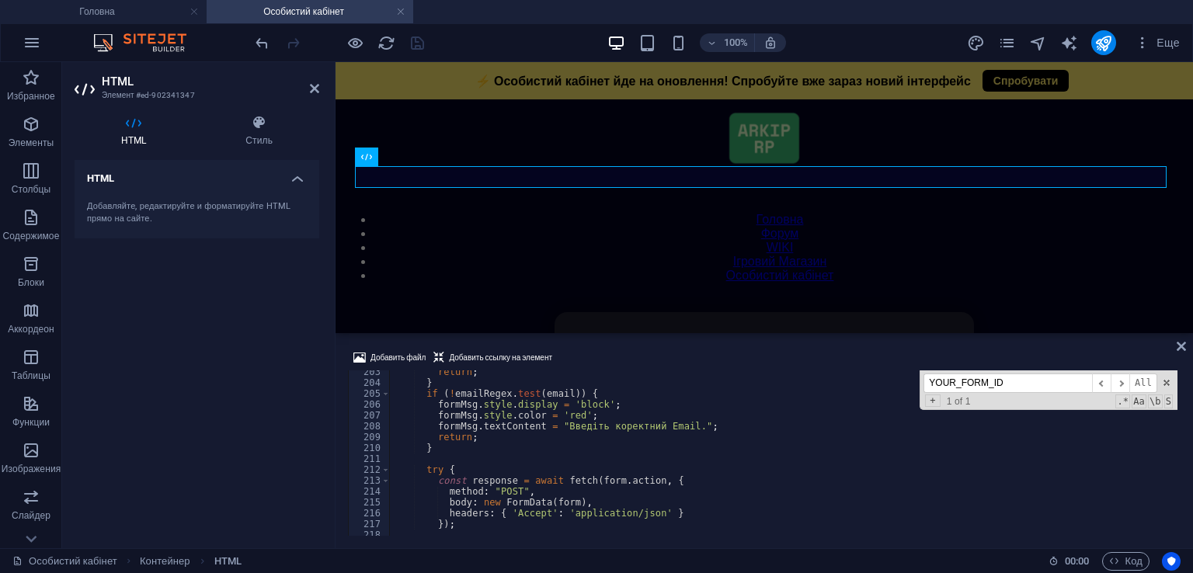
scroll to position [2060, 0]
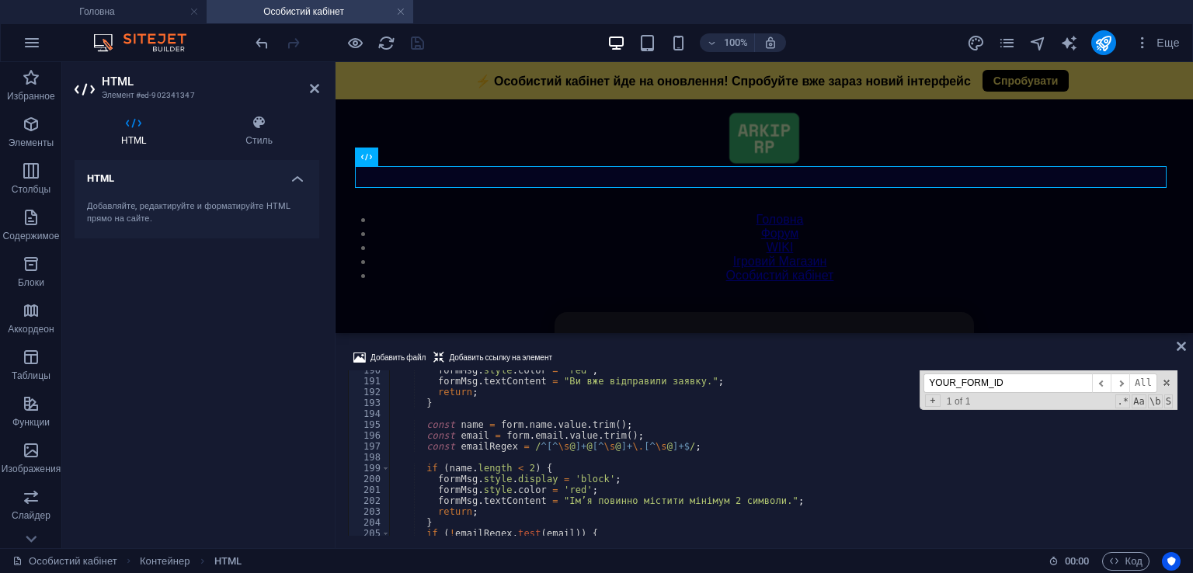
click at [1064, 389] on input "YOUR_FORM_ID" at bounding box center [1008, 383] width 169 height 19
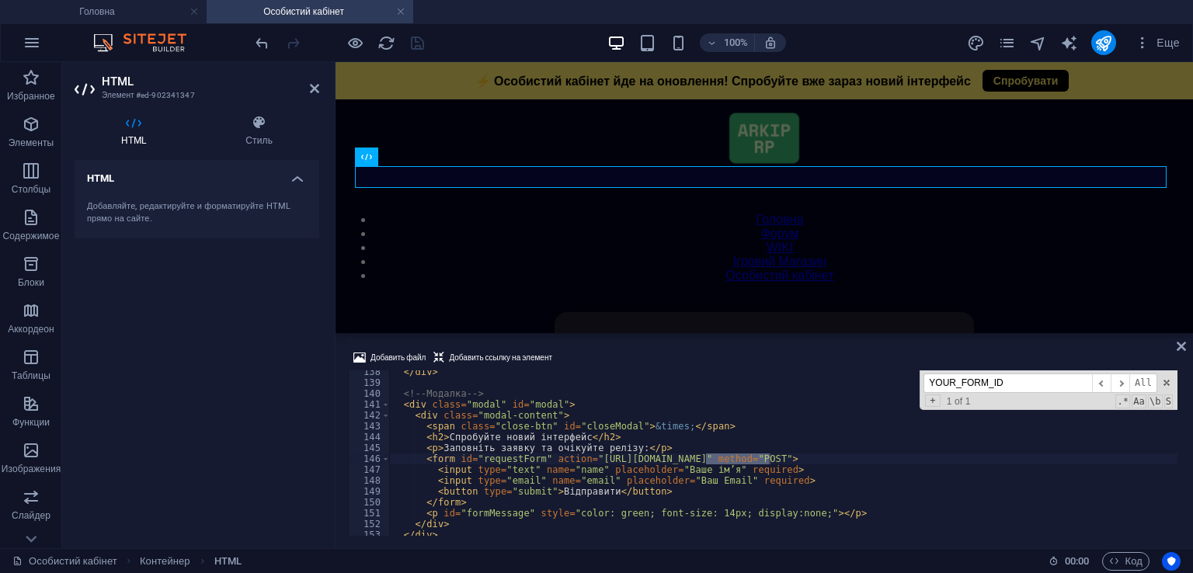
click at [737, 464] on div "</ div > <!-- Модалка --> < div class = "modal" id = "modal" > < div class = "m…" at bounding box center [783, 453] width 789 height 165
drag, startPoint x: 771, startPoint y: 461, endPoint x: 707, endPoint y: 462, distance: 63.7
click at [707, 462] on div "</ div > <!-- Модалка --> < div class = "modal" id = "modal" > < div class = "m…" at bounding box center [783, 460] width 789 height 187
paste textarea "mrblgpbk"
type textarea "<form id="requestForm" action="[URL][DOMAIN_NAME]" method="POST">"
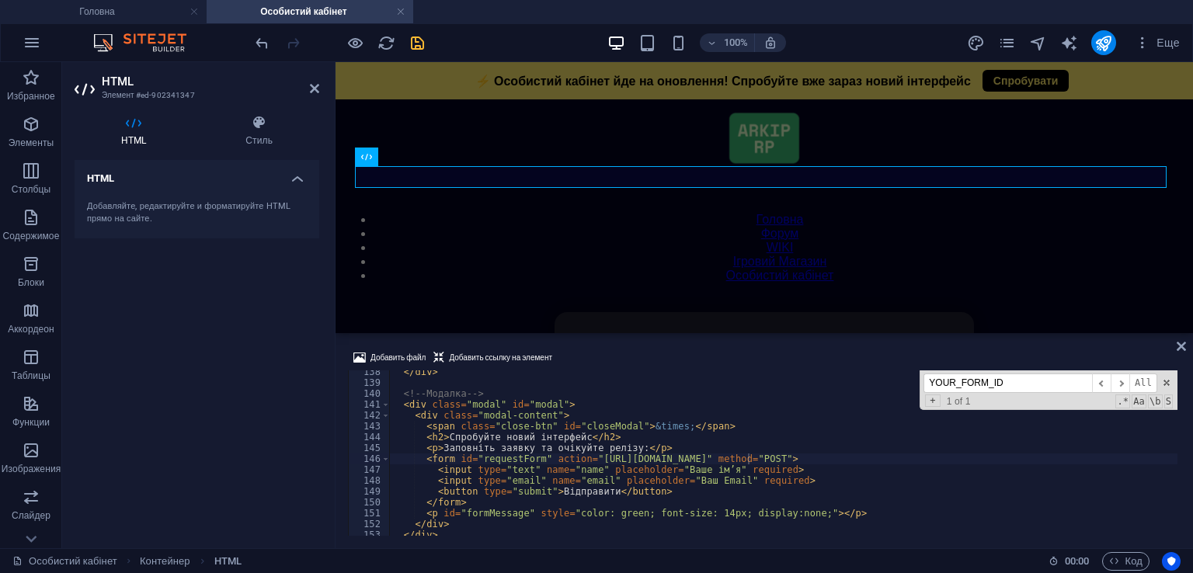
click at [736, 349] on div "Добавить файл Добавить ссылку на элемент" at bounding box center [764, 360] width 833 height 23
click at [409, 38] on icon "save" at bounding box center [418, 43] width 18 height 18
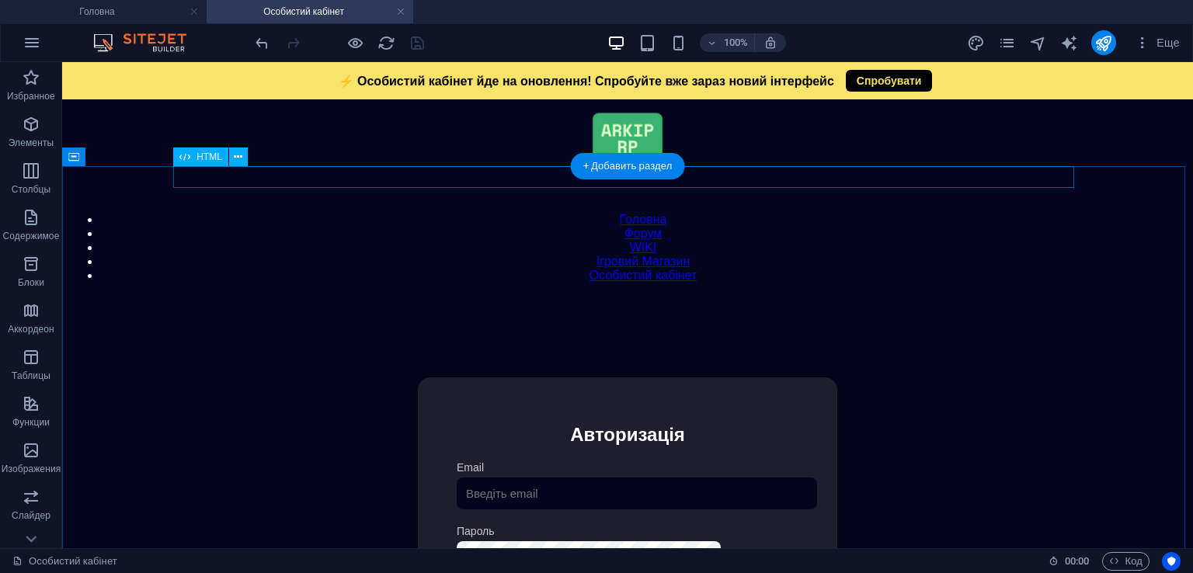
click at [549, 297] on div "Модальне вікно ⚡ Особистий кабінет йде на оновлення! Спробуйте вже зараз новий …" at bounding box center [627, 297] width 1117 height 0
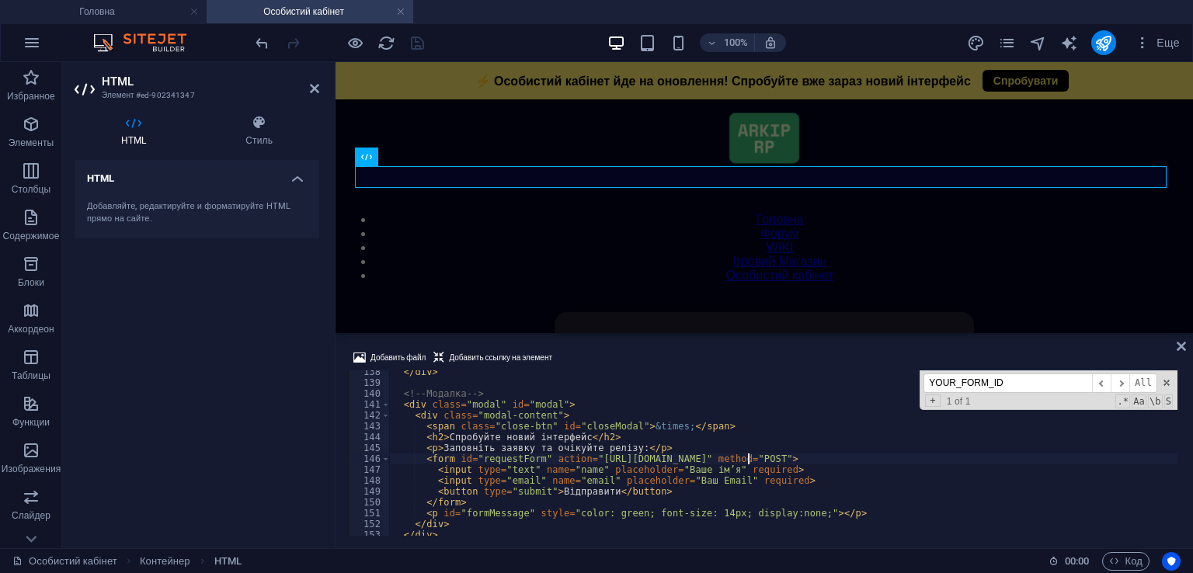
click at [992, 383] on input "YOUR_FORM_ID" at bounding box center [1008, 383] width 169 height 19
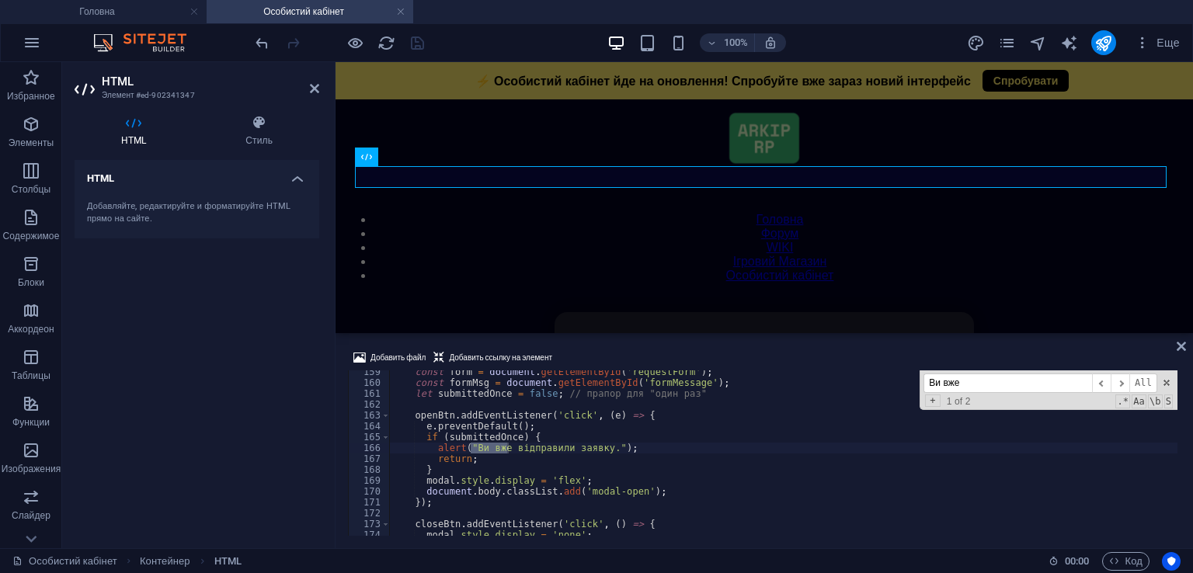
type input "Ви вже"
drag, startPoint x: 601, startPoint y: 450, endPoint x: 472, endPoint y: 451, distance: 129.0
click at [472, 451] on div "const form = document . getElementById ( 'requestForm' ) ; const formMsg = docu…" at bounding box center [783, 460] width 789 height 187
type textarea "alert("Ви вже подали заявку щоб спробувати новий інтерфейс. Очікуйте!");"
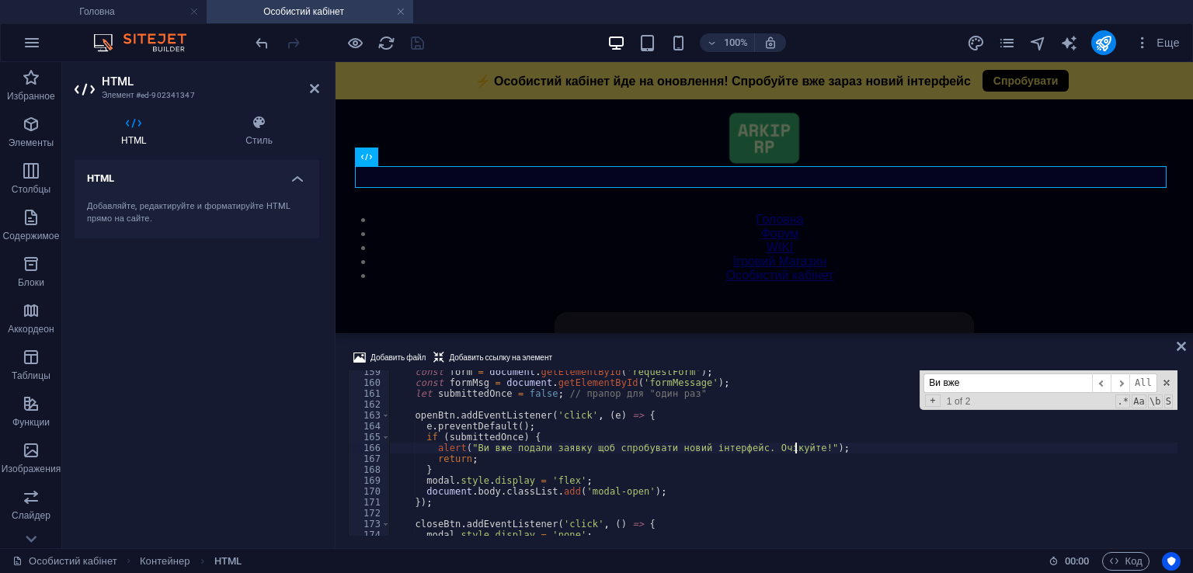
click at [427, 38] on div "100% Еще" at bounding box center [720, 42] width 934 height 25
click at [420, 43] on icon "save" at bounding box center [418, 43] width 18 height 18
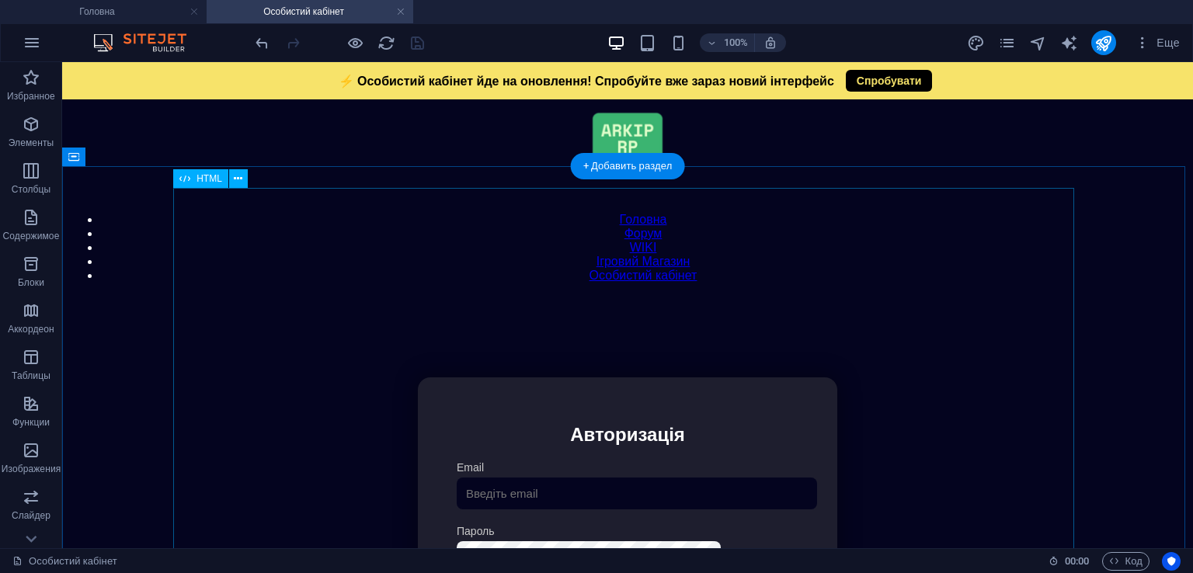
click at [517, 297] on div "Особистий кабінет Немає з'єднання з інтернетом... Авторизація Email [GEOGRAPHIC…" at bounding box center [627, 555] width 1117 height 517
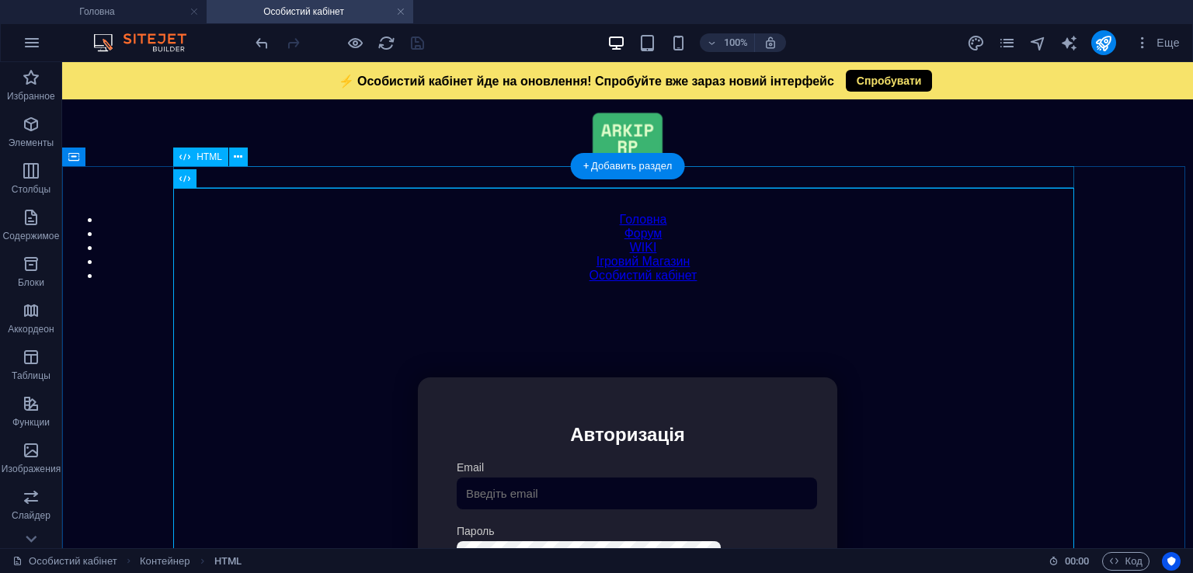
click at [522, 297] on div "Модальне вікно ⚡ Особистий кабінет йде на оновлення! Спробуйте вже зараз новий …" at bounding box center [627, 297] width 1117 height 0
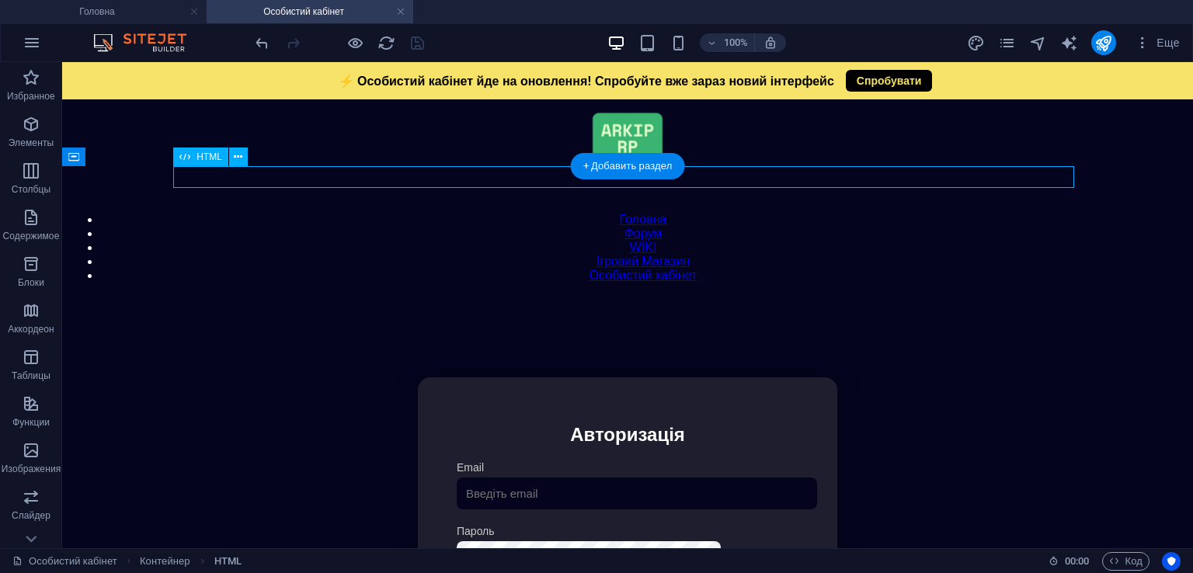
click at [522, 297] on div "Модальне вікно ⚡ Особистий кабінет йде на оновлення! Спробуйте вже зараз новий …" at bounding box center [627, 297] width 1117 height 0
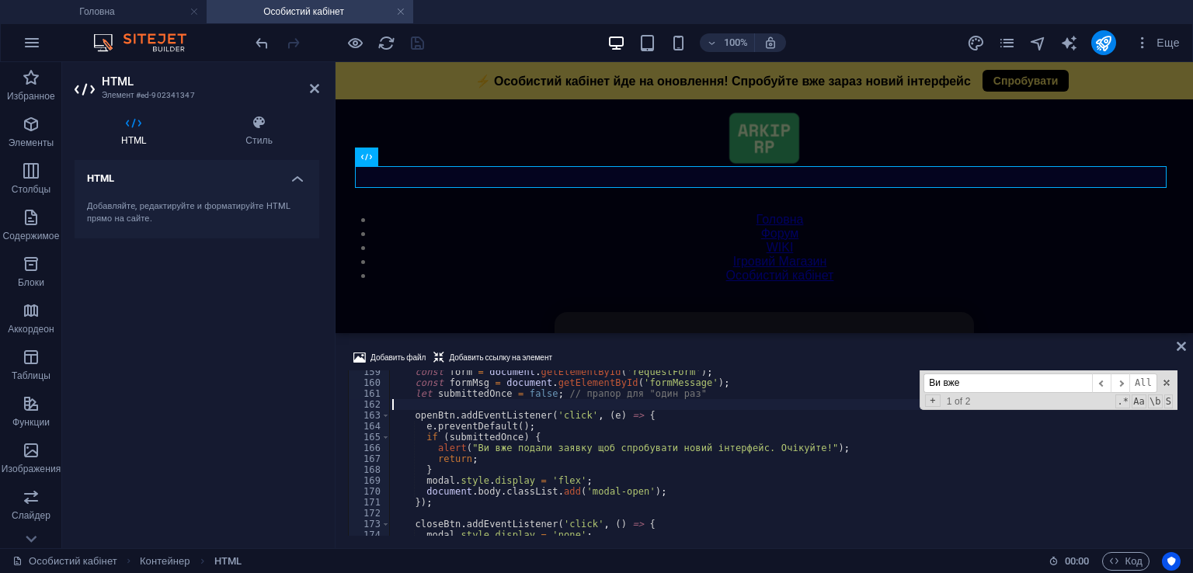
click at [543, 405] on div "const form = document . getElementById ( 'requestForm' ) ; const formMsg = docu…" at bounding box center [783, 460] width 789 height 187
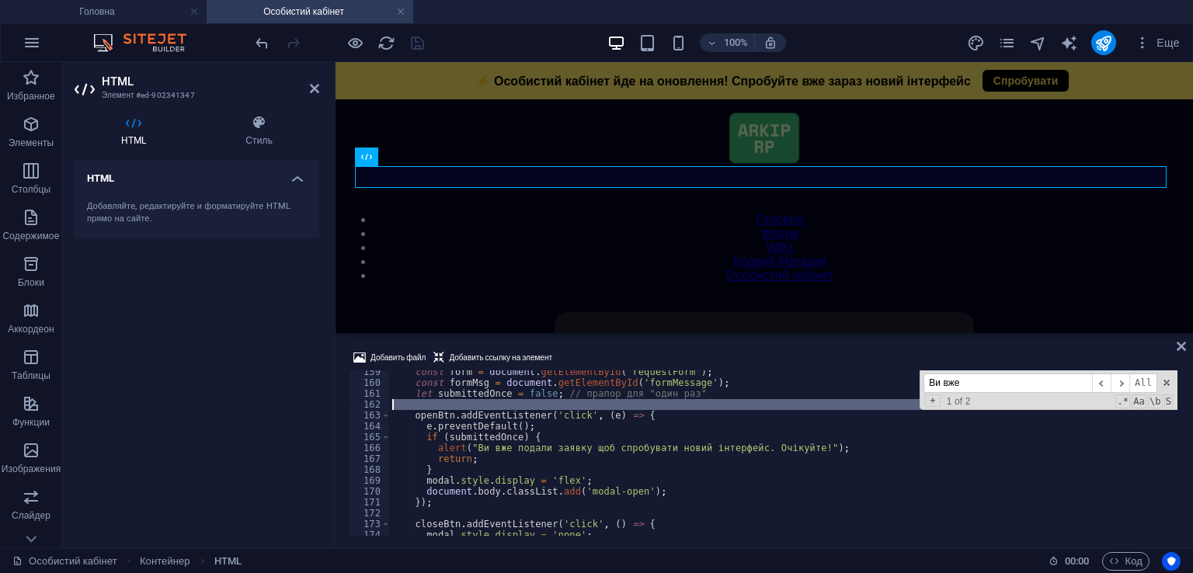
click at [543, 405] on div "const form = document . getElementById ( 'requestForm' ) ; const formMsg = docu…" at bounding box center [783, 460] width 789 height 187
type textarea "</html>"
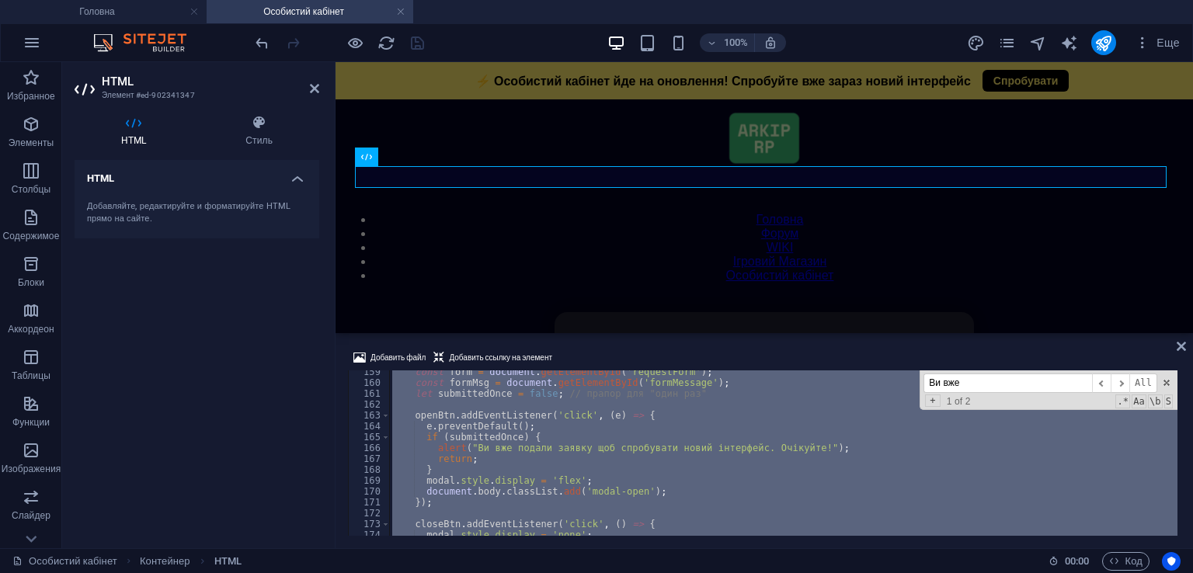
scroll to position [2619, 0]
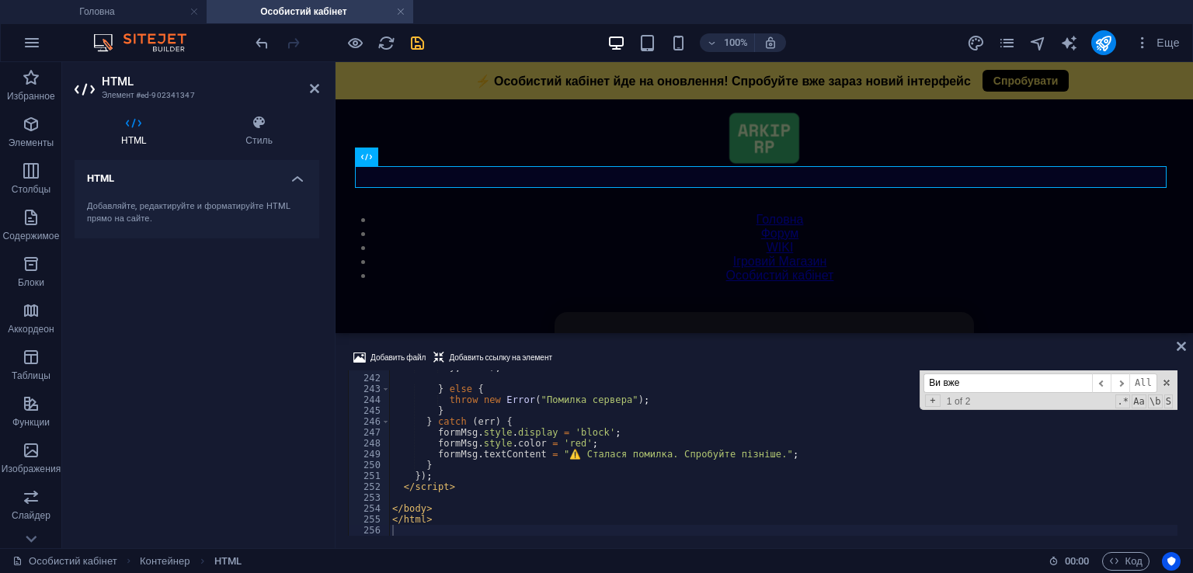
click at [631, 358] on div "Добавить файл Добавить ссылку на элемент" at bounding box center [764, 360] width 833 height 23
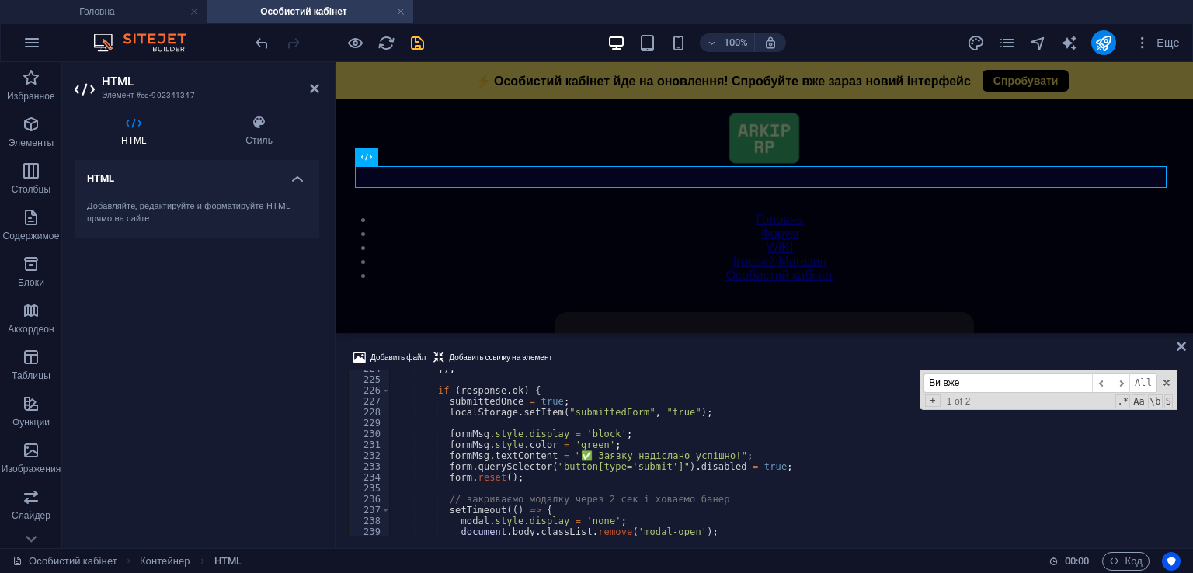
scroll to position [2293, 0]
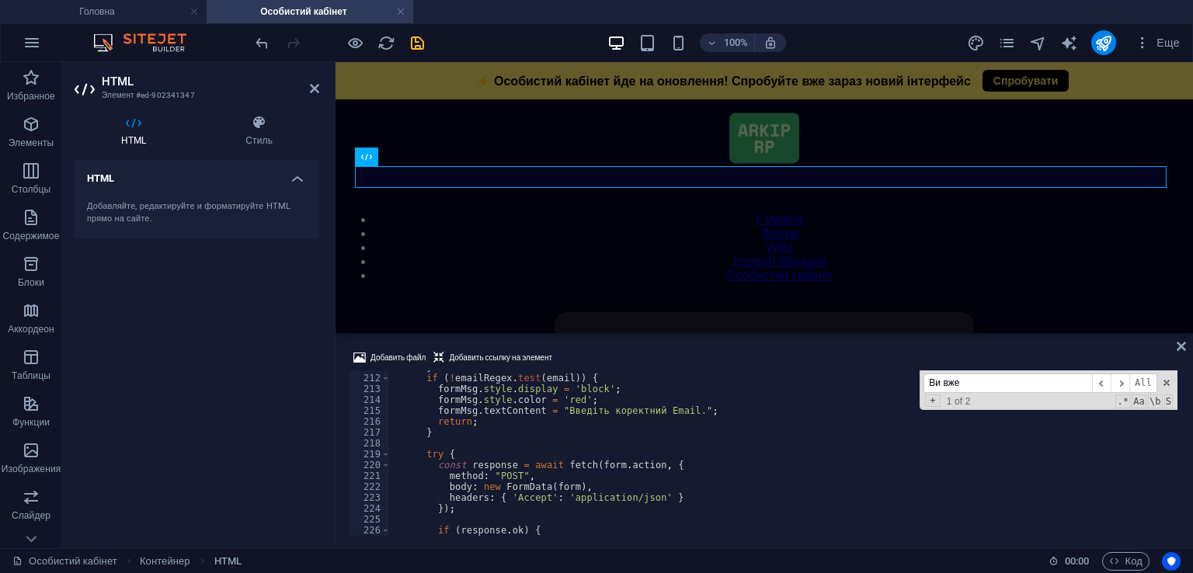
click at [957, 385] on input "Ви вже" at bounding box center [1008, 383] width 169 height 19
drag, startPoint x: 970, startPoint y: 385, endPoint x: 889, endPoint y: 374, distance: 82.4
click at [896, 374] on div "} if ( ! emailRegex . test ( email )) { formMsg . style . display = 'block' ; f…" at bounding box center [783, 453] width 789 height 165
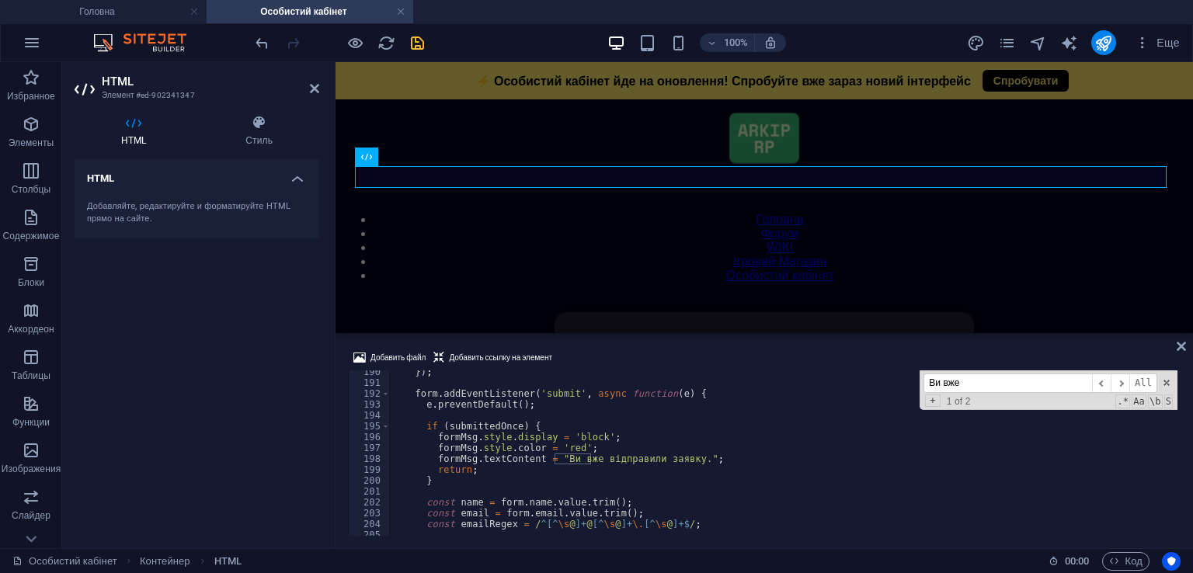
scroll to position [2060, 0]
click at [681, 462] on div "}) ; form . addEventListener ( 'submit' , async function ( e ) { e . preventDef…" at bounding box center [783, 460] width 789 height 187
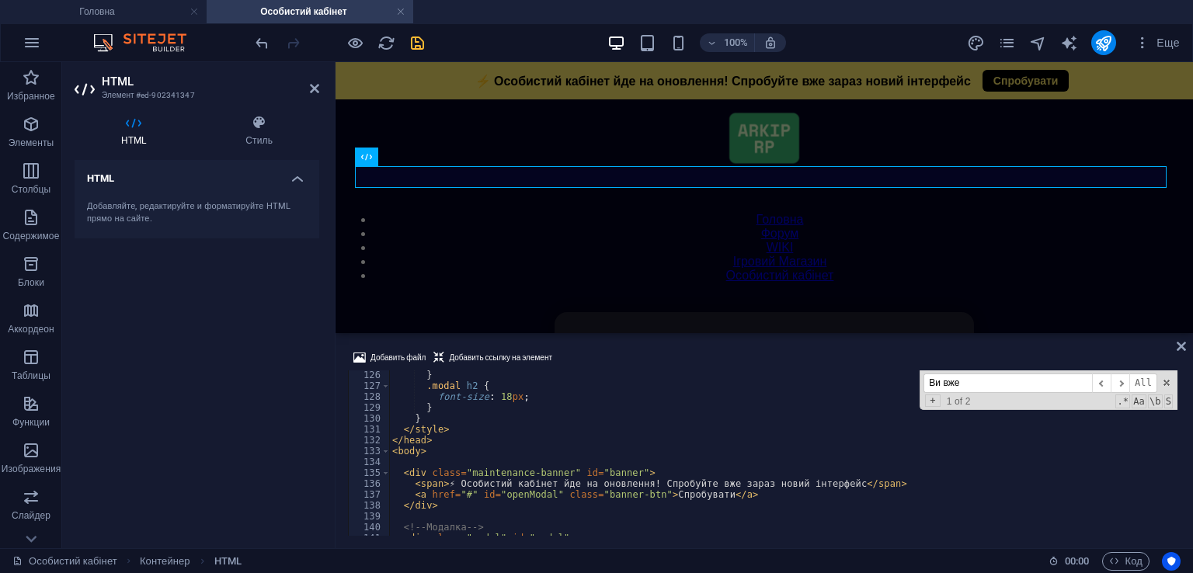
scroll to position [1547, 0]
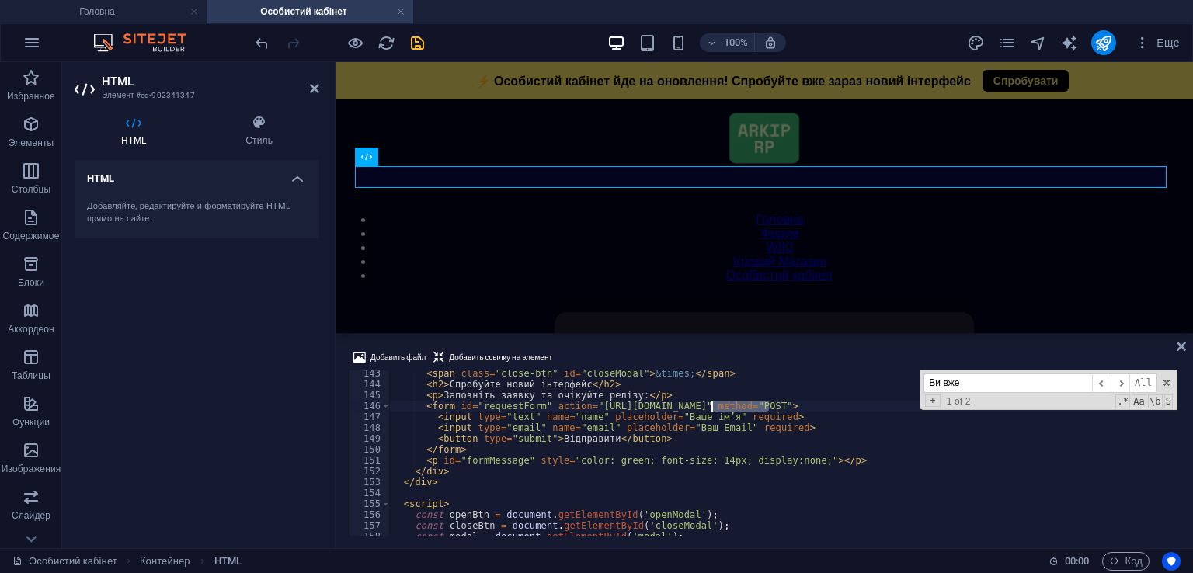
drag, startPoint x: 768, startPoint y: 403, endPoint x: 712, endPoint y: 409, distance: 56.2
click at [712, 409] on div "< span class = "close-btn" id = "closeModal" > &times; </ span > < h2 > Спробуй…" at bounding box center [783, 461] width 789 height 187
drag, startPoint x: 709, startPoint y: 409, endPoint x: 768, endPoint y: 408, distance: 59.1
click at [768, 408] on div "< span class = "close-btn" id = "closeModal" > &times; </ span > < h2 > Спробуй…" at bounding box center [783, 461] width 789 height 187
paste textarea "mrblgpbk"
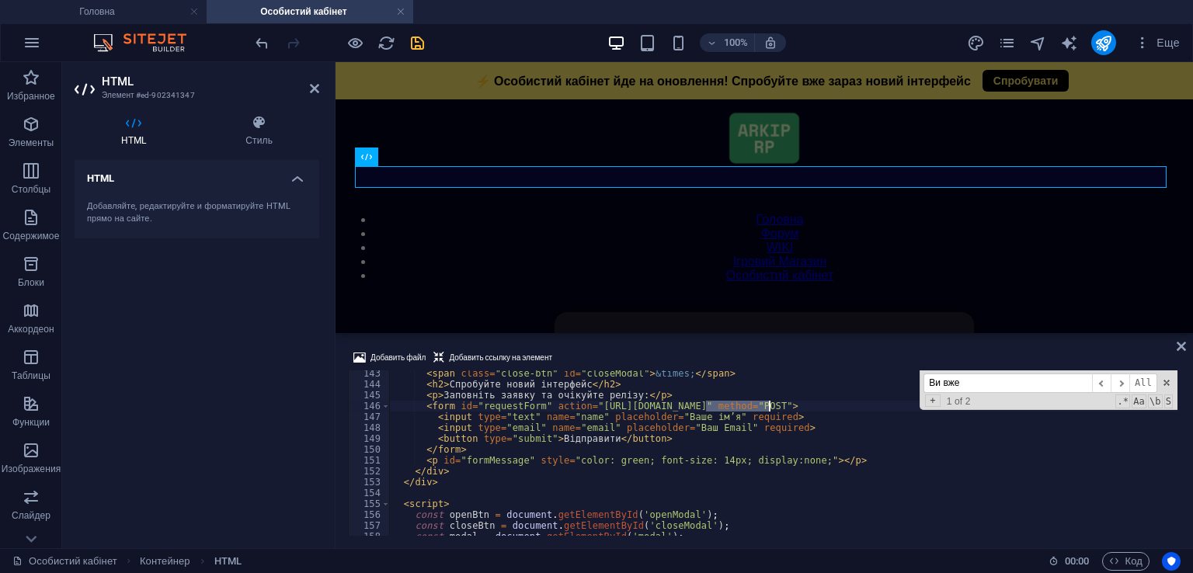
type textarea "<form id="requestForm" action="[URL][DOMAIN_NAME]" method="POST">"
click at [799, 338] on div "Добавить файл Добавить ссылку на элемент <form id="requestForm" action="[URL][D…" at bounding box center [765, 442] width 858 height 212
click at [426, 48] on icon "save" at bounding box center [418, 43] width 18 height 18
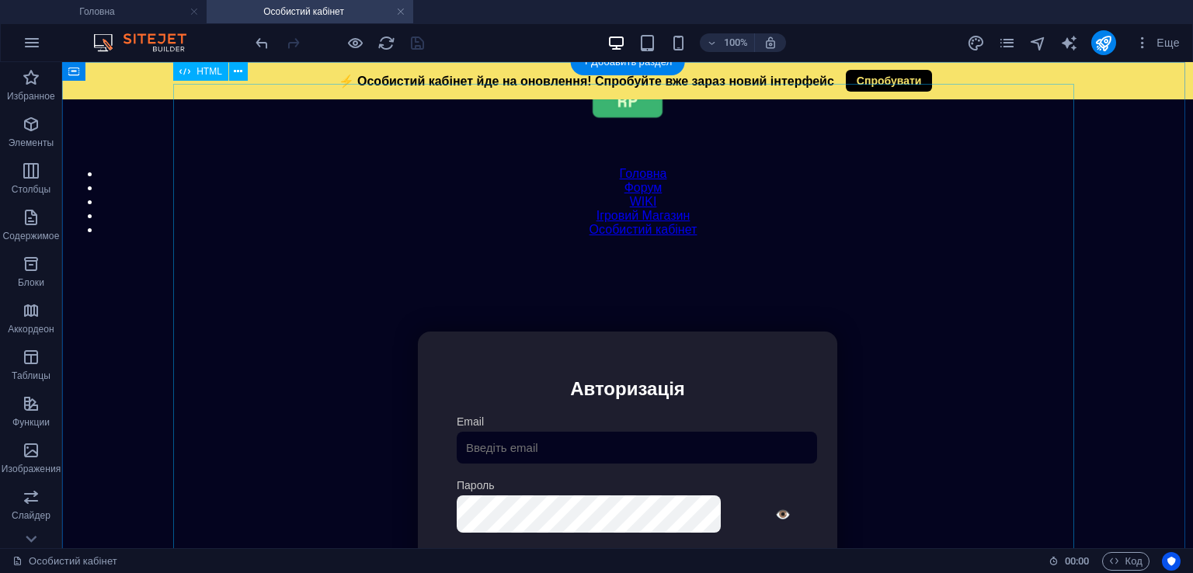
scroll to position [0, 0]
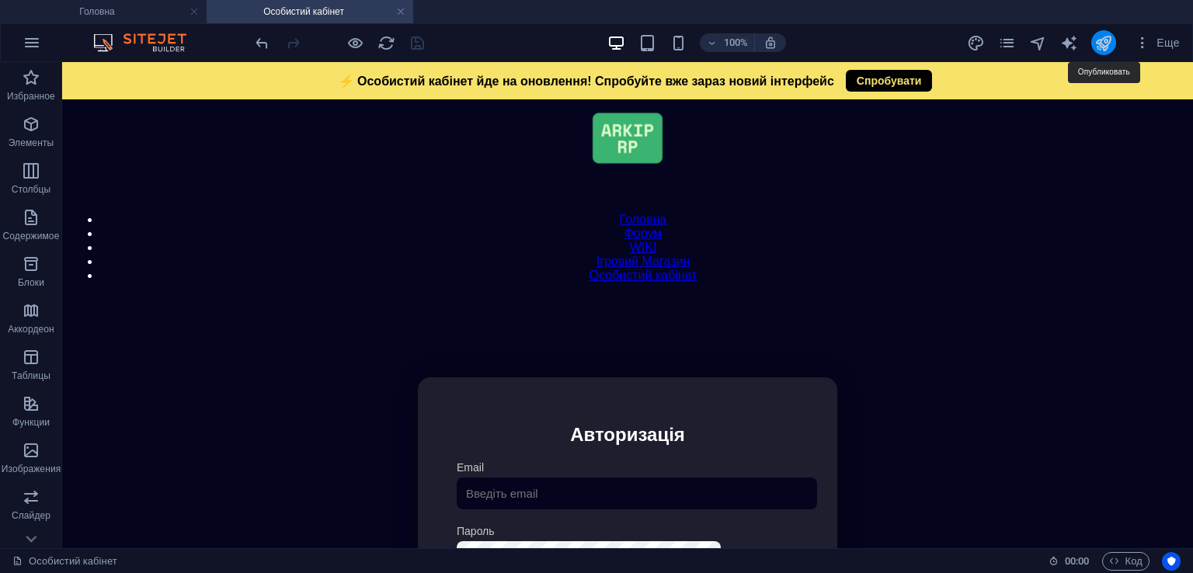
click at [1097, 44] on icon "publish" at bounding box center [1104, 43] width 18 height 18
